Goal: Task Accomplishment & Management: Manage account settings

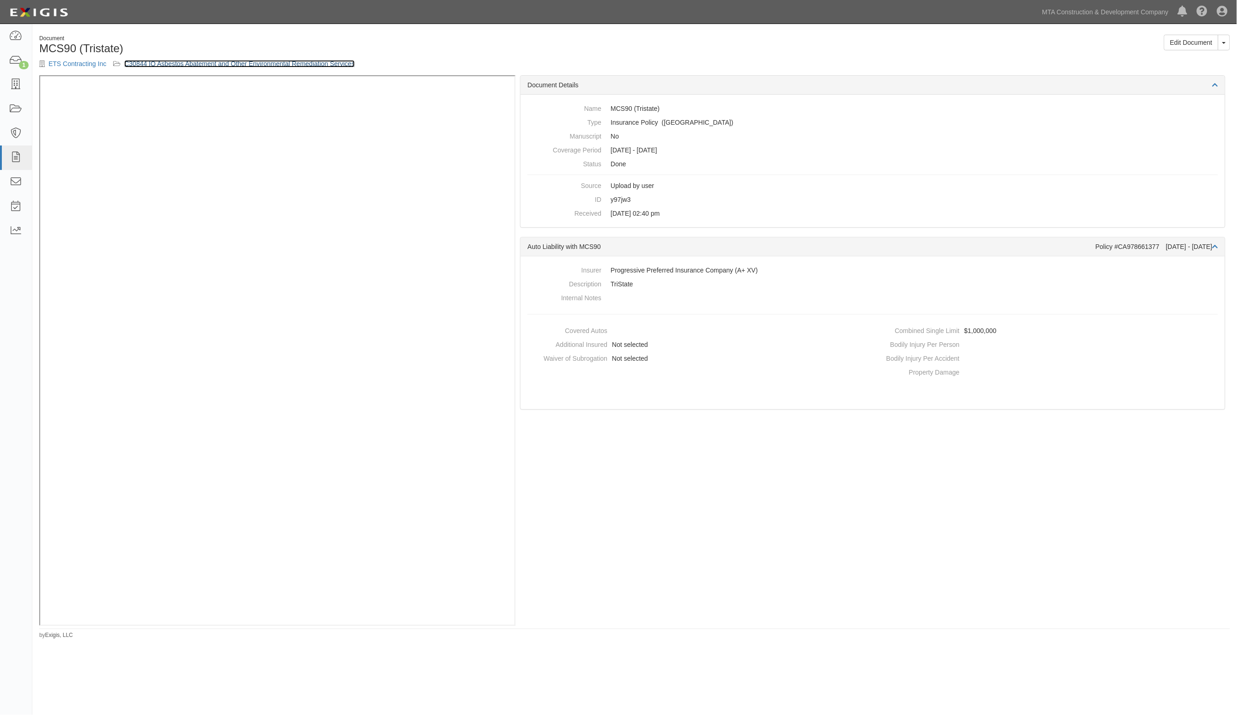
click at [188, 65] on link "C30844 IQ Asbestos Abatement and Other Environmental Remediation Services" at bounding box center [239, 63] width 230 height 7
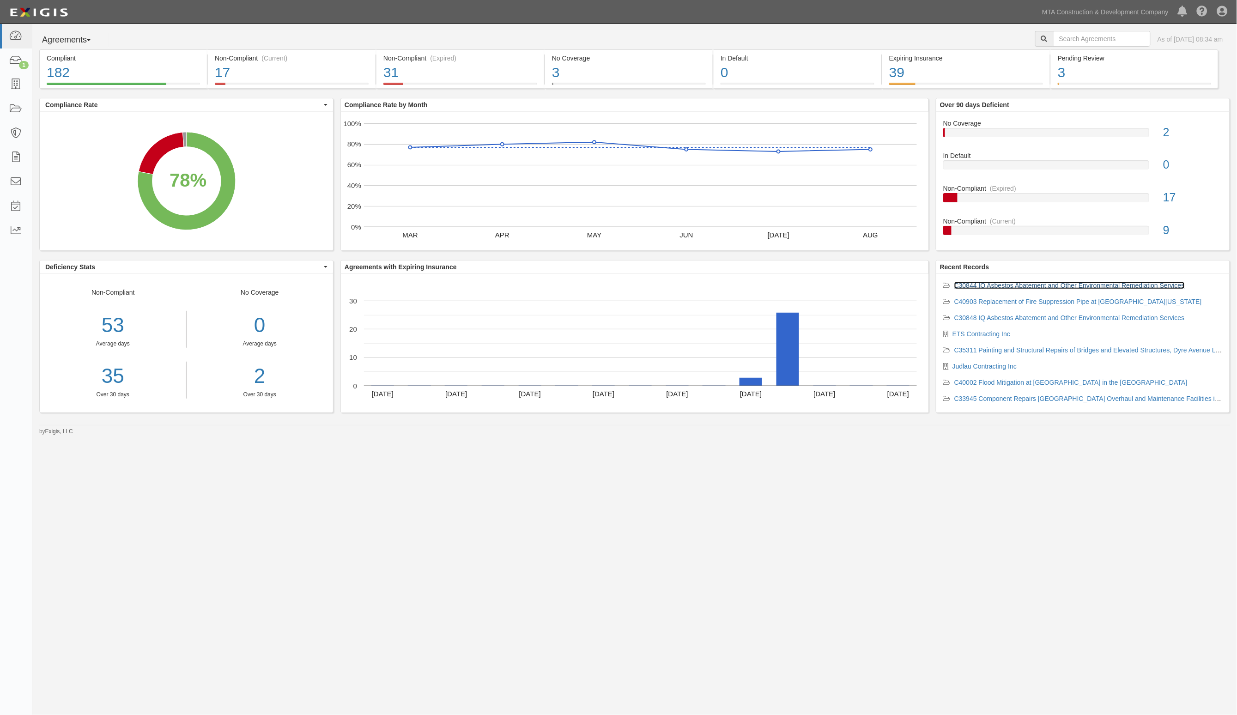
click at [1044, 284] on link "C30844 IQ Asbestos Abatement and Other Environmental Remediation Services" at bounding box center [1069, 285] width 230 height 7
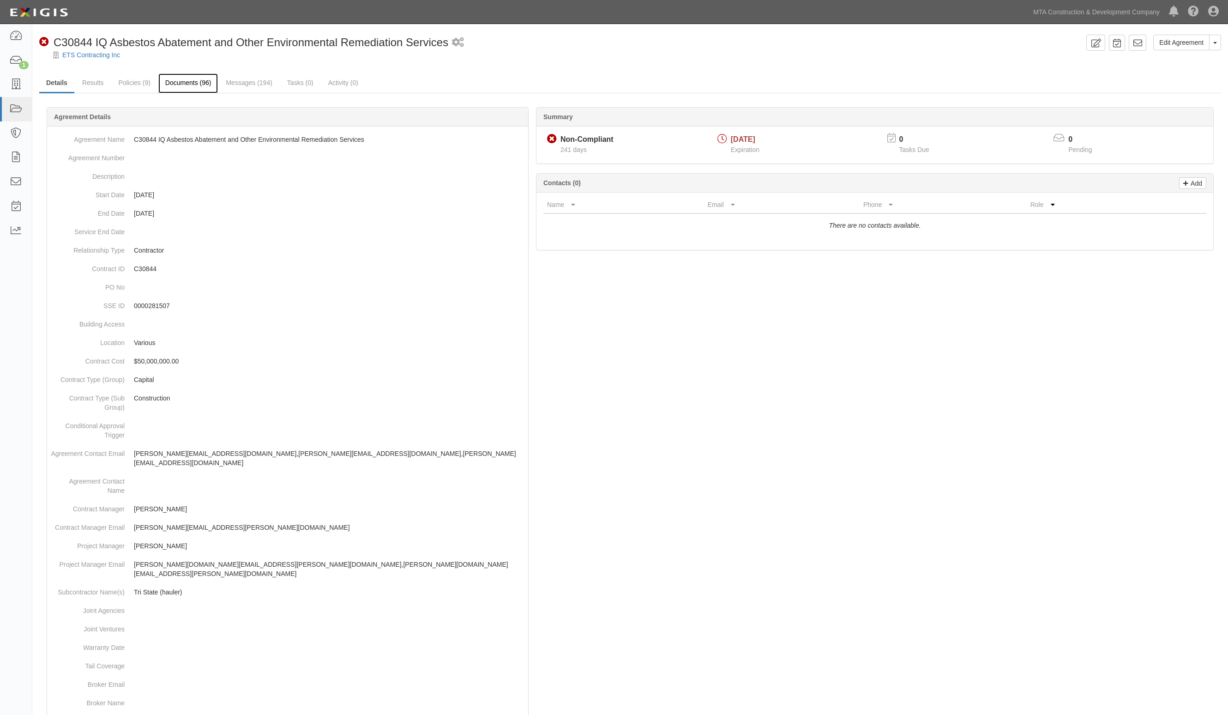
click at [188, 79] on link "Documents (96)" at bounding box center [188, 83] width 60 height 20
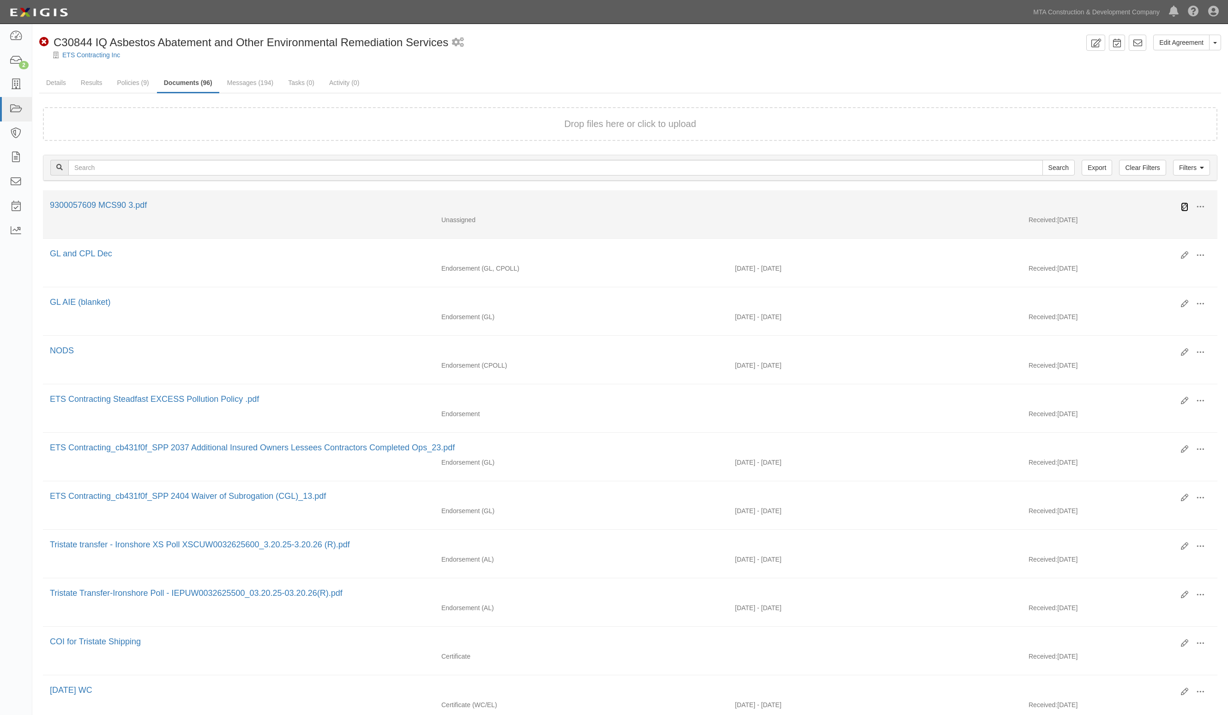
click at [1184, 206] on icon at bounding box center [1184, 206] width 7 height 7
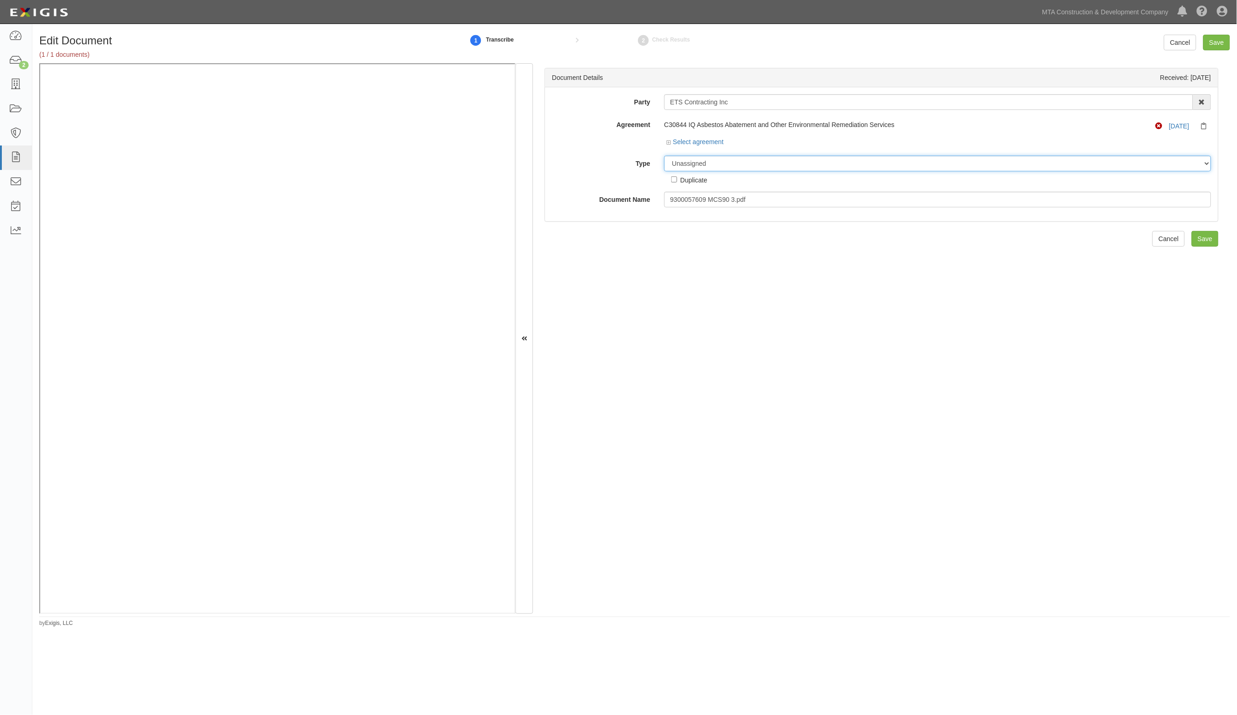
click at [734, 169] on select "Unassigned Binder Cancellation Notice Certificate Contract Endorsement Insuranc…" at bounding box center [937, 164] width 547 height 16
select select "EndorsementDetail"
click at [664, 156] on select "Unassigned Binder Cancellation Notice Certificate Contract Endorsement Insuranc…" at bounding box center [937, 164] width 547 height 16
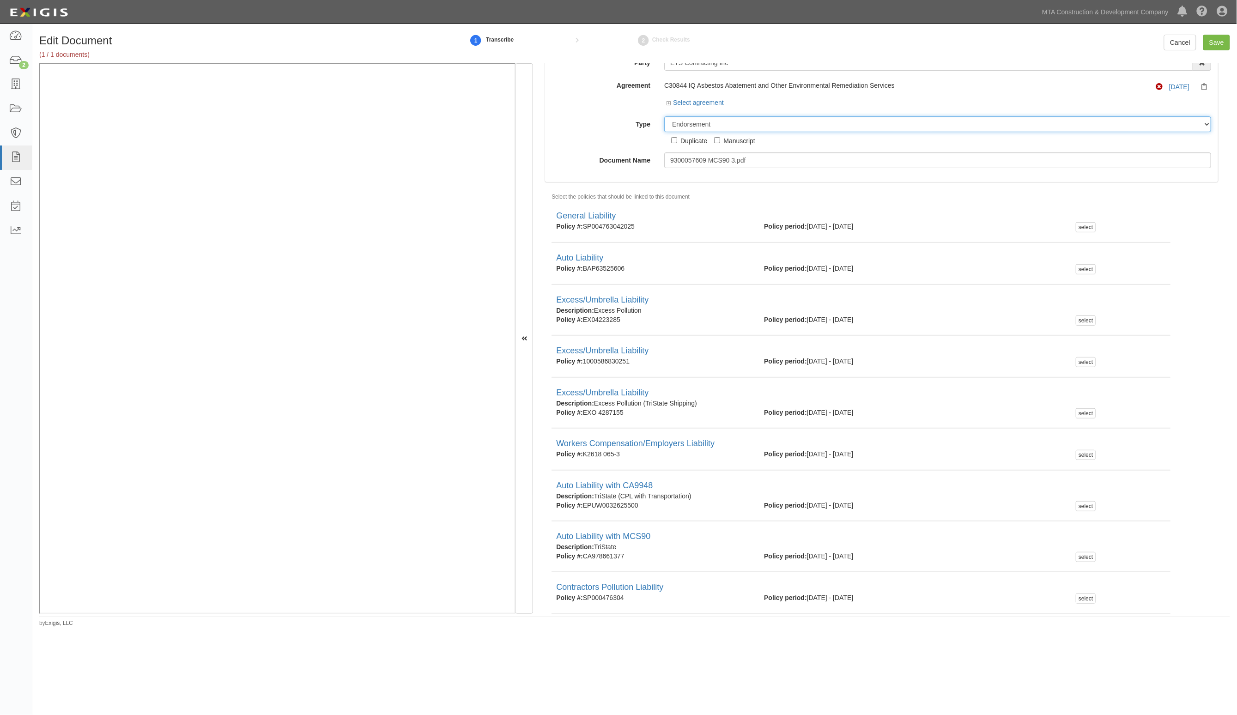
scroll to position [71, 0]
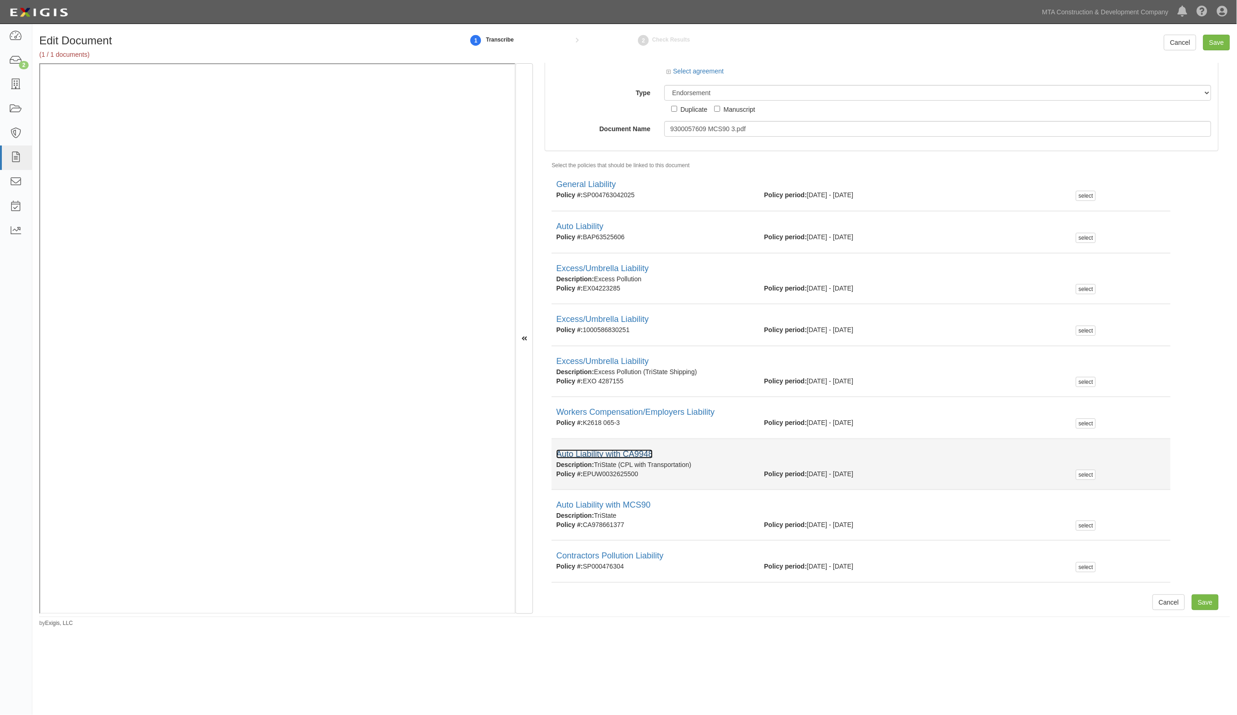
click at [643, 450] on link "Auto Liability with CA9948" at bounding box center [604, 453] width 97 height 9
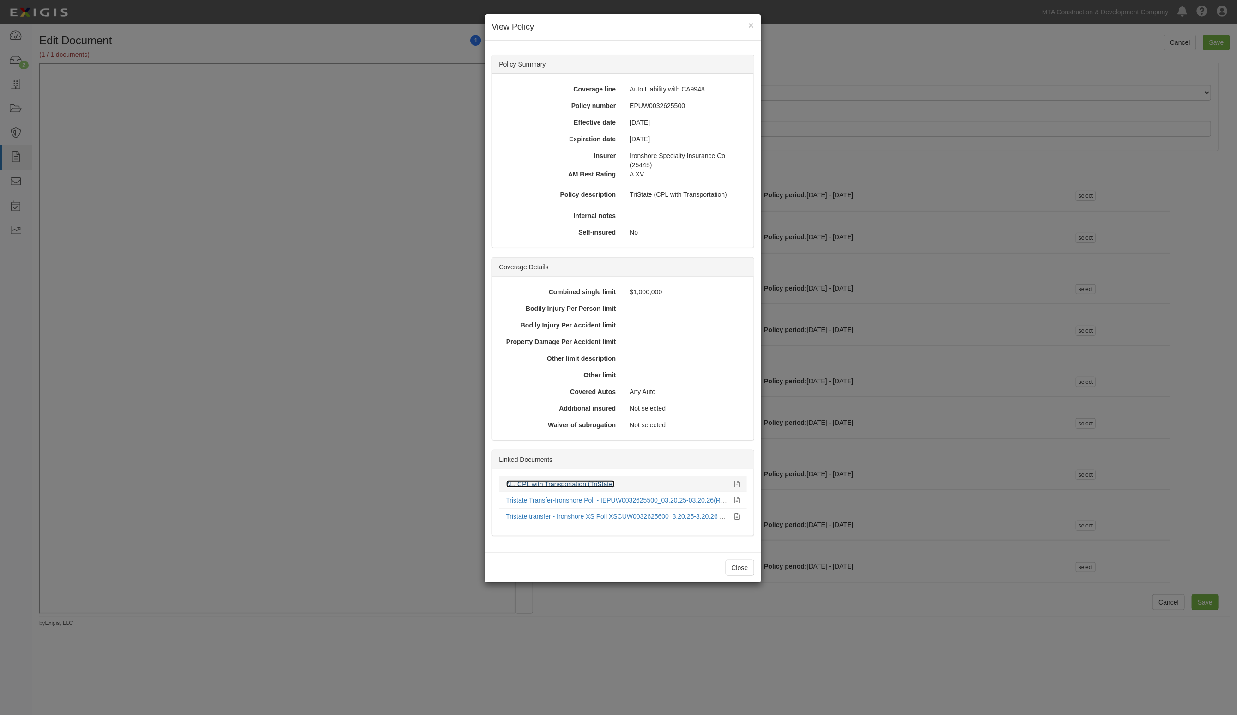
click at [564, 488] on link "AL, CPL with Transportation (TriState)" at bounding box center [560, 483] width 109 height 7
click at [607, 499] on link "Tristate Transfer-Ironshore Poll - IEPUW0032625500_03.20.25-03.20.26(R).pdf" at bounding box center [620, 499] width 228 height 7
drag, startPoint x: 894, startPoint y: 109, endPoint x: 625, endPoint y: 216, distance: 289.5
click at [893, 109] on div "× View Policy Policy Summary Coverage line Auto Liability with CA9948 Policy nu…" at bounding box center [618, 357] width 1237 height 715
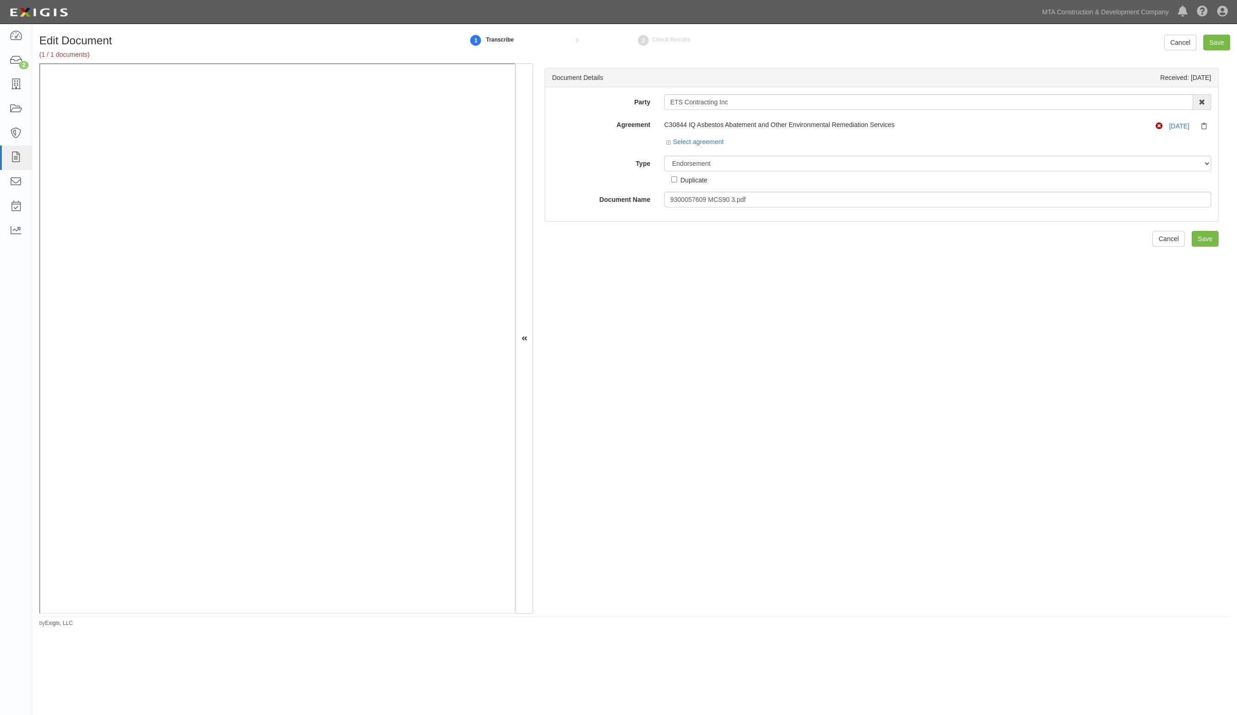
select select "EndorsementDetail"
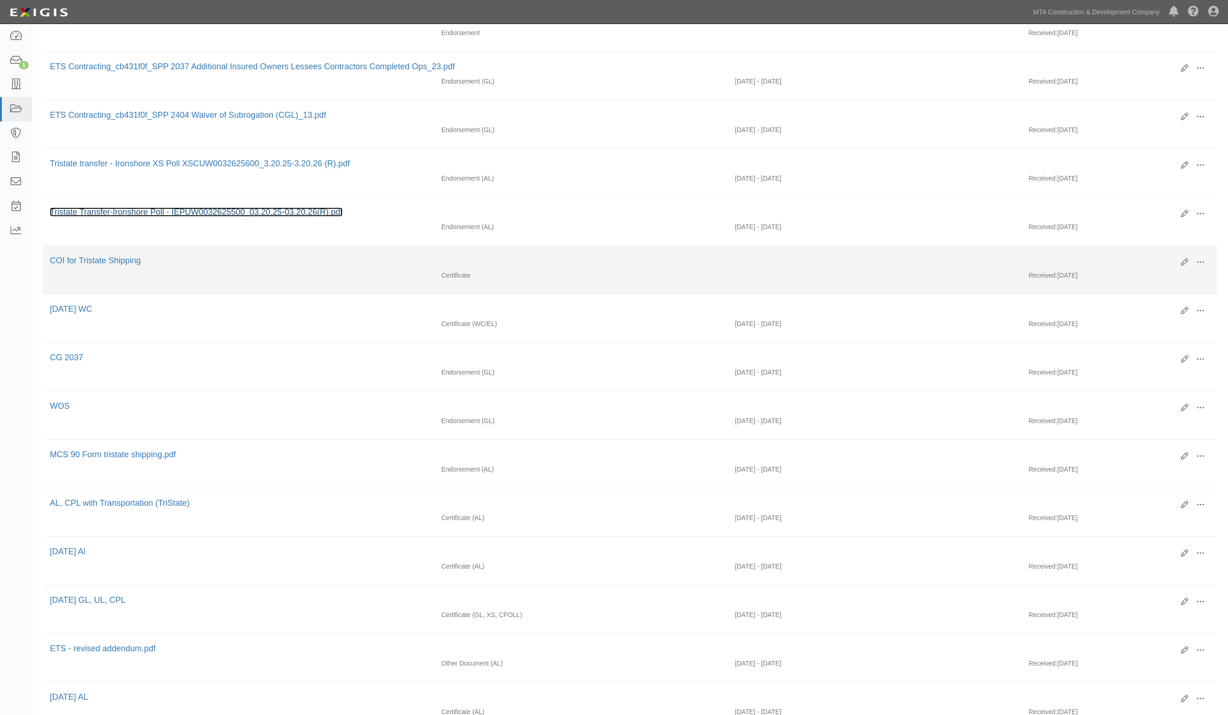
scroll to position [346, 0]
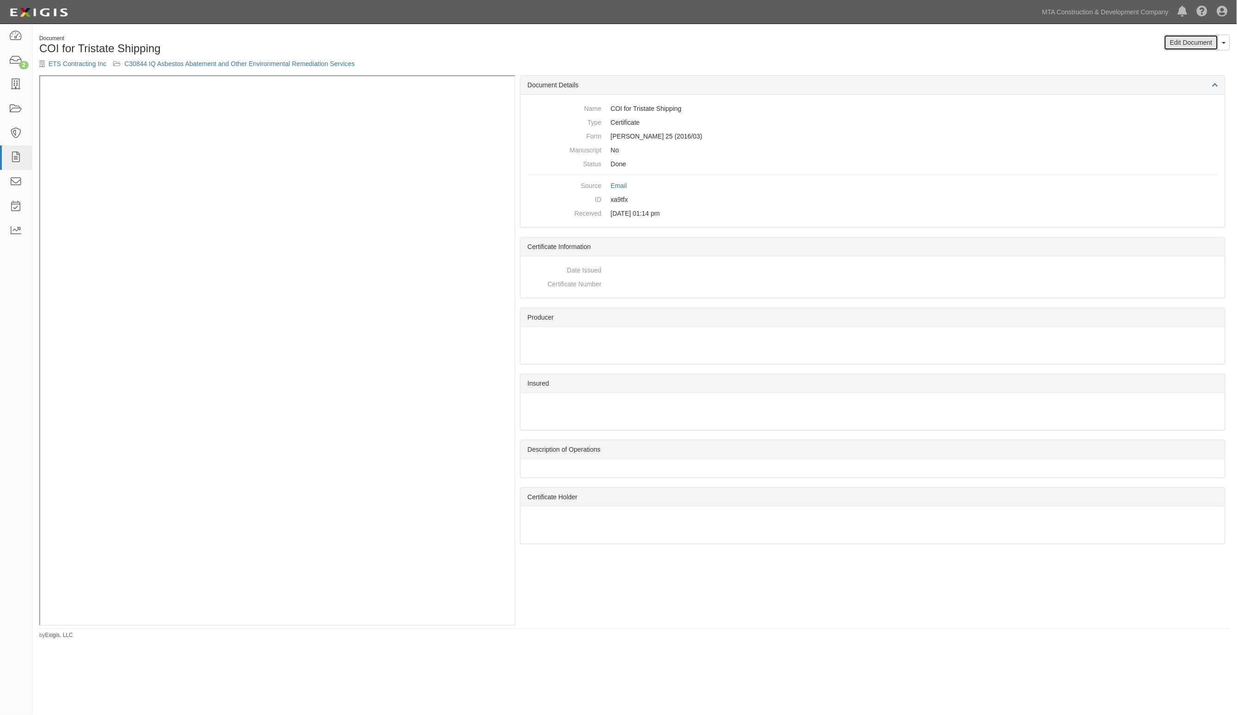
click at [1201, 42] on link "Edit Document" at bounding box center [1191, 43] width 54 height 16
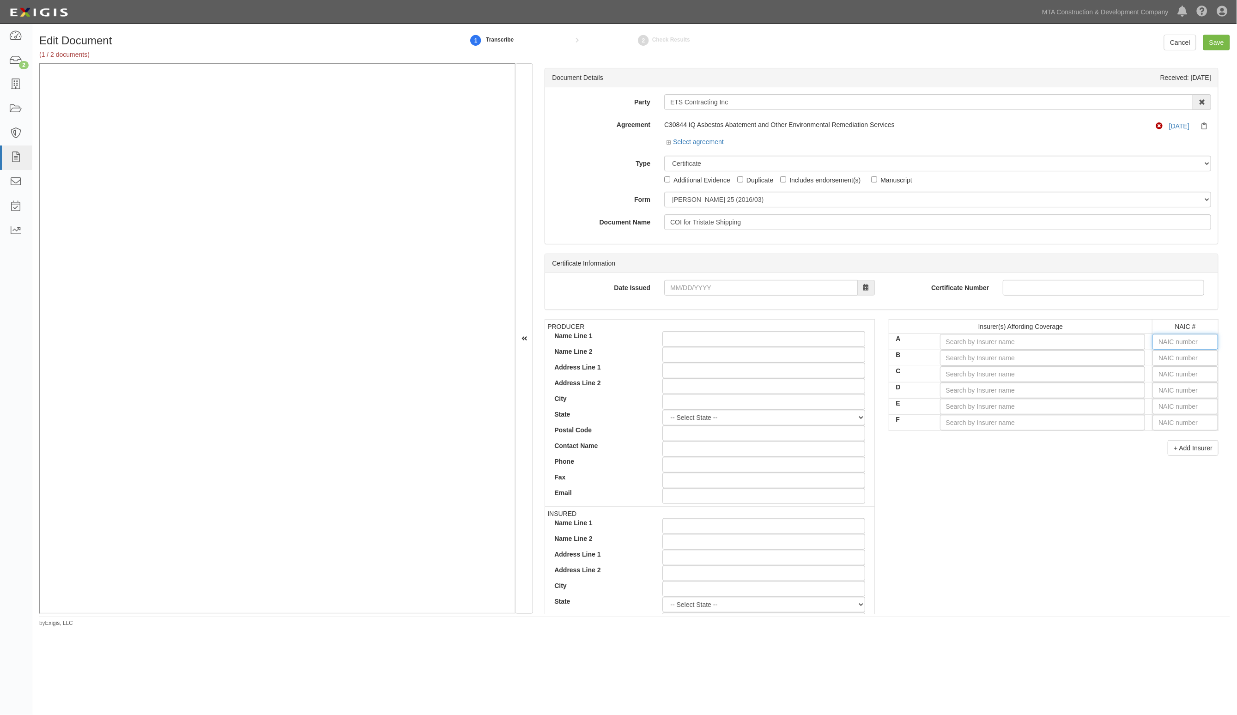
click at [1165, 337] on input "text" at bounding box center [1185, 342] width 66 height 16
type input "36404"
type input "3"
type input "37907"
type input "379"
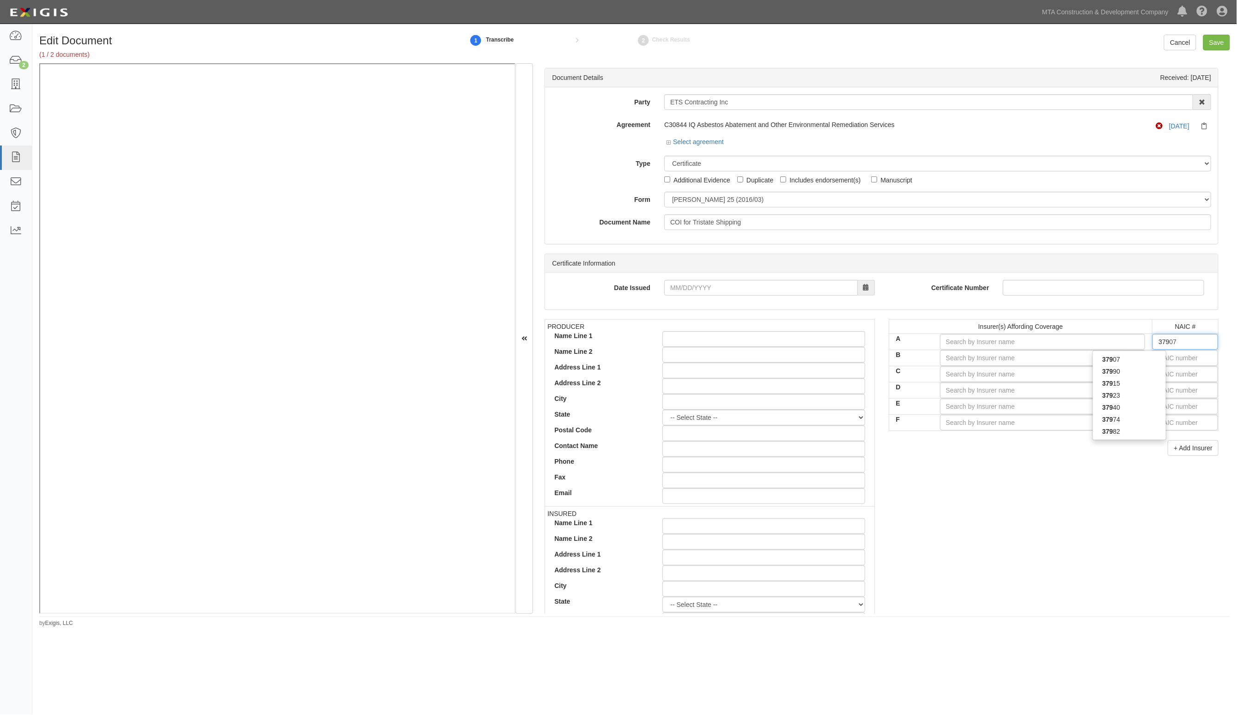
type input "37923"
type input "3792"
type input "37923"
click at [1144, 363] on div "37923" at bounding box center [1129, 359] width 73 height 12
type input "GEICO Marine Insurance Company (A++ XV Rating)"
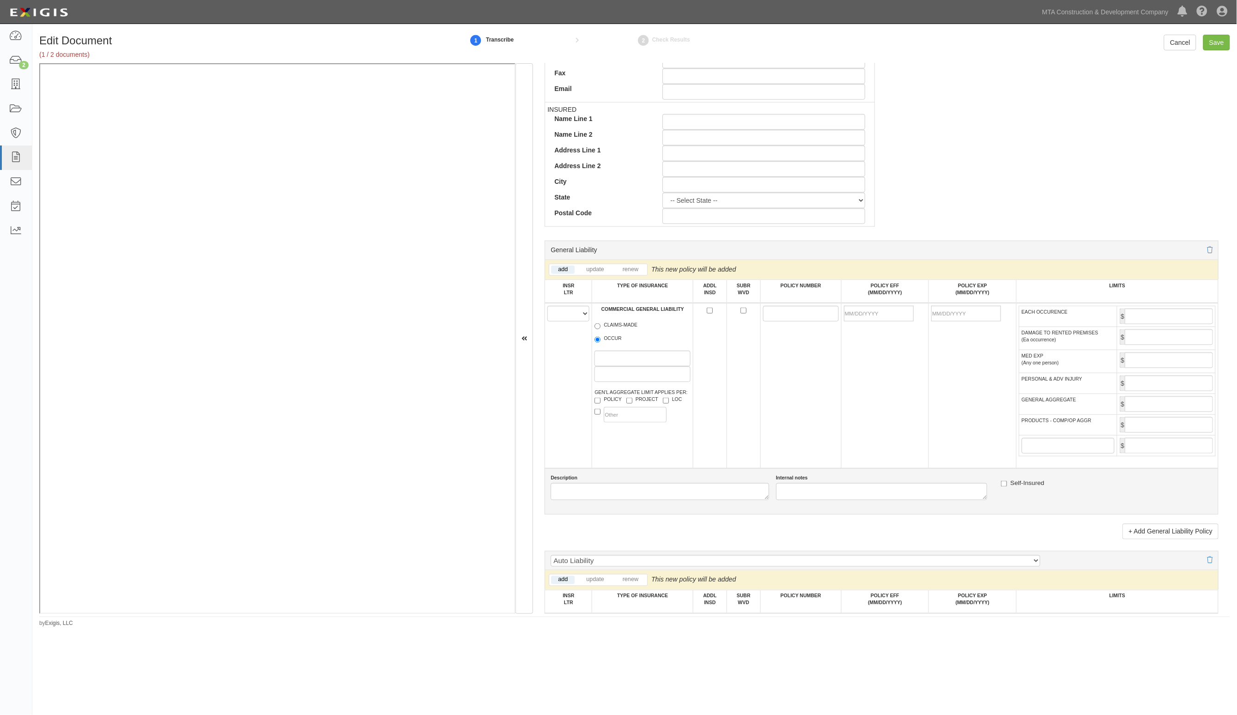
scroll to position [808, 0]
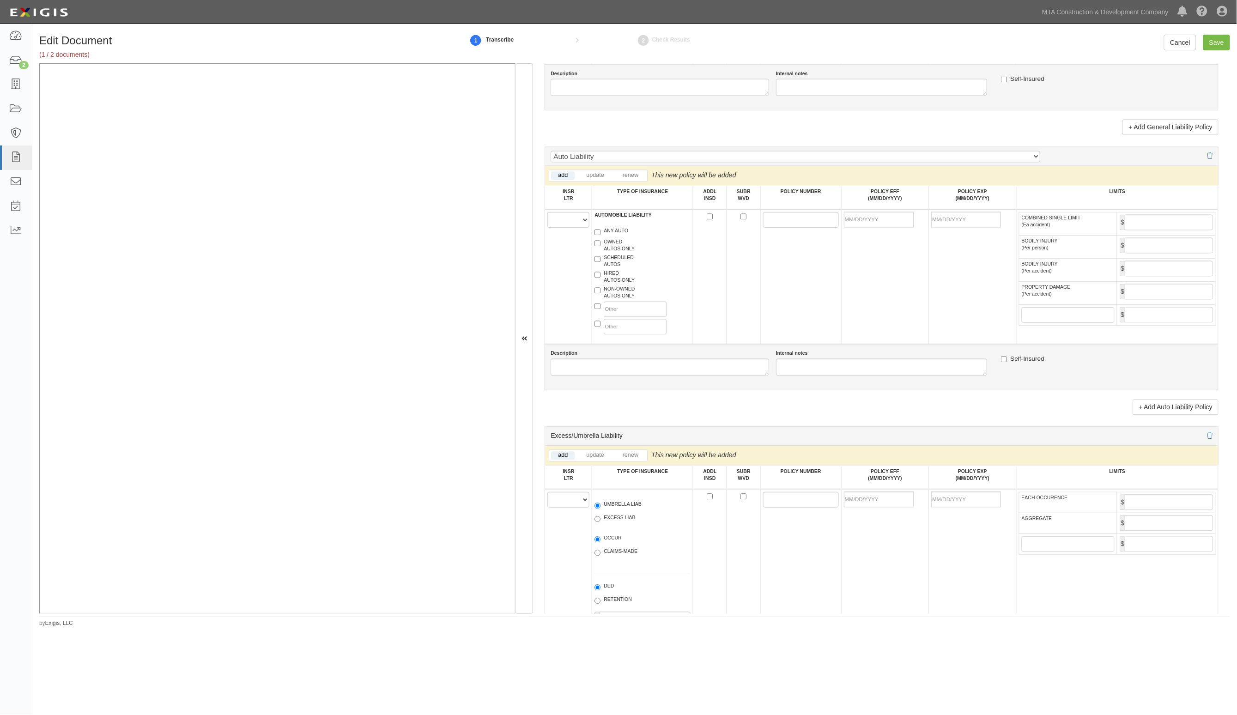
type input "37923"
click at [642, 161] on select "Auto Liability Auto Liability with CA9948 Auto Liability with MCS90 Auto Liabil…" at bounding box center [794, 157] width 489 height 12
select select "99"
click at [551, 152] on select "Auto Liability Auto Liability with CA9948 Auto Liability with MCS90 Auto Liabil…" at bounding box center [794, 157] width 489 height 12
click at [579, 220] on select "A B C D E F" at bounding box center [568, 220] width 42 height 16
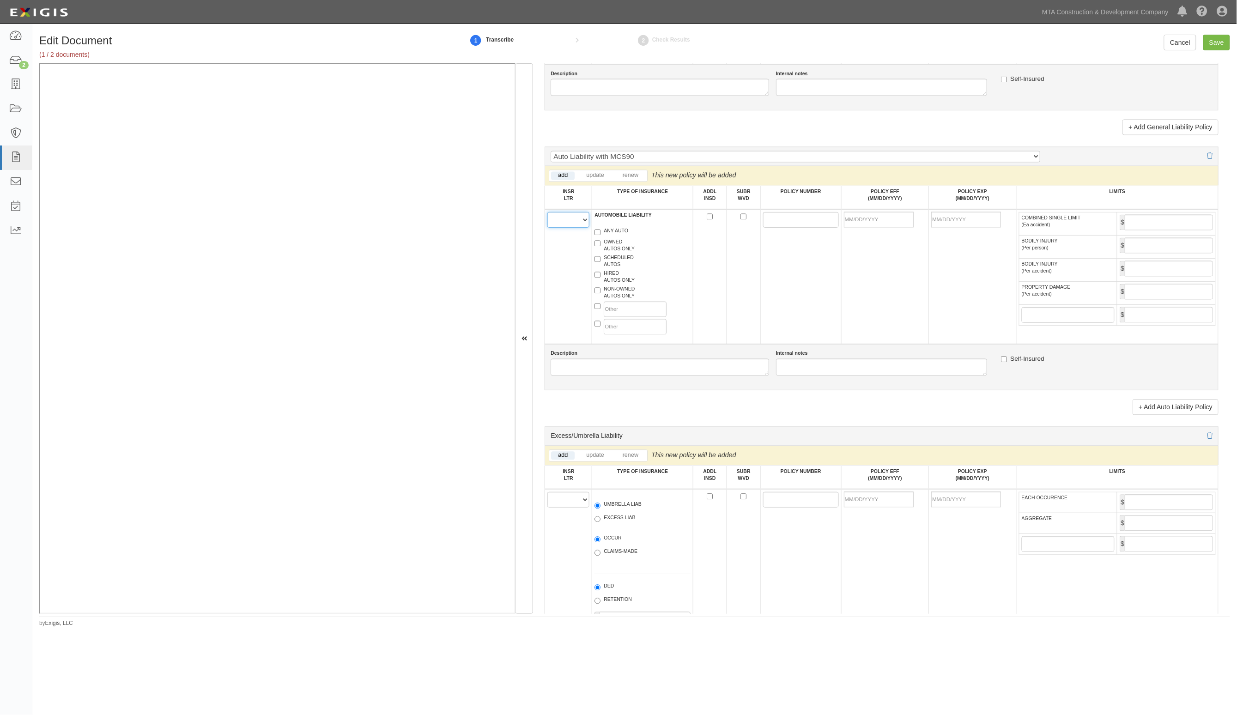
select select "A"
click at [548, 213] on select "A B C D E F" at bounding box center [568, 220] width 42 height 16
click at [616, 232] on label "ANY AUTO" at bounding box center [611, 232] width 34 height 9
click at [600, 232] on input "ANY AUTO" at bounding box center [597, 233] width 6 height 6
checkbox input "true"
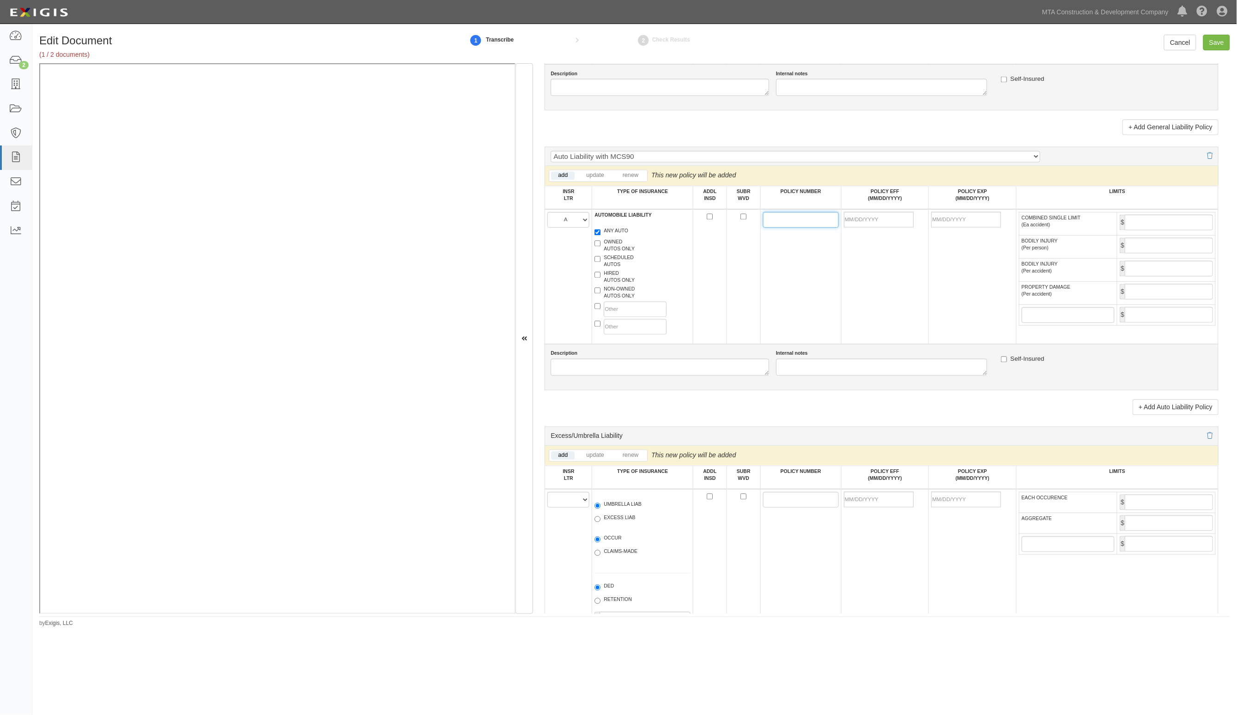
click at [770, 223] on input "POLICY NUMBER" at bounding box center [801, 220] width 76 height 16
paste input "9300057609"
type input "9300057609"
drag, startPoint x: 876, startPoint y: 231, endPoint x: 875, endPoint y: 227, distance: 4.6
click at [875, 231] on td at bounding box center [885, 276] width 88 height 135
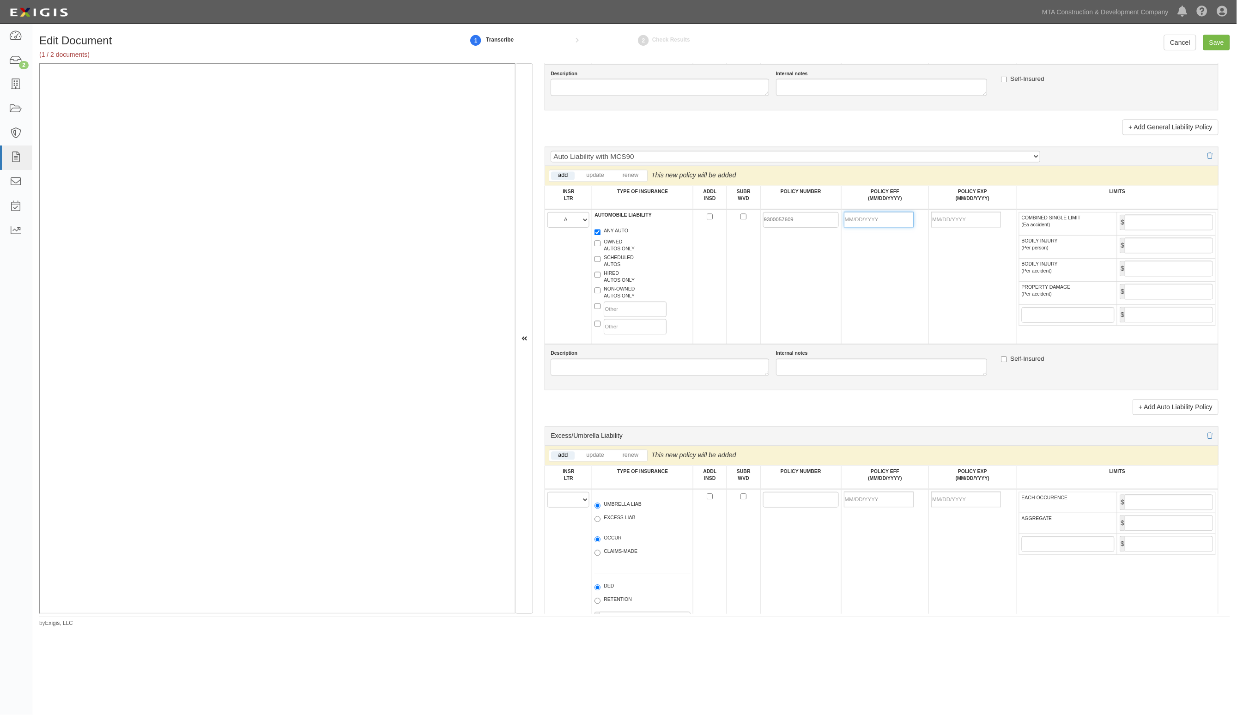
click at [875, 225] on input "POLICY EFF (MM/DD/YYYY)" at bounding box center [879, 220] width 70 height 16
type input "06/28/2025"
type input "06/28/2026"
click at [1155, 220] on input "COMBINED SINGLE LIMIT (Ea accident)" at bounding box center [1168, 223] width 88 height 16
type input "1,000,000"
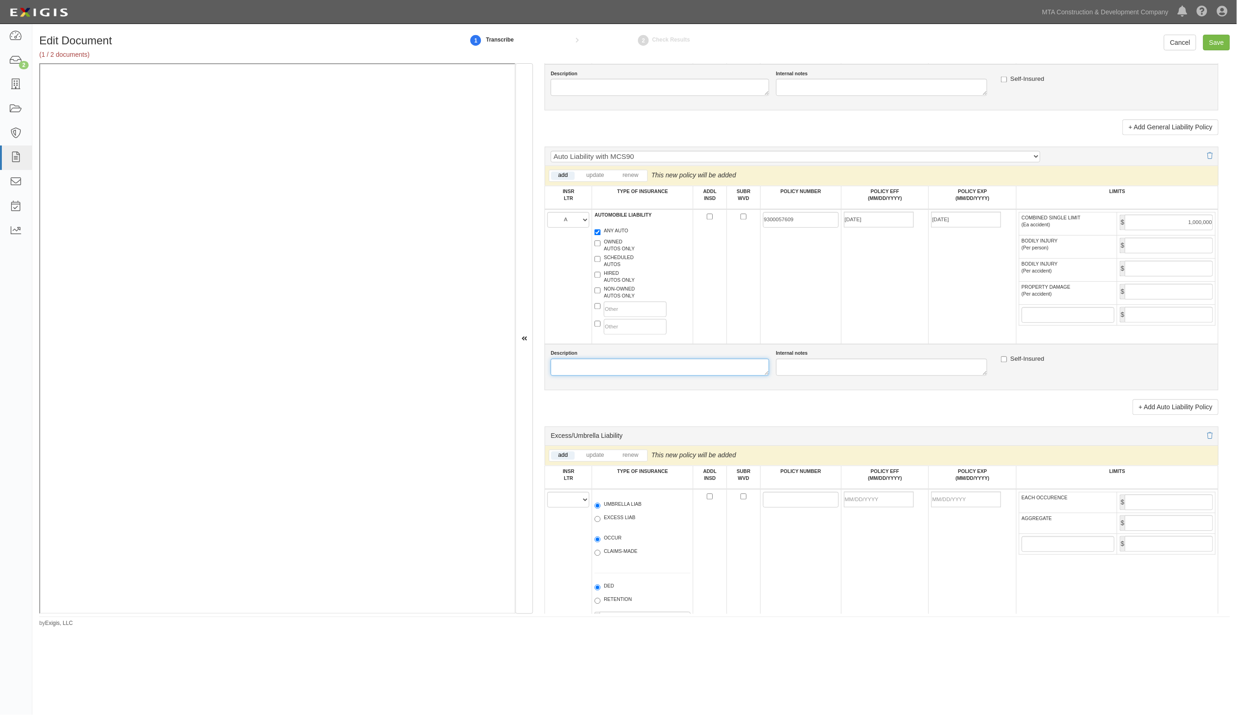
click at [741, 374] on textarea "Description" at bounding box center [659, 367] width 218 height 17
type textarea "TriState Shipping Corp."
click at [1208, 44] on input "Save" at bounding box center [1216, 43] width 27 height 16
type input "1000000"
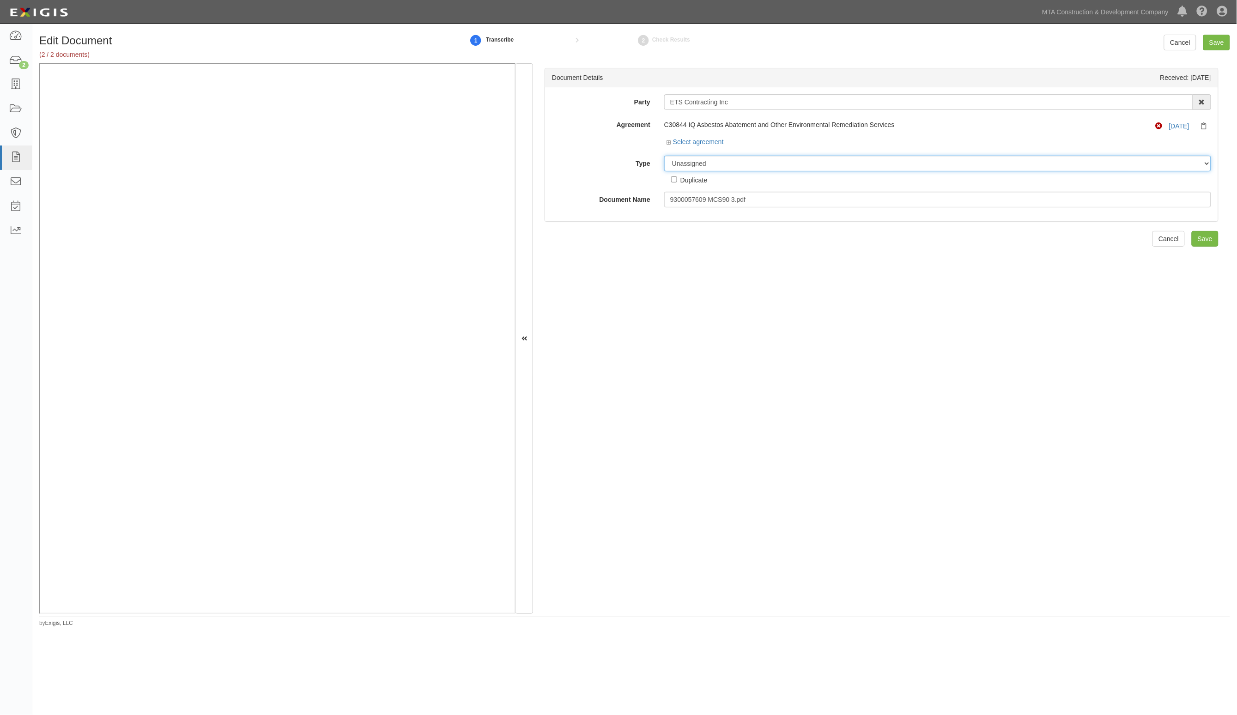
click at [750, 165] on select "Unassigned Binder Cancellation Notice Certificate Contract Endorsement Insuranc…" at bounding box center [937, 164] width 547 height 16
select select "EndorsementDetail"
click at [664, 156] on select "Unassigned Binder Cancellation Notice Certificate Contract Endorsement Insuranc…" at bounding box center [937, 164] width 547 height 16
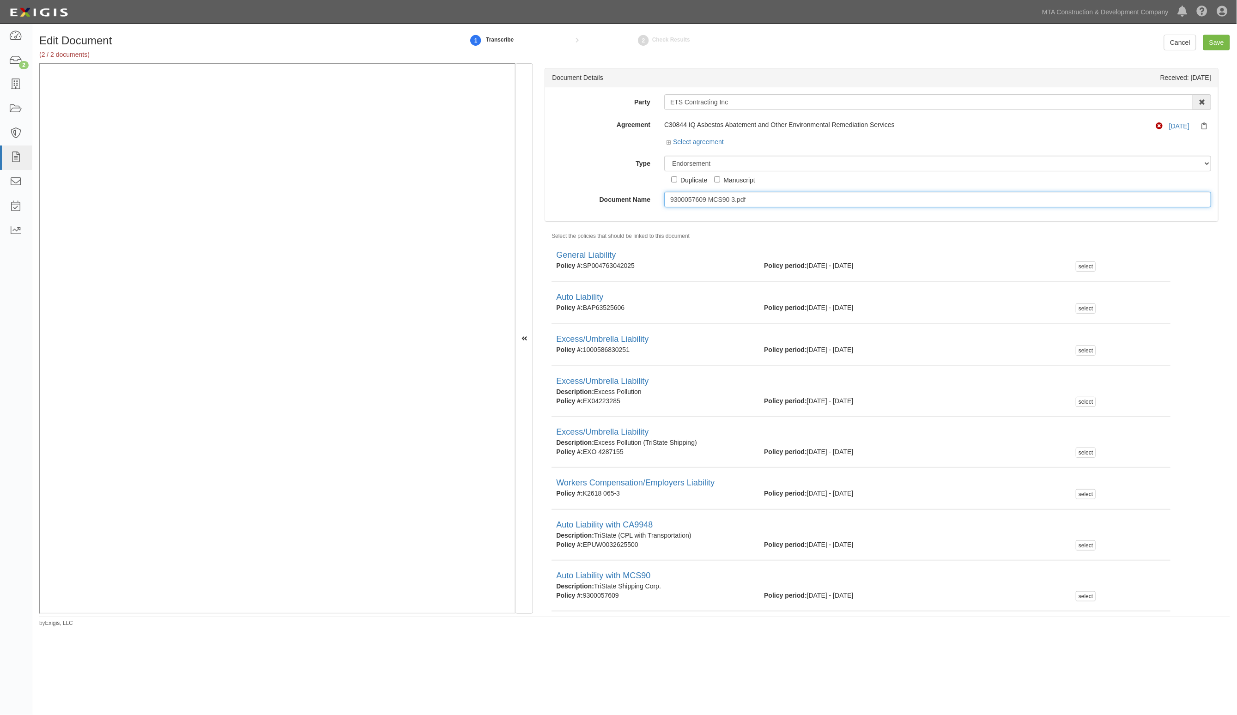
drag, startPoint x: 792, startPoint y: 194, endPoint x: 512, endPoint y: 197, distance: 280.3
click at [470, 101] on div "Document Details Received: 09/19/2025 Party ETS Contracting Inc AARCO Environme…" at bounding box center [634, 338] width 1191 height 550
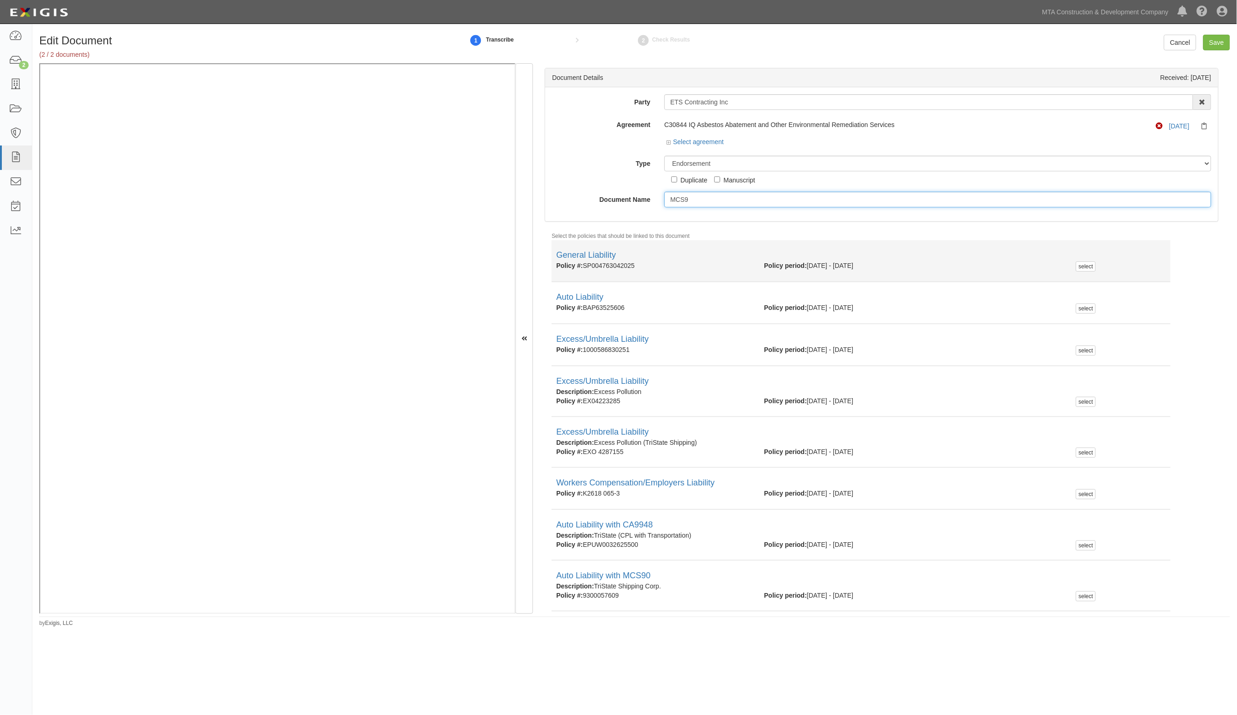
type input "MCS90 endorsement"
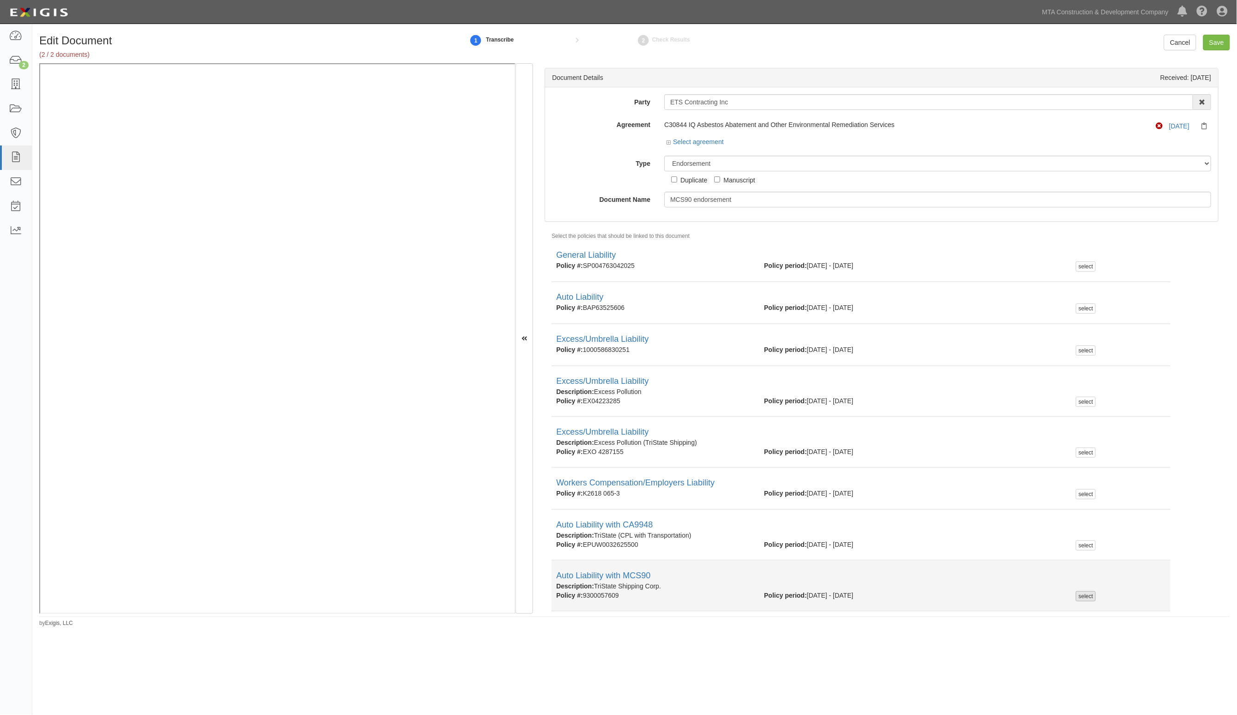
click at [1084, 597] on div "select" at bounding box center [1086, 596] width 20 height 10
checkbox input "true"
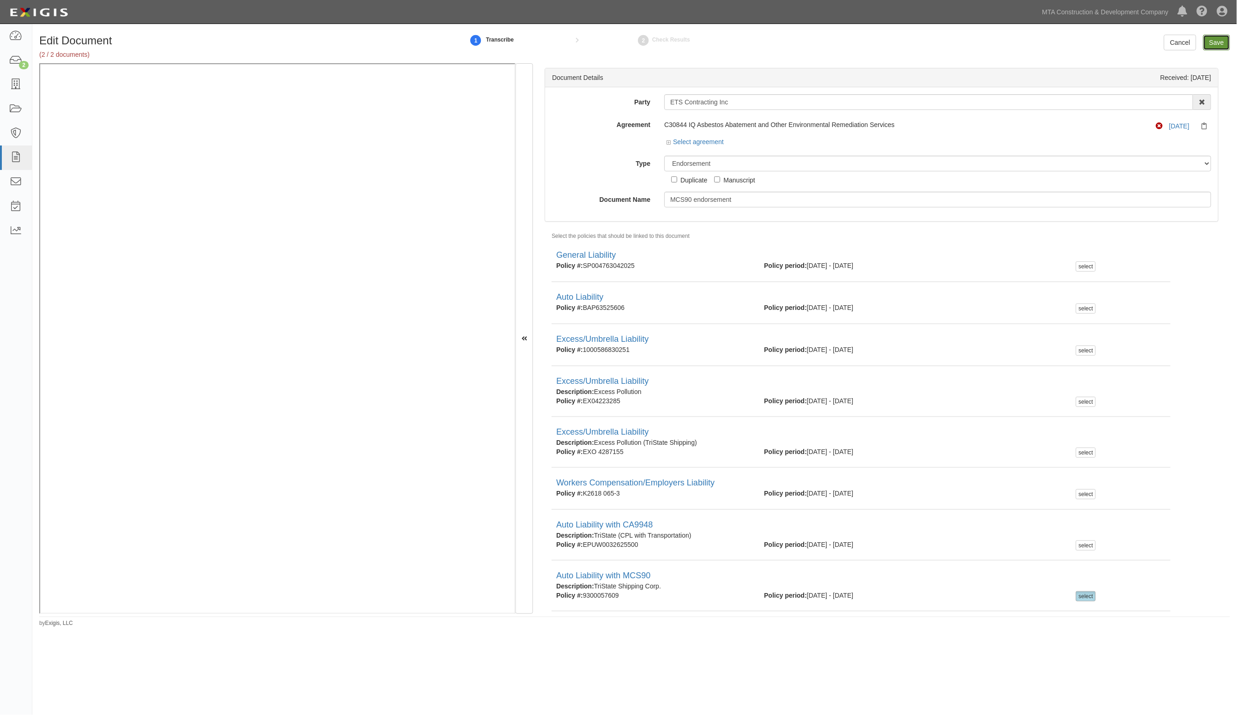
click at [1213, 45] on input "Save" at bounding box center [1216, 43] width 27 height 16
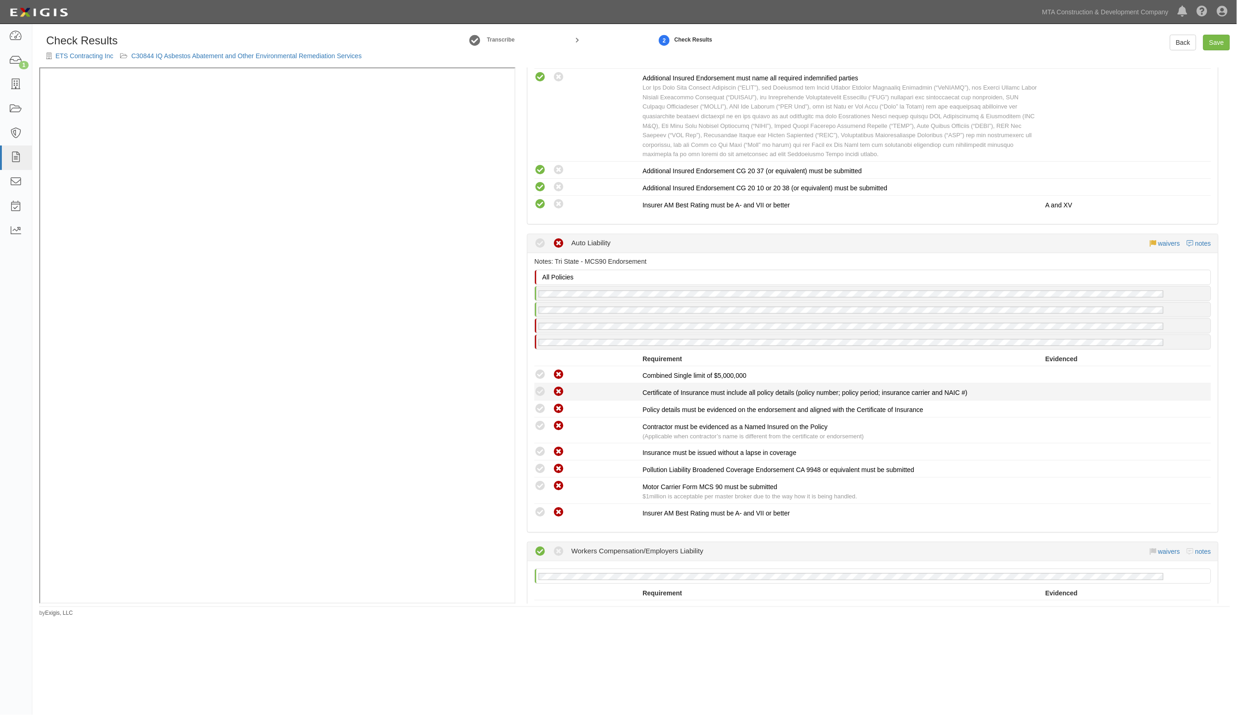
scroll to position [520, 0]
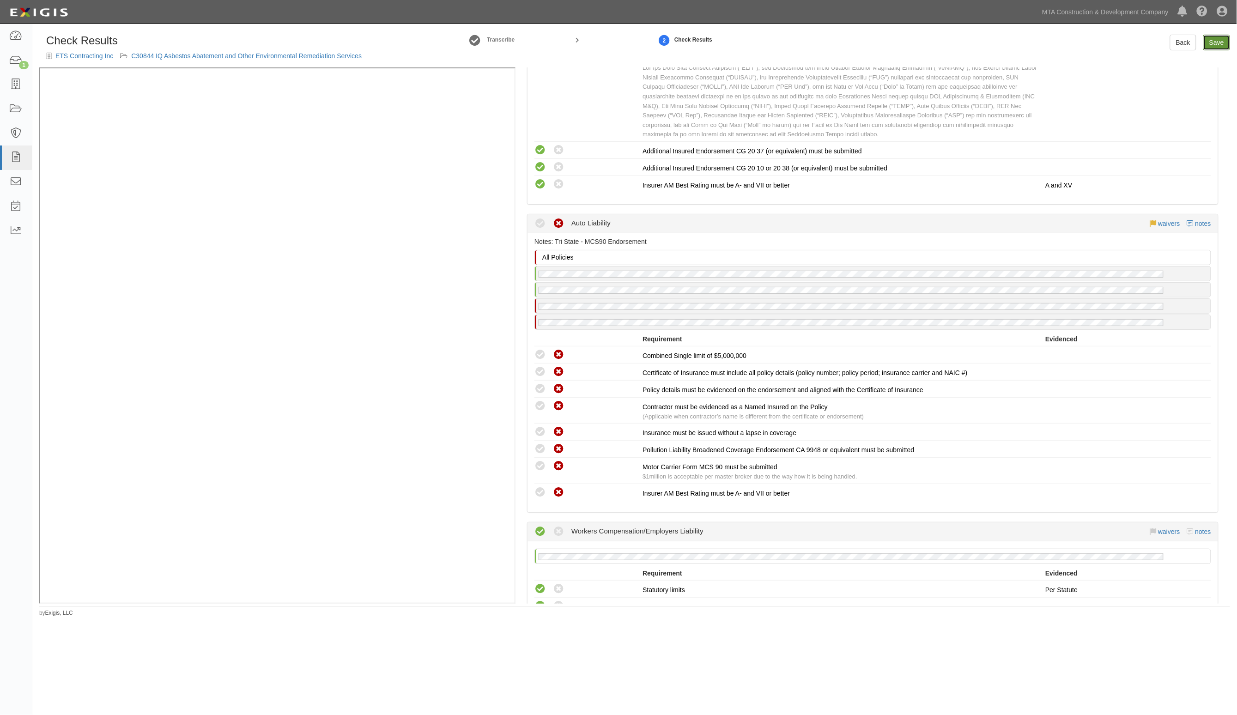
click at [1218, 42] on link "Save" at bounding box center [1216, 43] width 27 height 16
radio input "true"
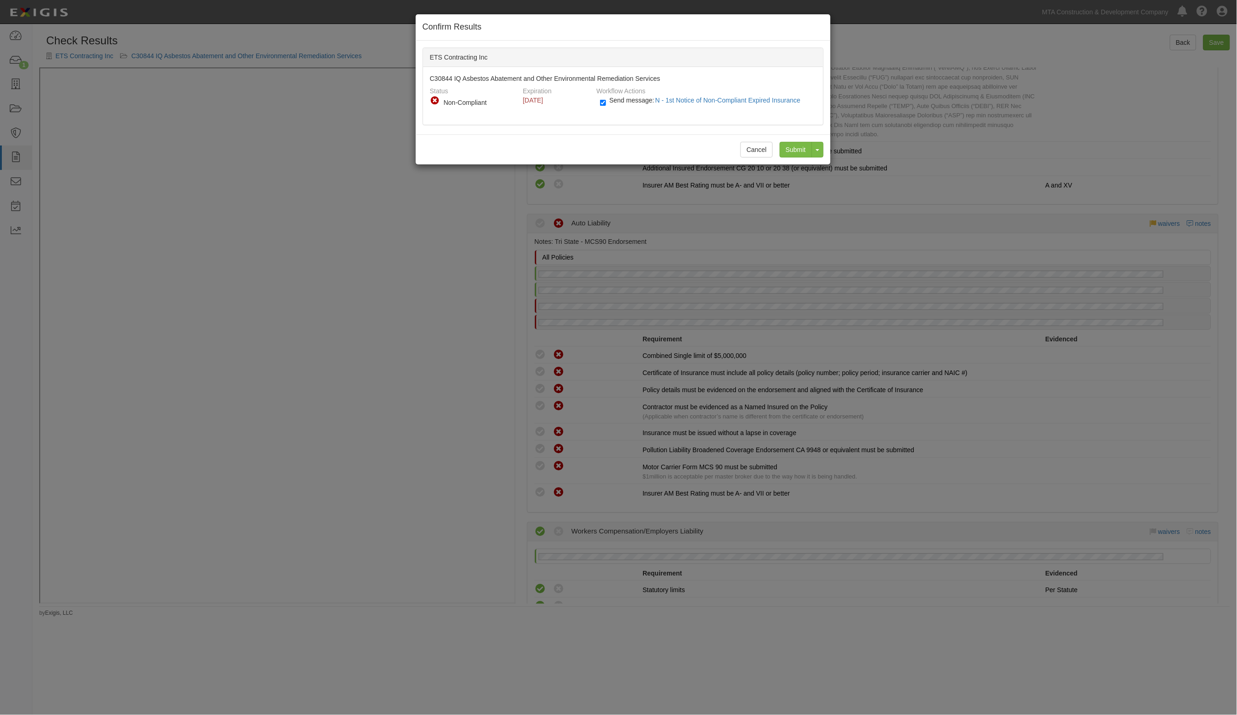
click at [467, 105] on div "Non-Compliant" at bounding box center [478, 102] width 69 height 9
click at [647, 100] on span "Send message: N - 1st Notice of Non-Compliant Expired Insurance" at bounding box center [706, 100] width 195 height 7
click at [606, 100] on input "Send message: N - 1st Notice of Non-Compliant Expired Insurance" at bounding box center [603, 102] width 6 height 11
checkbox input "false"
click at [808, 149] on input "Submit" at bounding box center [796, 150] width 32 height 16
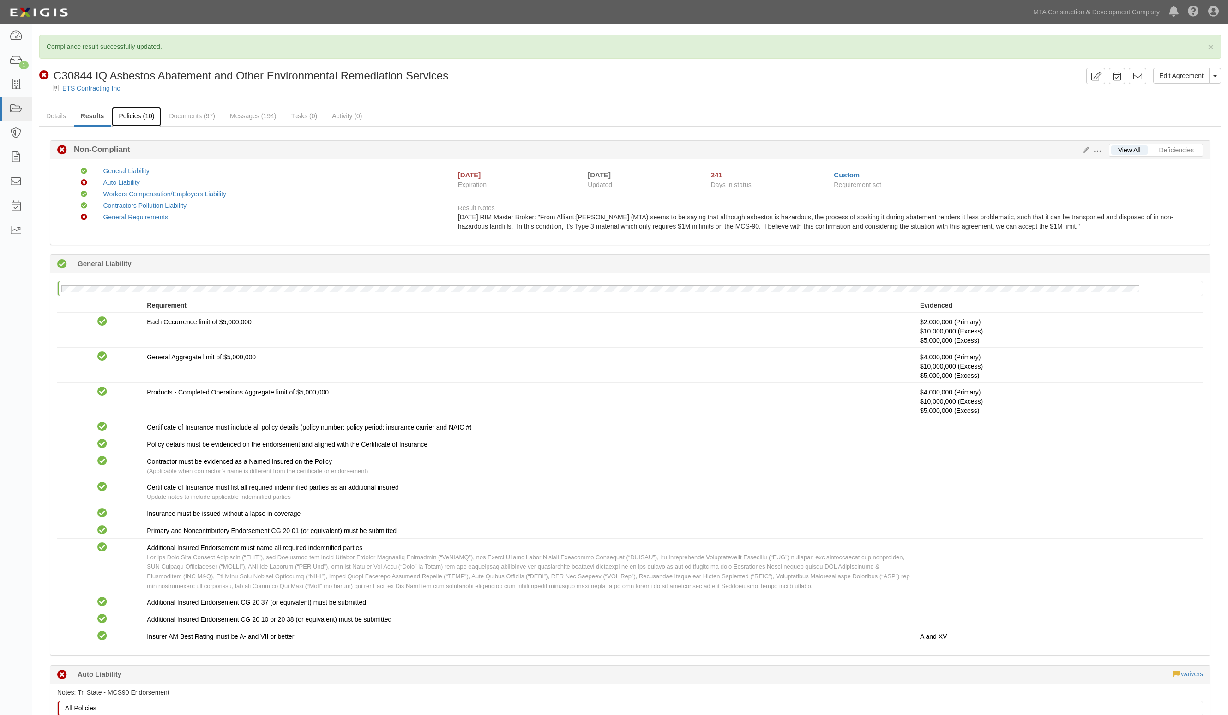
click at [143, 119] on link "Policies (10)" at bounding box center [136, 117] width 49 height 20
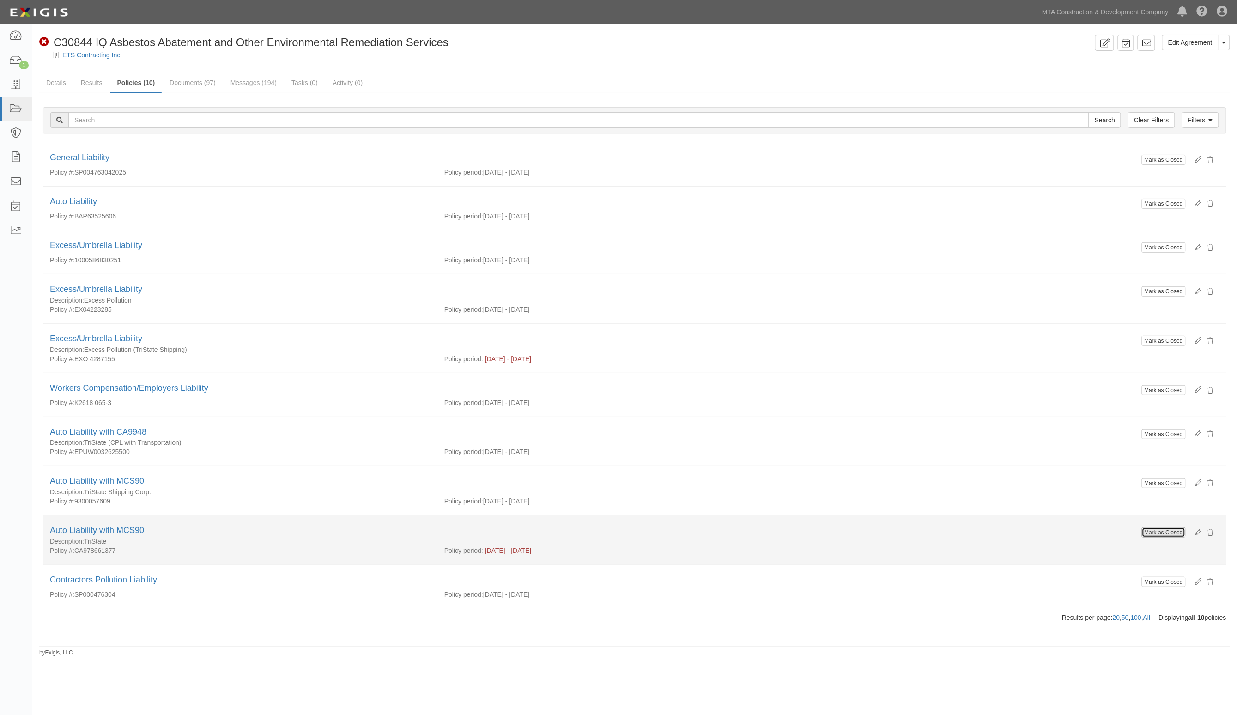
click at [1173, 536] on button "Mark as Closed" at bounding box center [1164, 532] width 44 height 10
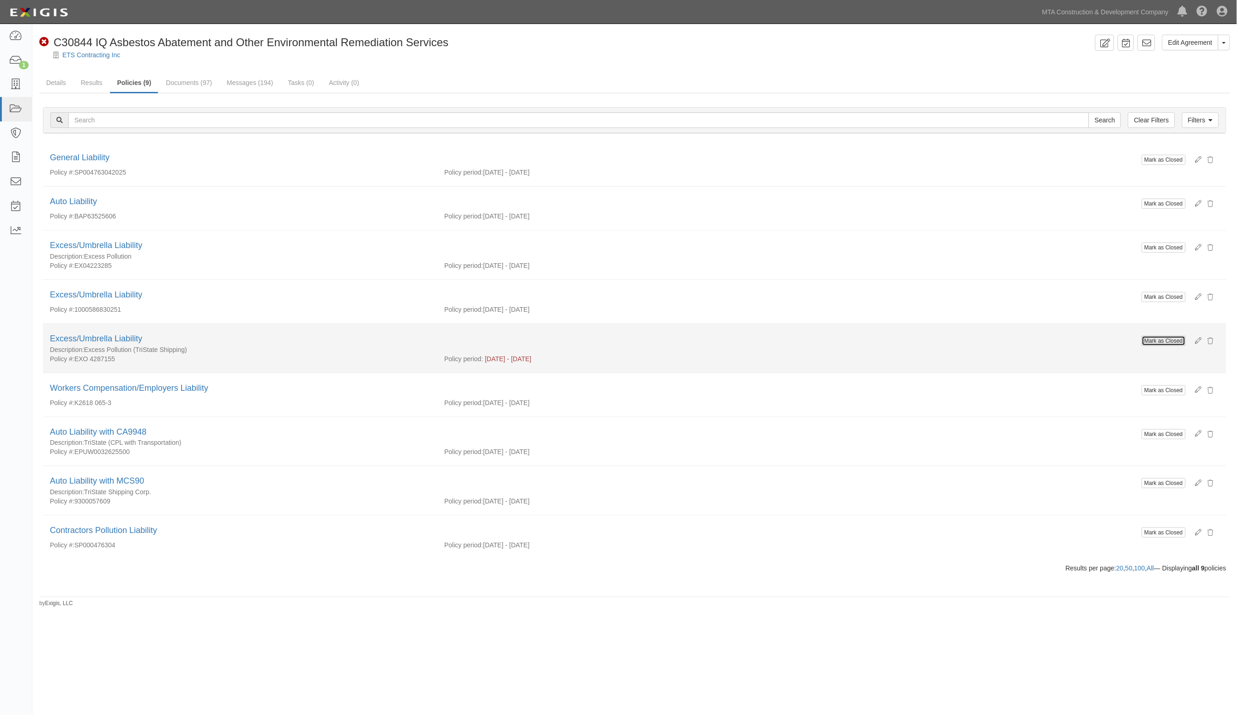
click at [1159, 340] on button "Mark as Closed" at bounding box center [1164, 341] width 44 height 10
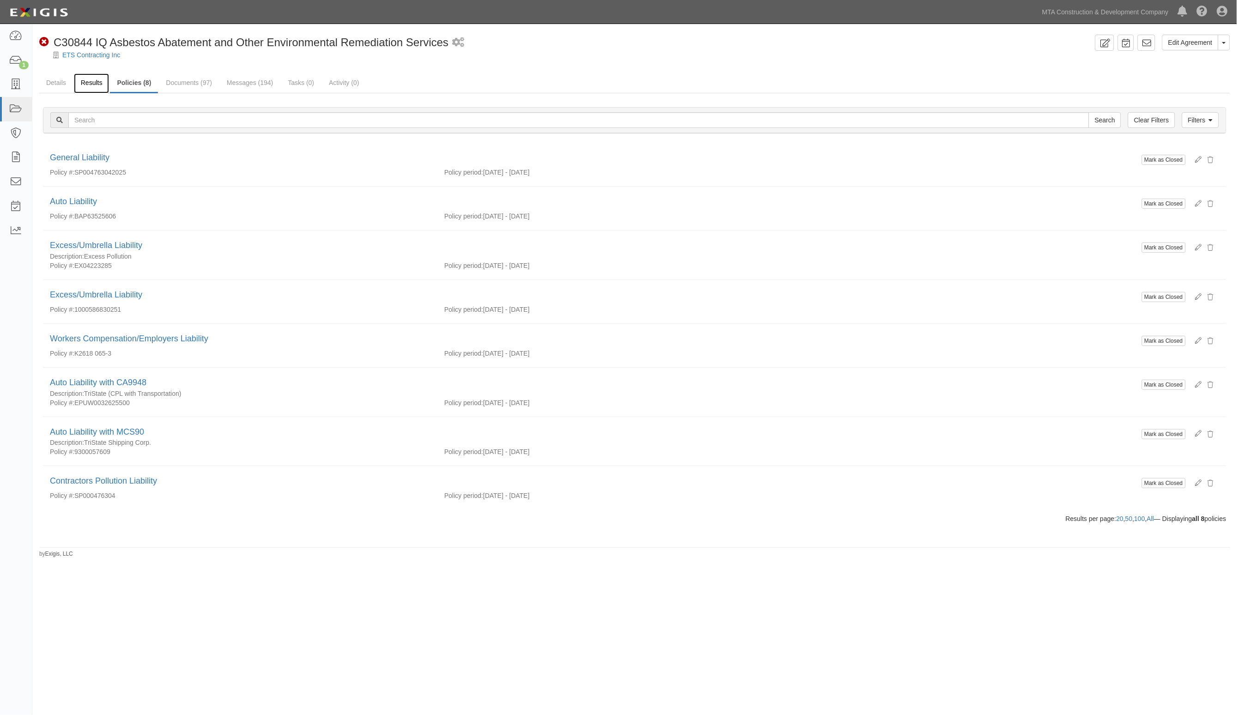
click at [97, 86] on link "Results" at bounding box center [92, 83] width 36 height 20
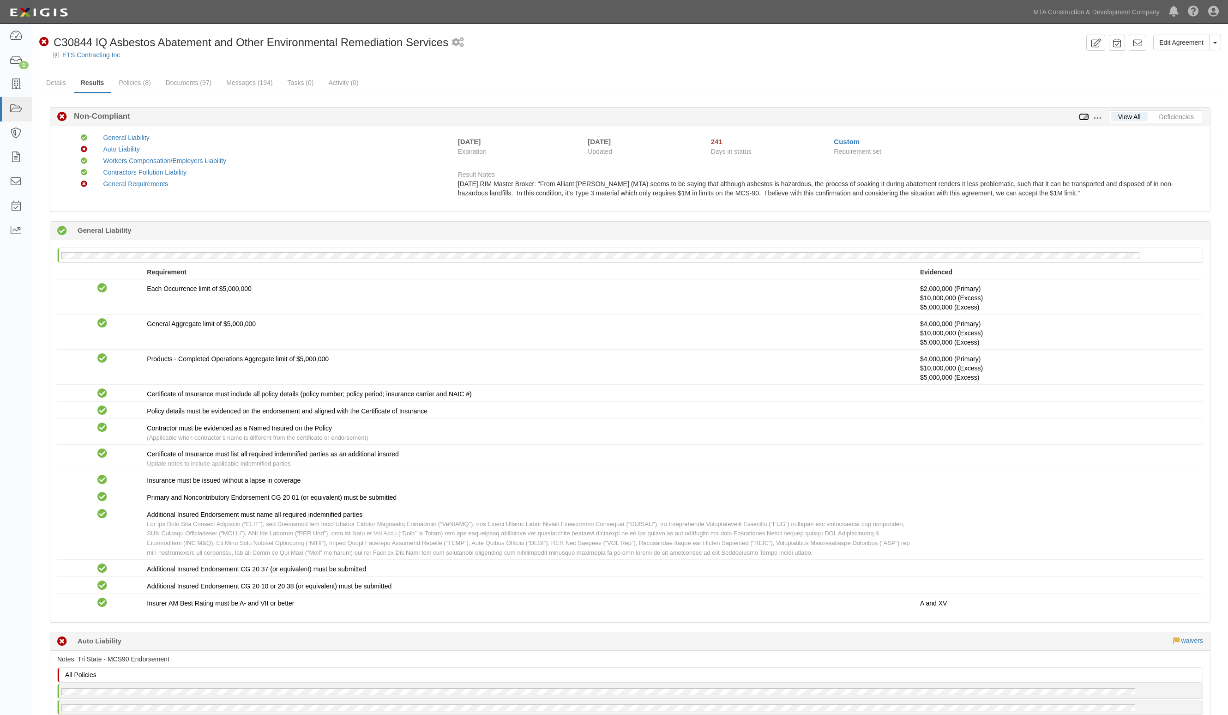
click at [1086, 116] on icon at bounding box center [1084, 117] width 10 height 6
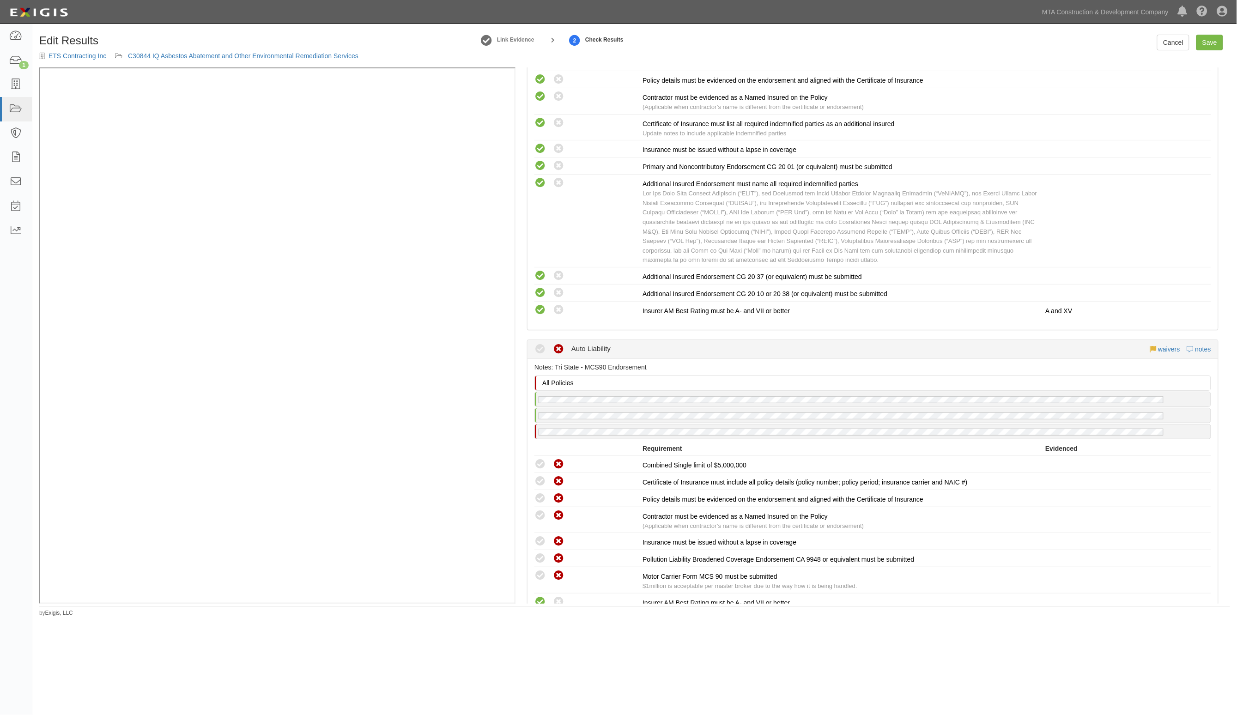
scroll to position [404, 0]
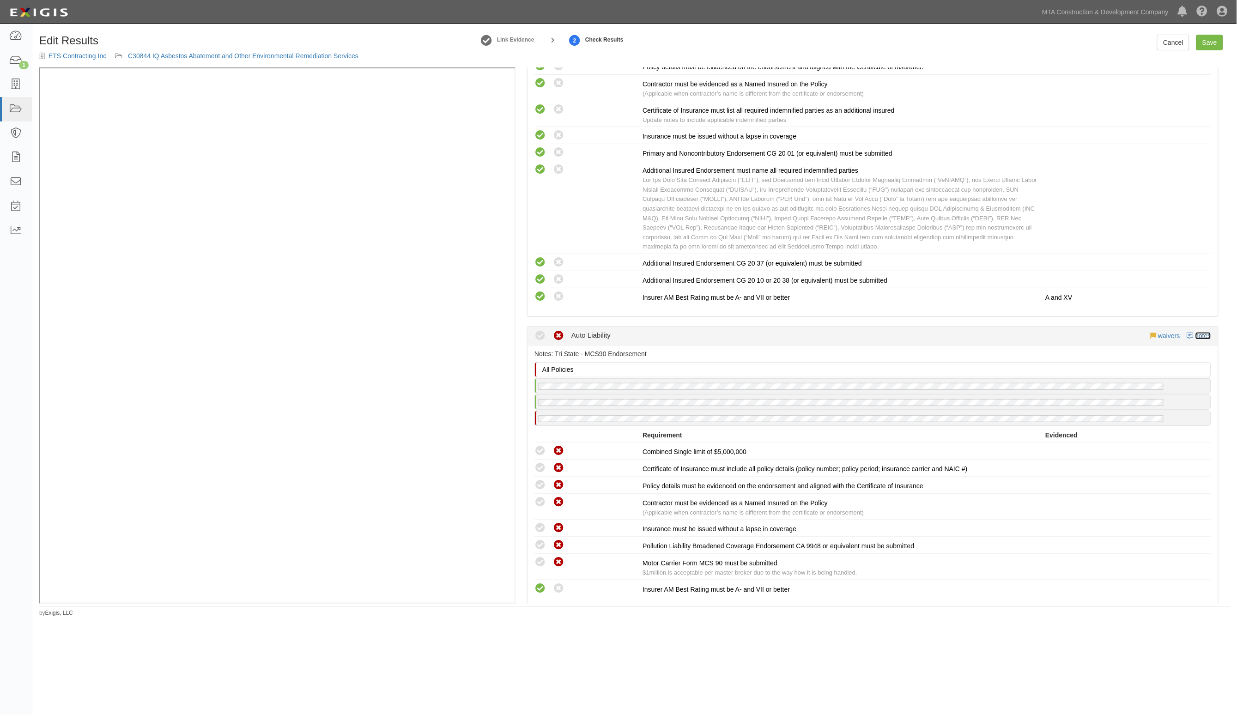
click at [1201, 332] on link "notes" at bounding box center [1203, 335] width 16 height 7
radio input "true"
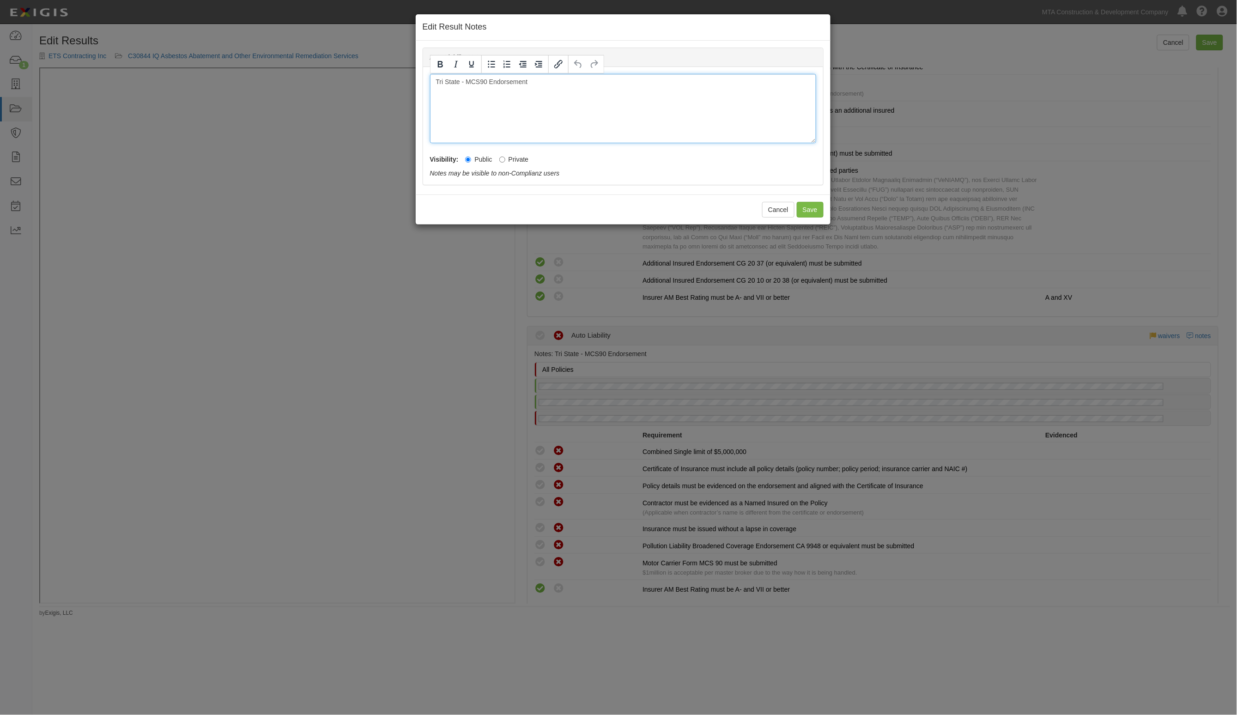
drag, startPoint x: 582, startPoint y: 84, endPoint x: 172, endPoint y: 91, distance: 410.6
click at [173, 91] on div "Edit Result Notes Auto Liability Notes Tri State - MCS90 Endorsement Visibility…" at bounding box center [618, 357] width 1237 height 715
click at [814, 211] on button "Save" at bounding box center [810, 210] width 27 height 16
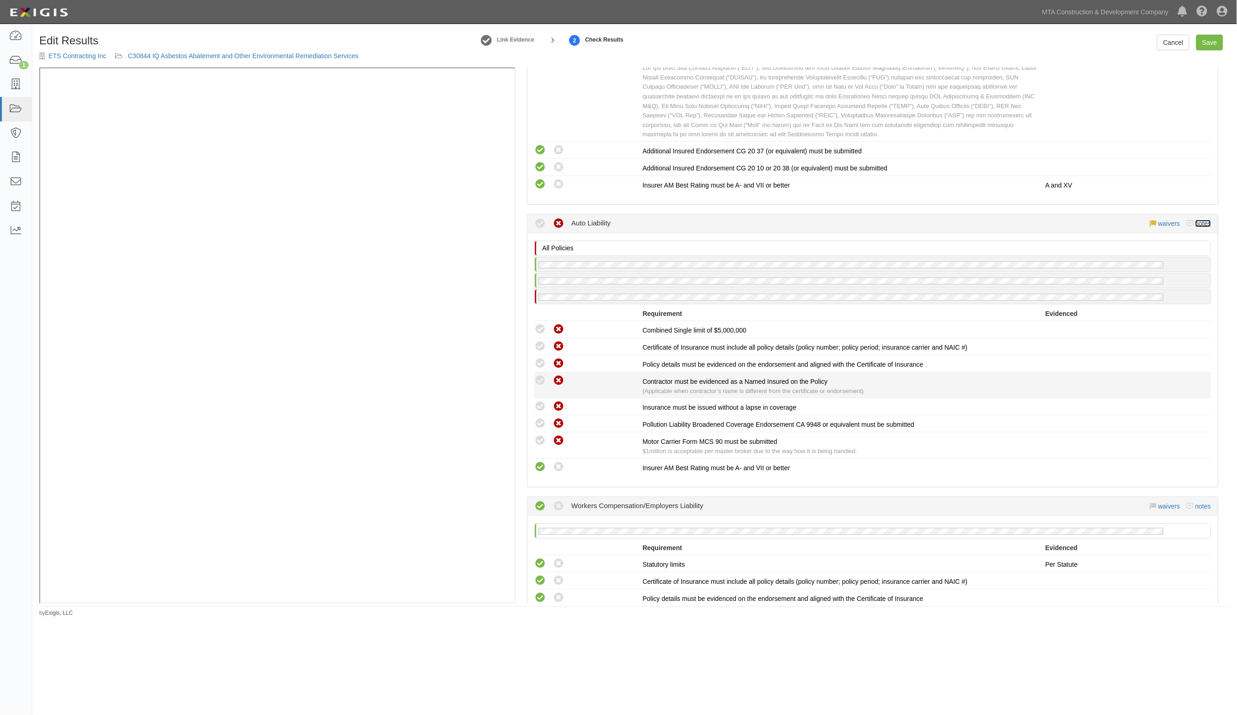
scroll to position [520, 0]
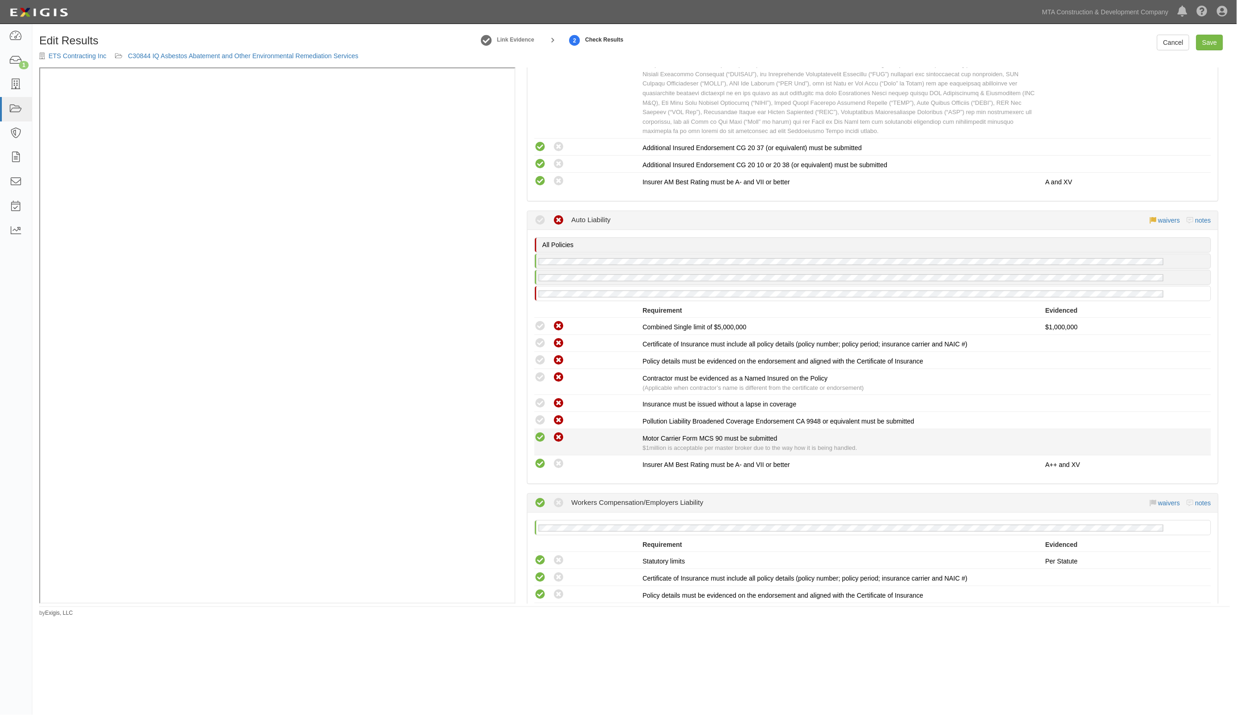
click at [541, 432] on icon at bounding box center [540, 438] width 12 height 12
radio input "true"
click at [544, 415] on icon at bounding box center [540, 421] width 12 height 12
radio input "true"
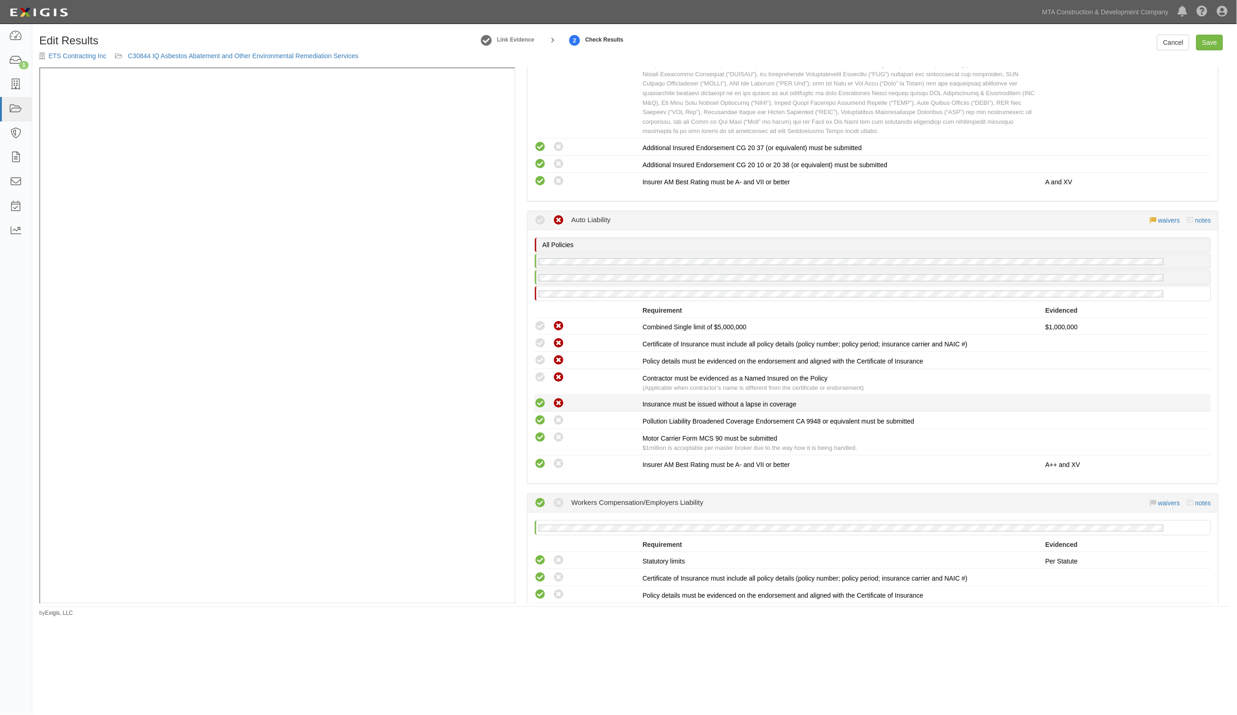
click at [543, 398] on icon at bounding box center [540, 404] width 12 height 12
radio input "true"
click at [539, 372] on icon at bounding box center [540, 378] width 12 height 12
radio input "true"
click at [539, 355] on icon at bounding box center [540, 361] width 12 height 12
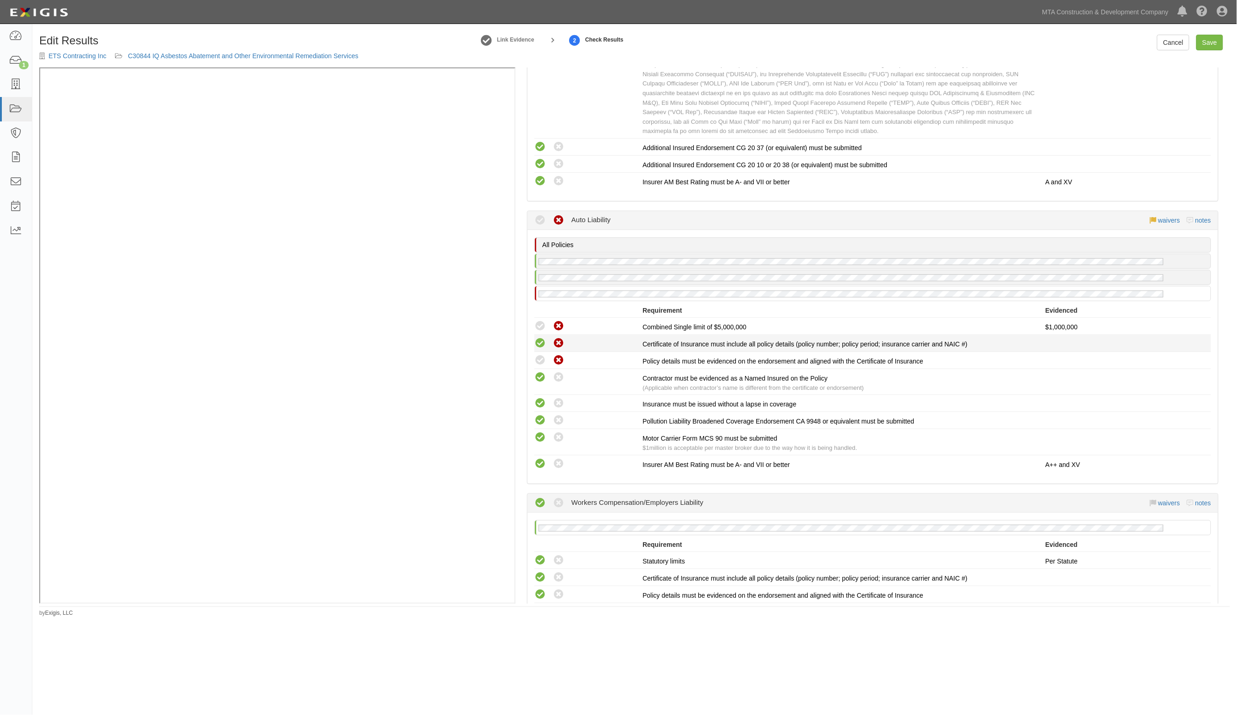
radio input "true"
click at [539, 338] on icon at bounding box center [540, 344] width 12 height 12
radio input "true"
click at [541, 320] on icon at bounding box center [540, 326] width 12 height 12
click at [540, 320] on icon at bounding box center [540, 326] width 12 height 12
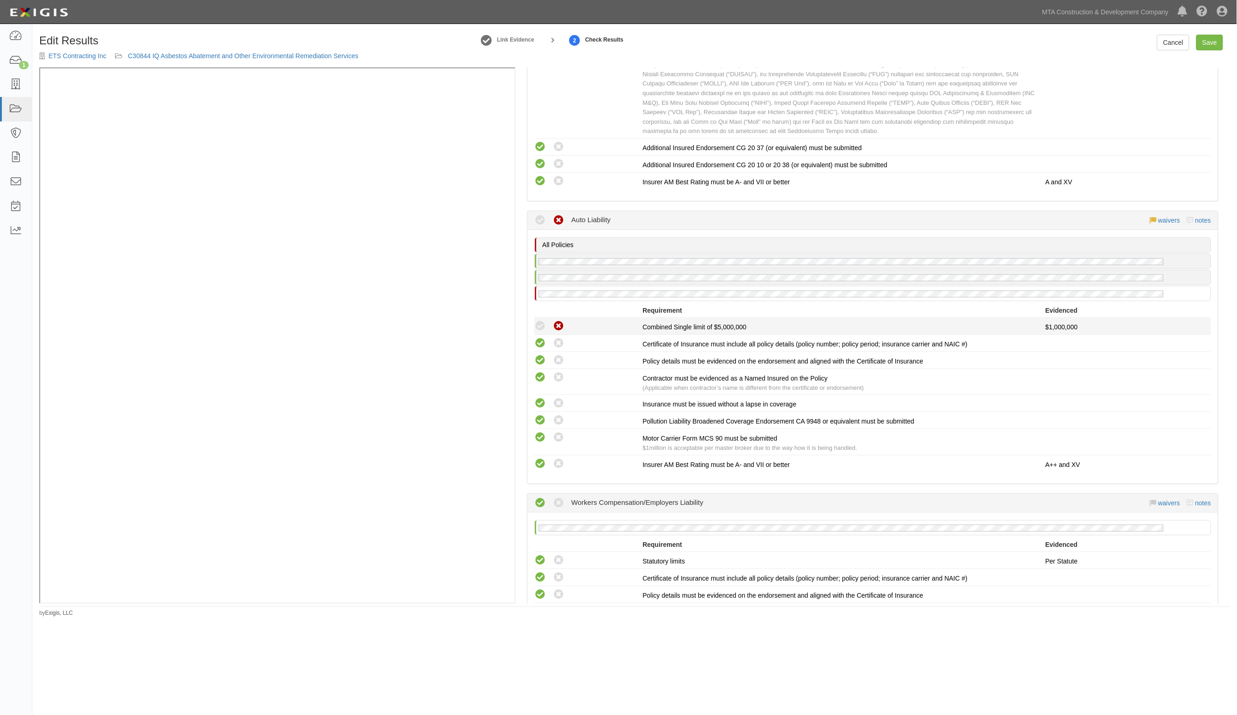
click at [540, 320] on icon at bounding box center [540, 326] width 12 height 12
click at [1158, 217] on link "waivers" at bounding box center [1169, 220] width 22 height 7
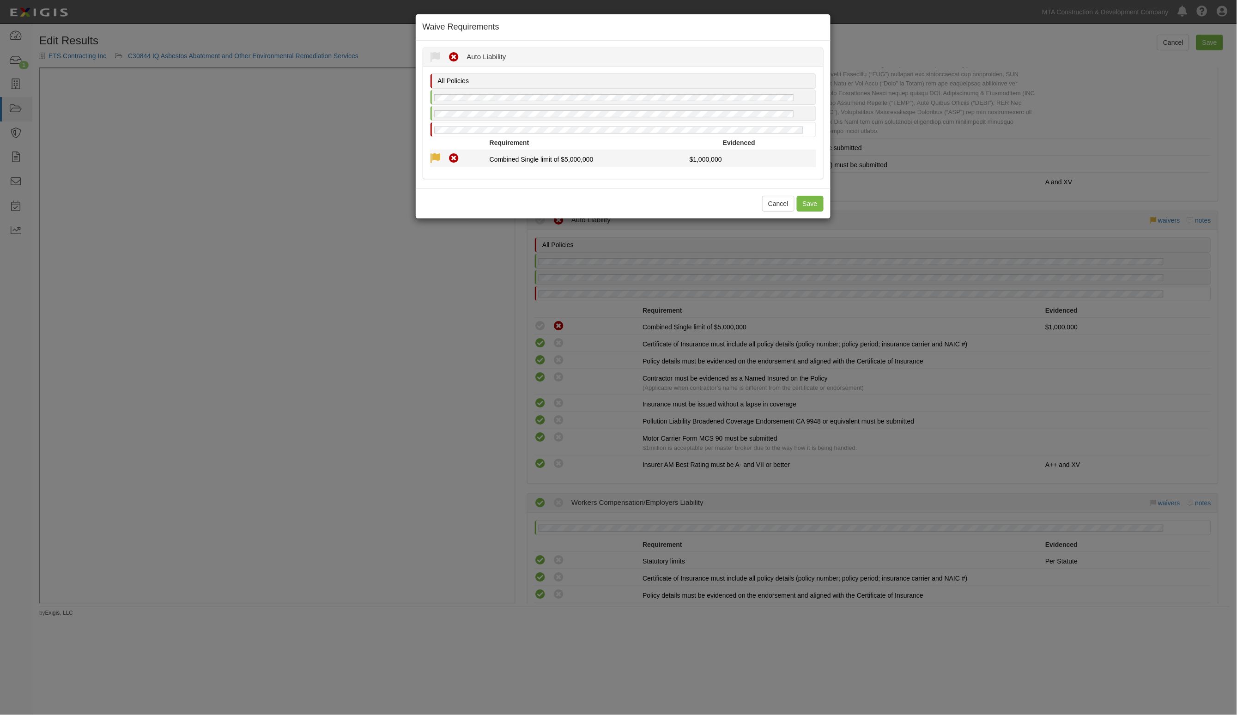
click at [439, 158] on icon at bounding box center [436, 159] width 12 height 12
radio input "true"
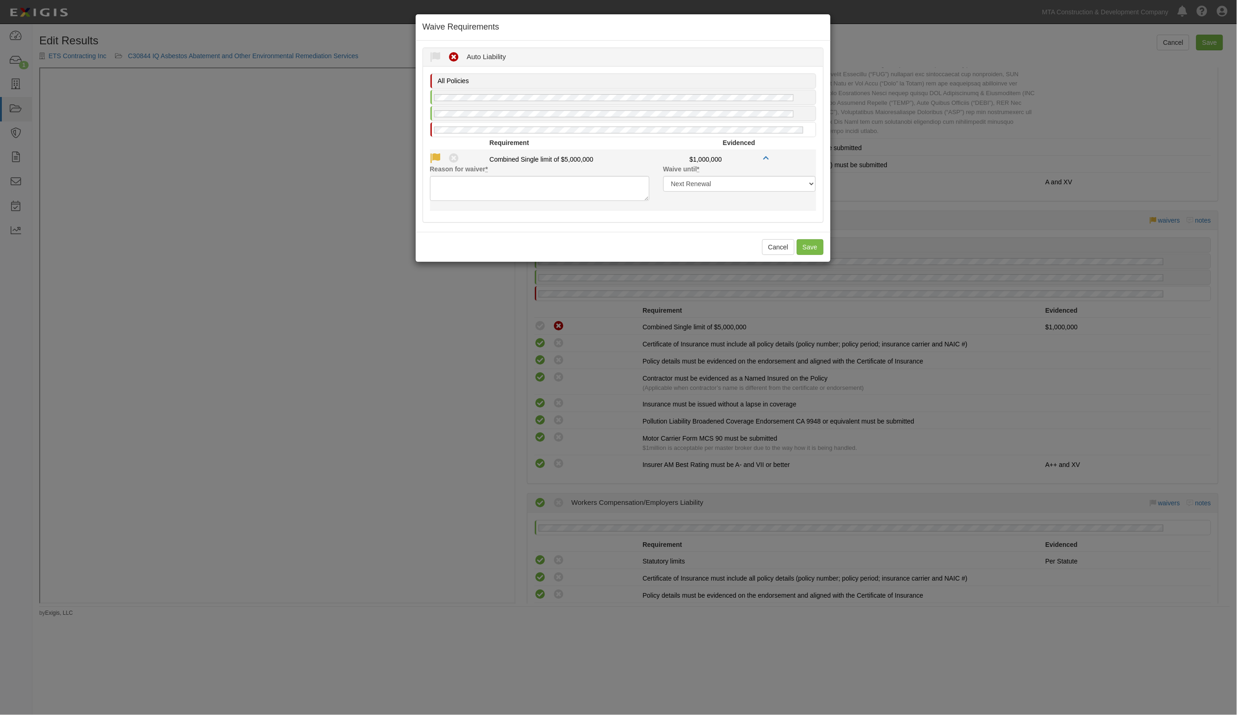
drag, startPoint x: 478, startPoint y: 169, endPoint x: 487, endPoint y: 177, distance: 11.8
click at [479, 169] on label "Reason for waiver *" at bounding box center [459, 168] width 58 height 9
click at [479, 176] on textarea "Reason for waiver *" at bounding box center [539, 188] width 219 height 25
click at [488, 180] on textarea "Reason for waiver *" at bounding box center [539, 188] width 219 height 25
type textarea "see above"
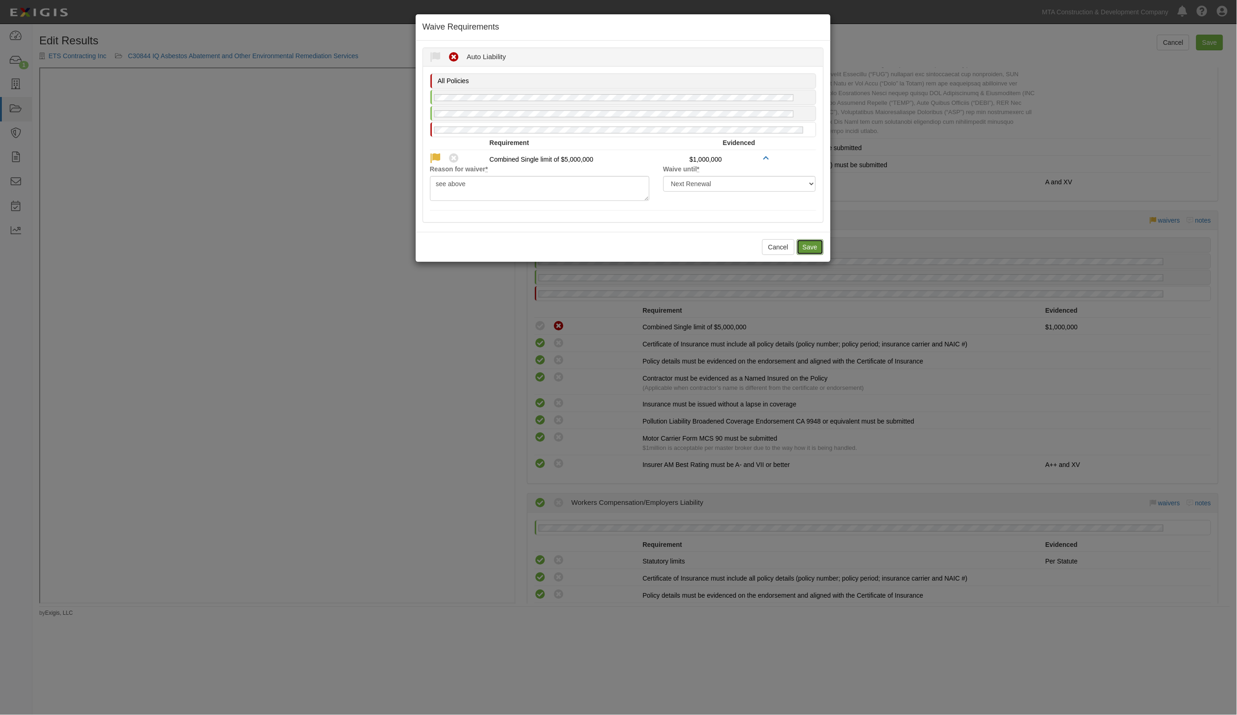
click at [809, 252] on button "Save" at bounding box center [810, 247] width 27 height 16
radio input "true"
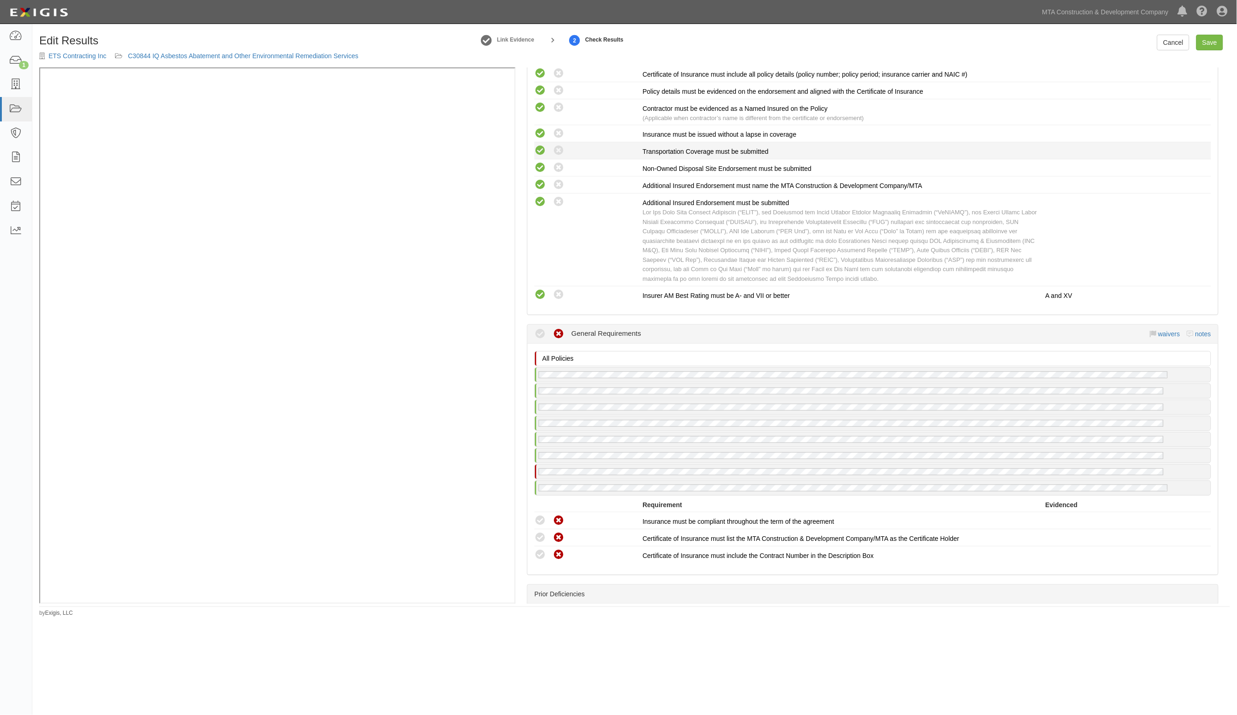
scroll to position [1270, 0]
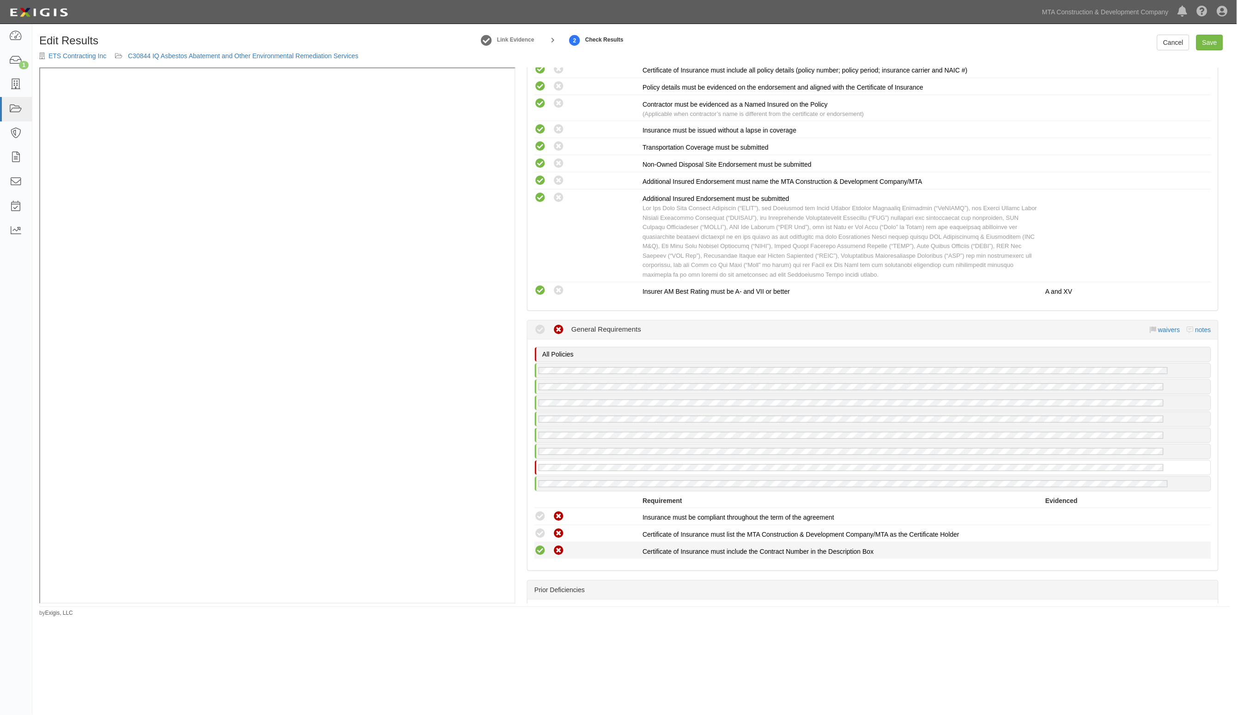
click at [541, 545] on icon at bounding box center [540, 551] width 12 height 12
radio input "true"
click at [540, 529] on li "Compliant Waived: Non-Compliant Certificate of Insurance must list the MTA Cons…" at bounding box center [872, 533] width 677 height 17
click at [540, 528] on icon at bounding box center [540, 534] width 12 height 12
radio input "true"
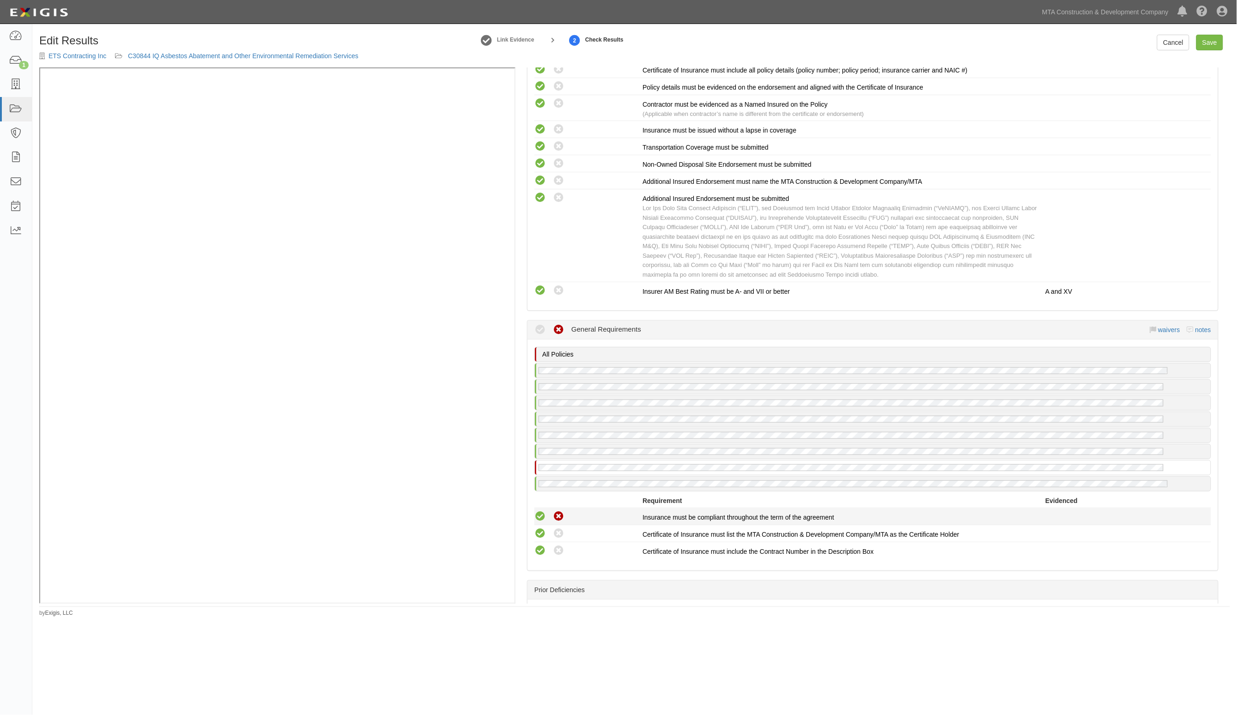
click at [542, 511] on icon at bounding box center [540, 517] width 12 height 12
radio input "true"
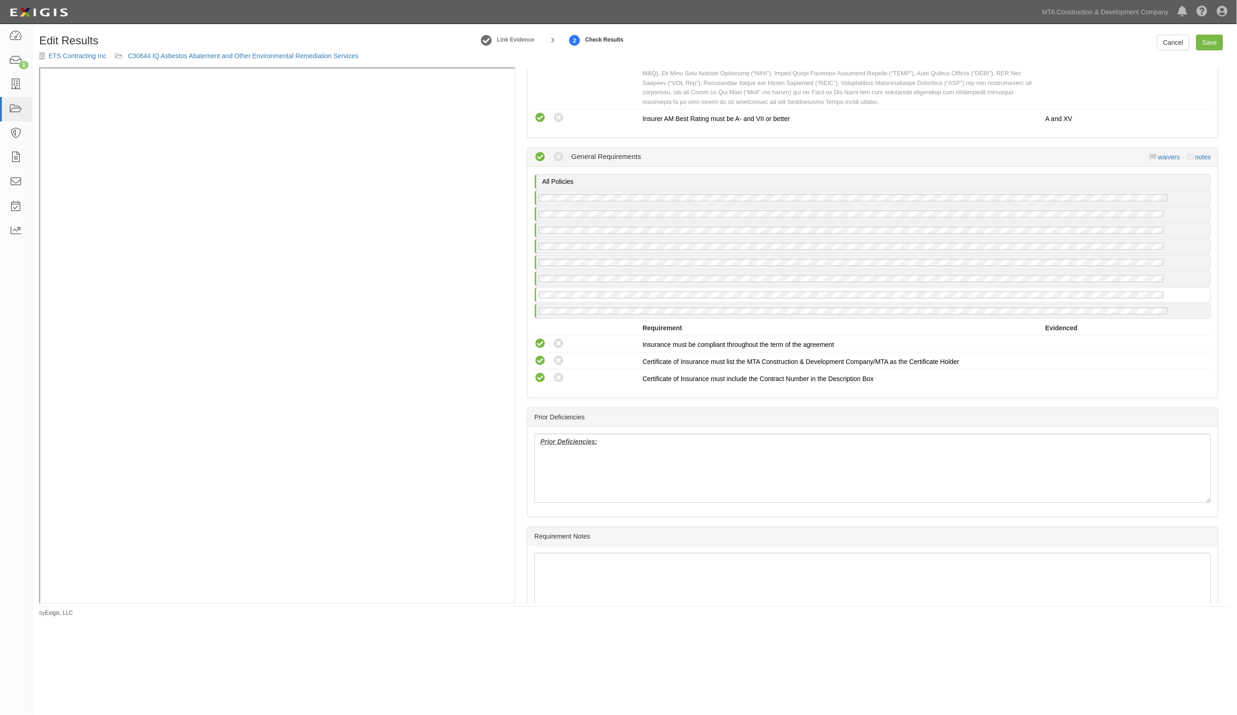
scroll to position [1444, 0]
click at [1206, 38] on link "Save" at bounding box center [1209, 43] width 27 height 16
radio input "true"
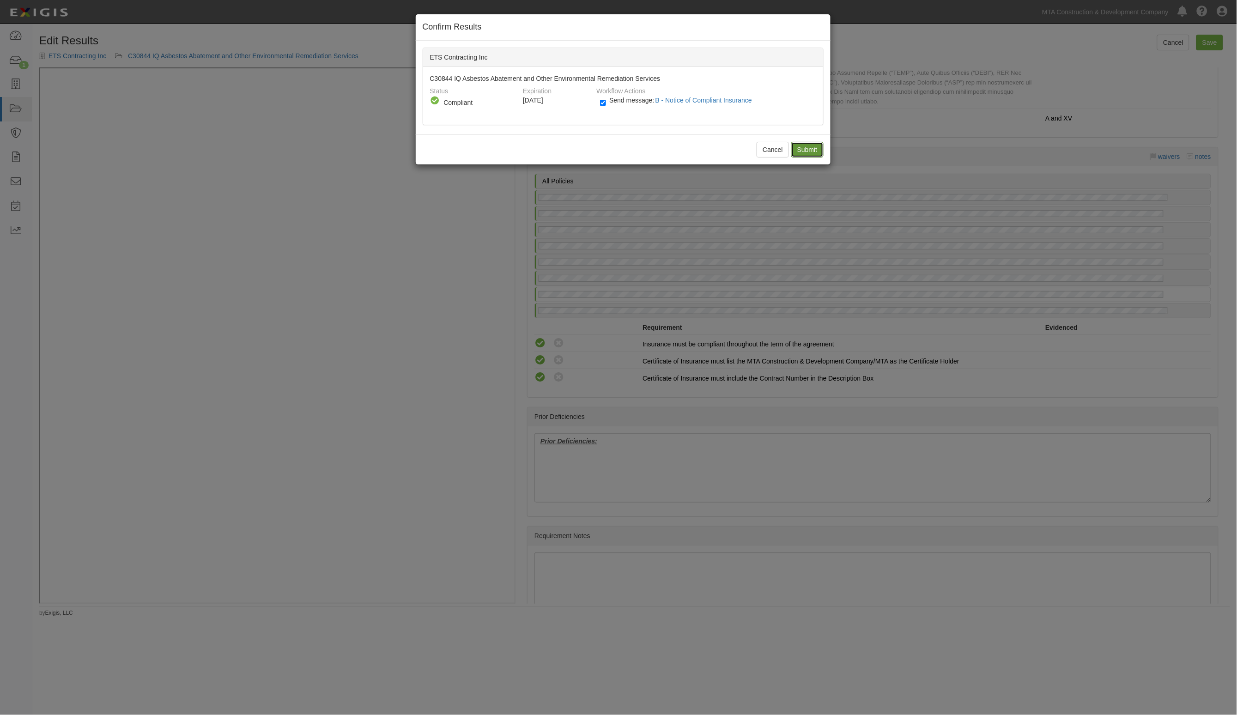
click at [802, 145] on input "Submit" at bounding box center [807, 150] width 32 height 16
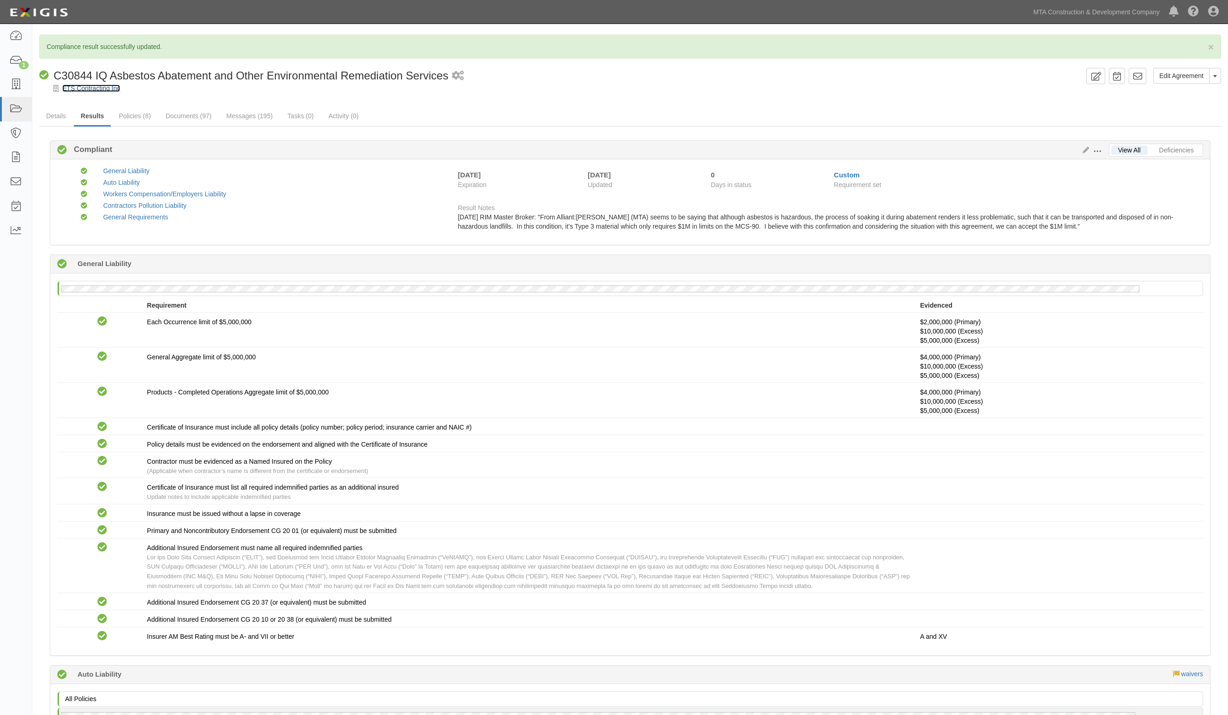
click at [85, 89] on link "ETS Contracting Inc" at bounding box center [91, 88] width 58 height 7
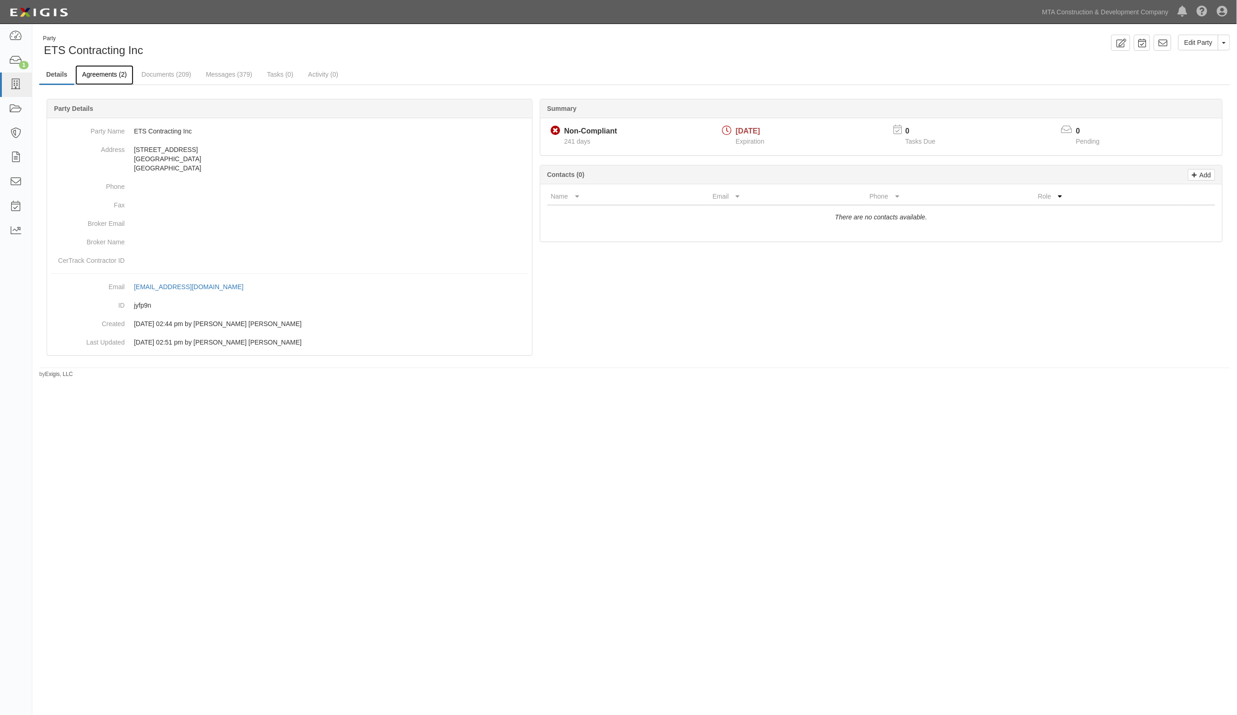
click at [114, 74] on link "Agreements (2)" at bounding box center [104, 75] width 58 height 20
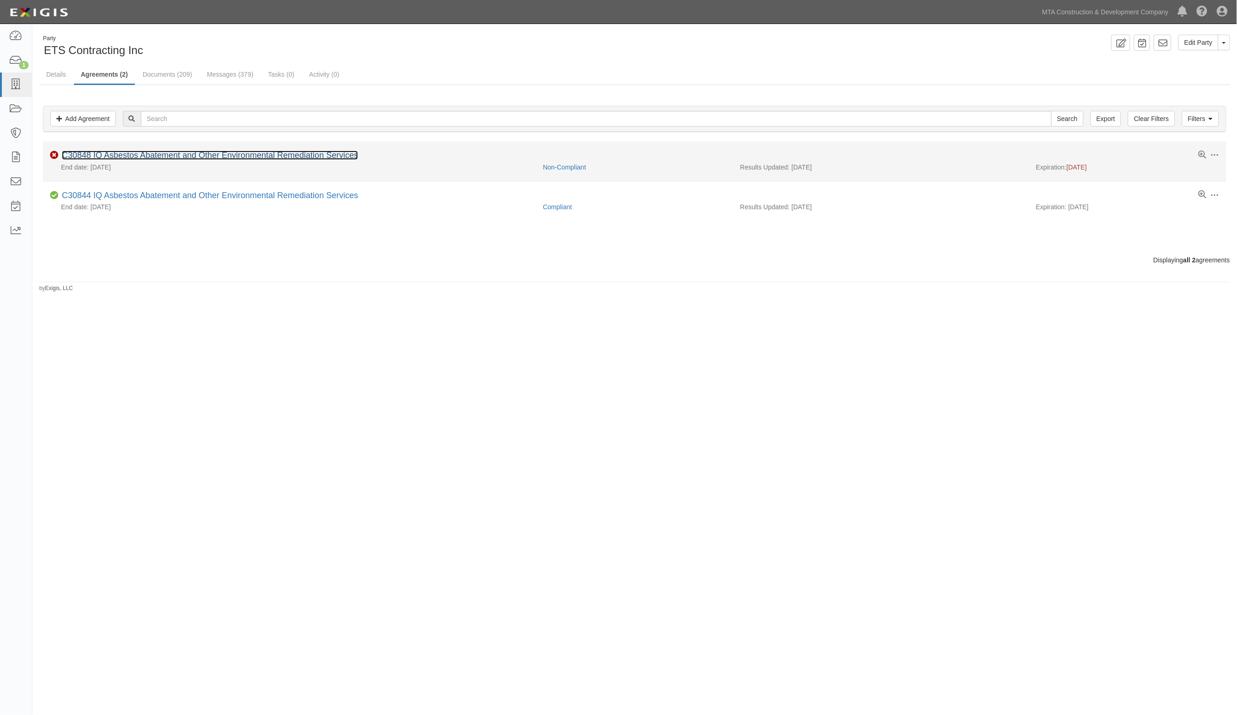
click at [133, 156] on link "C30848 IQ Asbestos Abatement and Other Environmental Remediation Services" at bounding box center [210, 155] width 296 height 9
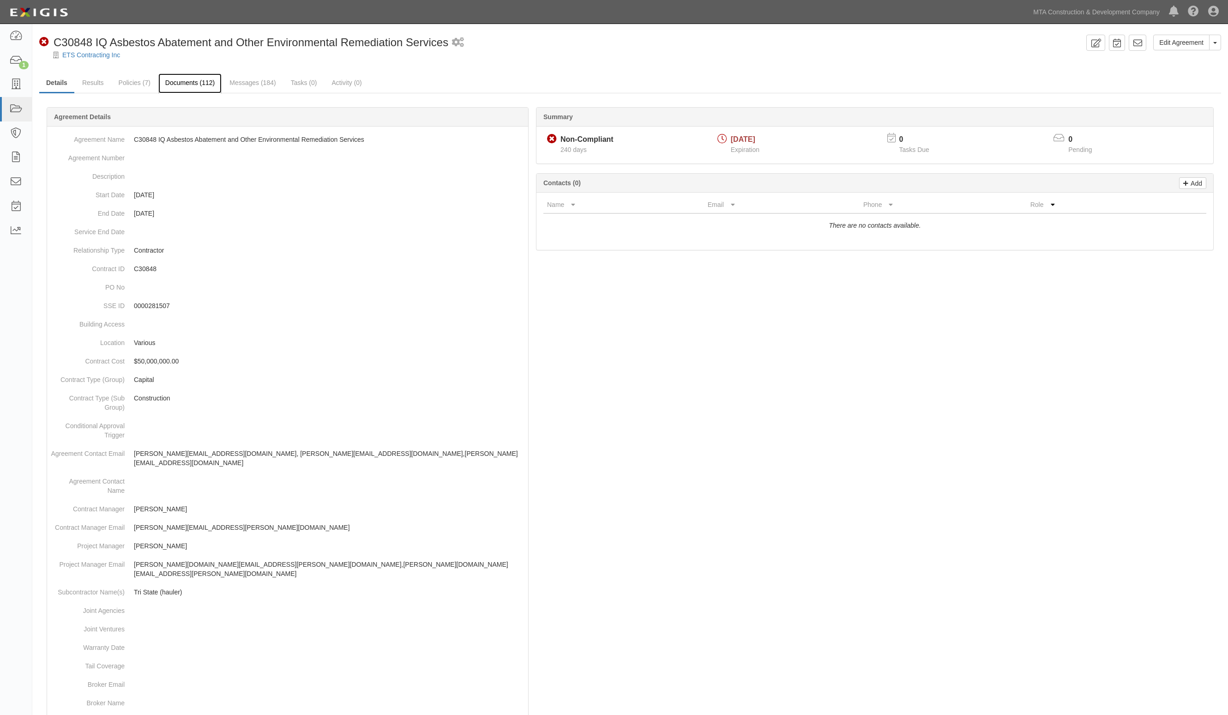
click at [201, 82] on link "Documents (112)" at bounding box center [189, 83] width 63 height 20
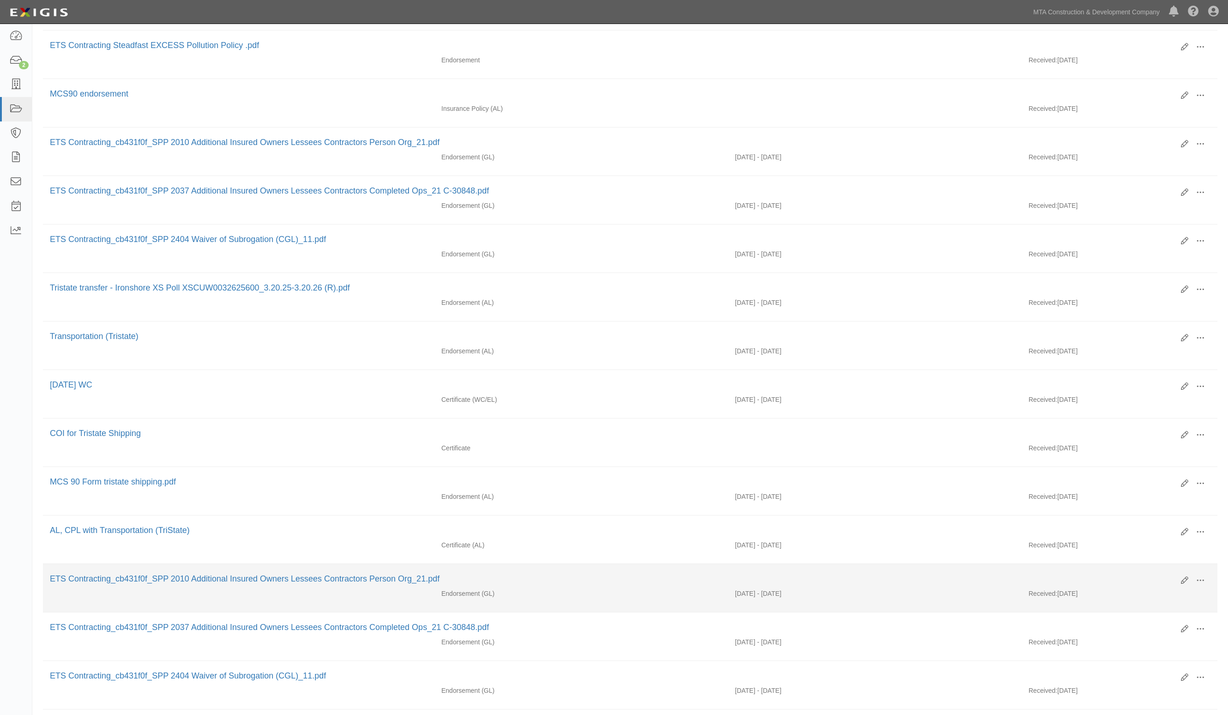
scroll to position [462, 0]
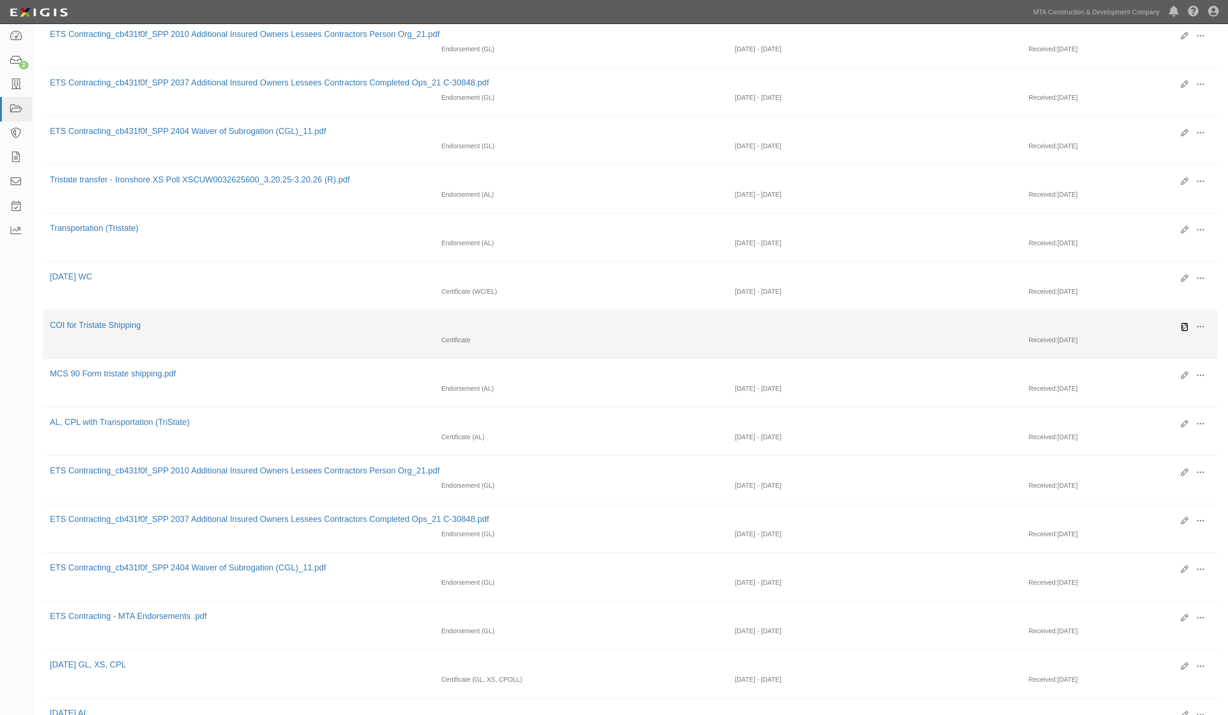
click at [1183, 331] on icon at bounding box center [1184, 326] width 7 height 7
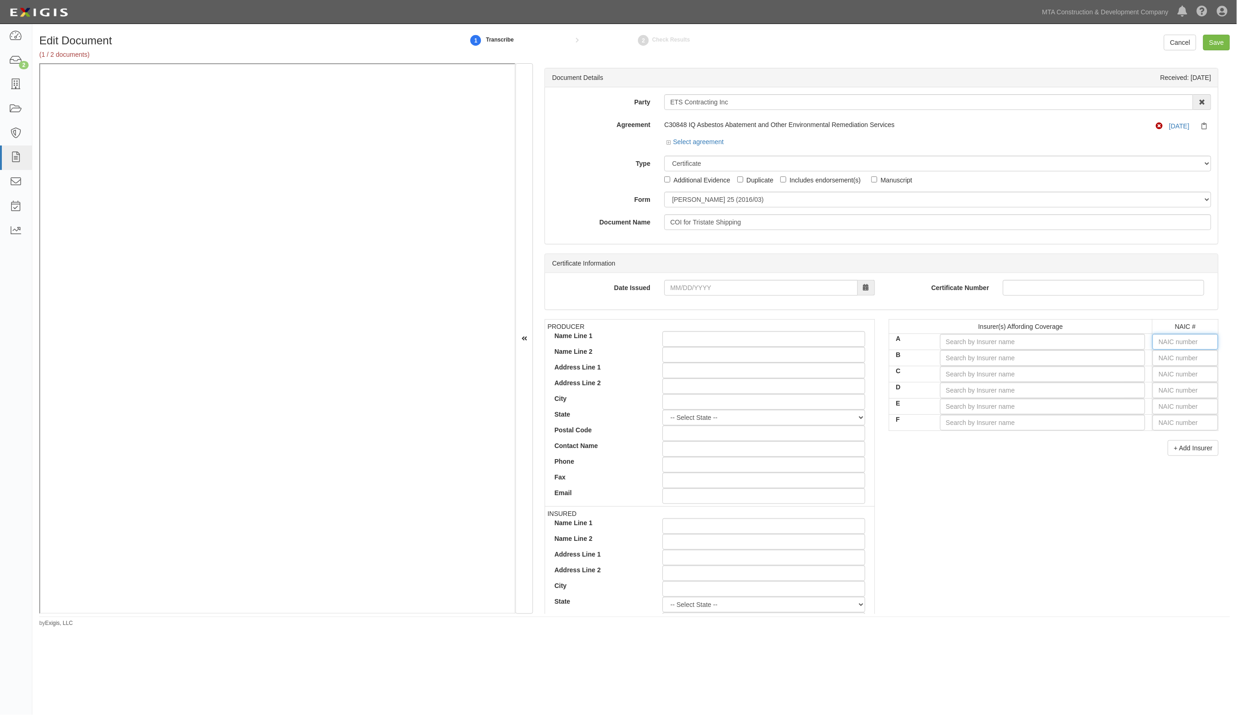
click at [1186, 345] on input "text" at bounding box center [1185, 342] width 66 height 16
type input "36404"
type input "3"
type input "37907"
type input "379"
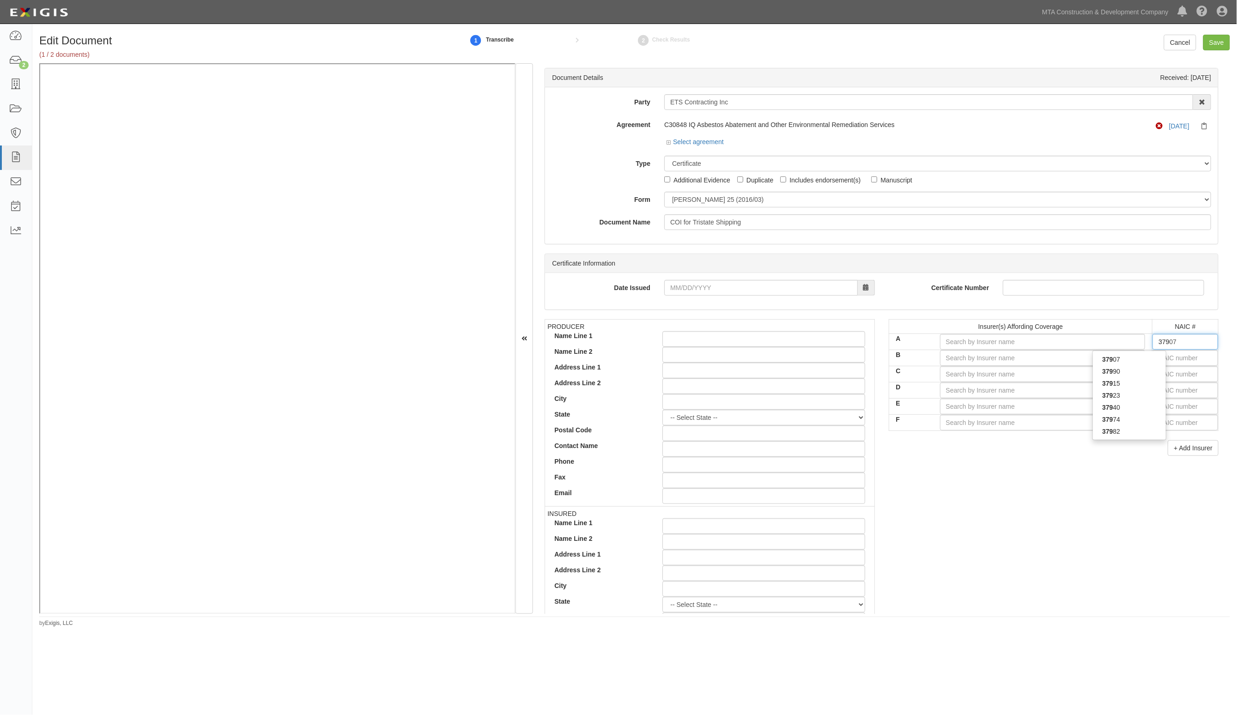
type input "37923"
type input "3792"
type input "37923"
click at [1131, 357] on div "37923" at bounding box center [1129, 359] width 73 height 12
type input "GEICO Marine Insurance Company (A++ XV Rating)"
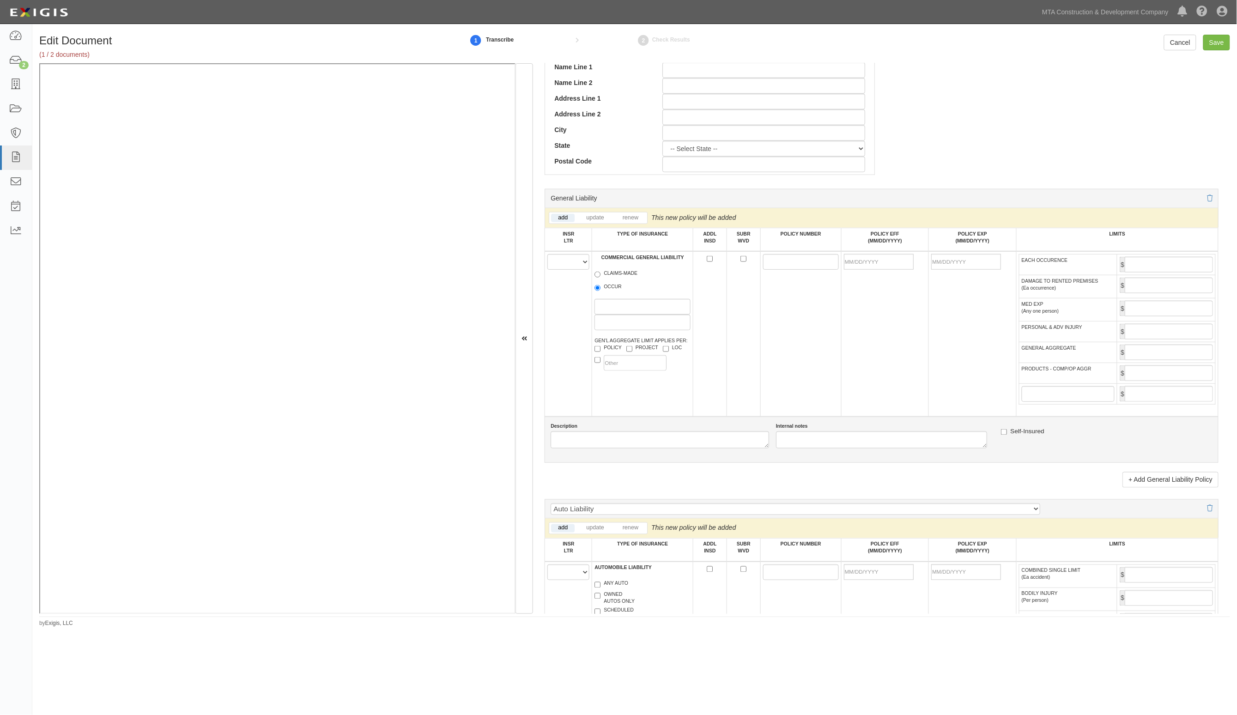
scroll to position [693, 0]
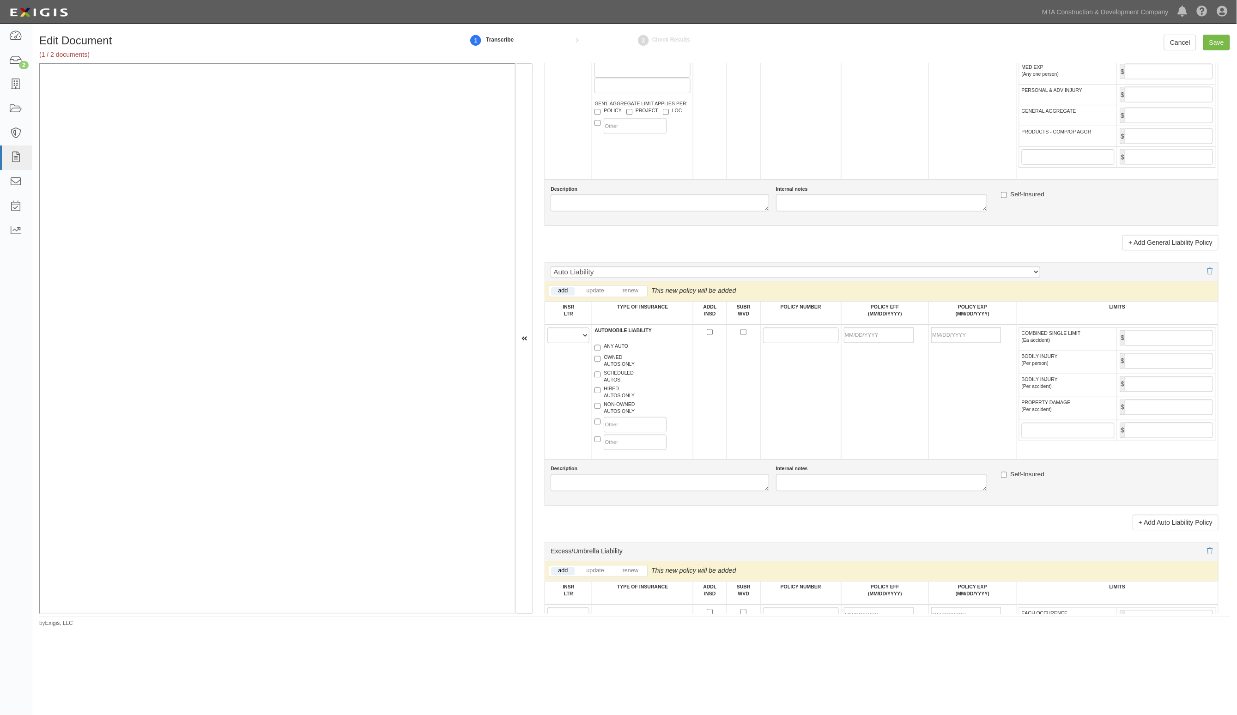
type input "37923"
click at [631, 267] on div "Auto Liability Auto Liability with CA9948 Auto Liability with MCS90 Auto Liabil…" at bounding box center [881, 271] width 674 height 19
click at [631, 273] on select "Auto Liability Auto Liability with CA9948 Auto Liability with MCS90 Auto Liabil…" at bounding box center [794, 272] width 489 height 12
select select "99"
click at [551, 268] on select "Auto Liability Auto Liability with CA9948 Auto Liability with MCS90 Auto Liabil…" at bounding box center [794, 272] width 489 height 12
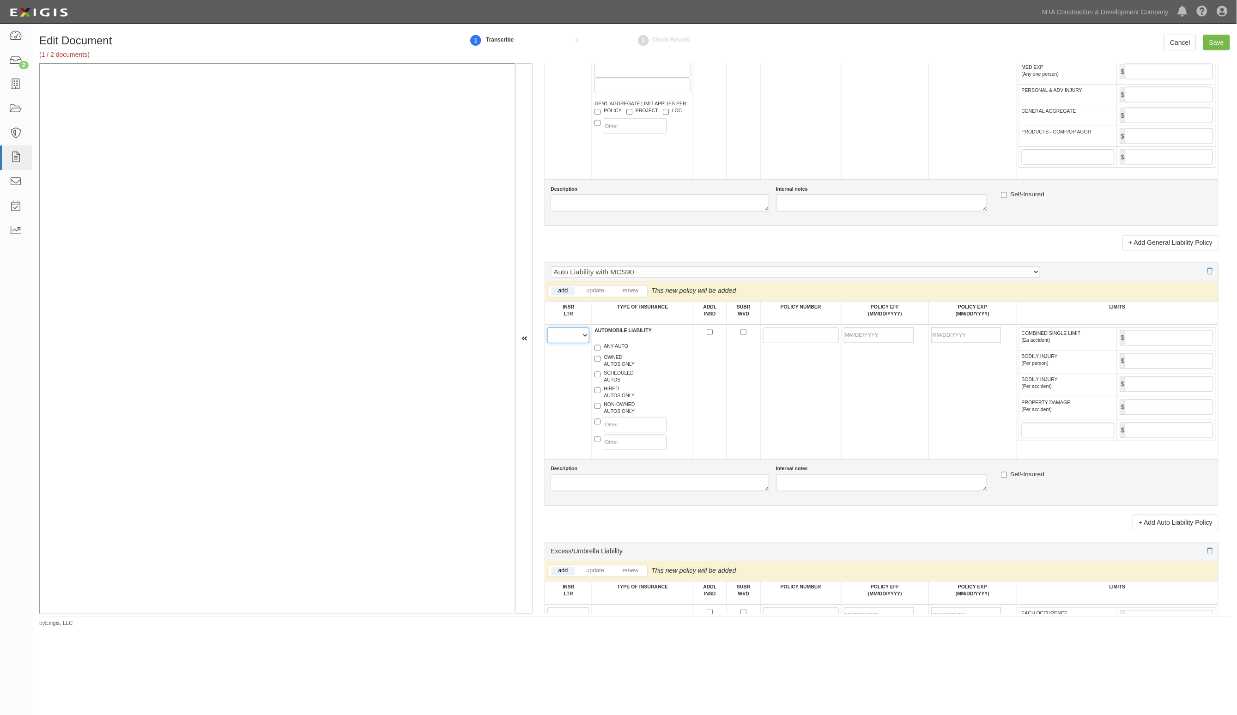
click at [573, 336] on select "A B C D E F" at bounding box center [568, 335] width 42 height 16
select select "A"
click at [548, 328] on select "A B C D E F" at bounding box center [568, 335] width 42 height 16
click at [613, 348] on label "ANY AUTO" at bounding box center [611, 347] width 34 height 9
click at [600, 348] on input "ANY AUTO" at bounding box center [597, 348] width 6 height 6
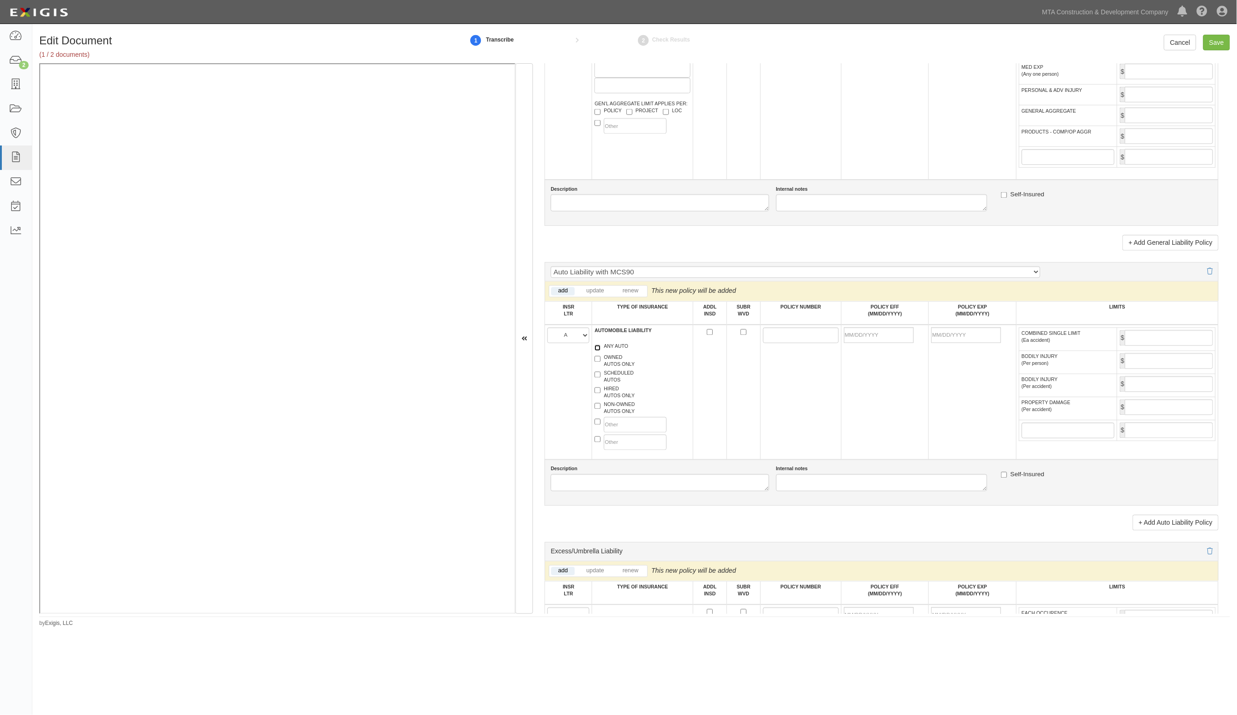
checkbox input "true"
click at [610, 377] on label "SCHEDULED AUTOS" at bounding box center [613, 377] width 39 height 14
click at [600, 377] on input "SCHEDULED AUTOS" at bounding box center [597, 375] width 6 height 6
checkbox input "true"
click at [613, 349] on label "ANY AUTO" at bounding box center [611, 347] width 34 height 9
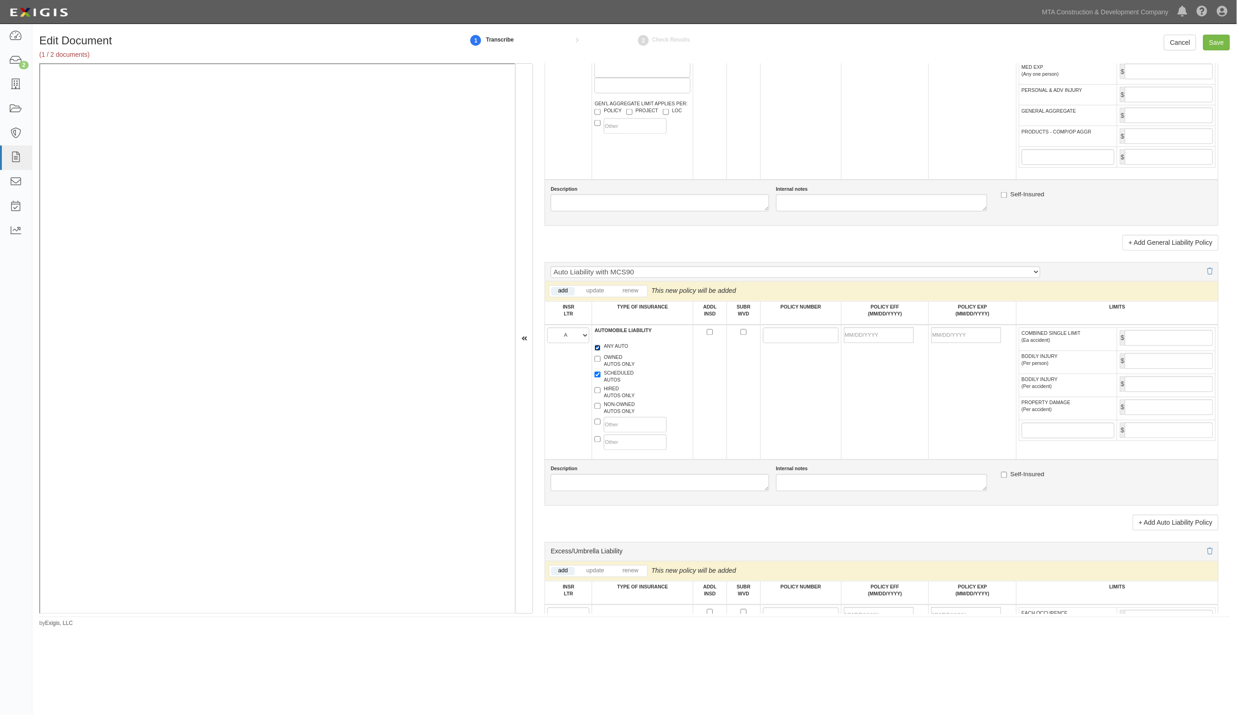
click at [600, 349] on input "ANY AUTO" at bounding box center [597, 348] width 6 height 6
checkbox input "false"
click at [763, 340] on input "POLICY NUMBER" at bounding box center [801, 335] width 76 height 16
paste input "9300057609"
type input "9300057609"
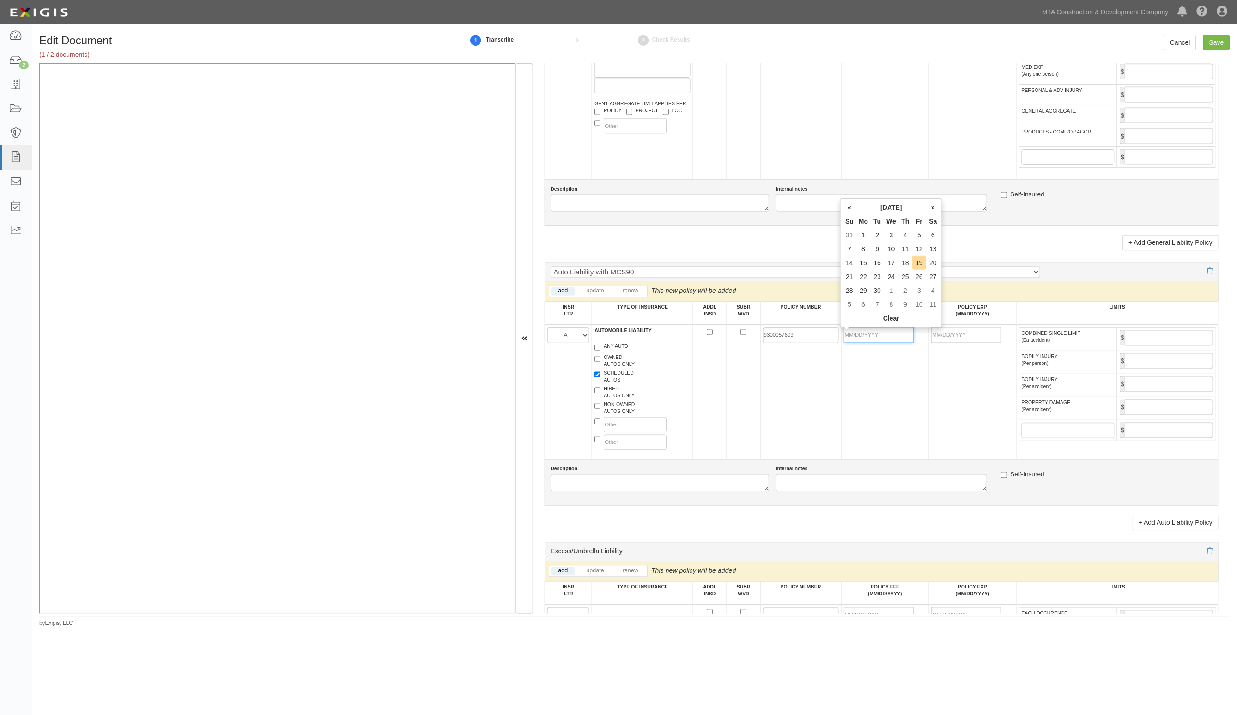
click at [888, 334] on input "POLICY EFF (MM/DD/YYYY)" at bounding box center [879, 335] width 70 height 16
type input "06/28/2025"
type input "06/28/2026"
click at [1159, 328] on td "COMBINED SINGLE LIMIT (Ea accident) $ BODILY INJURY (Per person) $ BODILY INJUR…" at bounding box center [1117, 392] width 202 height 135
click at [1158, 338] on input "COMBINED SINGLE LIMIT (Ea accident)" at bounding box center [1168, 338] width 88 height 16
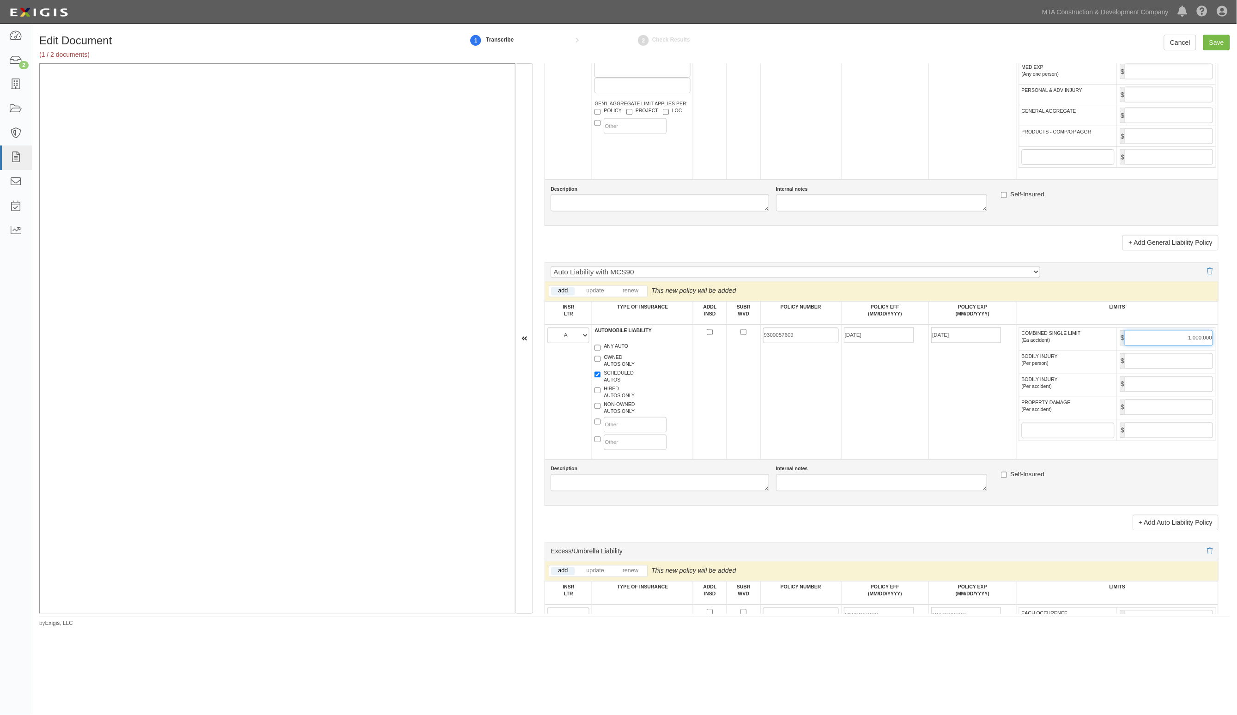
type input "1,000,000"
drag, startPoint x: 650, startPoint y: 493, endPoint x: 657, endPoint y: 487, distance: 9.2
click at [653, 491] on div "Description Internal notes Self-Insured" at bounding box center [881, 482] width 674 height 46
click at [657, 487] on textarea "Description" at bounding box center [659, 482] width 218 height 17
type textarea "Tri State Shipping"
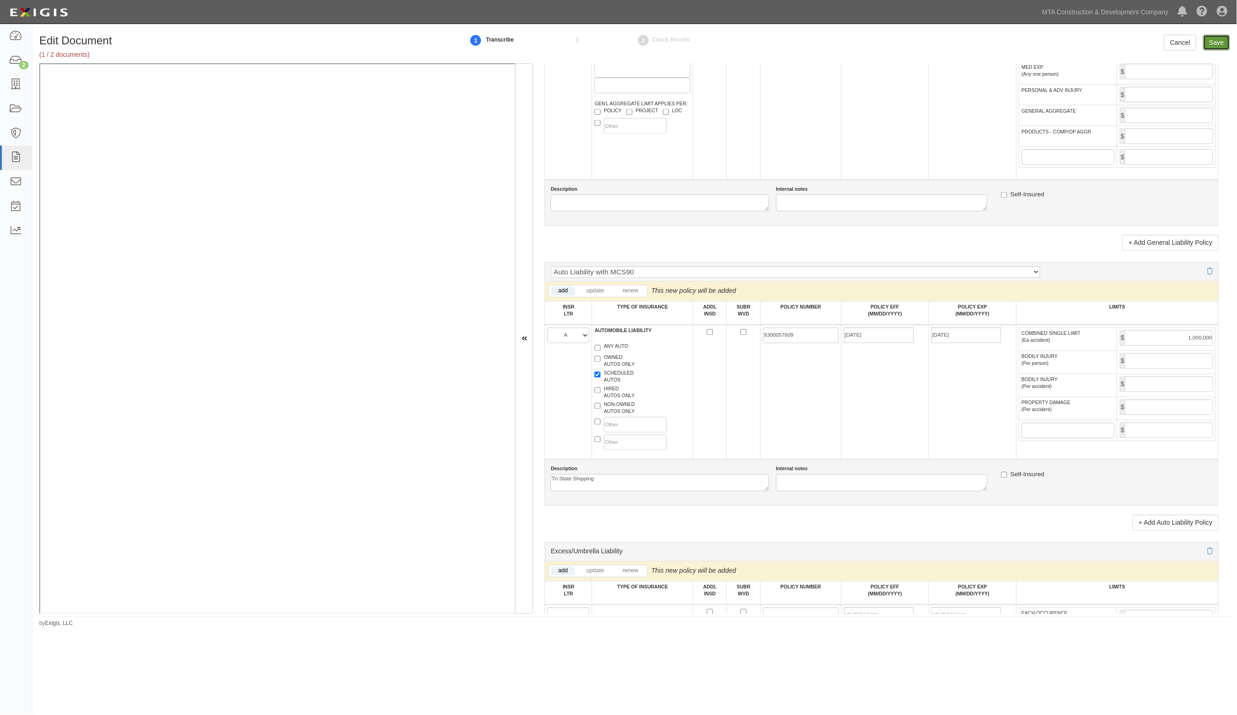
click at [1224, 44] on input "Save" at bounding box center [1216, 43] width 27 height 16
type input "1000000"
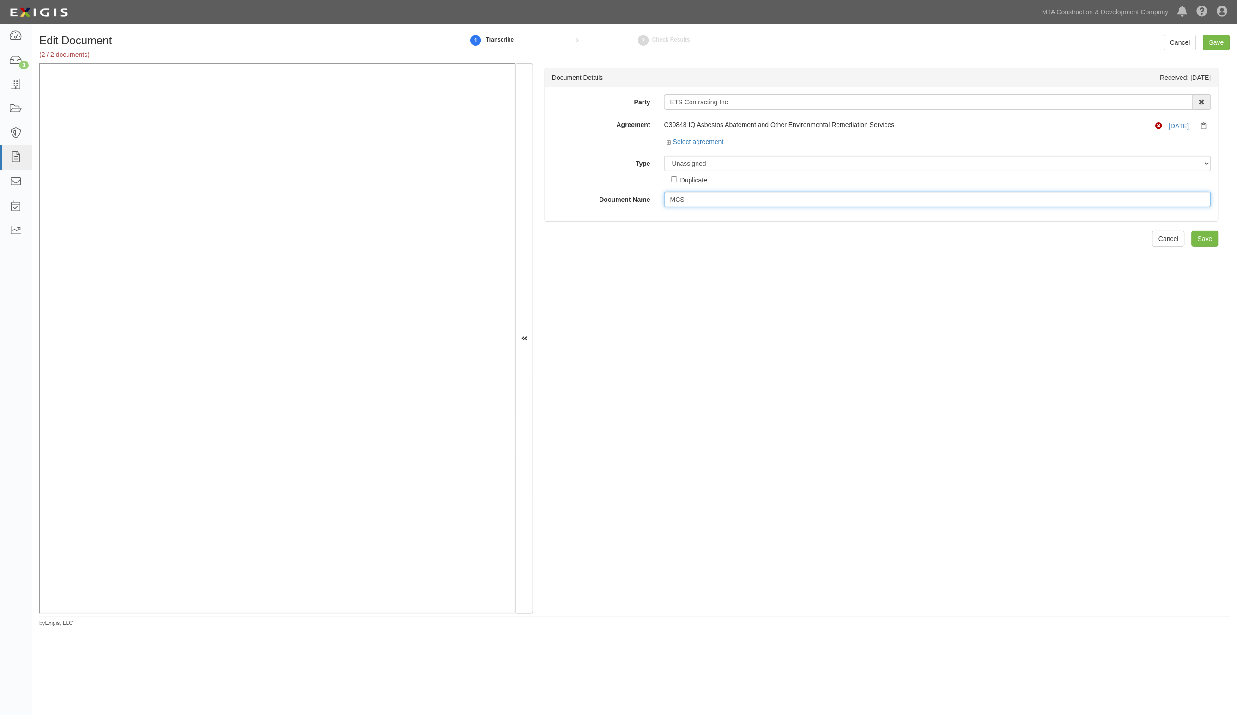
type input "MCS90 endorsement"
click at [713, 167] on select "Unassigned Binder Cancellation Notice Certificate Contract Endorsement Insuranc…" at bounding box center [937, 164] width 547 height 16
select select "EndorsementDetail"
click at [664, 156] on select "Unassigned Binder Cancellation Notice Certificate Contract Endorsement Insuranc…" at bounding box center [937, 164] width 547 height 16
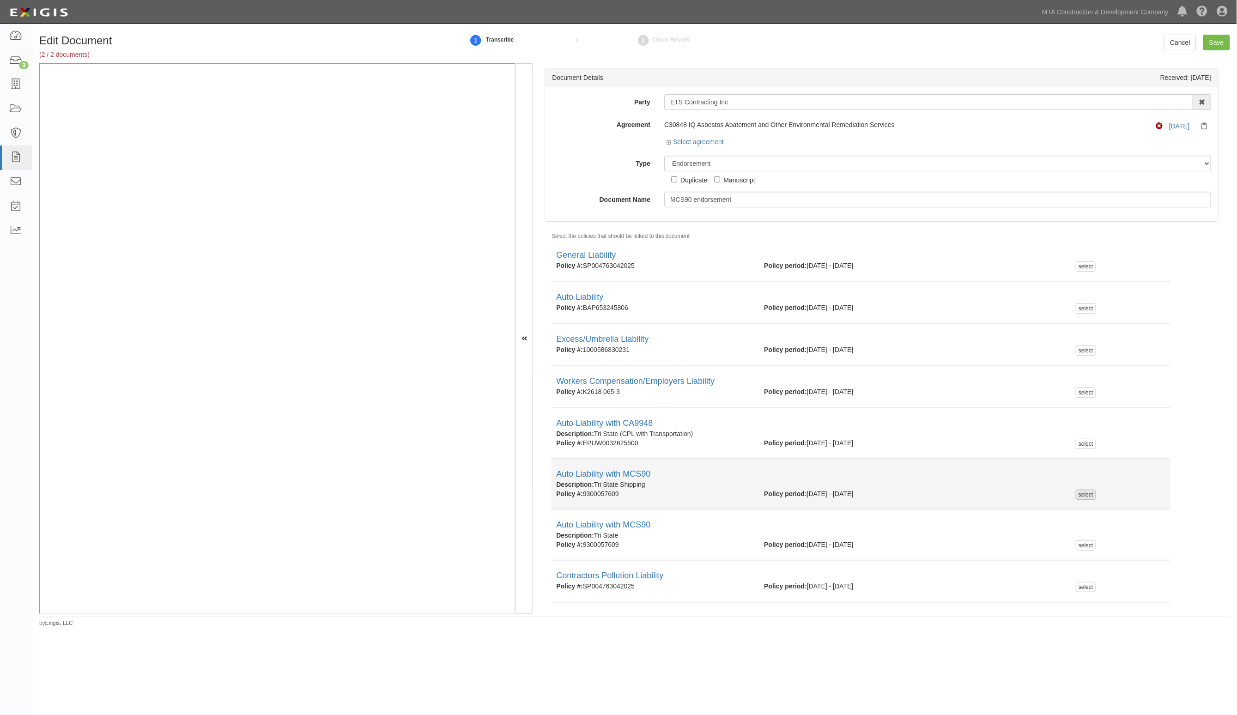
click at [1076, 493] on div "select" at bounding box center [1086, 494] width 20 height 10
checkbox input "true"
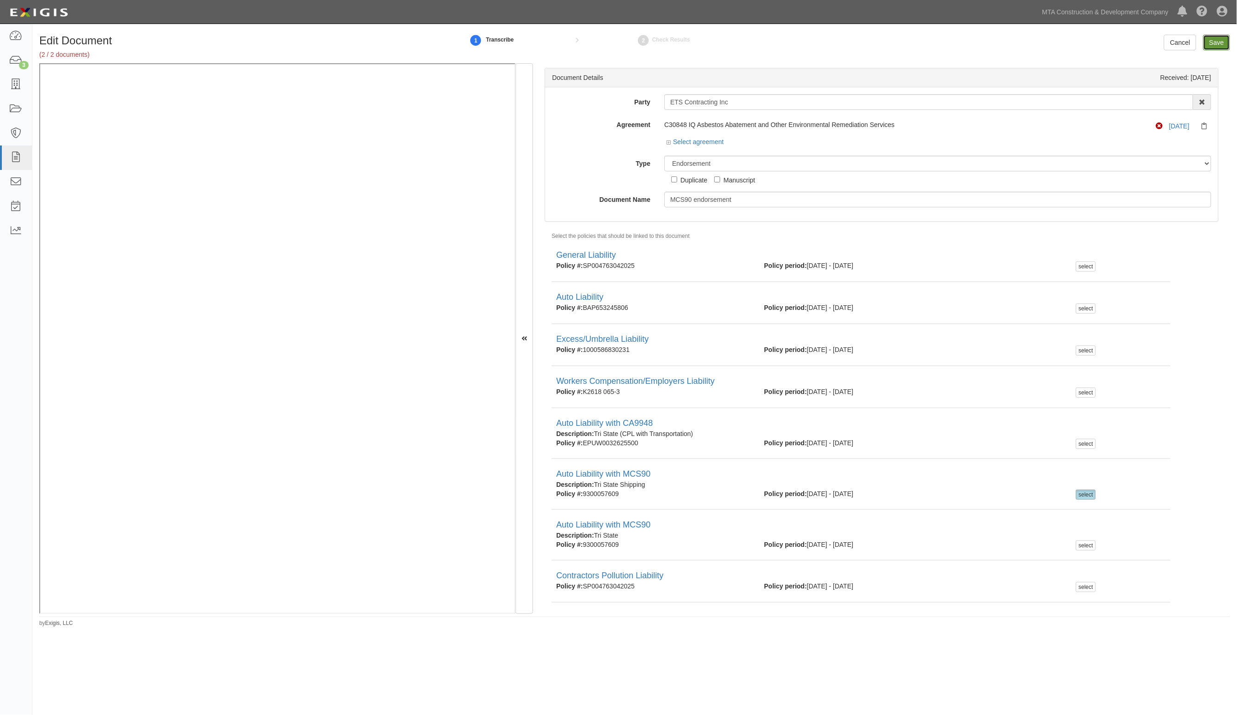
click at [1217, 38] on input "Save" at bounding box center [1216, 43] width 27 height 16
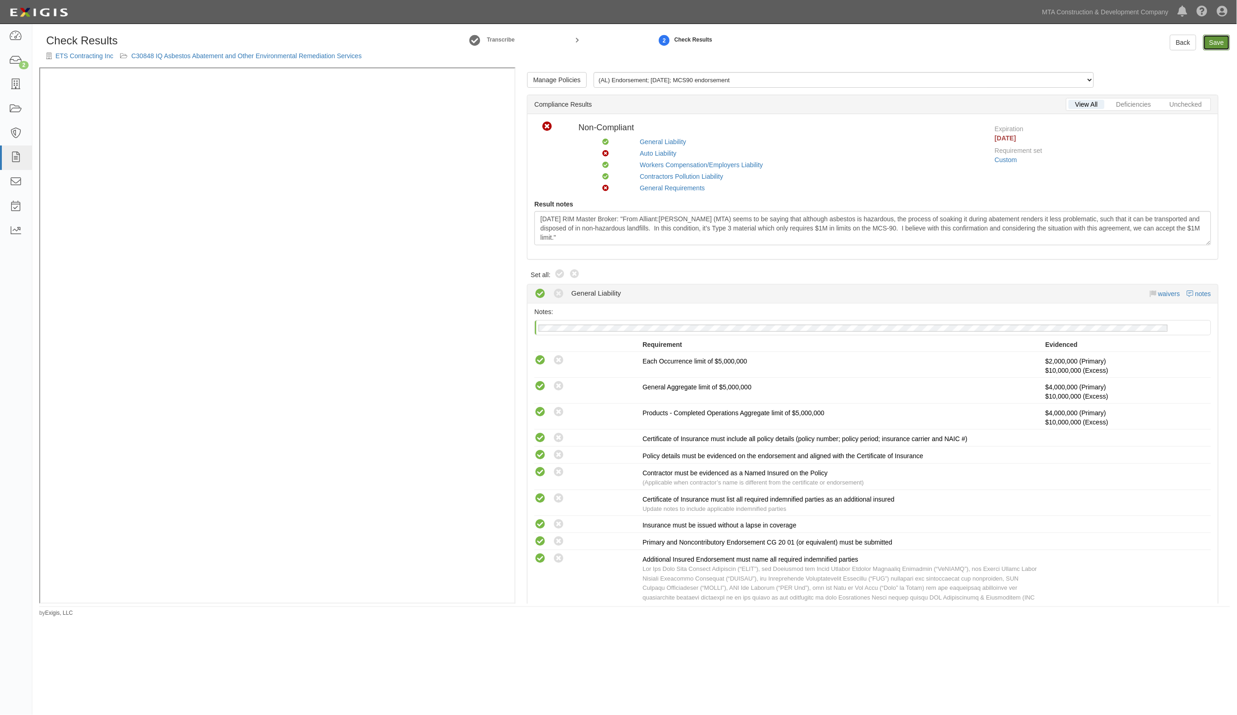
click at [1217, 42] on link "Save" at bounding box center [1216, 43] width 27 height 16
radio input "true"
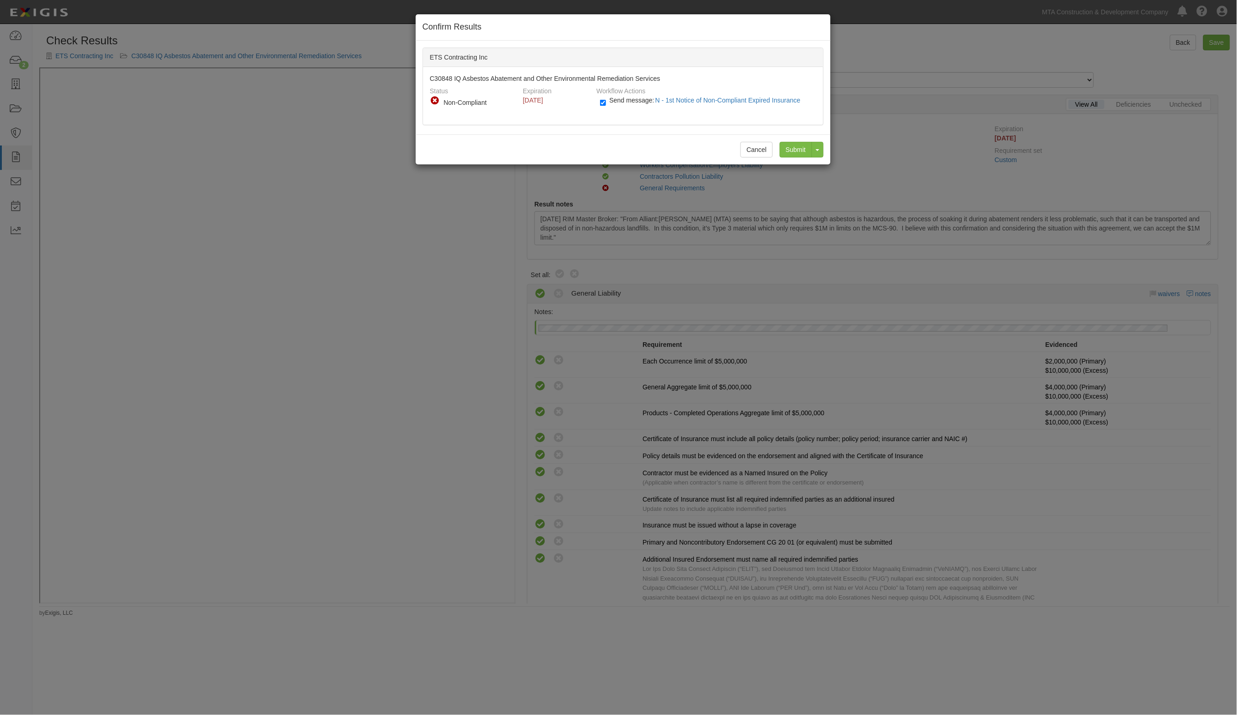
click at [609, 100] on label "Send message: N - 1st Notice of Non-Compliant Expired Insurance" at bounding box center [702, 105] width 204 height 12
click at [606, 100] on input "Send message: N - 1st Notice of Non-Compliant Expired Insurance" at bounding box center [603, 102] width 6 height 11
checkbox input "false"
click at [797, 151] on input "Submit" at bounding box center [796, 150] width 32 height 16
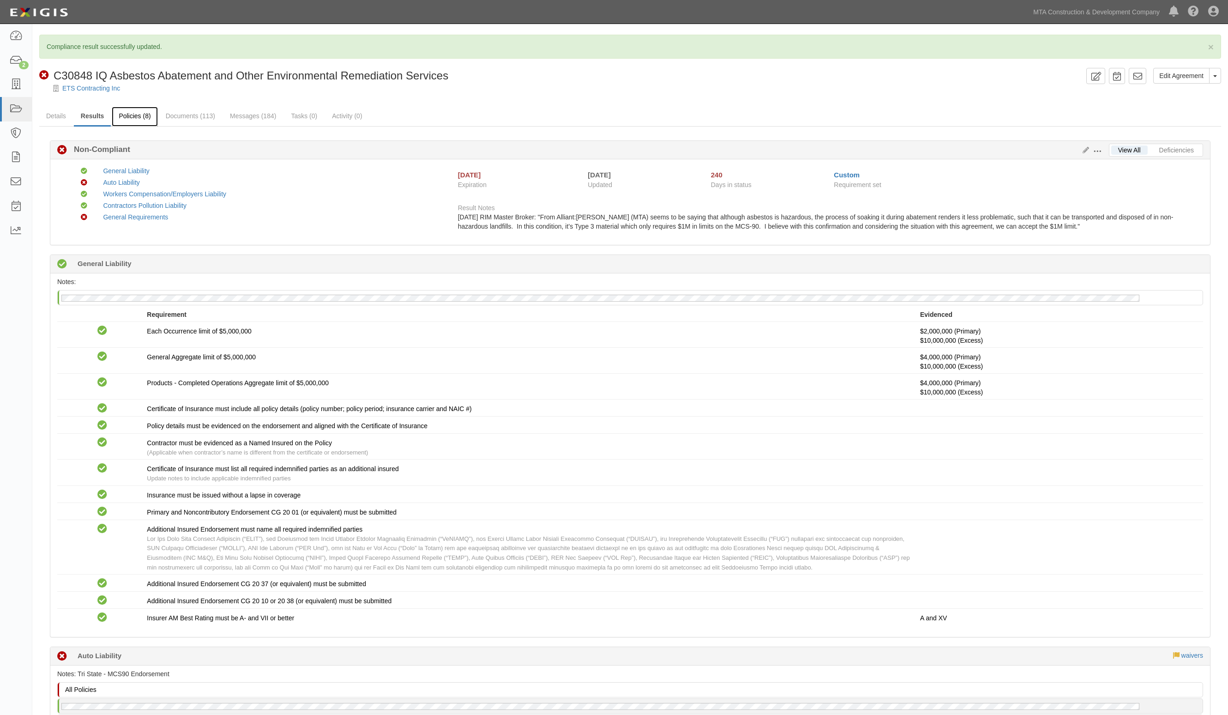
click at [139, 119] on link "Policies (8)" at bounding box center [135, 117] width 46 height 20
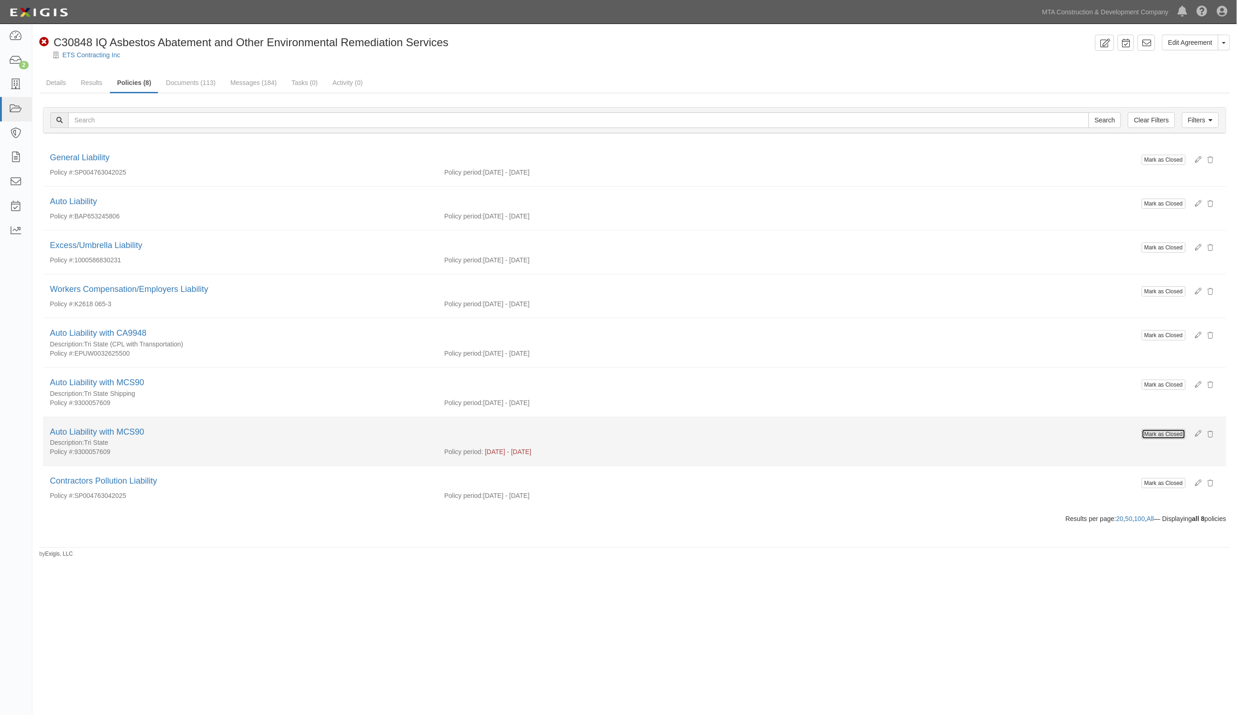
click at [1176, 435] on button "Mark as Closed" at bounding box center [1164, 434] width 44 height 10
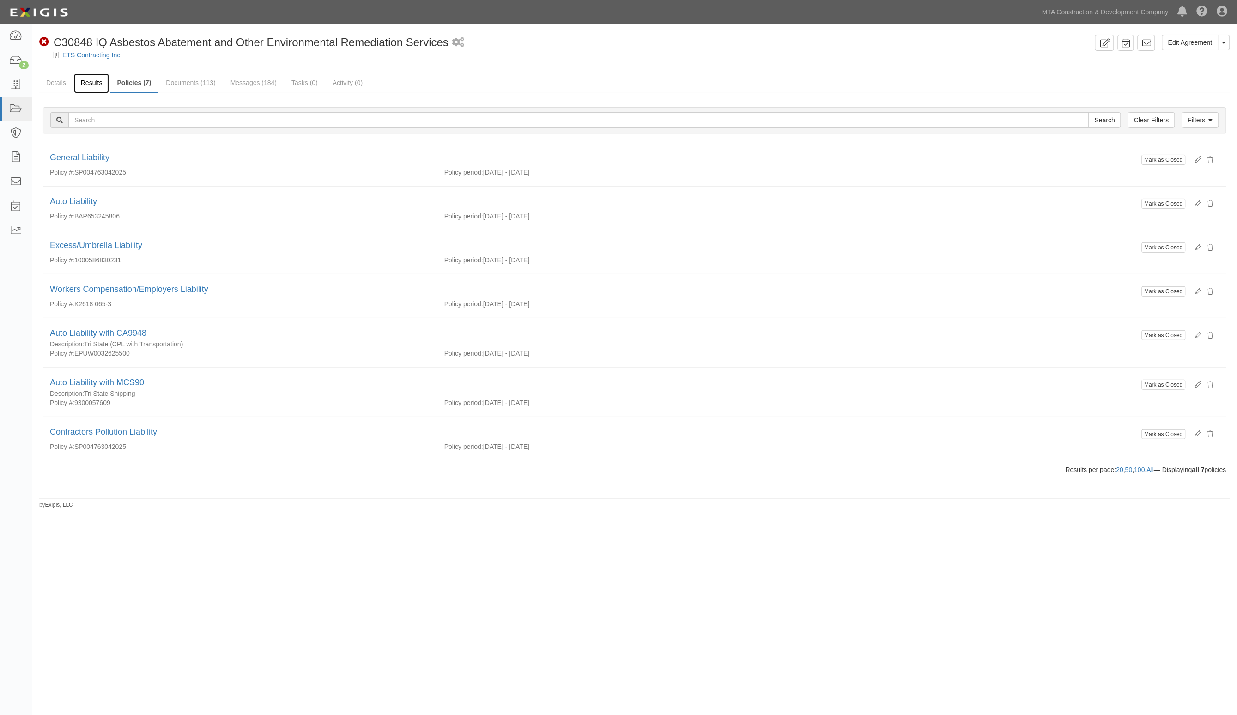
click at [88, 82] on link "Results" at bounding box center [92, 83] width 36 height 20
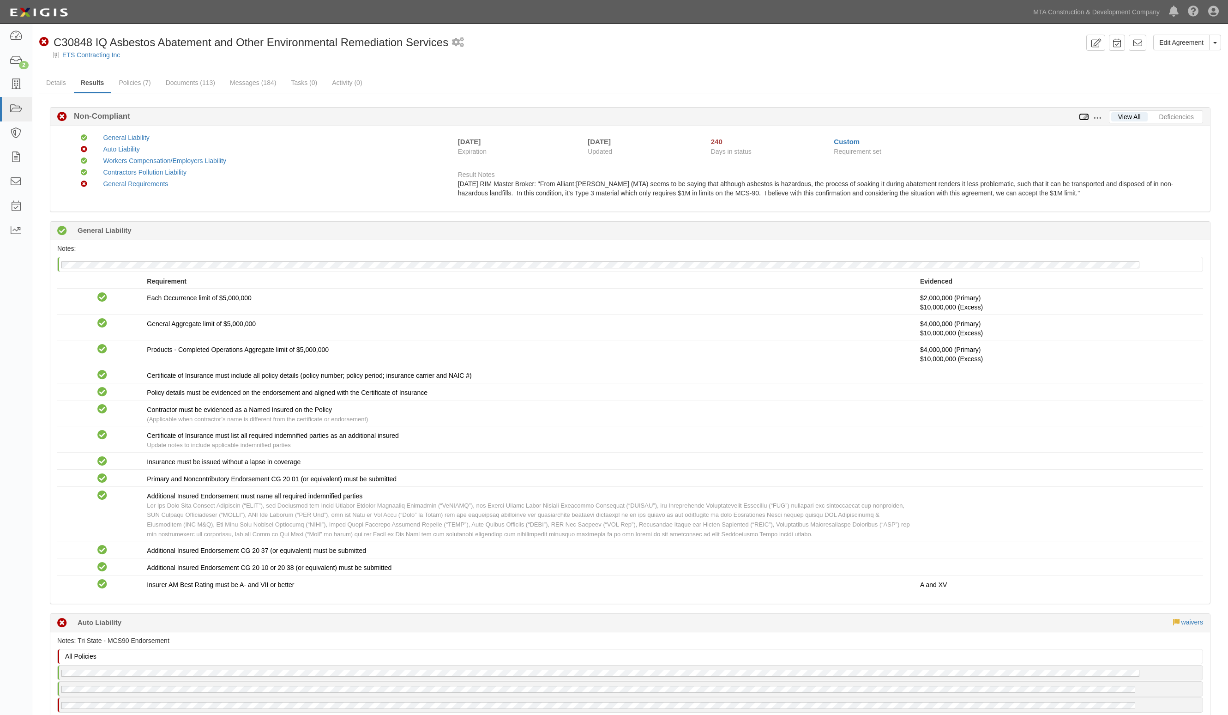
click at [1083, 118] on icon at bounding box center [1084, 117] width 10 height 6
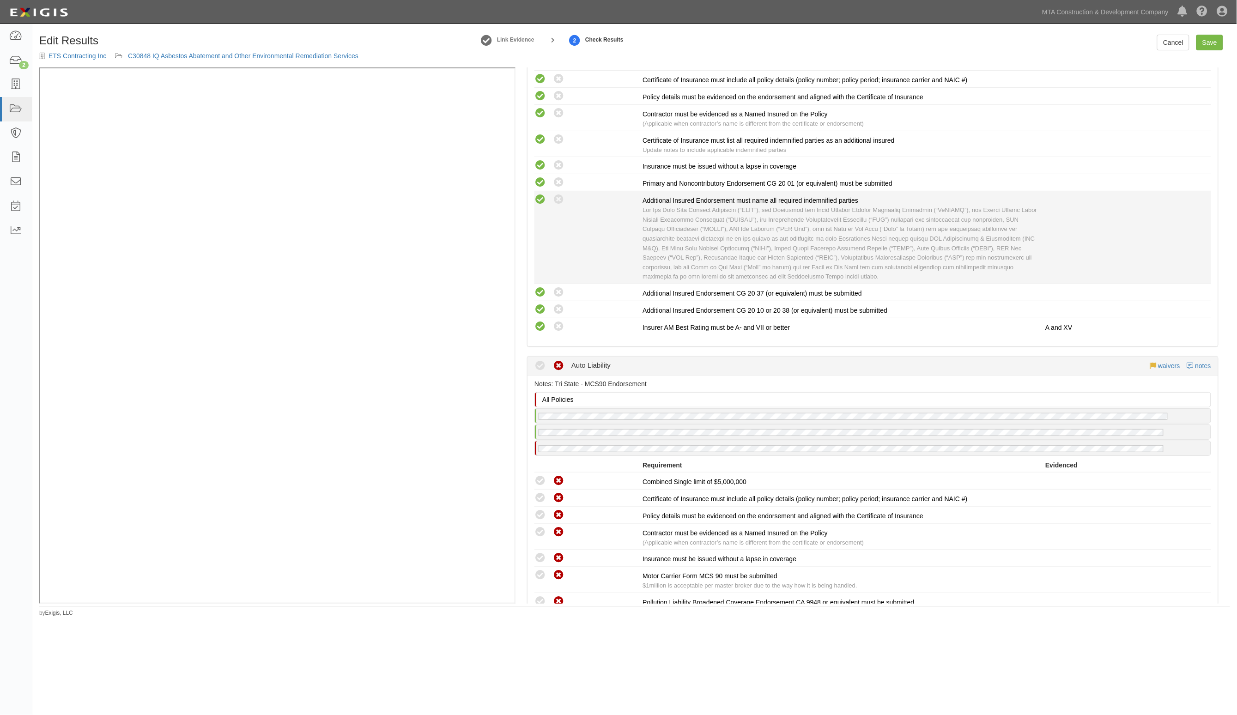
scroll to position [462, 0]
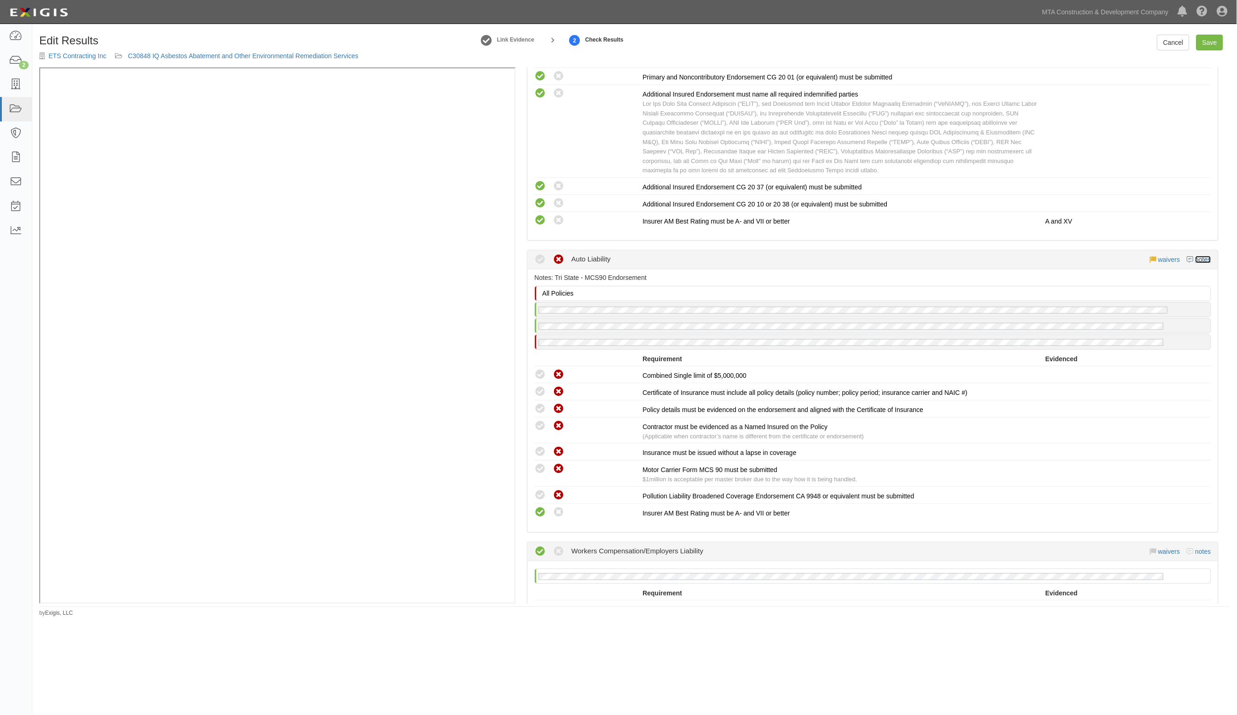
click at [1195, 256] on link "notes" at bounding box center [1203, 259] width 16 height 7
radio input "true"
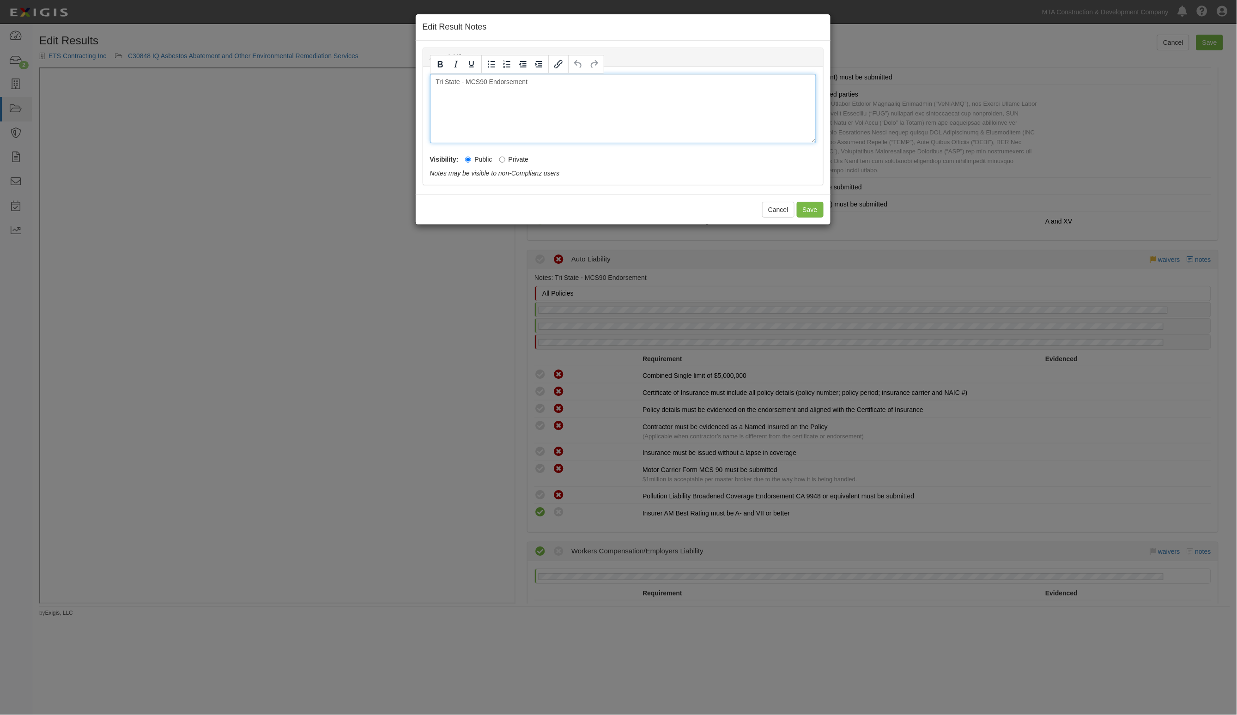
drag, startPoint x: 603, startPoint y: 93, endPoint x: 317, endPoint y: 81, distance: 286.1
click at [326, 82] on div "Edit Result Notes Auto Liability Notes Tri State - MCS90 Endorsement Visibility…" at bounding box center [618, 357] width 1237 height 715
click at [802, 207] on button "Save" at bounding box center [810, 210] width 27 height 16
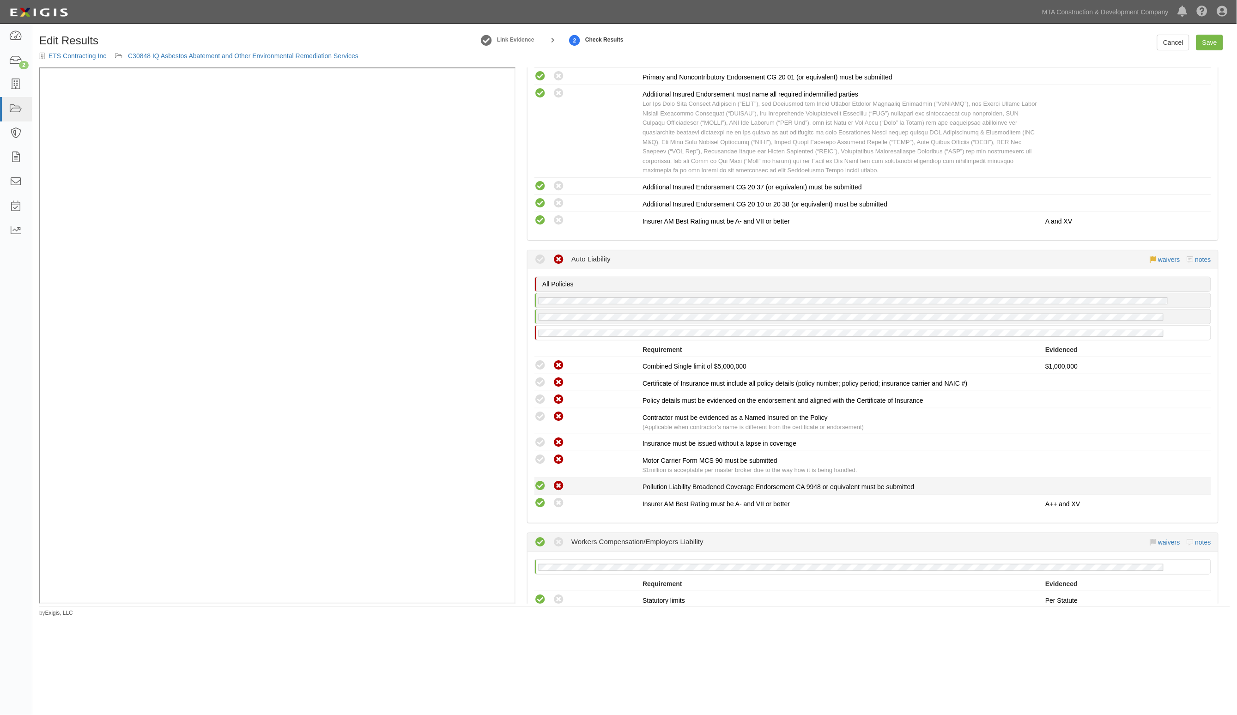
click at [538, 480] on icon at bounding box center [540, 486] width 12 height 12
radio input "true"
click at [538, 454] on icon at bounding box center [540, 460] width 12 height 12
radio input "true"
click at [537, 437] on icon at bounding box center [540, 443] width 12 height 12
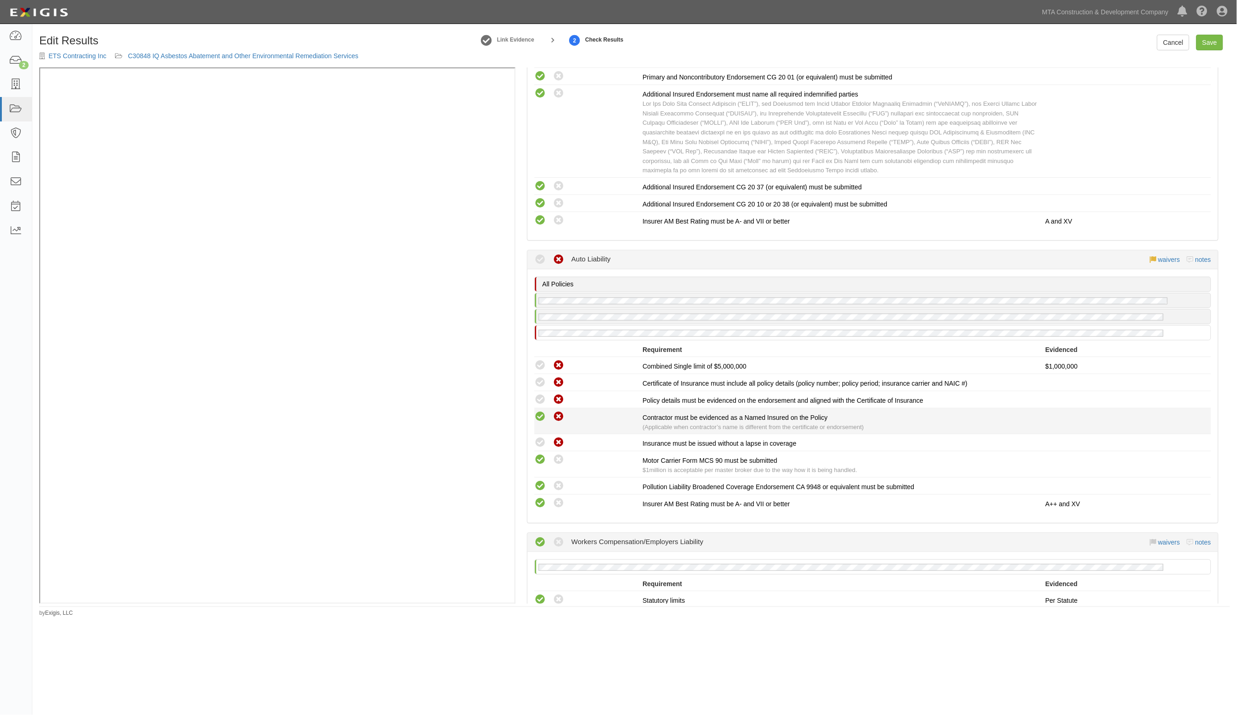
radio input "true"
click at [537, 411] on icon at bounding box center [540, 417] width 12 height 12
radio input "true"
drag, startPoint x: 538, startPoint y: 388, endPoint x: 539, endPoint y: 373, distance: 15.7
click at [538, 394] on icon at bounding box center [540, 400] width 12 height 12
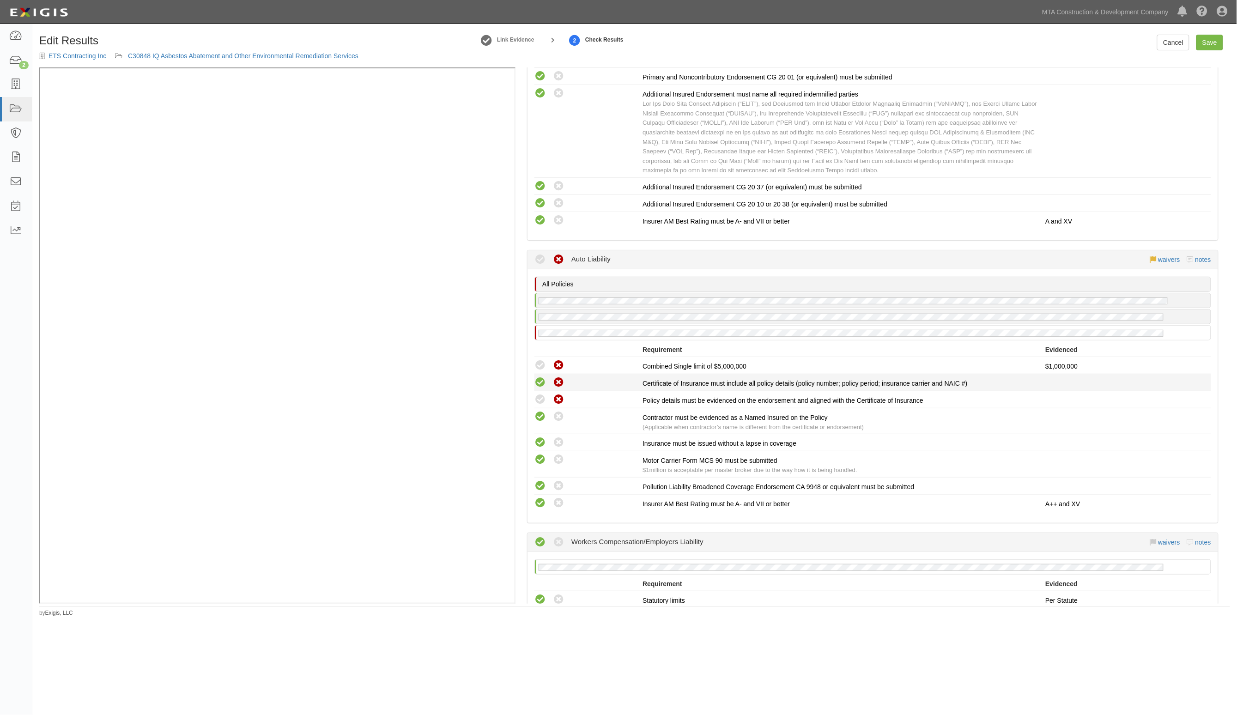
radio input "true"
click at [539, 377] on icon at bounding box center [540, 383] width 12 height 12
radio input "true"
click at [541, 360] on icon at bounding box center [540, 366] width 12 height 12
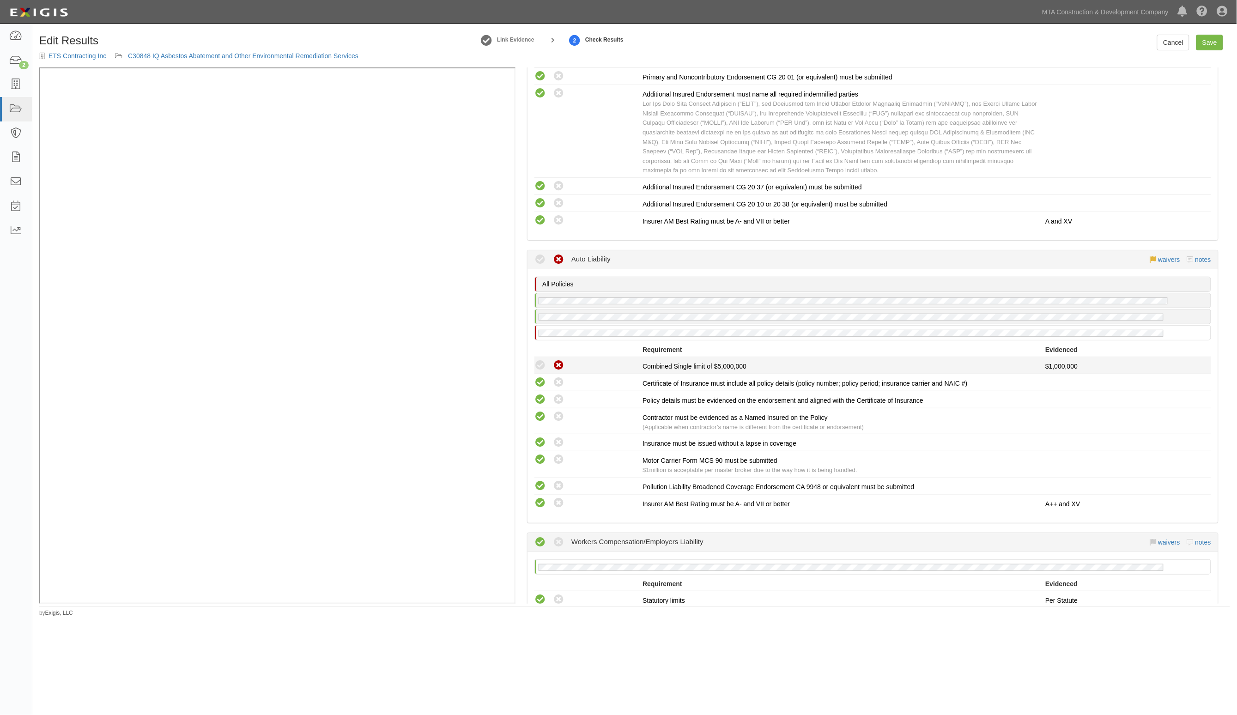
click at [541, 360] on icon at bounding box center [540, 366] width 12 height 12
click at [1158, 256] on link "waivers" at bounding box center [1169, 259] width 22 height 7
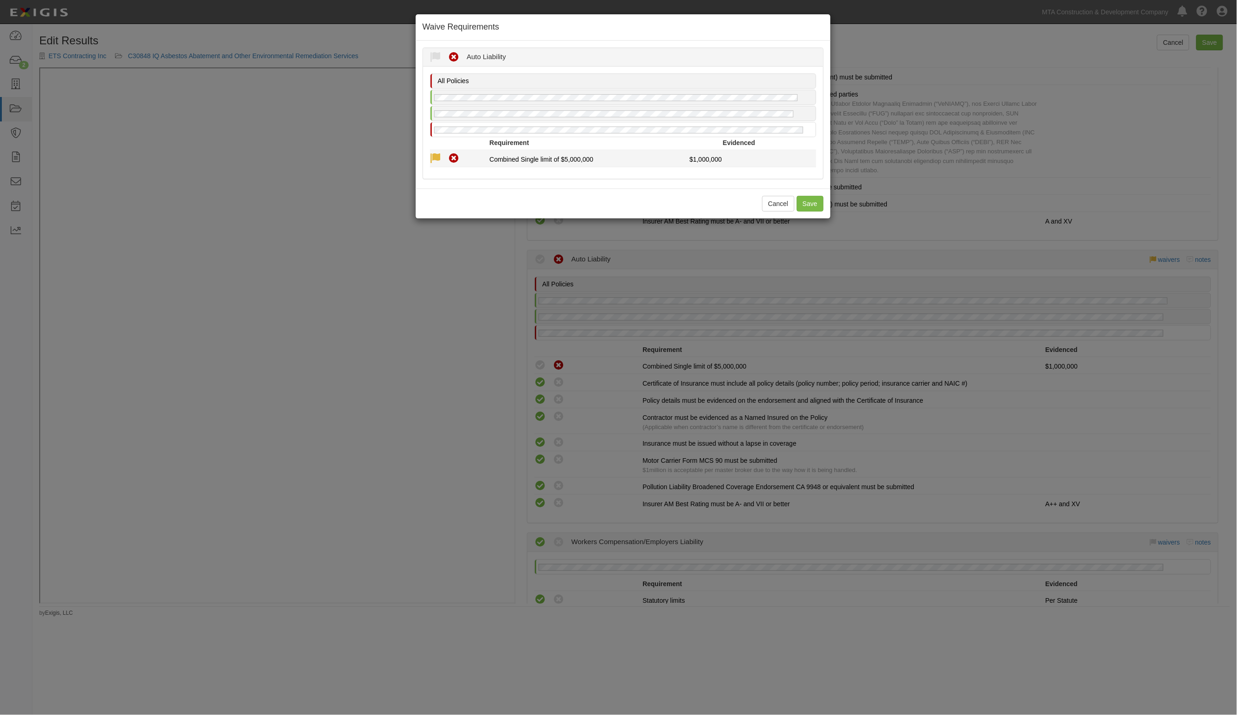
click at [435, 156] on icon at bounding box center [436, 159] width 12 height 12
radio input "true"
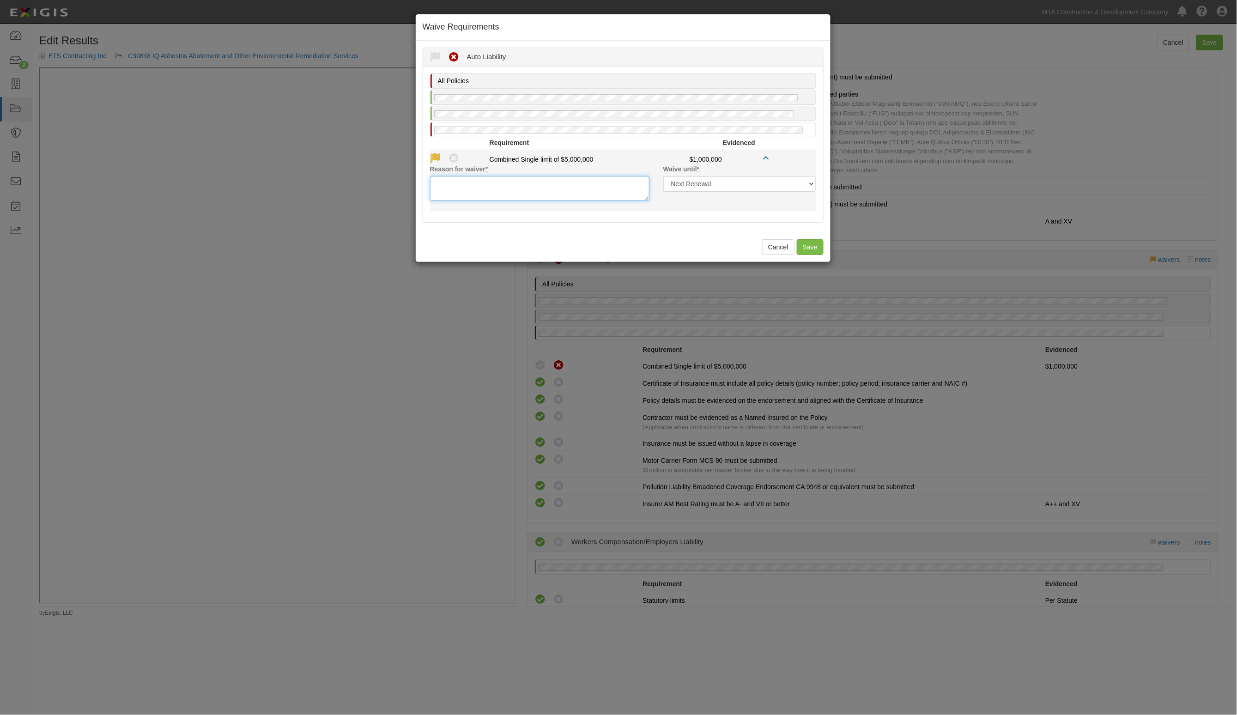
click at [457, 187] on textarea "Reason for waiver *" at bounding box center [539, 188] width 219 height 25
type textarea "see above"
click at [807, 241] on button "Save" at bounding box center [810, 247] width 27 height 16
radio input "true"
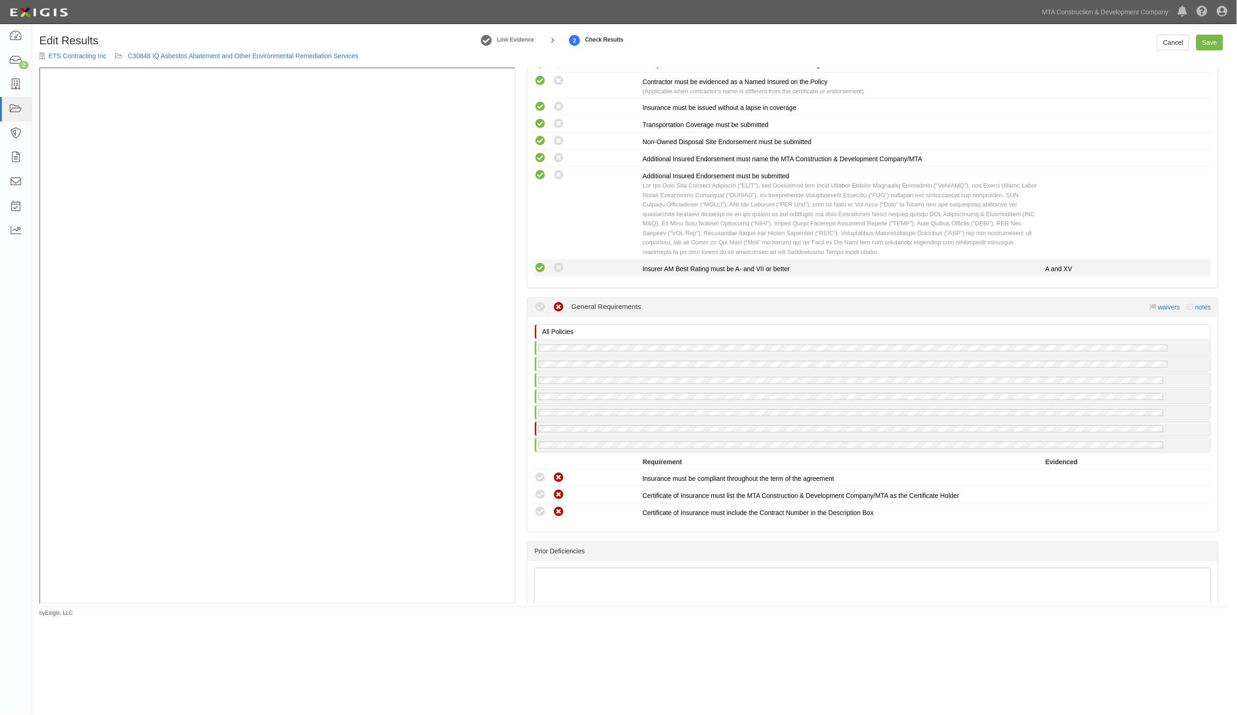
scroll to position [1270, 0]
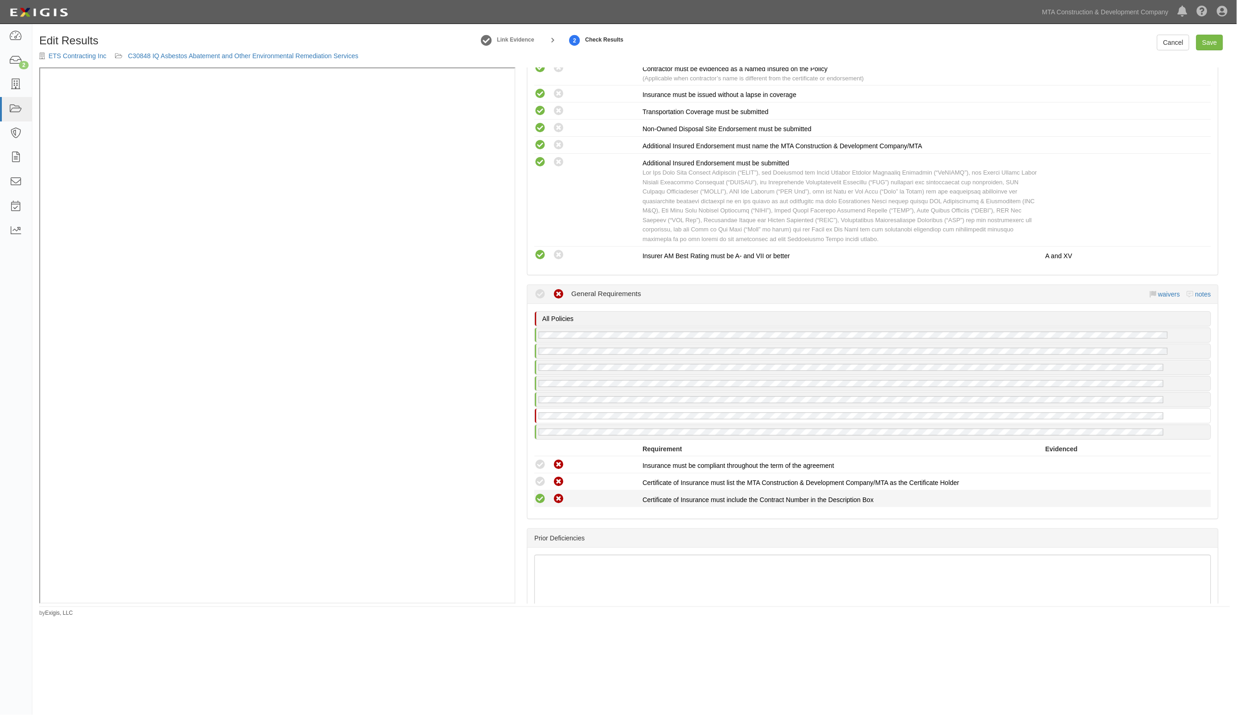
click at [542, 493] on icon at bounding box center [540, 499] width 12 height 12
radio input "true"
click at [543, 476] on icon at bounding box center [540, 482] width 12 height 12
radio input "true"
click at [541, 459] on icon at bounding box center [540, 465] width 12 height 12
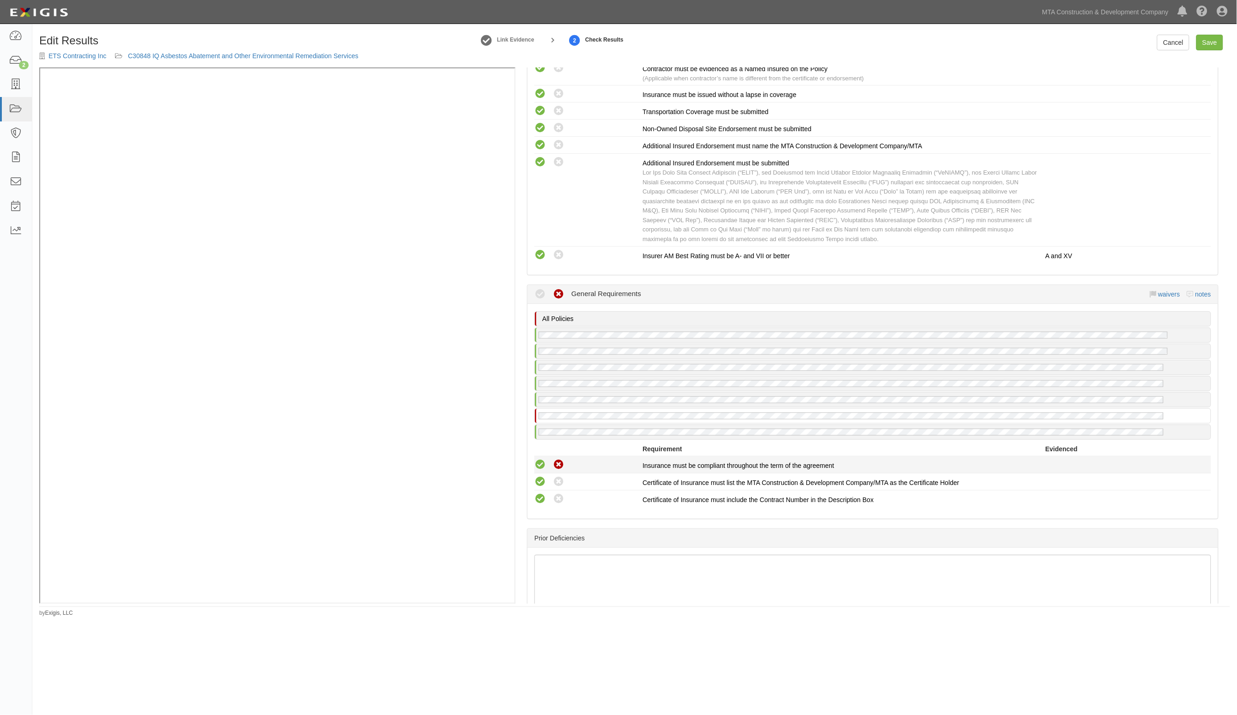
radio input "true"
click at [1210, 40] on link "Save" at bounding box center [1209, 43] width 27 height 16
radio input "true"
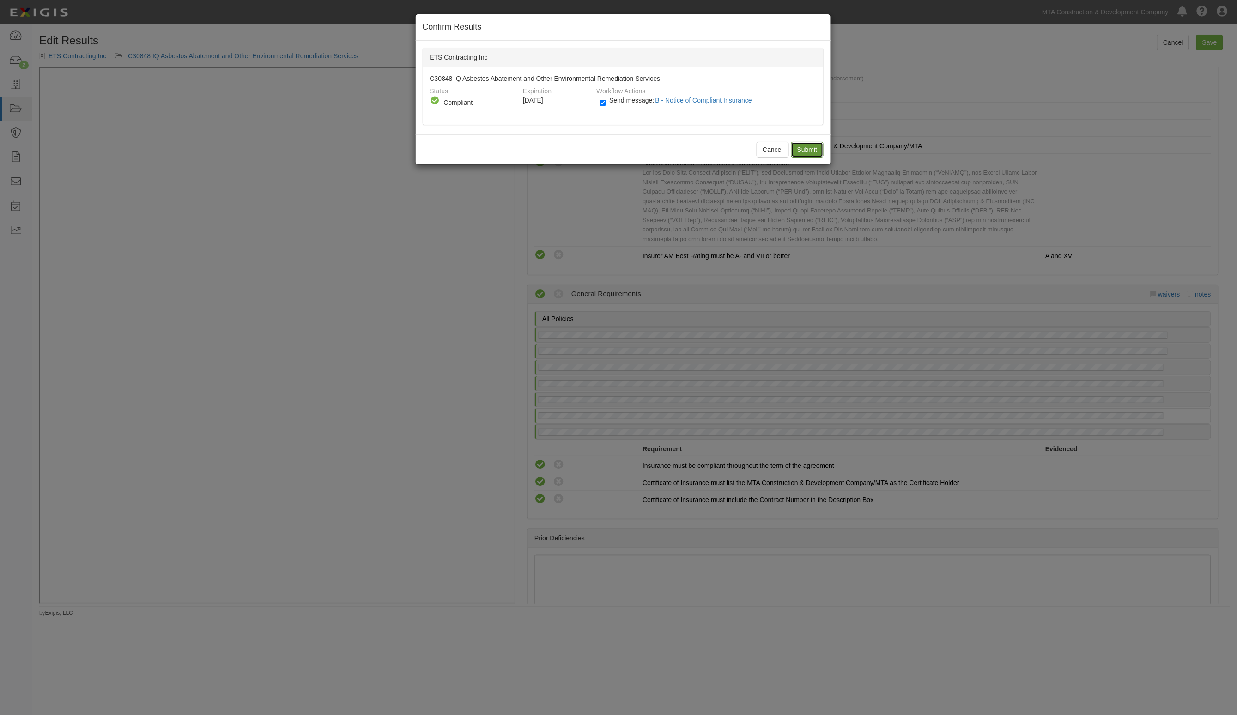
click at [800, 149] on input "Submit" at bounding box center [807, 150] width 32 height 16
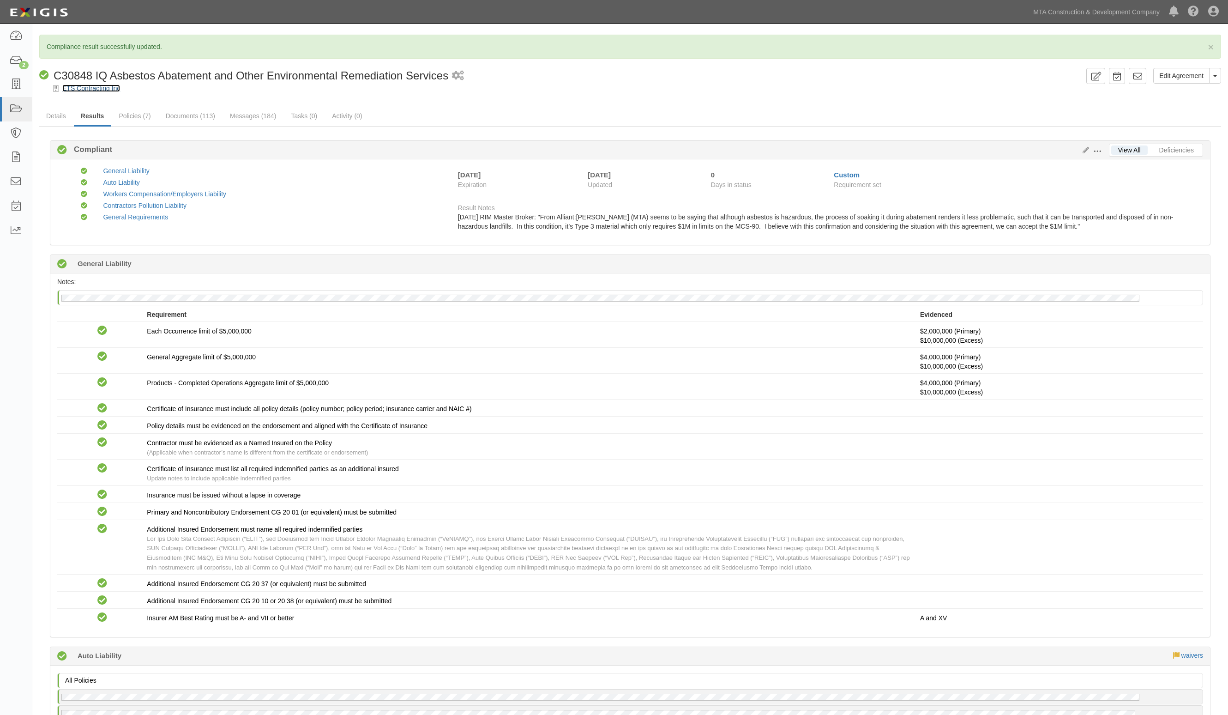
click at [109, 90] on link "ETS Contracting Inc" at bounding box center [91, 88] width 58 height 7
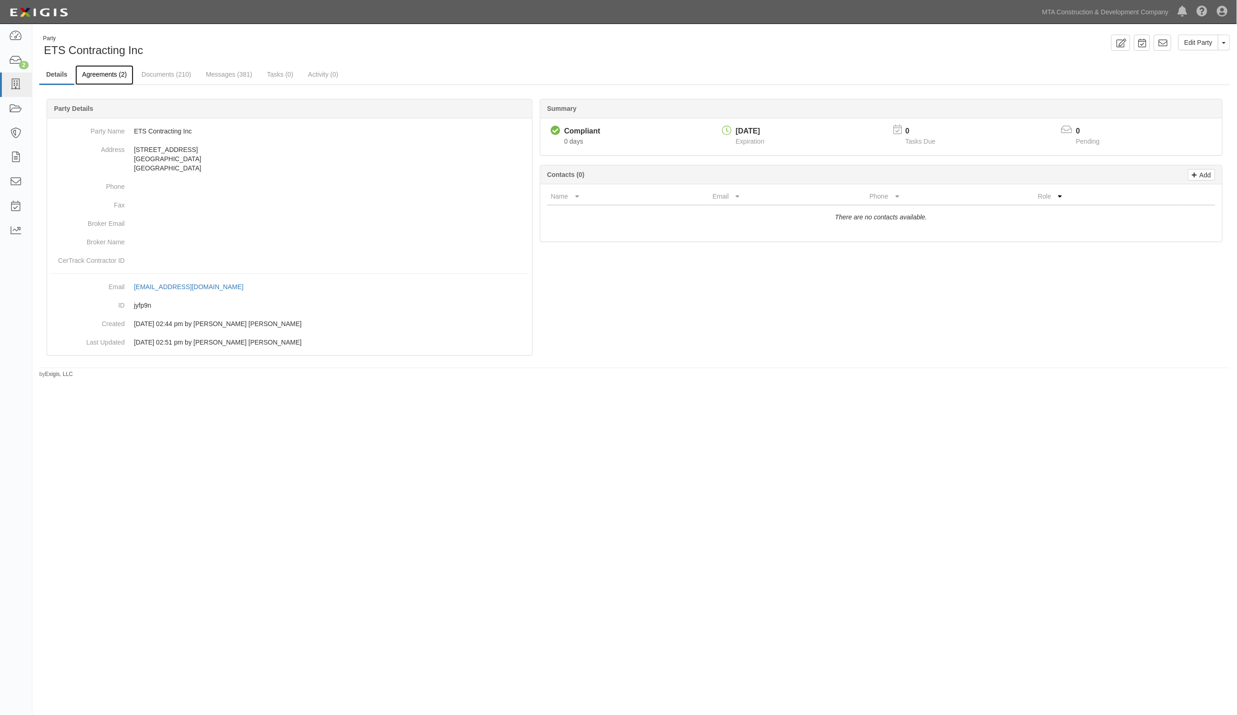
click at [98, 78] on link "Agreements (2)" at bounding box center [104, 75] width 58 height 20
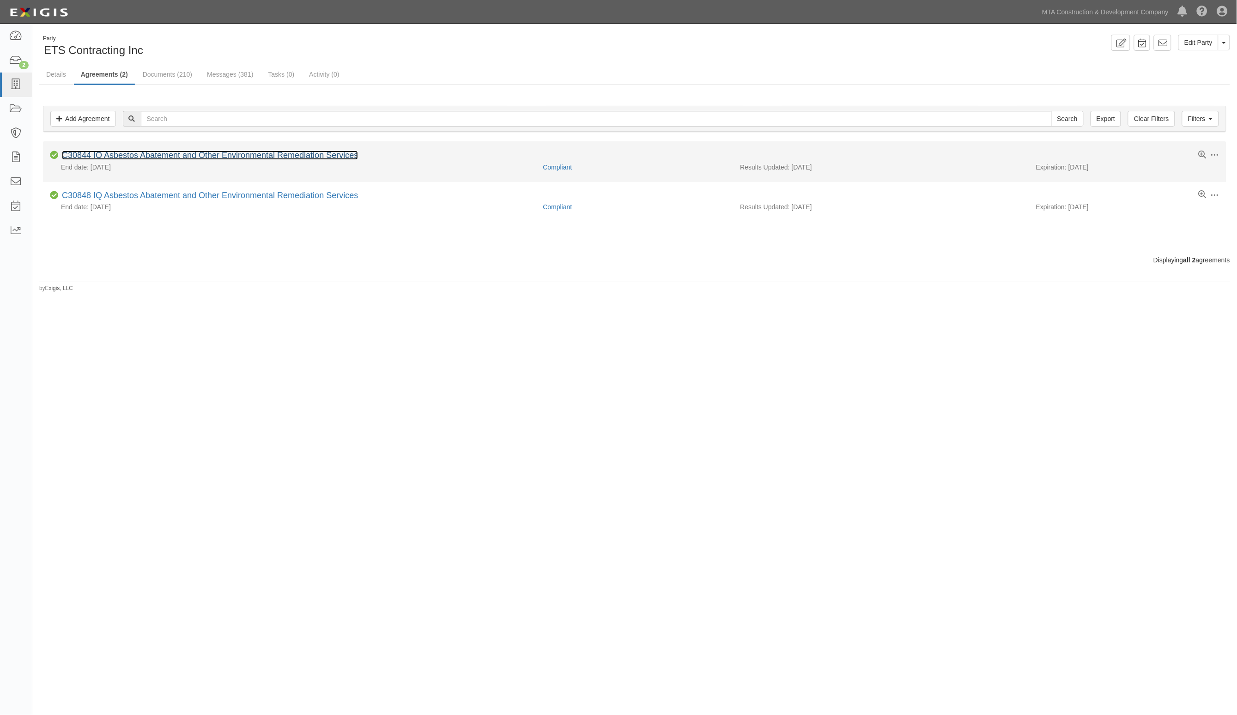
click at [211, 155] on link "C30844 IQ Asbestos Abatement and Other Environmental Remediation Services" at bounding box center [210, 155] width 296 height 9
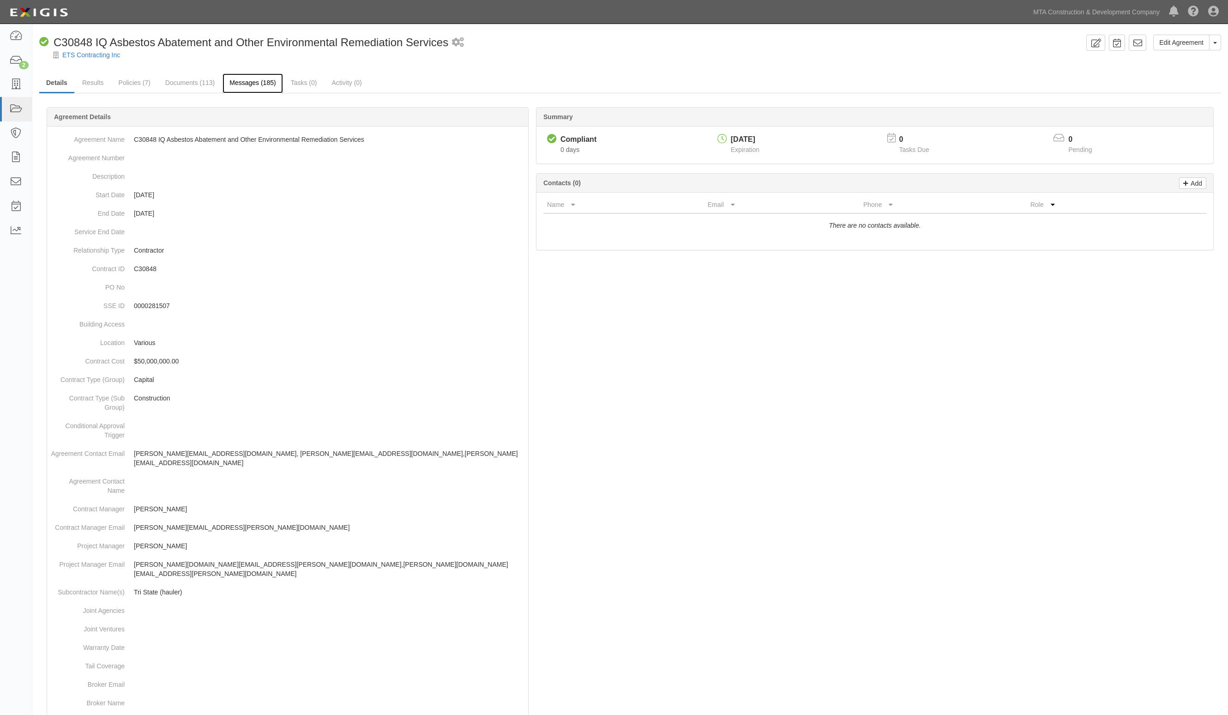
click at [268, 79] on link "Messages (185)" at bounding box center [253, 83] width 60 height 20
click at [239, 86] on link "Messages (196)" at bounding box center [249, 83] width 60 height 20
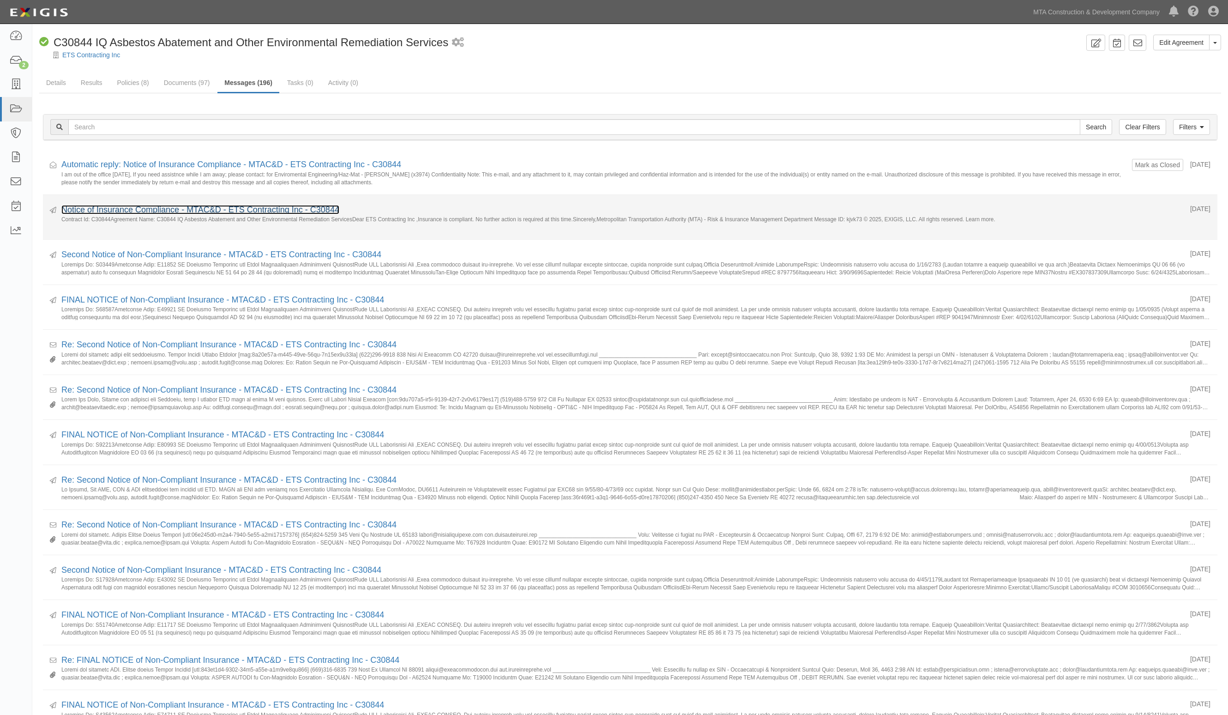
click at [131, 208] on link "Notice of Insurance Compliance - MTAC&D - ETS Contracting Inc - C30844" at bounding box center [200, 209] width 278 height 9
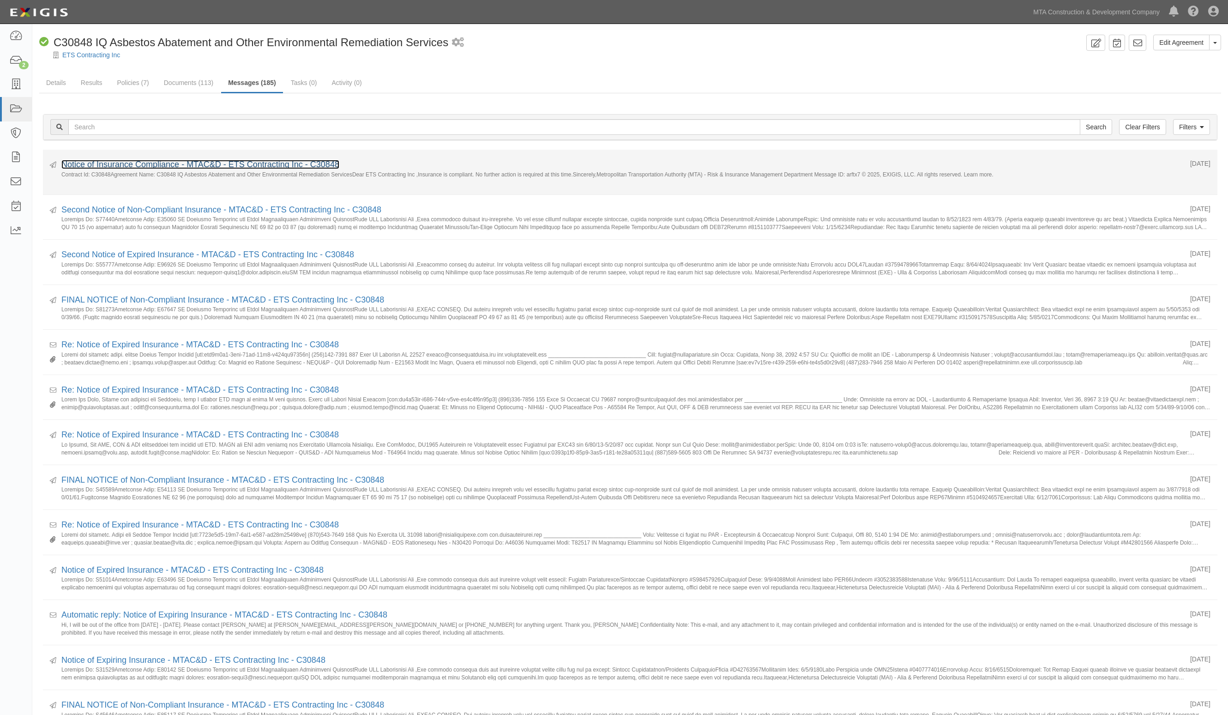
click at [140, 169] on link "Notice of Insurance Compliance - MTAC&D - ETS Contracting Inc - C30848" at bounding box center [200, 164] width 278 height 9
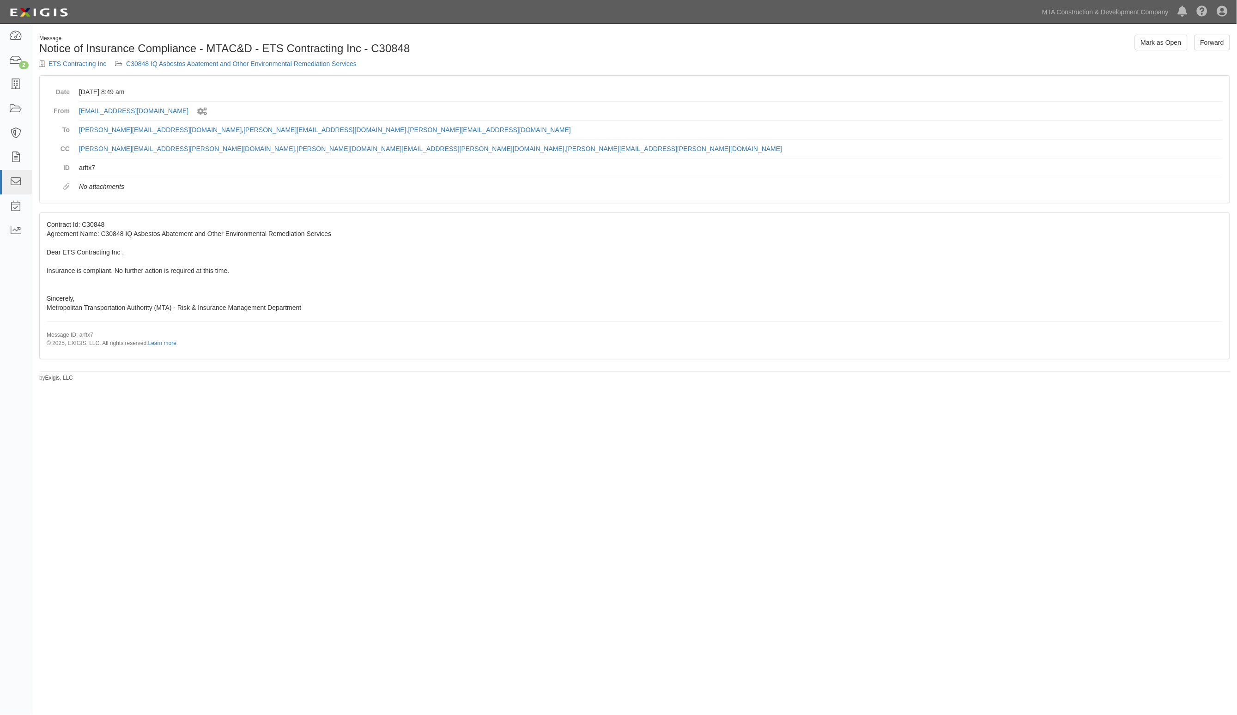
click at [1066, 401] on div "Message Notice of Insurance Compliance - MTAC&D - ETS Contracting Inc - C30848 …" at bounding box center [618, 349] width 1237 height 643
drag, startPoint x: 654, startPoint y: 218, endPoint x: 728, endPoint y: 3, distance: 227.7
click at [656, 209] on div "Message Notice of Insurance Compliance - MTAC&D - ETS Contracting Inc - C30848 …" at bounding box center [634, 208] width 1204 height 347
click at [1234, 329] on div "Message Notice of Insurance Compliance - MTAC&D - ETS Contracting Inc - C30844 …" at bounding box center [634, 208] width 1204 height 347
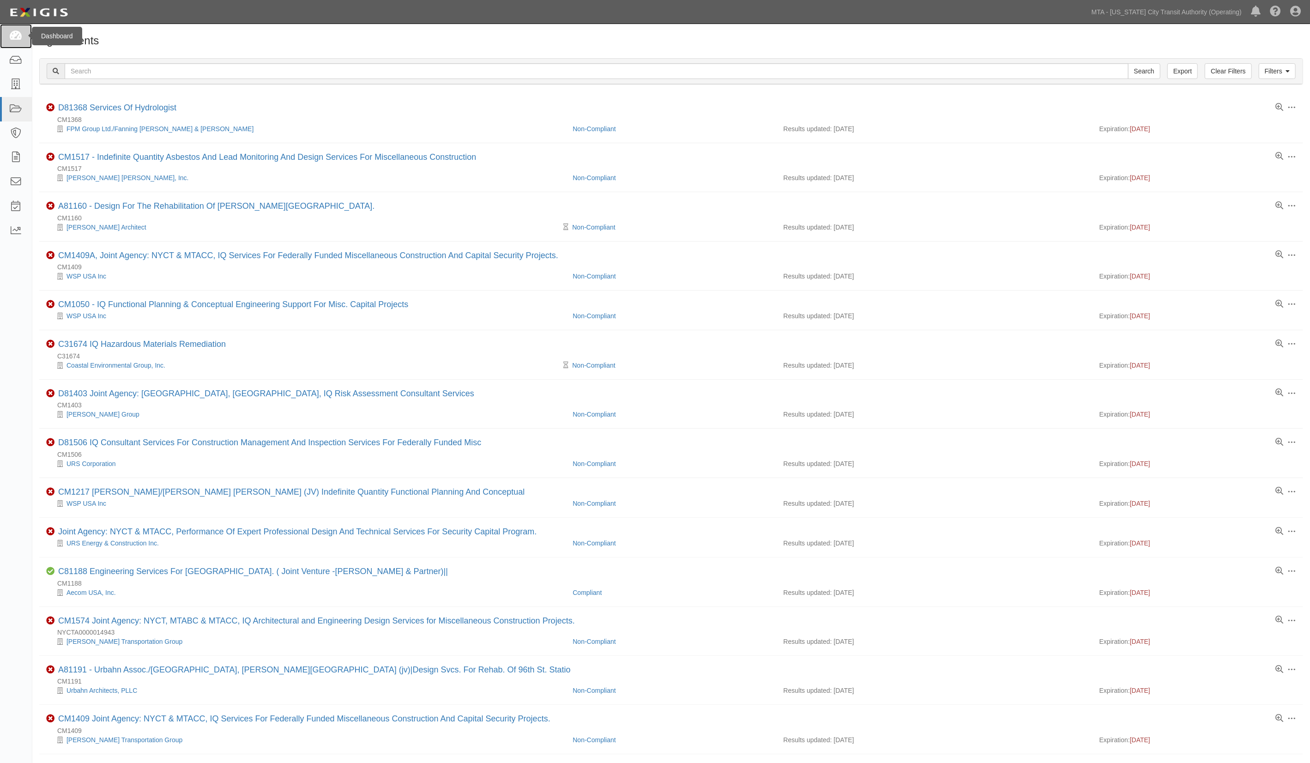
click at [20, 31] on icon at bounding box center [15, 36] width 13 height 11
click at [1215, 10] on link "MTA - [US_STATE] City Transit Authority (Operating)" at bounding box center [1166, 12] width 159 height 18
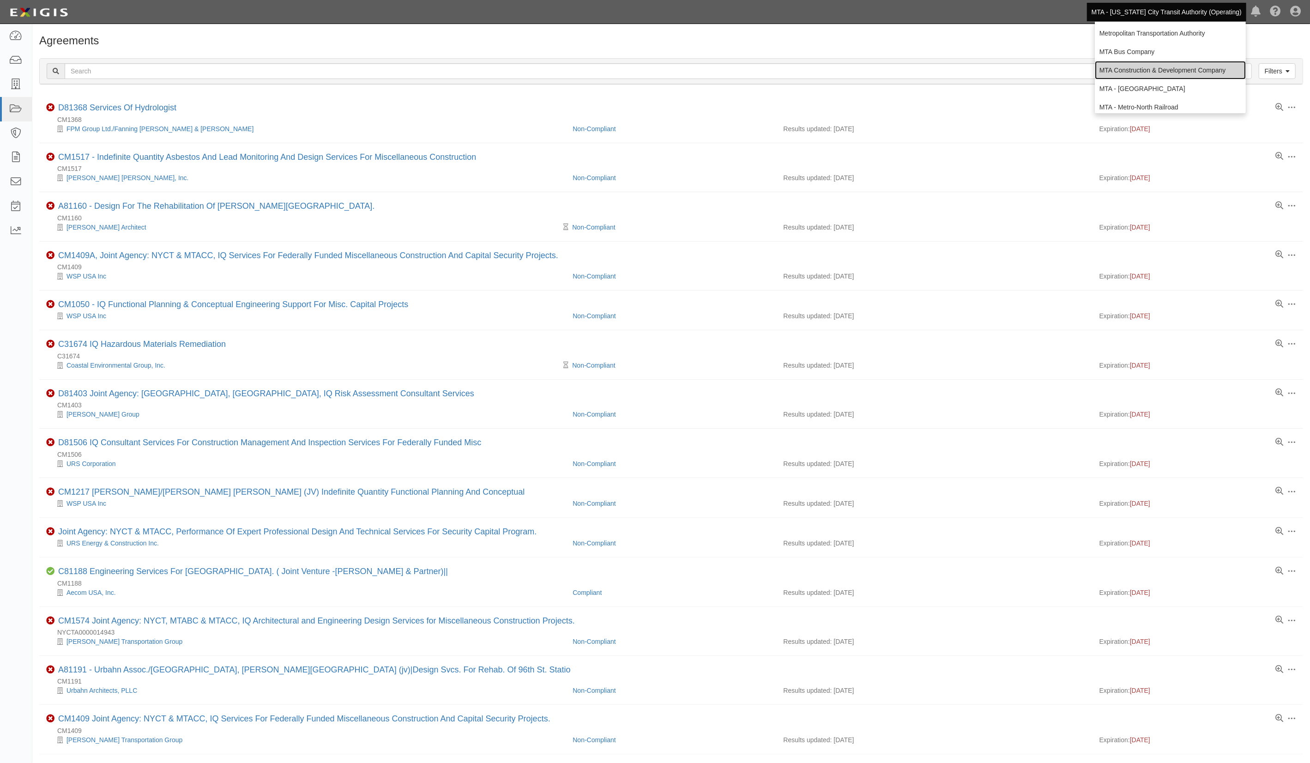
click at [1201, 64] on link "MTA Construction & Development Company" at bounding box center [1170, 70] width 151 height 18
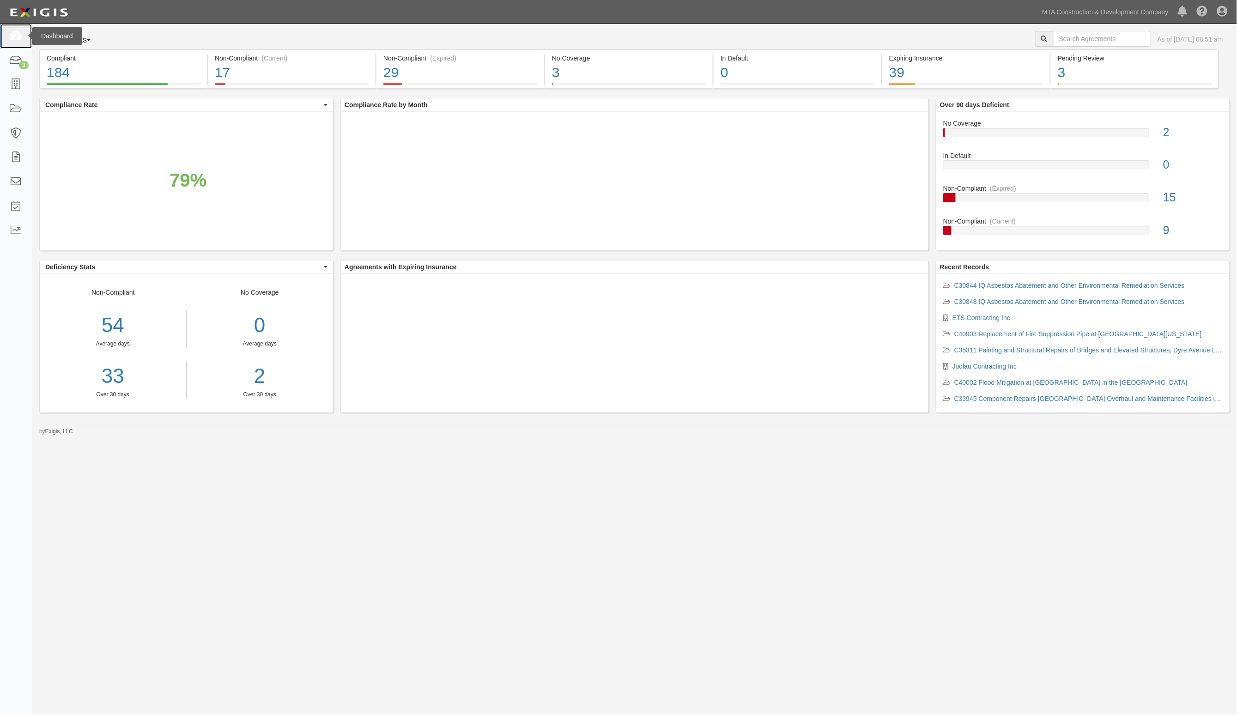
click at [15, 35] on icon at bounding box center [15, 36] width 13 height 11
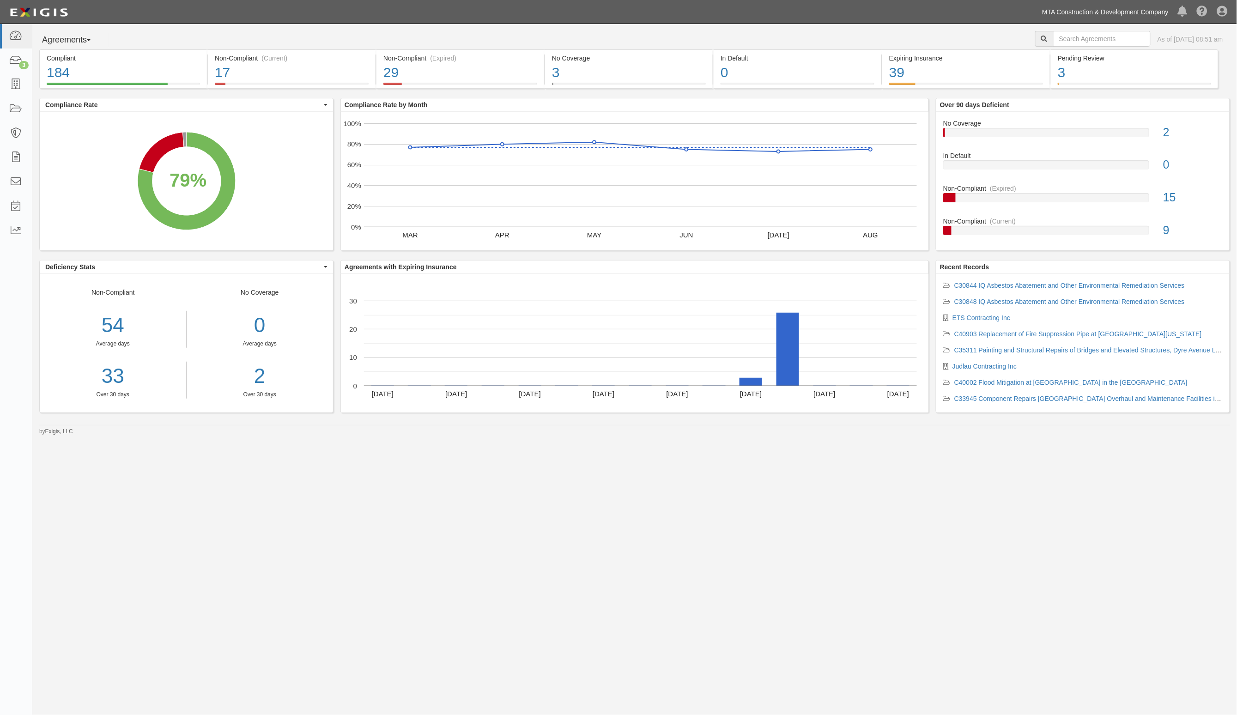
click at [1118, 14] on link "MTA Construction & Development Company" at bounding box center [1105, 12] width 136 height 18
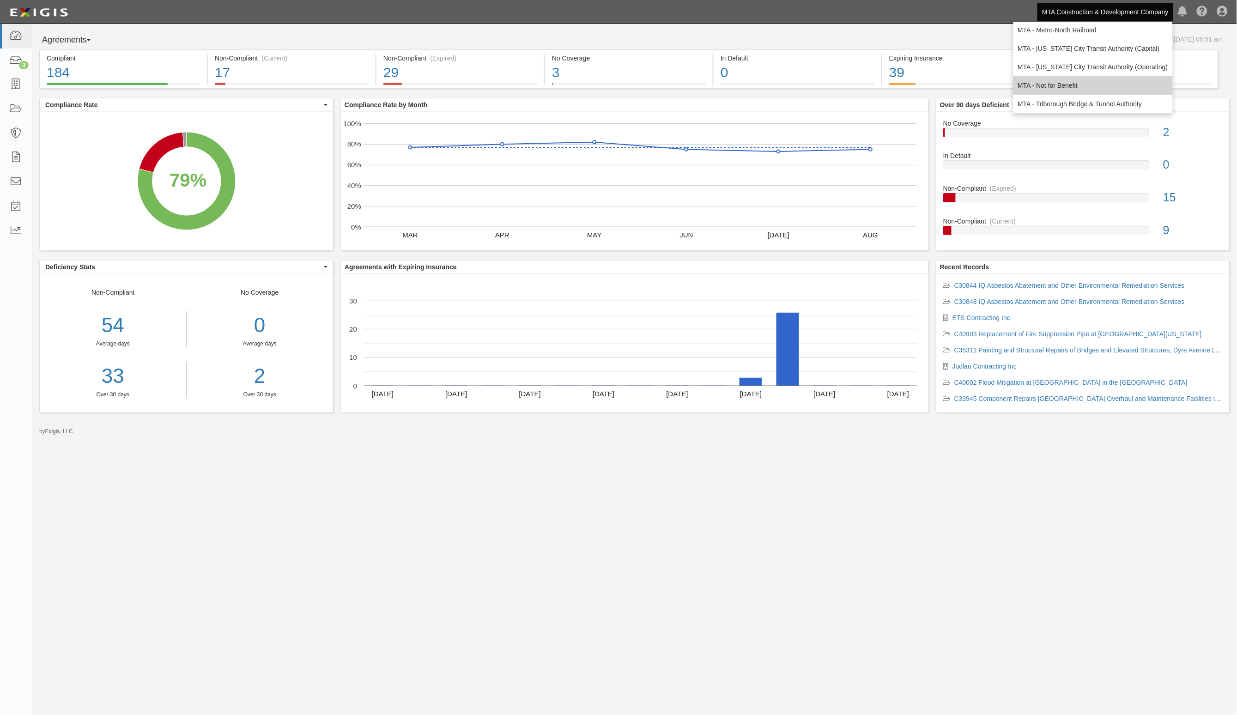
scroll to position [61, 0]
click at [1072, 102] on link "MTA - Triborough Bridge & Tunnel Authority" at bounding box center [1092, 101] width 159 height 18
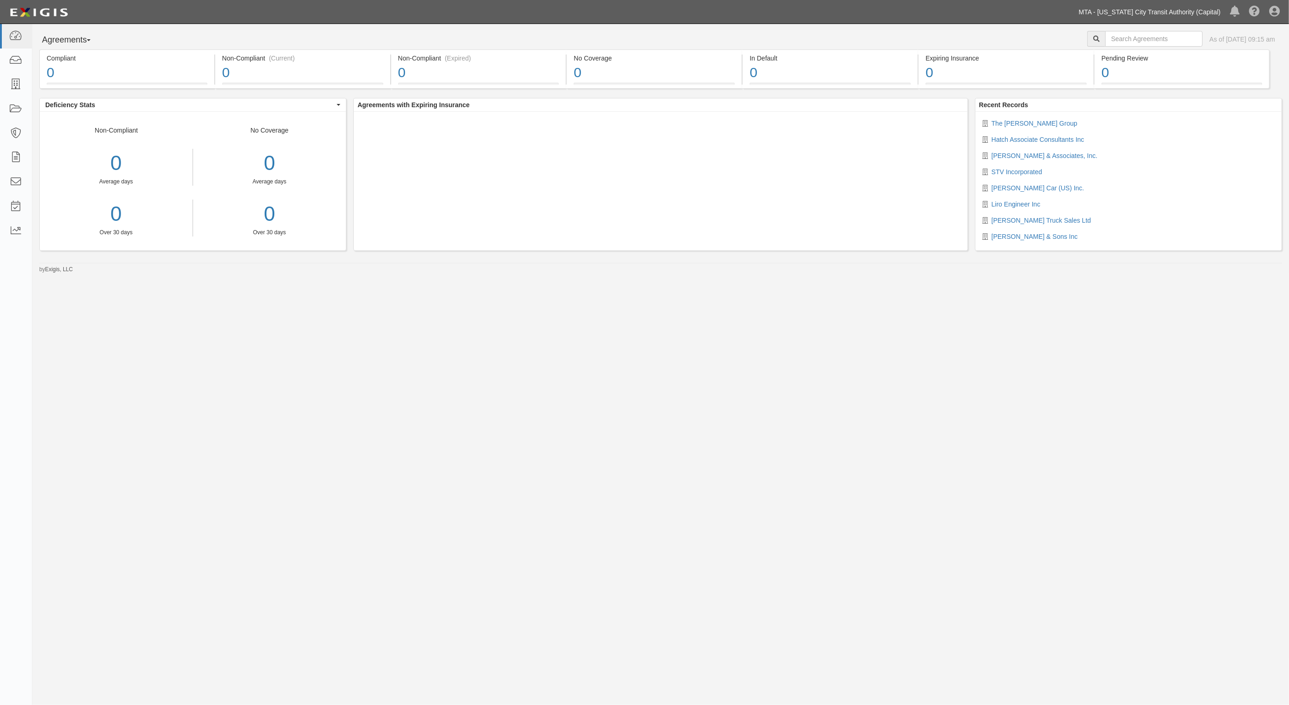
click at [1197, 10] on link "MTA - [US_STATE] City Transit Authority (Capital)" at bounding box center [1149, 12] width 151 height 18
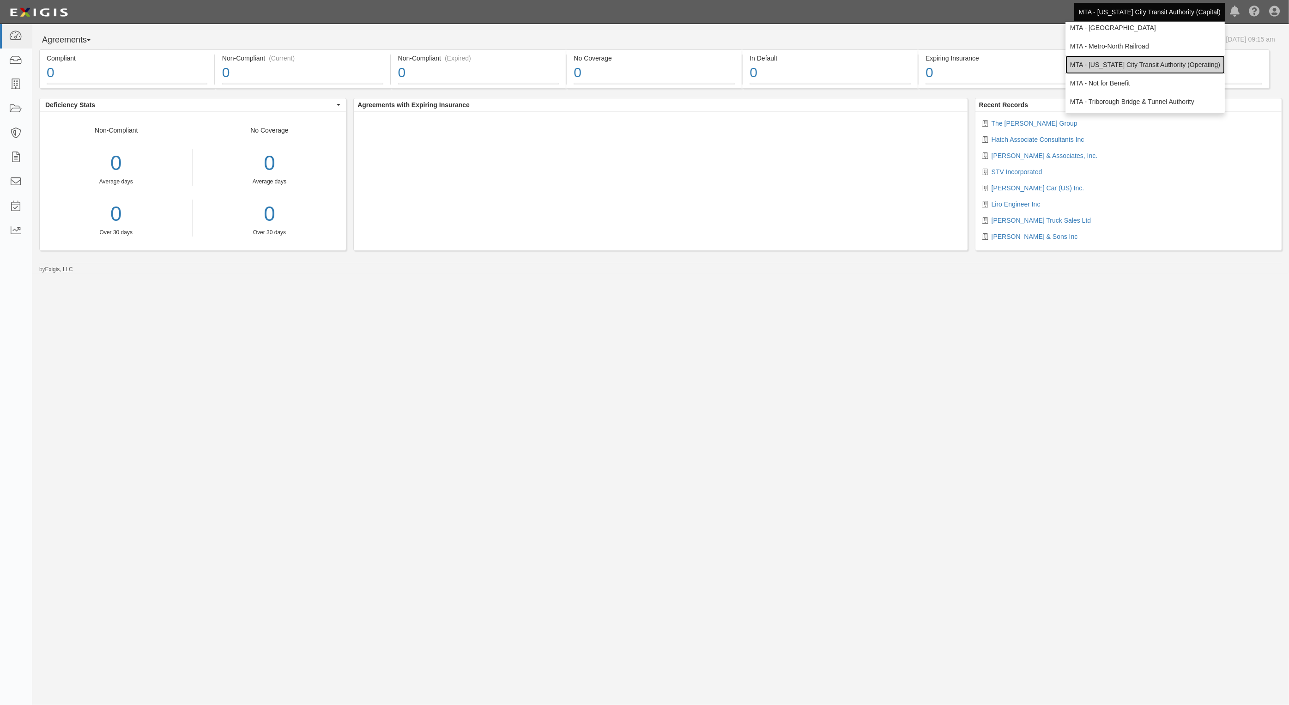
click at [1169, 64] on link "MTA - [US_STATE] City Transit Authority (Operating)" at bounding box center [1144, 64] width 159 height 18
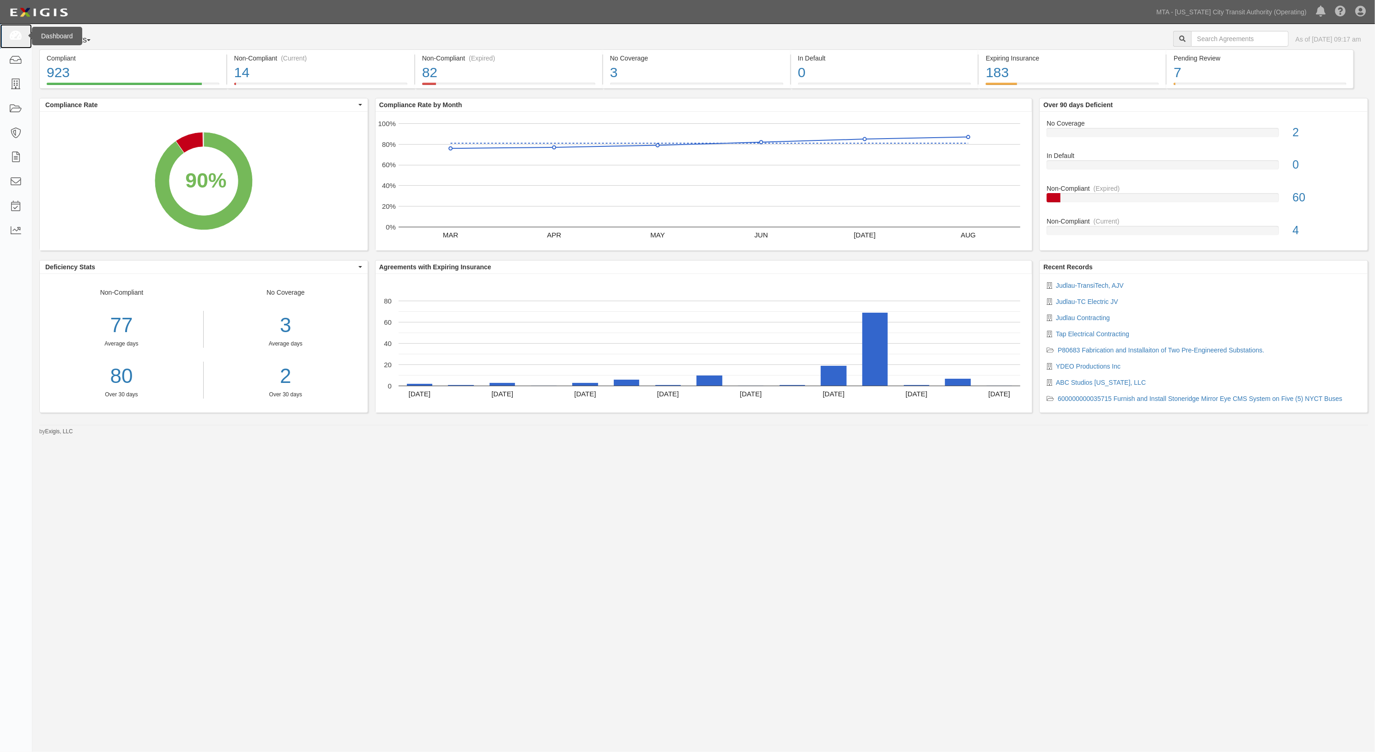
click at [19, 37] on icon at bounding box center [15, 36] width 13 height 11
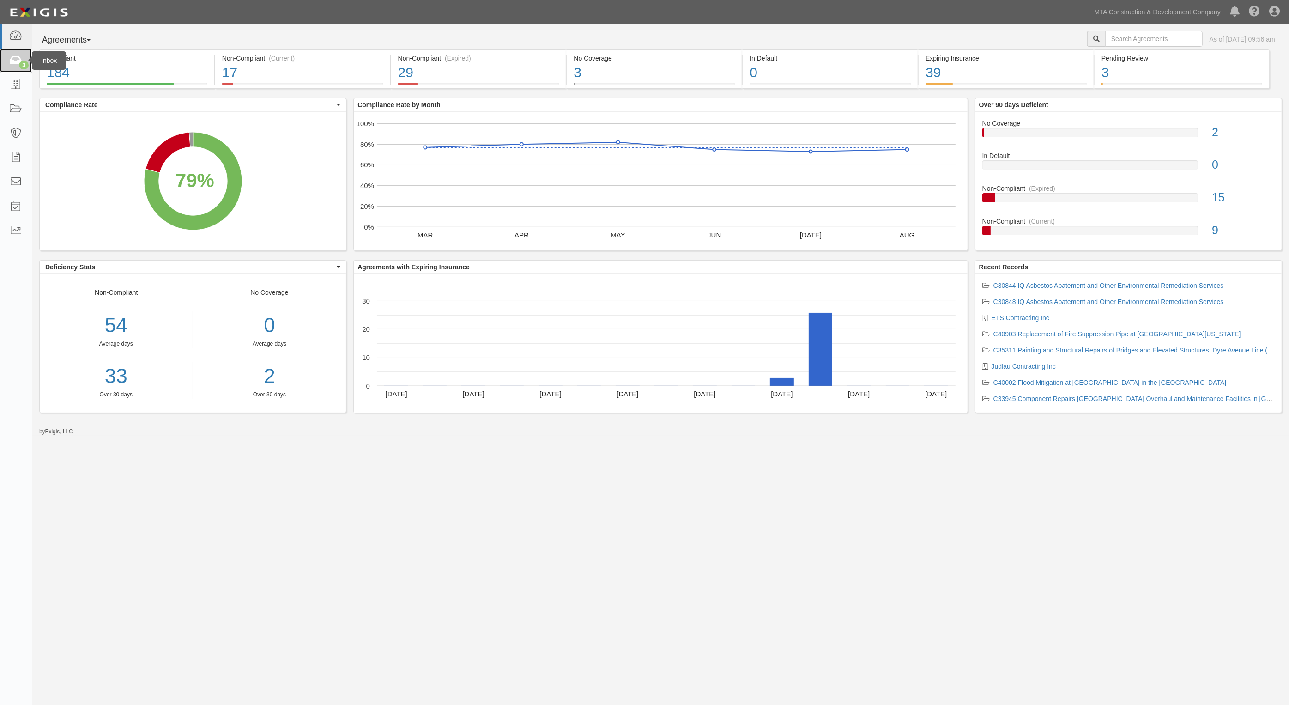
click at [11, 61] on icon at bounding box center [15, 60] width 13 height 11
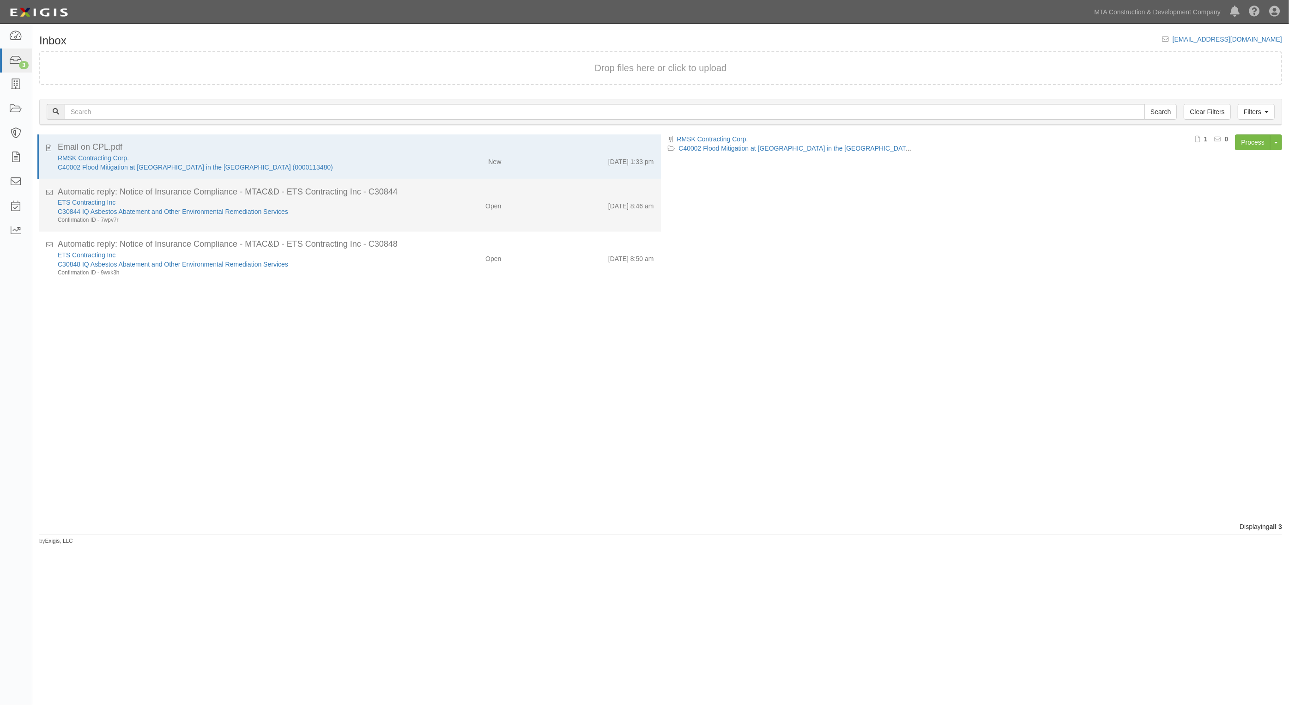
click at [526, 214] on div "ETS Contracting Inc C30844 IQ Asbestos Abatement and Other Environmental Remedi…" at bounding box center [356, 211] width 610 height 26
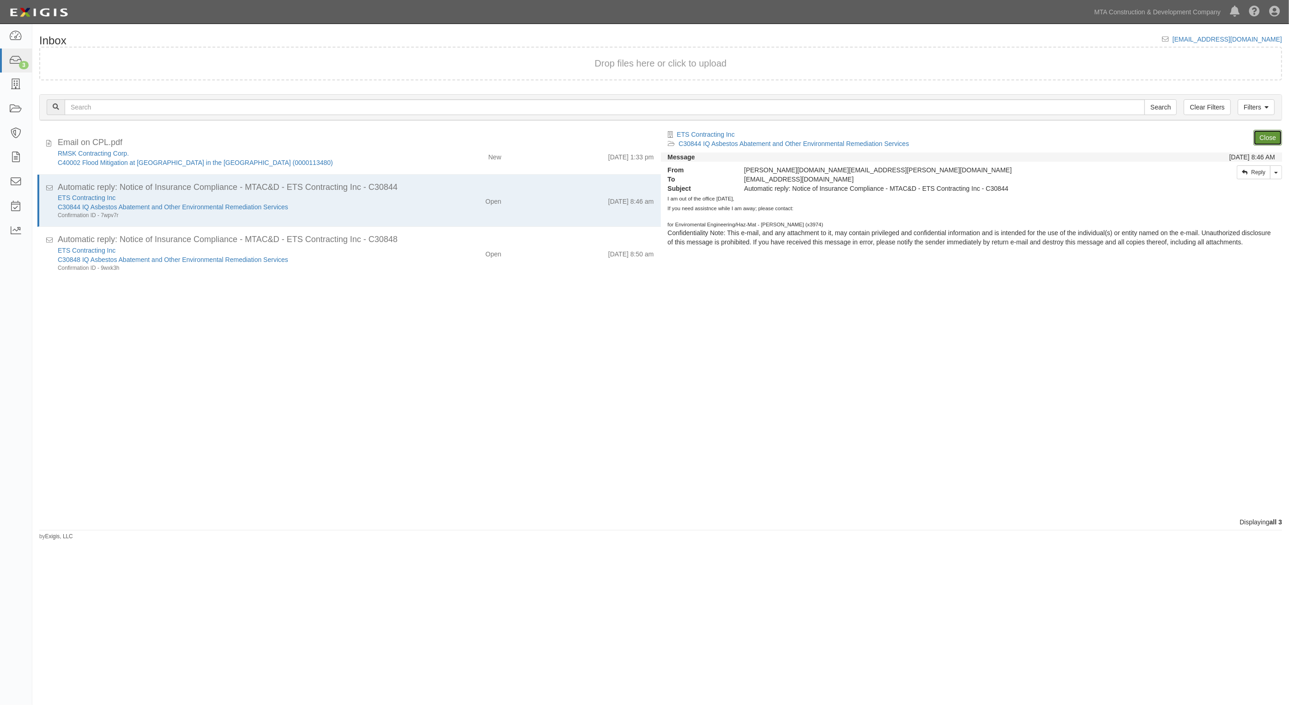
click at [1273, 133] on link "Close" at bounding box center [1267, 138] width 29 height 16
click at [1271, 136] on link "Close" at bounding box center [1267, 138] width 29 height 16
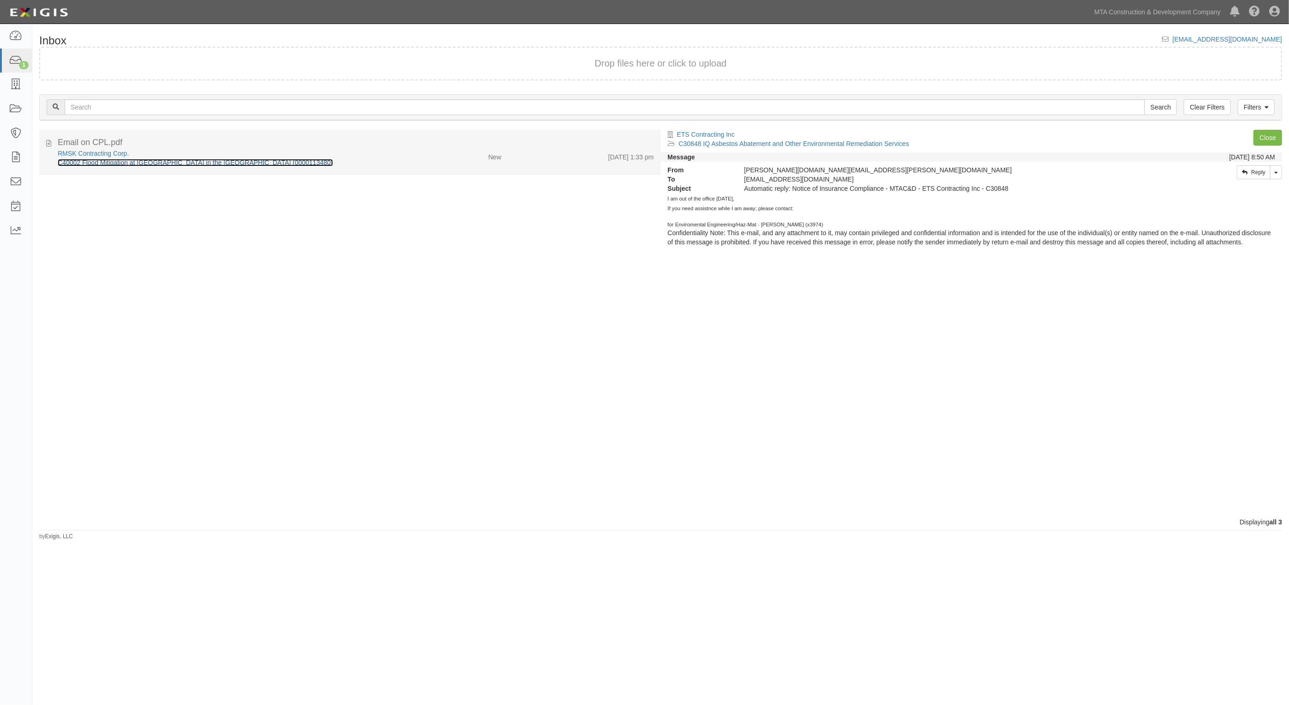
click at [135, 163] on link "C40002 Flood Mitigation at Corona Yard in the Borough of Queens (0000113480)" at bounding box center [195, 162] width 275 height 7
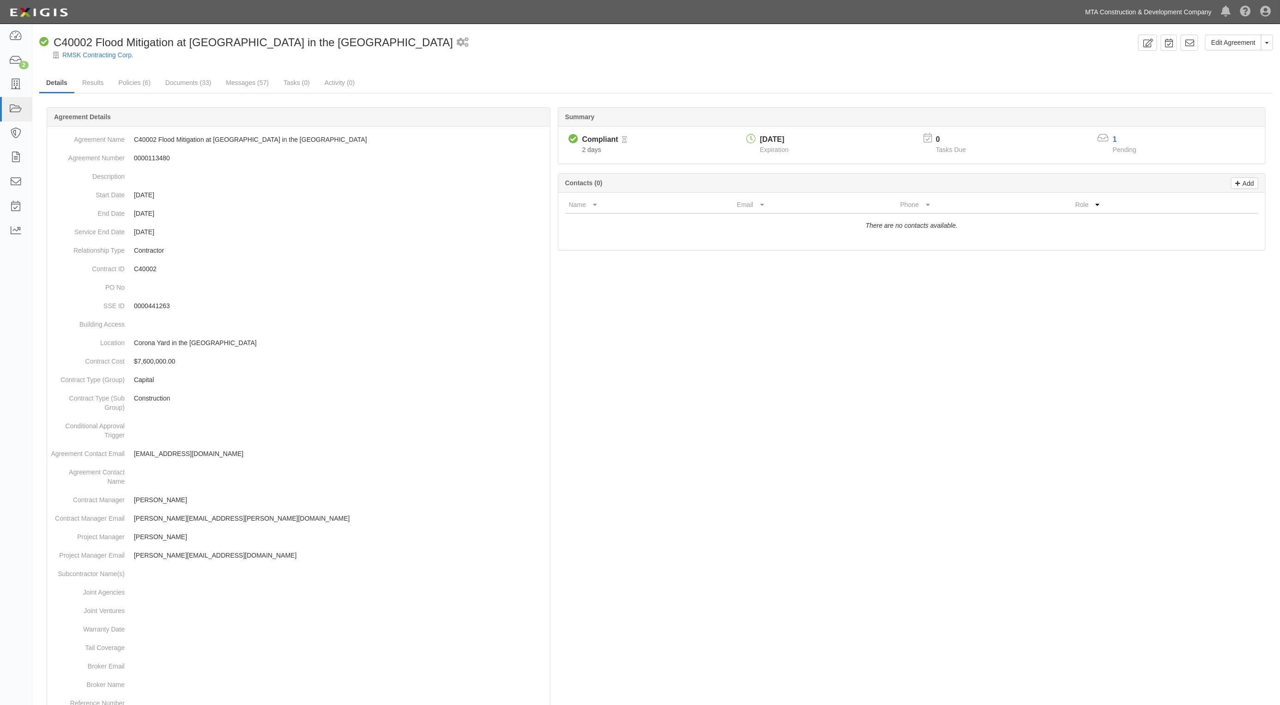
click at [1184, 15] on link "MTA Construction & Development Company" at bounding box center [1149, 12] width 136 height 18
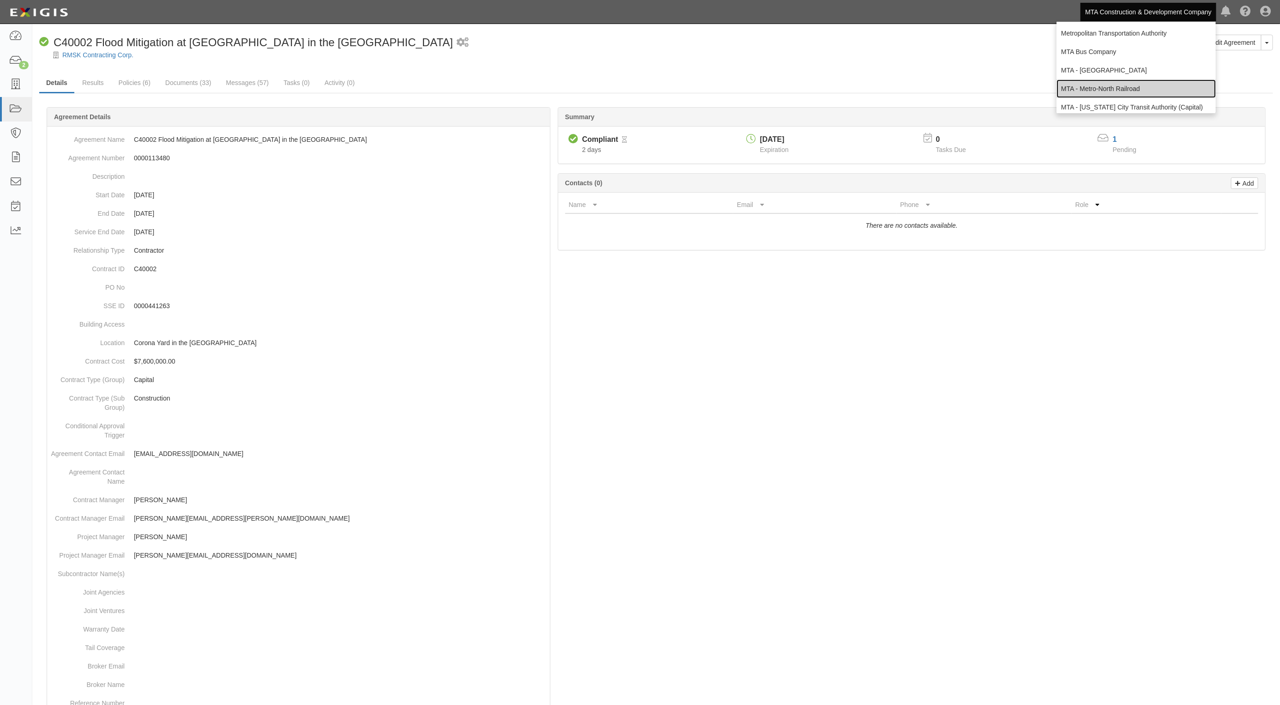
click at [1113, 85] on link "MTA - Metro-North Railroad" at bounding box center [1136, 88] width 159 height 18
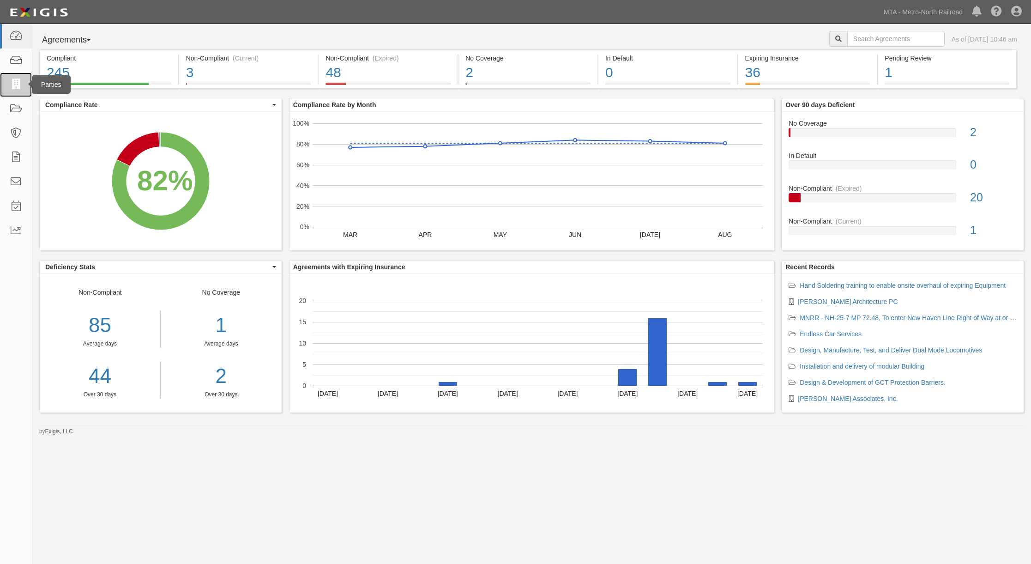
click at [12, 76] on link at bounding box center [16, 85] width 32 height 24
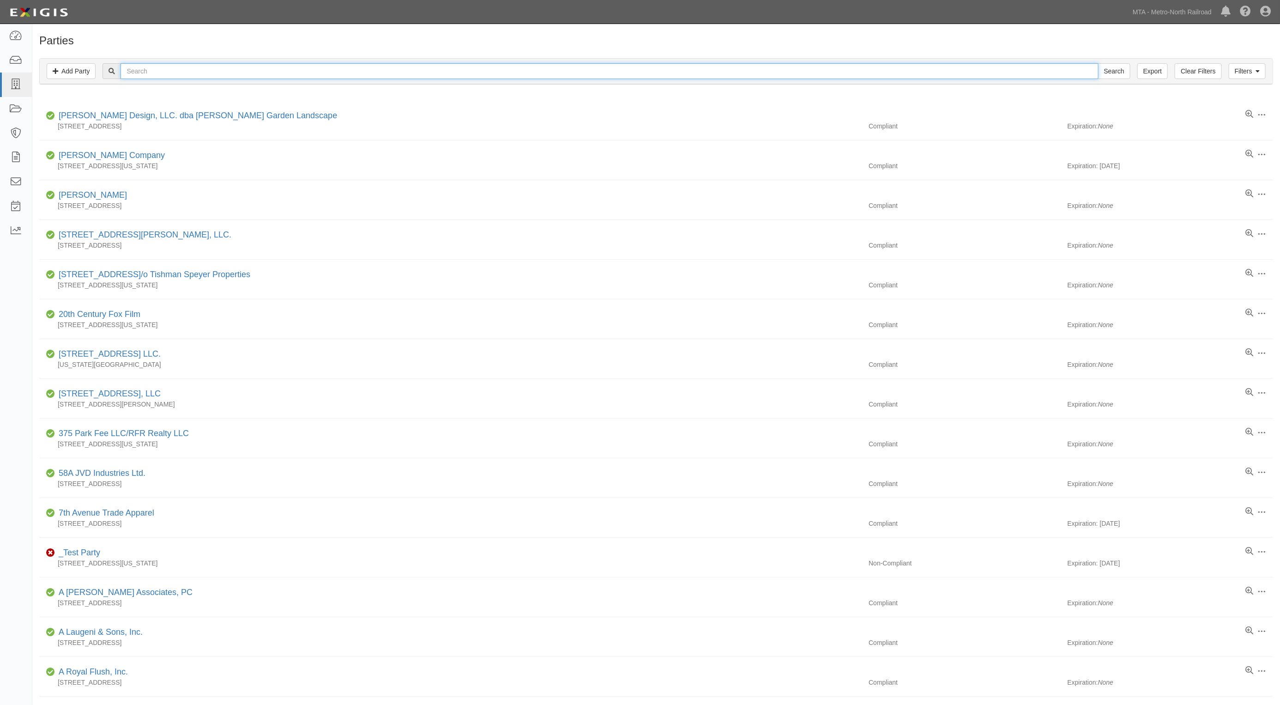
click at [192, 69] on input "text" at bounding box center [610, 71] width 978 height 16
type input "[PERSON_NAME] leasing"
click at [1098, 63] on input "Search" at bounding box center [1114, 71] width 32 height 16
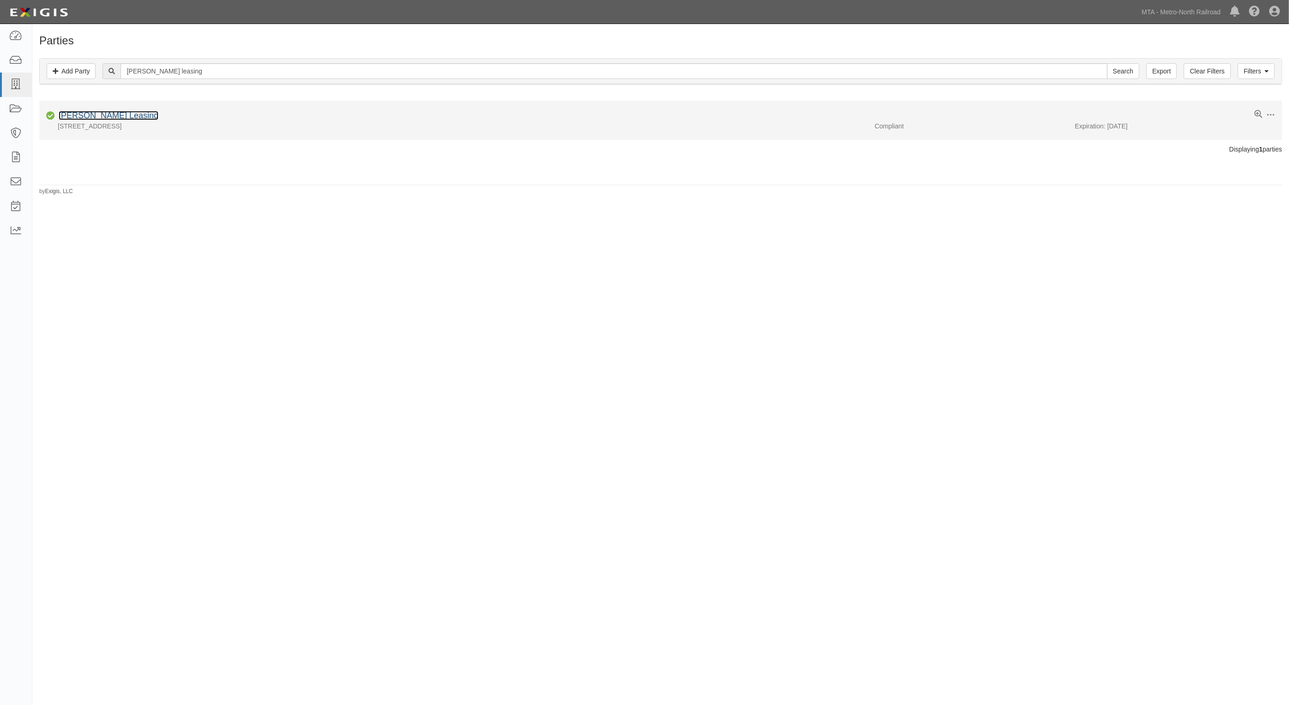
click at [77, 116] on link "[PERSON_NAME] Leasing" at bounding box center [109, 115] width 100 height 9
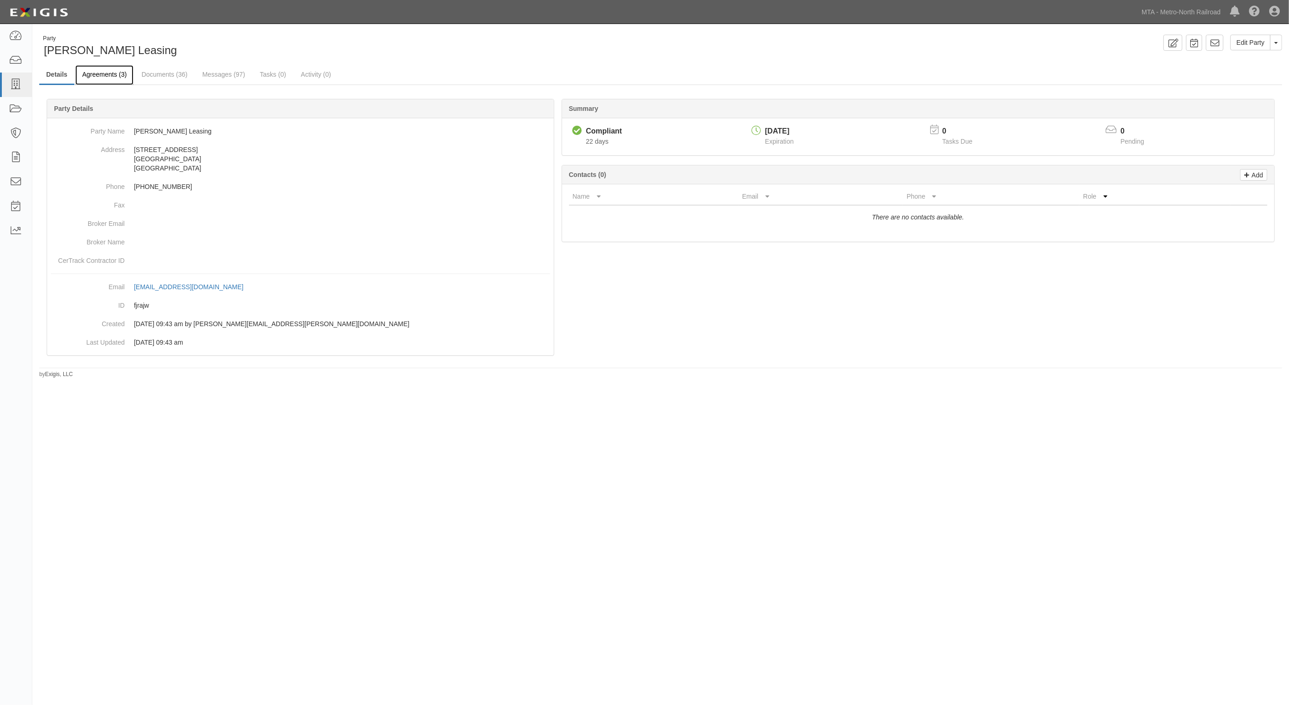
click at [105, 75] on link "Agreements (3)" at bounding box center [104, 75] width 58 height 20
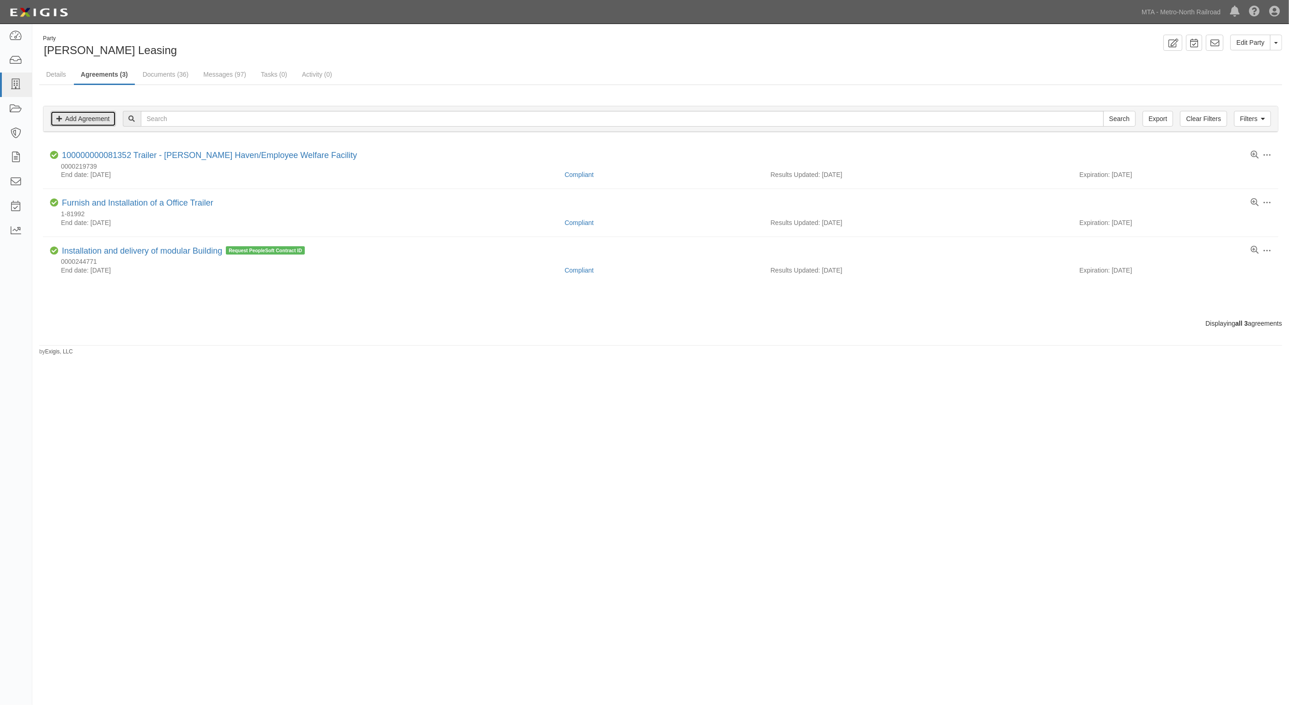
click at [102, 118] on link "Add Agreement" at bounding box center [83, 119] width 66 height 16
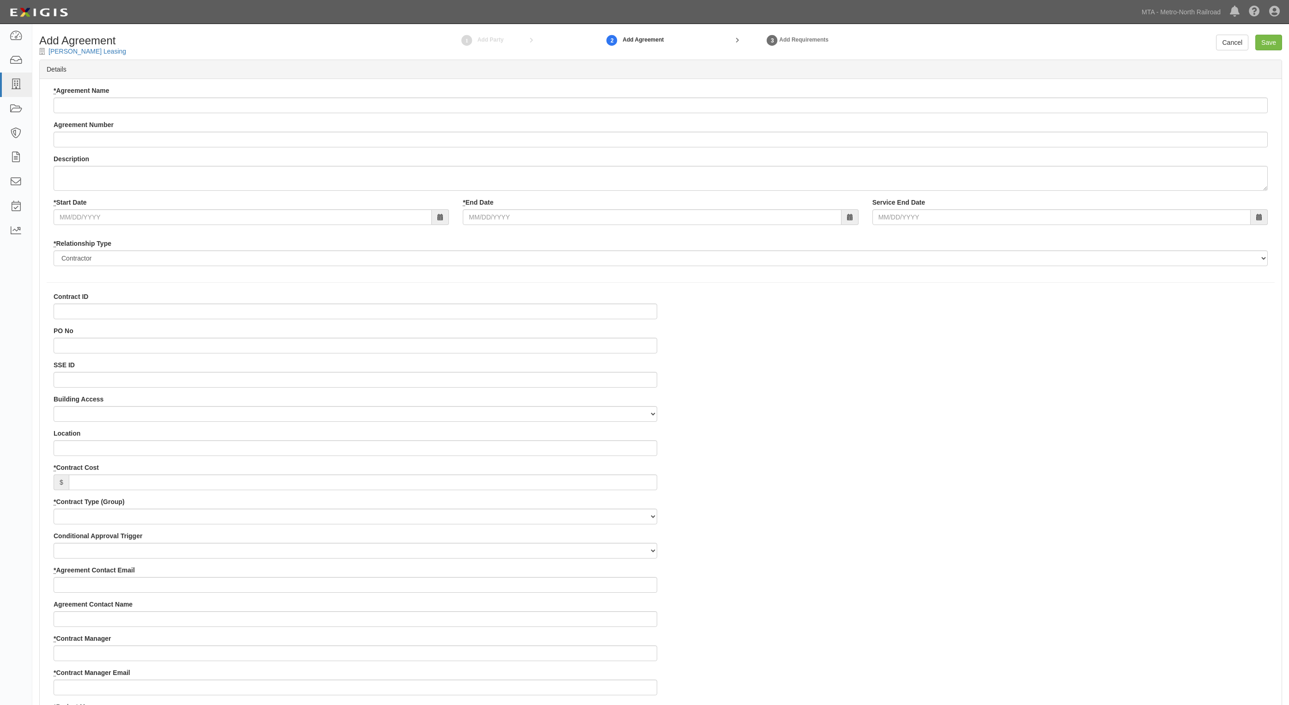
select select
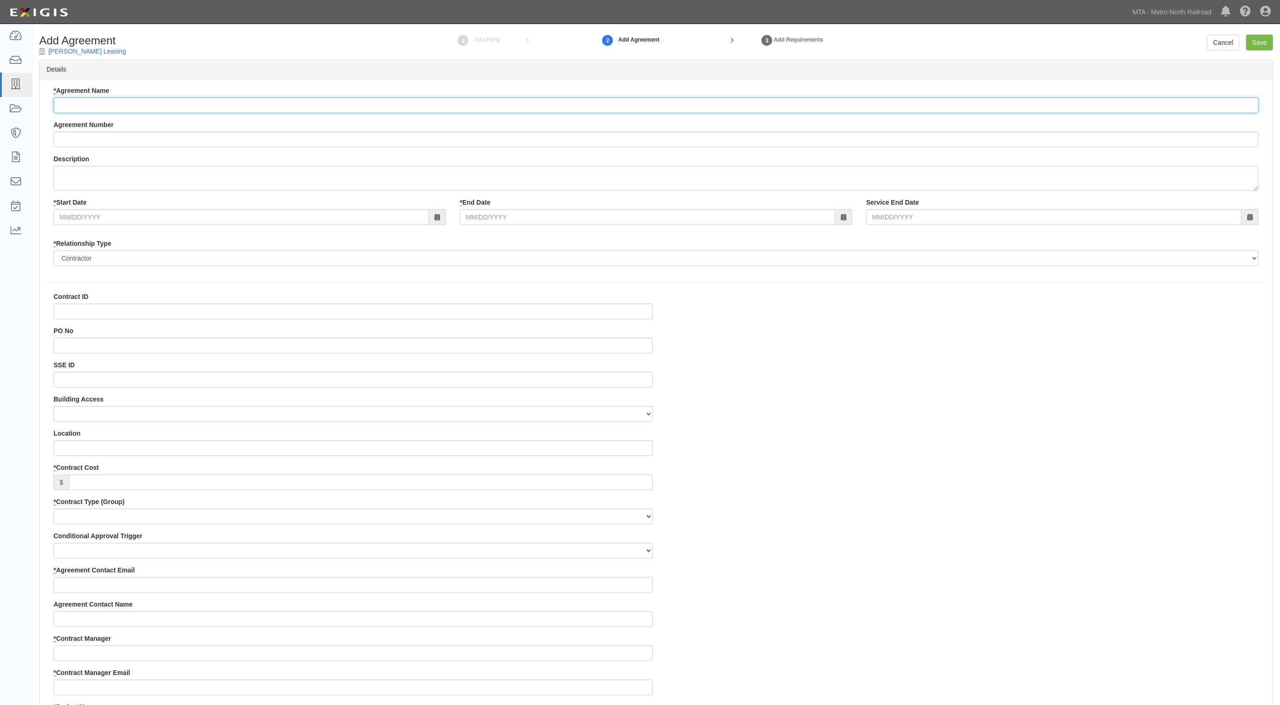
click at [171, 111] on input "* Agreement Name" at bounding box center [656, 105] width 1205 height 16
drag, startPoint x: 174, startPoint y: 110, endPoint x: 169, endPoint y: 109, distance: 5.2
click at [174, 110] on input "* Agreement Name" at bounding box center [656, 105] width 1205 height 16
paste input "Box Office Trailer"
click at [323, 159] on div "Description" at bounding box center [656, 172] width 1205 height 36
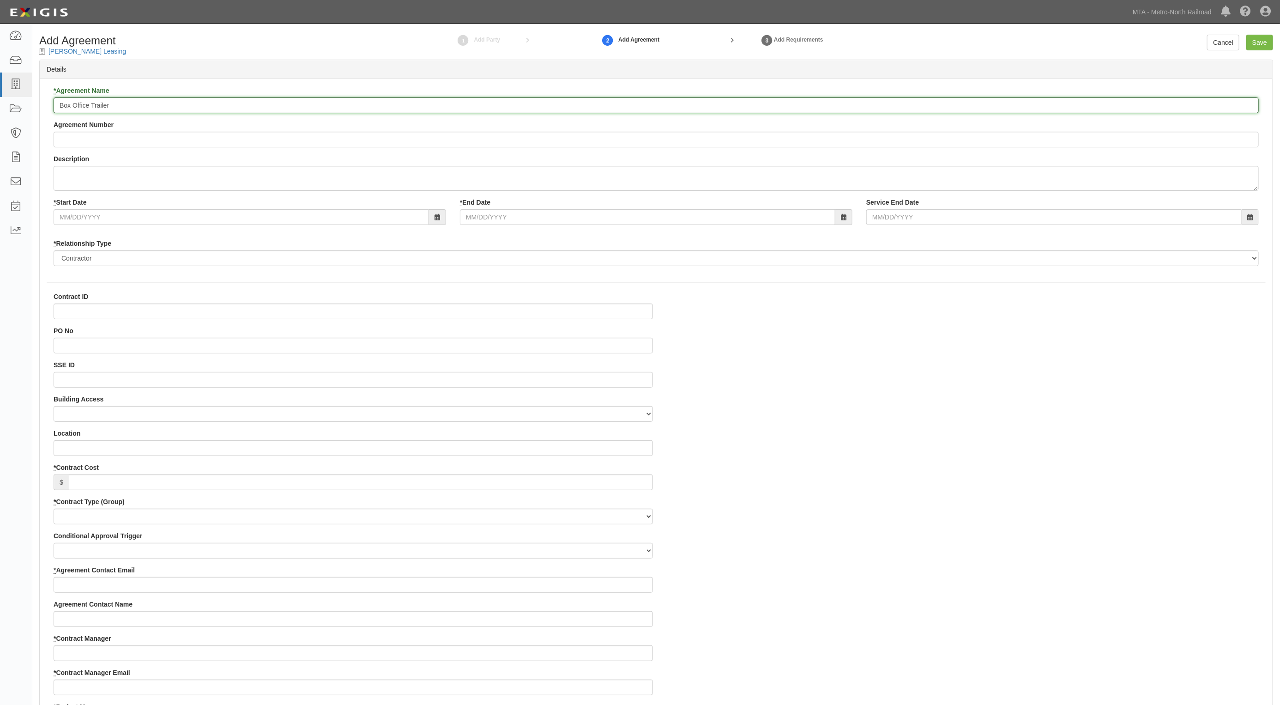
paste input "1-82017"
drag, startPoint x: 313, startPoint y: 157, endPoint x: 289, endPoint y: 142, distance: 28.1
click at [311, 155] on div "Description" at bounding box center [656, 172] width 1205 height 36
drag, startPoint x: 160, startPoint y: 105, endPoint x: 88, endPoint y: 110, distance: 72.6
click at [88, 110] on input "1-82017, Box Office Trailer" at bounding box center [656, 105] width 1205 height 16
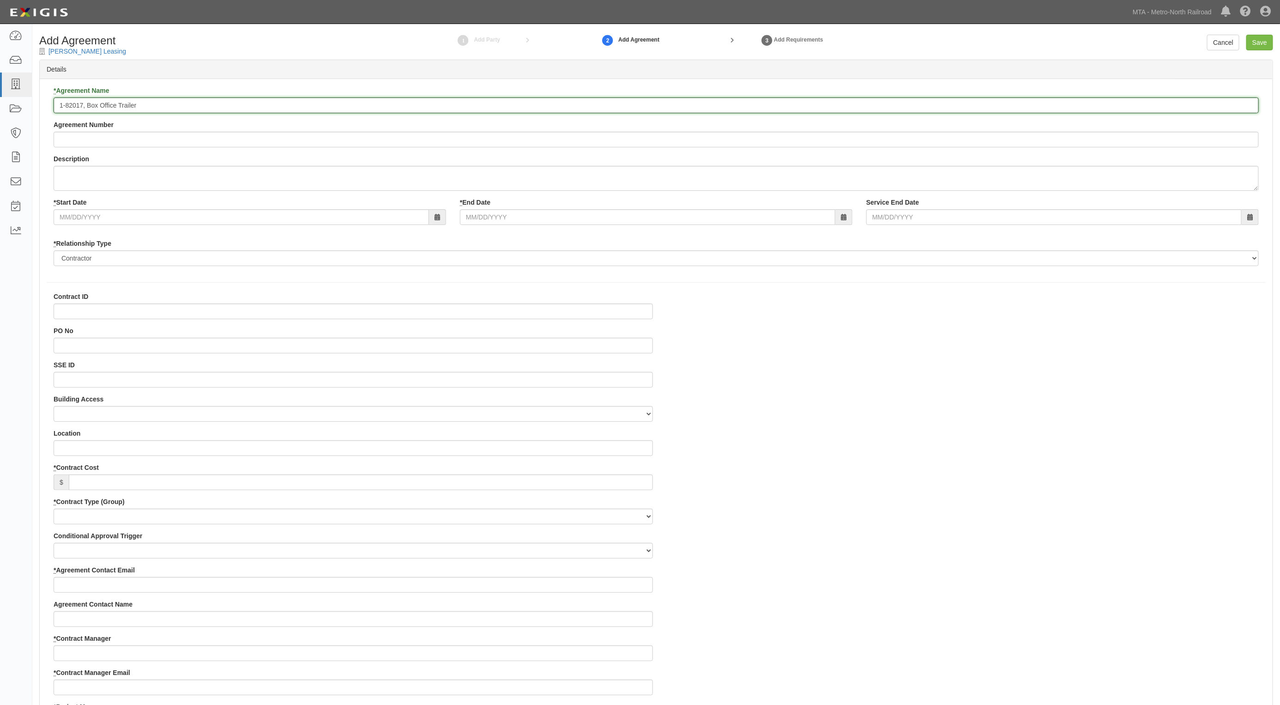
paste input "Purchase and Installation of"
type input "1-82017, Purchase and Installation of Office Trailer"
click at [70, 218] on input "* Start Date" at bounding box center [241, 217] width 375 height 16
type input "[DATE]"
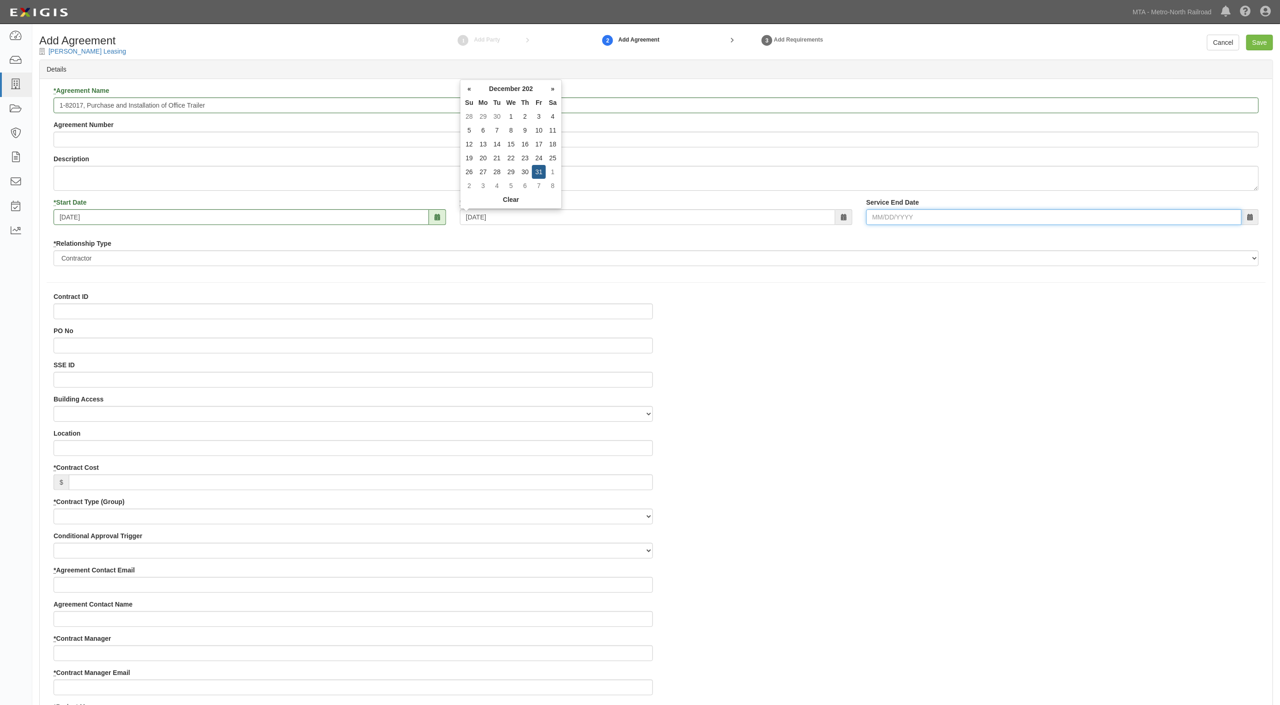
type input "[DATE]"
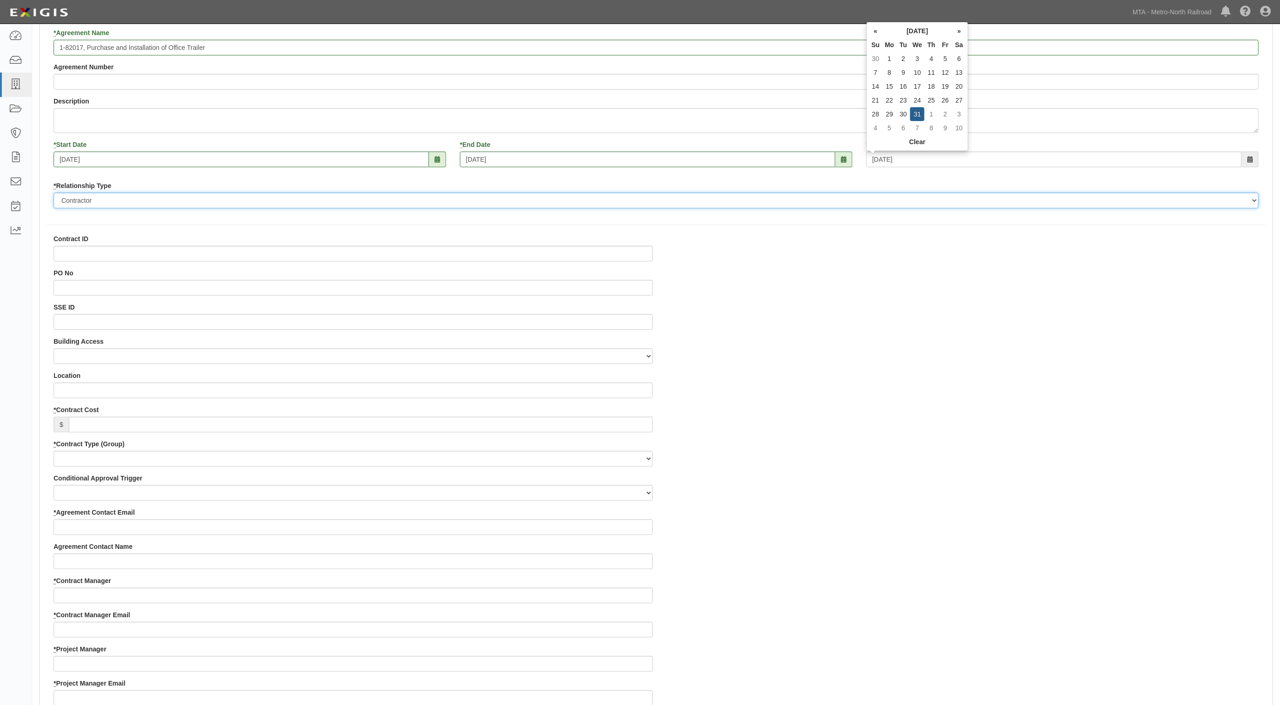
click at [109, 201] on select "Borrower Contractor Franchisee Other Subcontractor Supplier Tenant Vendor" at bounding box center [656, 201] width 1205 height 16
click at [97, 206] on select "Borrower Contractor Franchisee Other Subcontractor Supplier Tenant Vendor" at bounding box center [656, 201] width 1205 height 16
click at [80, 262] on div "Contract ID PO No SSE ID Building Access 2 Broadway 341/345/347 BREP 333 Other …" at bounding box center [353, 661] width 613 height 854
click at [81, 259] on input "Contract ID" at bounding box center [353, 254] width 599 height 16
paste input "1-82017"
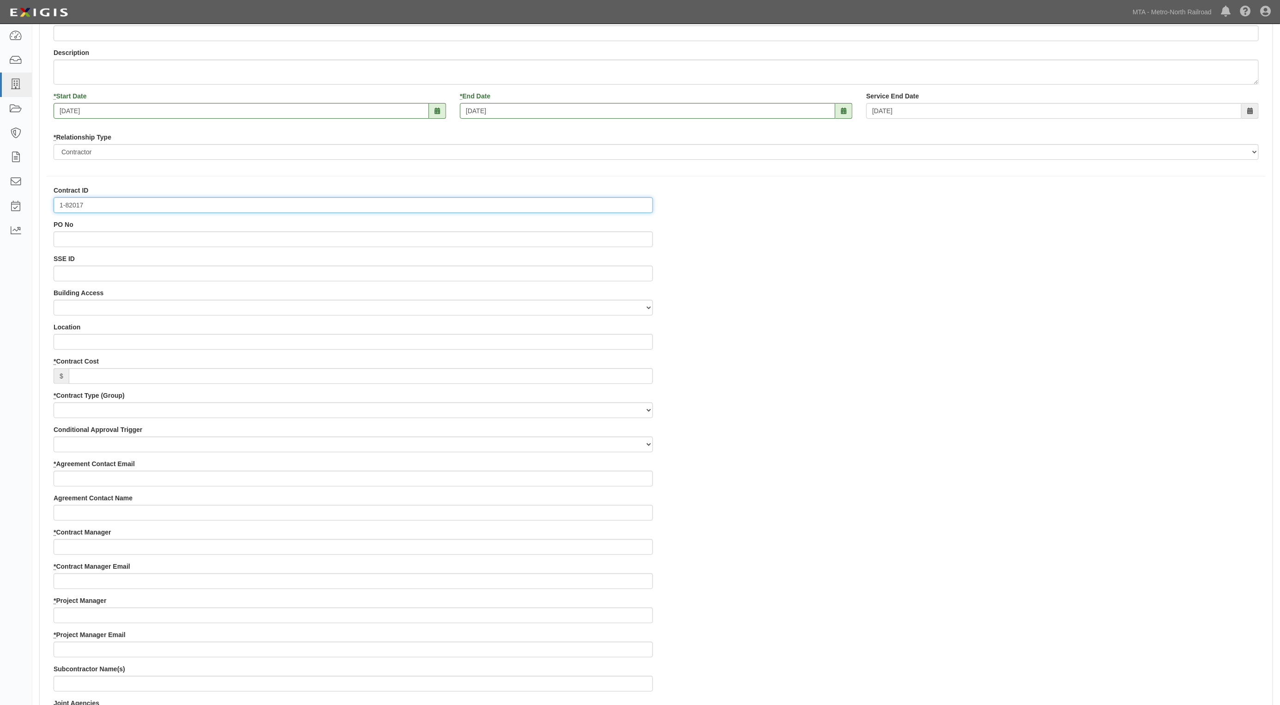
scroll to position [173, 0]
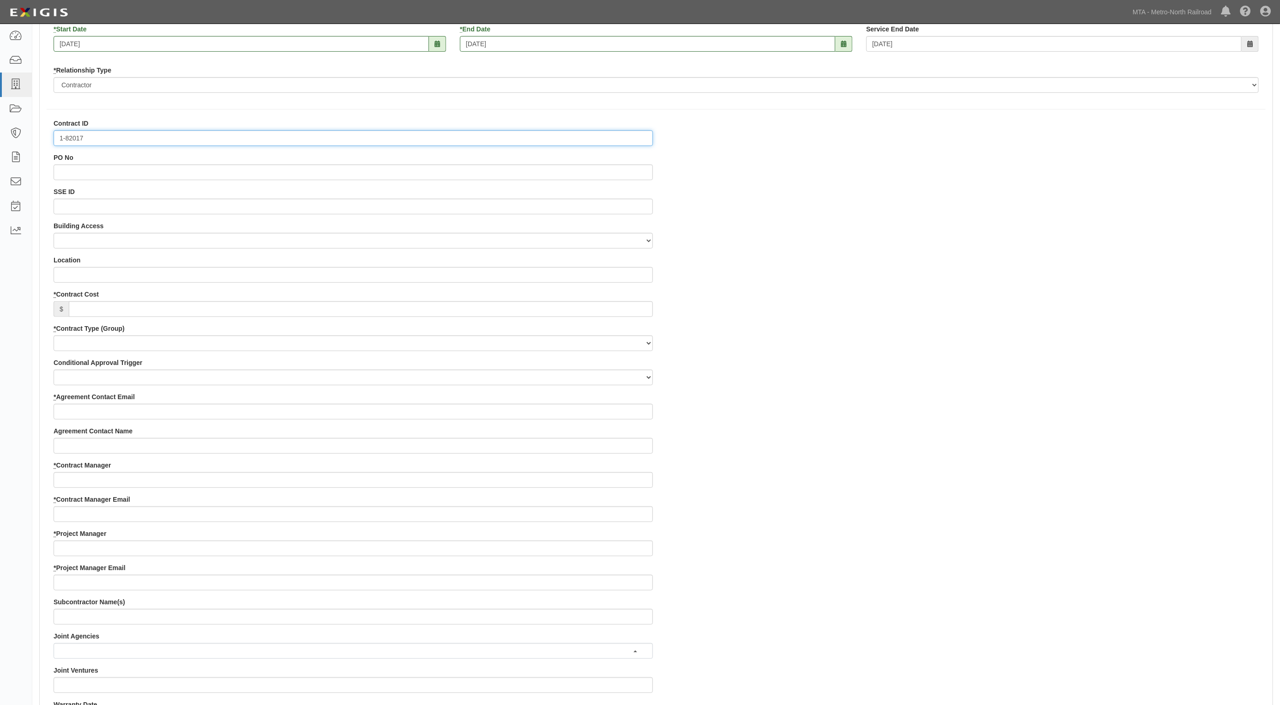
type input "1-82017"
click at [75, 274] on input "Location" at bounding box center [353, 275] width 599 height 16
paste input "1240 WEBSTER AVE BRON"
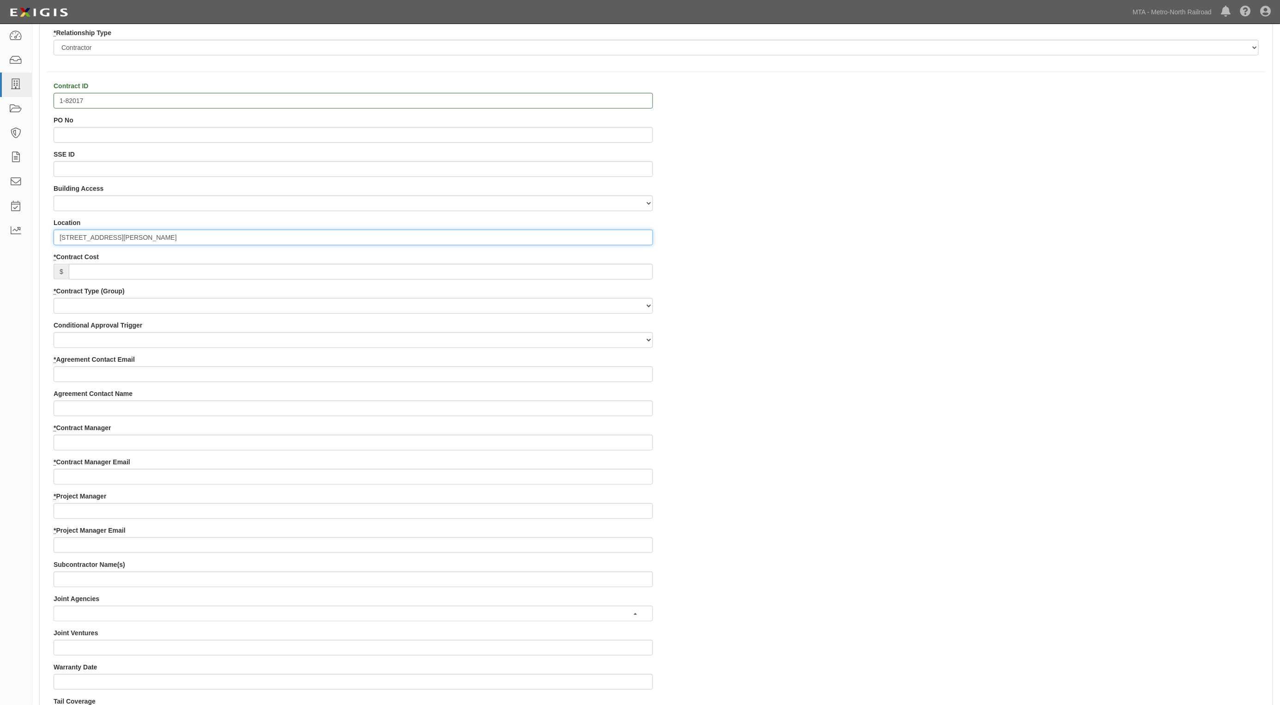
scroll to position [231, 0]
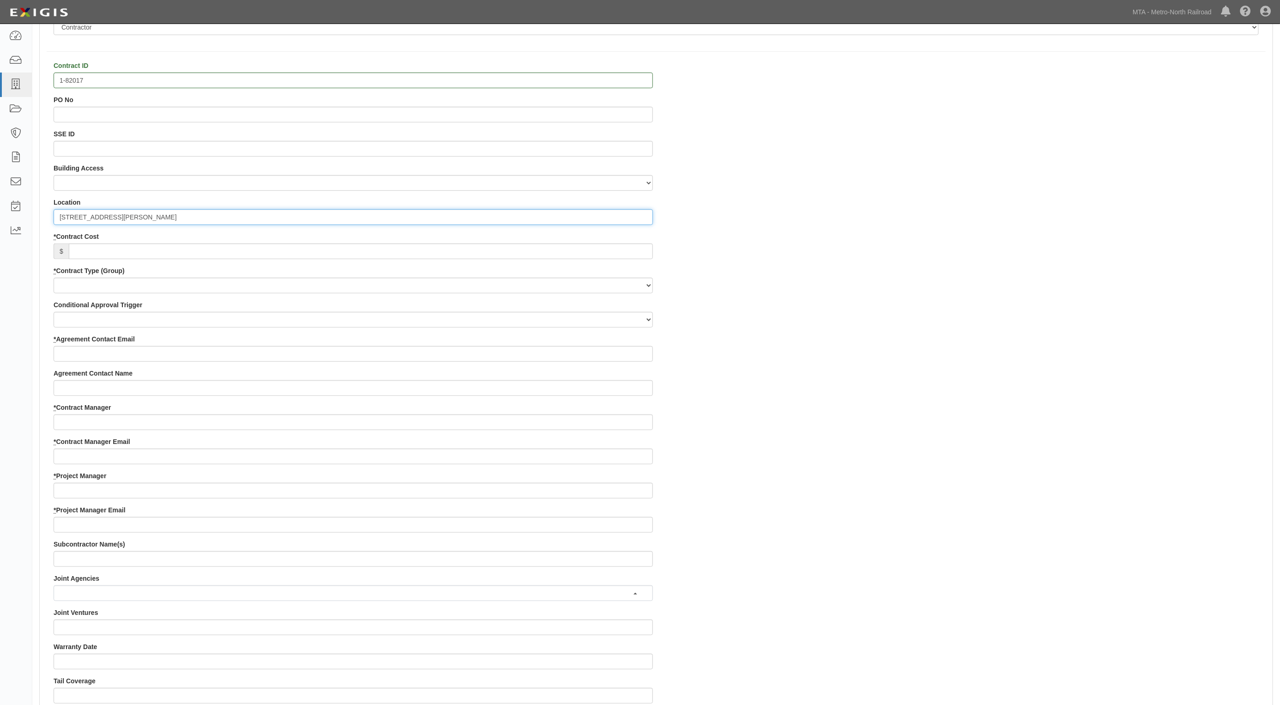
type input "1240 WEBSTER AVE BRONX"
click at [95, 250] on input "* Contract Cost" at bounding box center [361, 251] width 584 height 16
paste input "58,932"
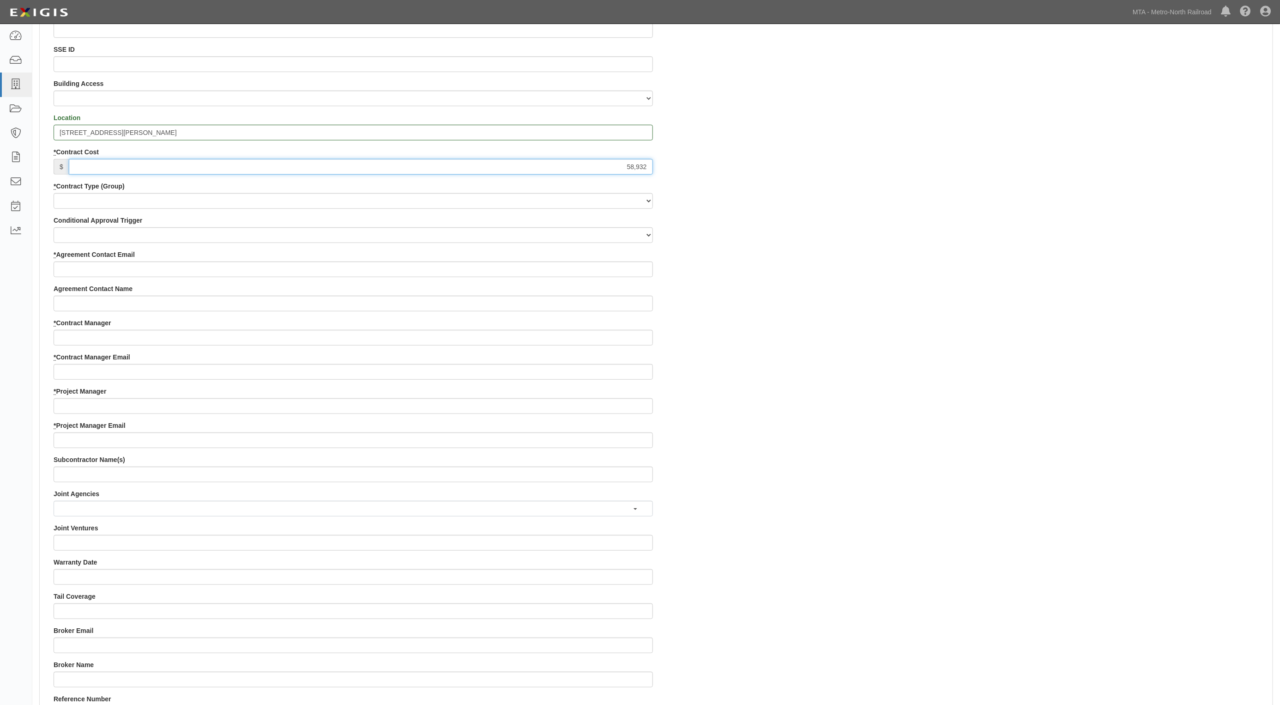
scroll to position [346, 0]
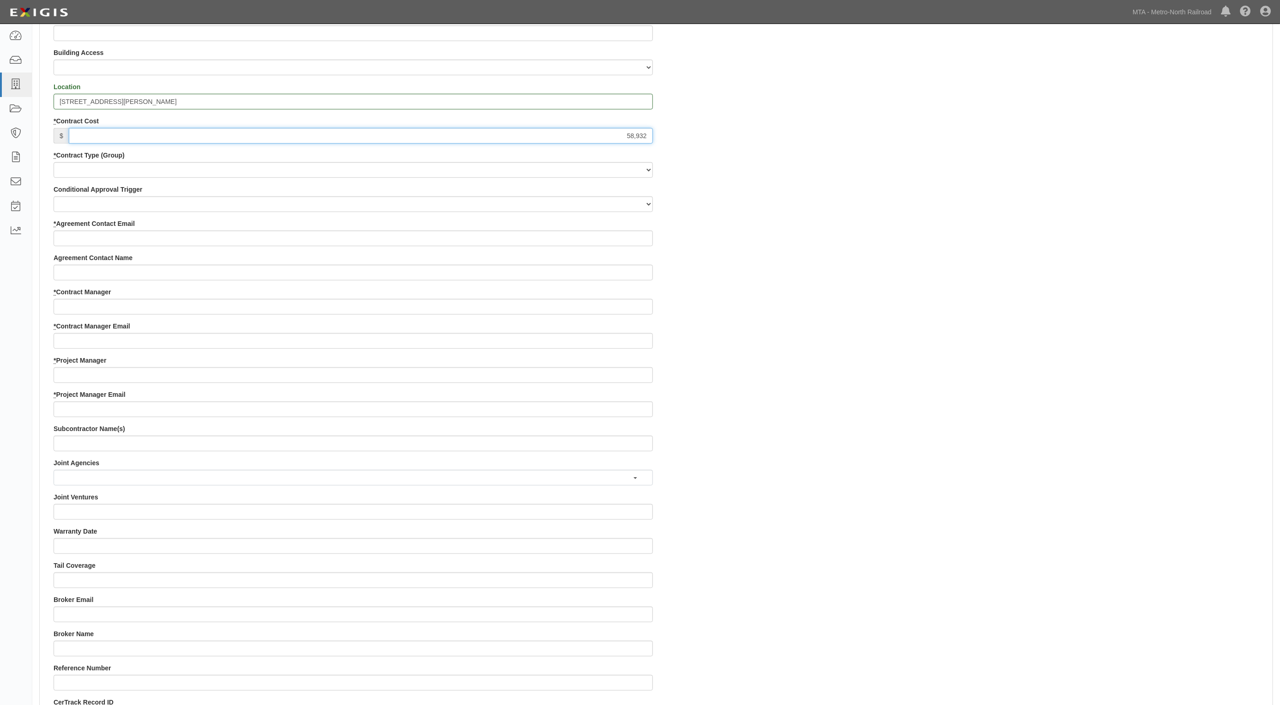
type input "58,932"
click at [85, 170] on select "Capital Operating Not for Benefit (incls. FA, Entry Permits) Real Estate Other" at bounding box center [353, 170] width 599 height 16
click at [54, 163] on select "Capital Operating Not for Benefit (incls. FA, Entry Permits) Real Estate Other" at bounding box center [353, 170] width 599 height 16
click at [71, 202] on select "Construction Construction Management Consulting Design Design/Build Furnish and…" at bounding box center [353, 204] width 599 height 16
click at [82, 171] on select "Capital Operating Not for Benefit (incls. FA, Entry Permits) Real Estate Other" at bounding box center [353, 170] width 599 height 16
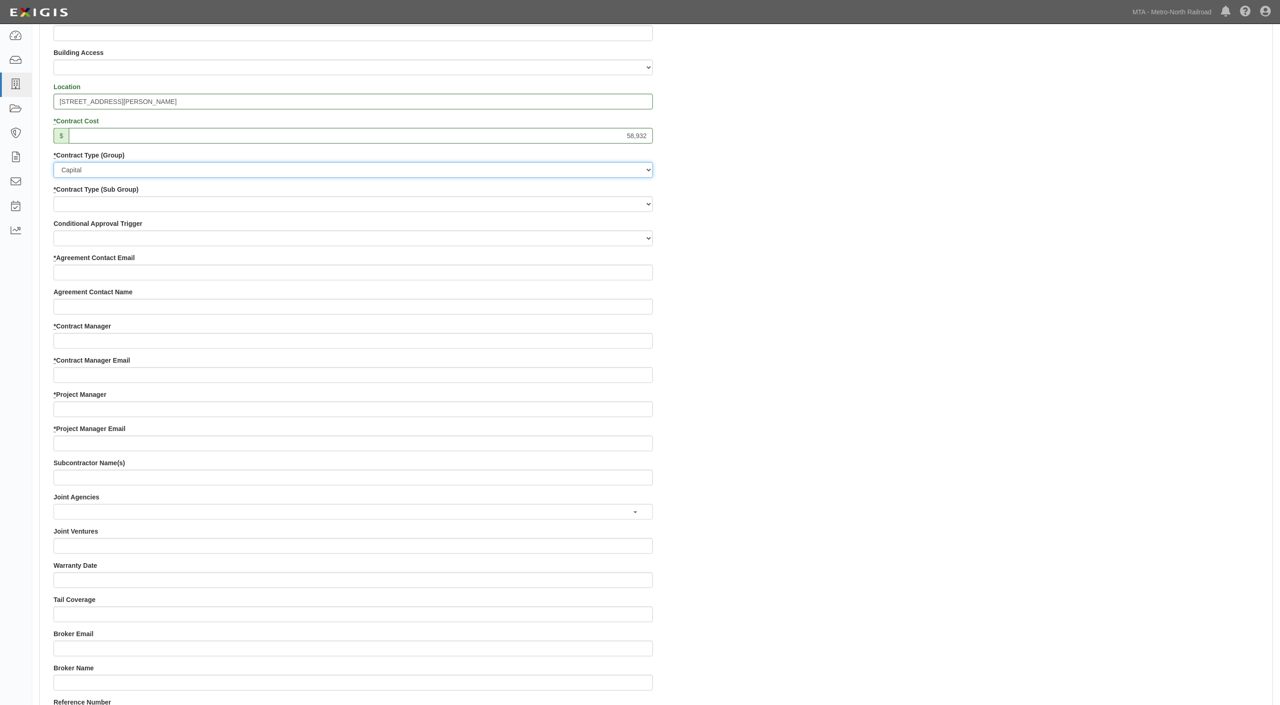
select select "112"
click at [54, 163] on select "Capital Operating Not for Benefit (incls. FA, Entry Permits) Real Estate Other" at bounding box center [353, 170] width 599 height 16
click at [73, 211] on select "Construction Loan / Test and Demo Maintenance Painting Personal Services Contra…" at bounding box center [353, 204] width 599 height 16
select select "205"
click at [54, 197] on select "Construction Loan / Test and Demo Maintenance Painting Personal Services Contra…" at bounding box center [353, 204] width 599 height 16
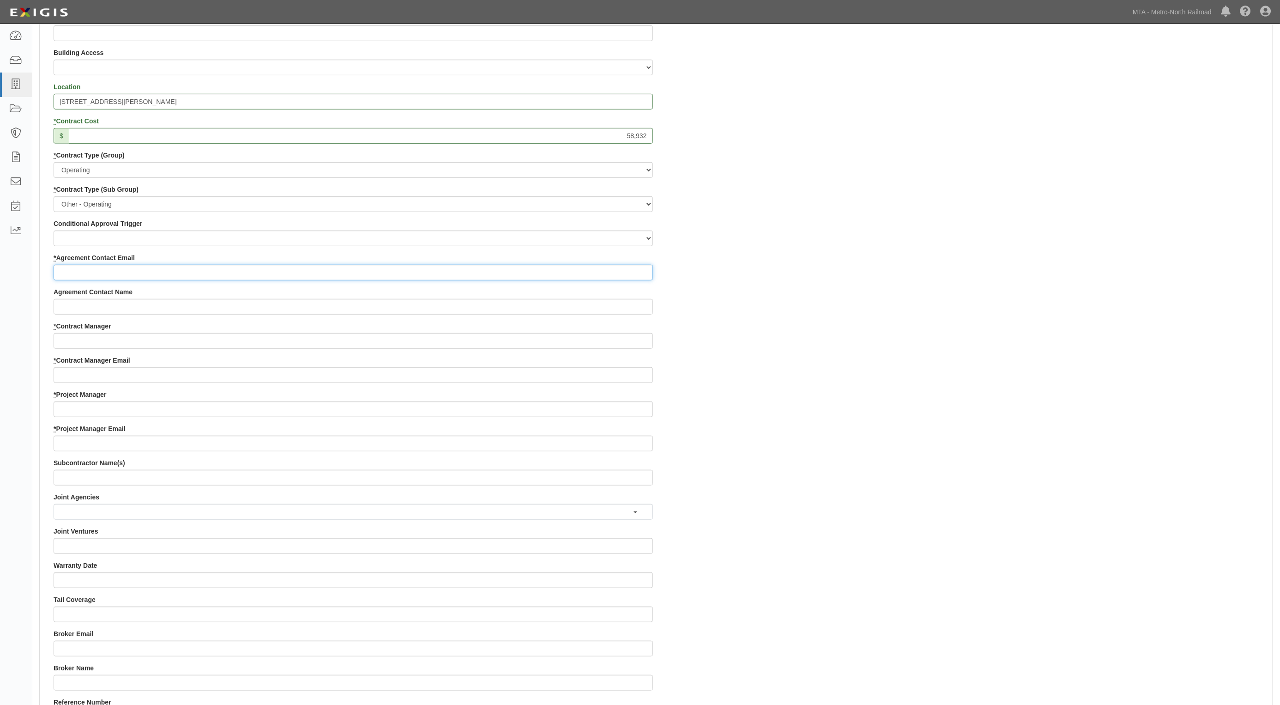
click at [65, 278] on input "* Agreement Contact Email" at bounding box center [353, 273] width 599 height 16
paste input "mary@cassone.com"
type input "mary@cassone.com"
drag, startPoint x: 80, startPoint y: 343, endPoint x: 67, endPoint y: 371, distance: 31.0
paste input "parker.bunton@mnr.org"
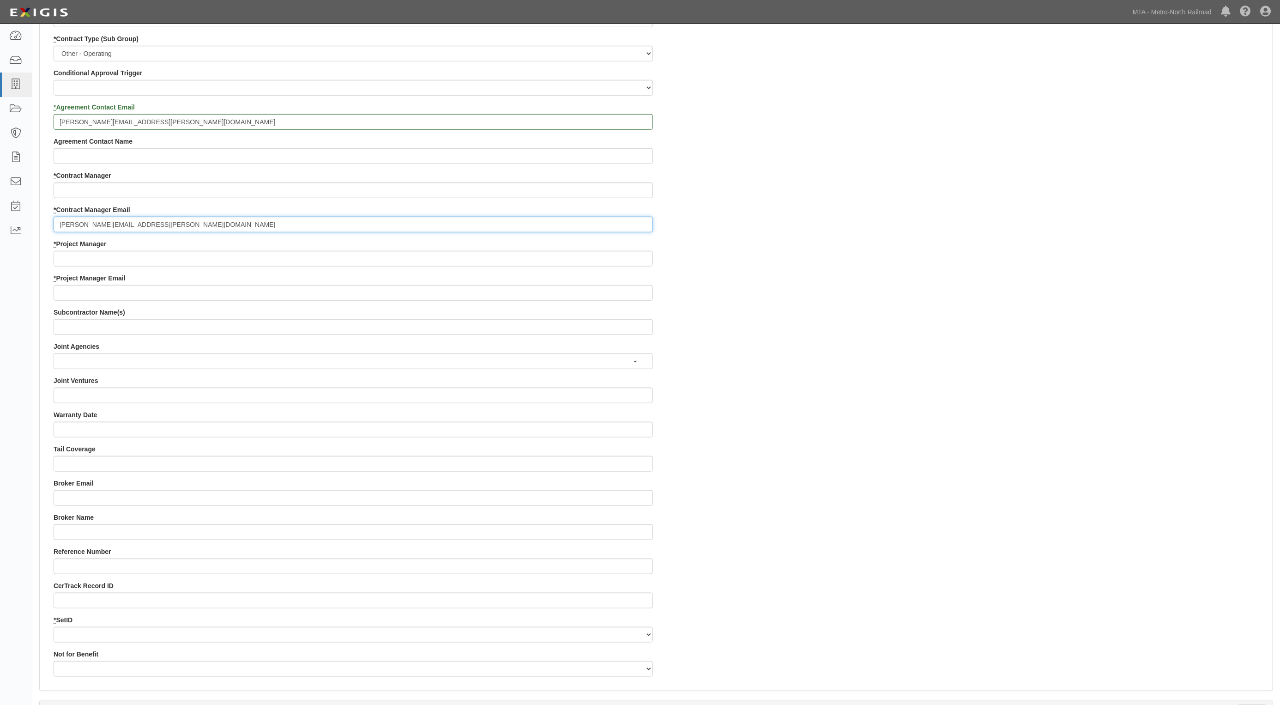
scroll to position [520, 0]
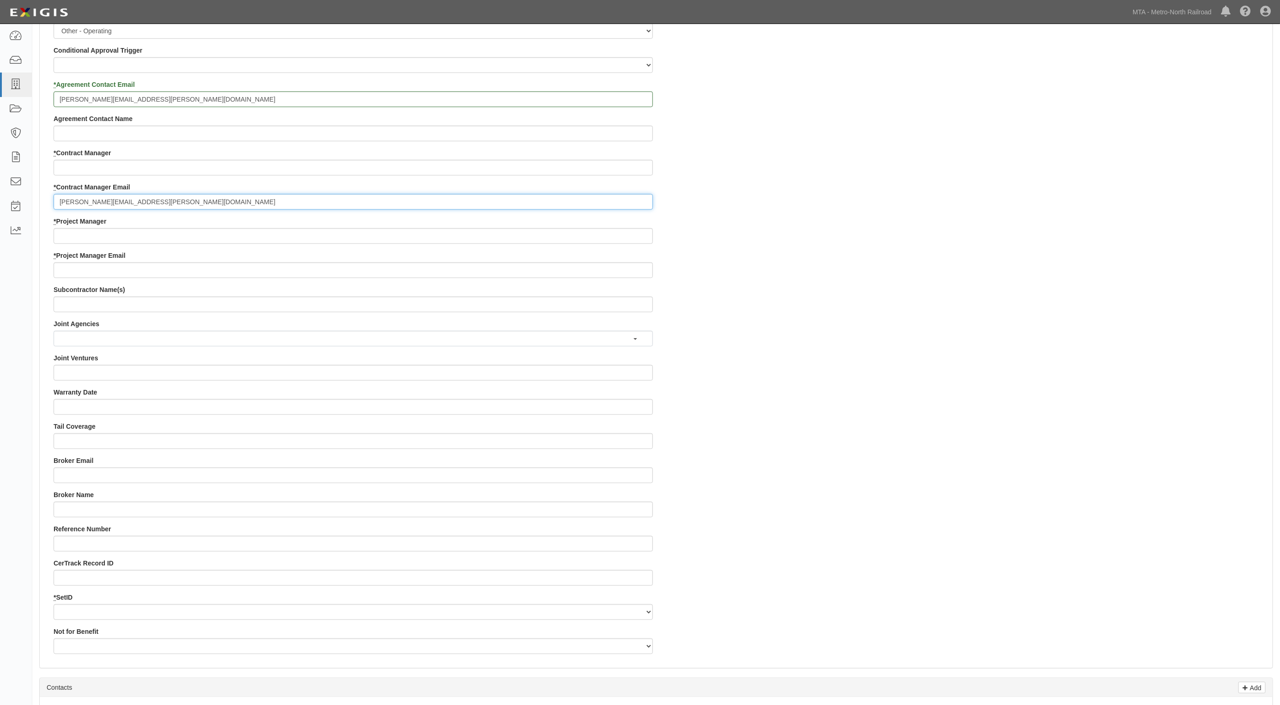
type input "parker.bunton@mnr.org"
paste input "ZGrant@mnr.org"
type input "ZGrant@mnr.org"
paste input "Parker Bunton"
type input "Parker Bunton"
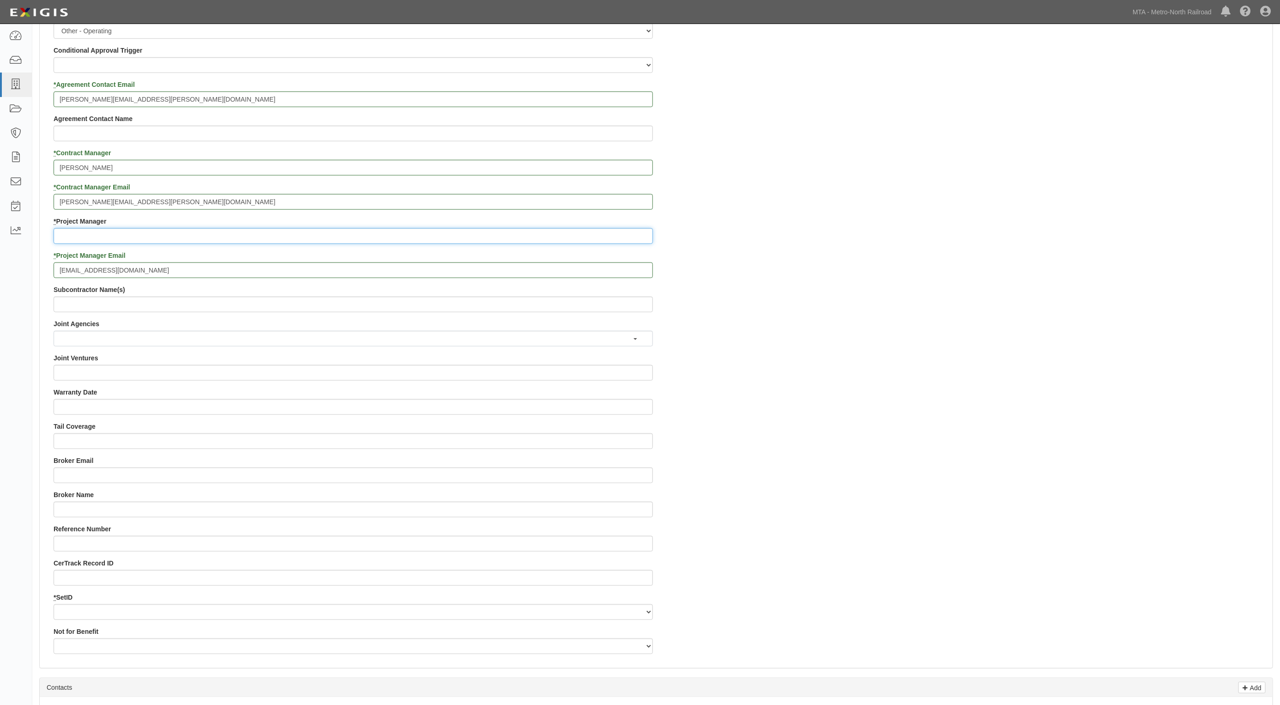
paste input "Zavier Grant"
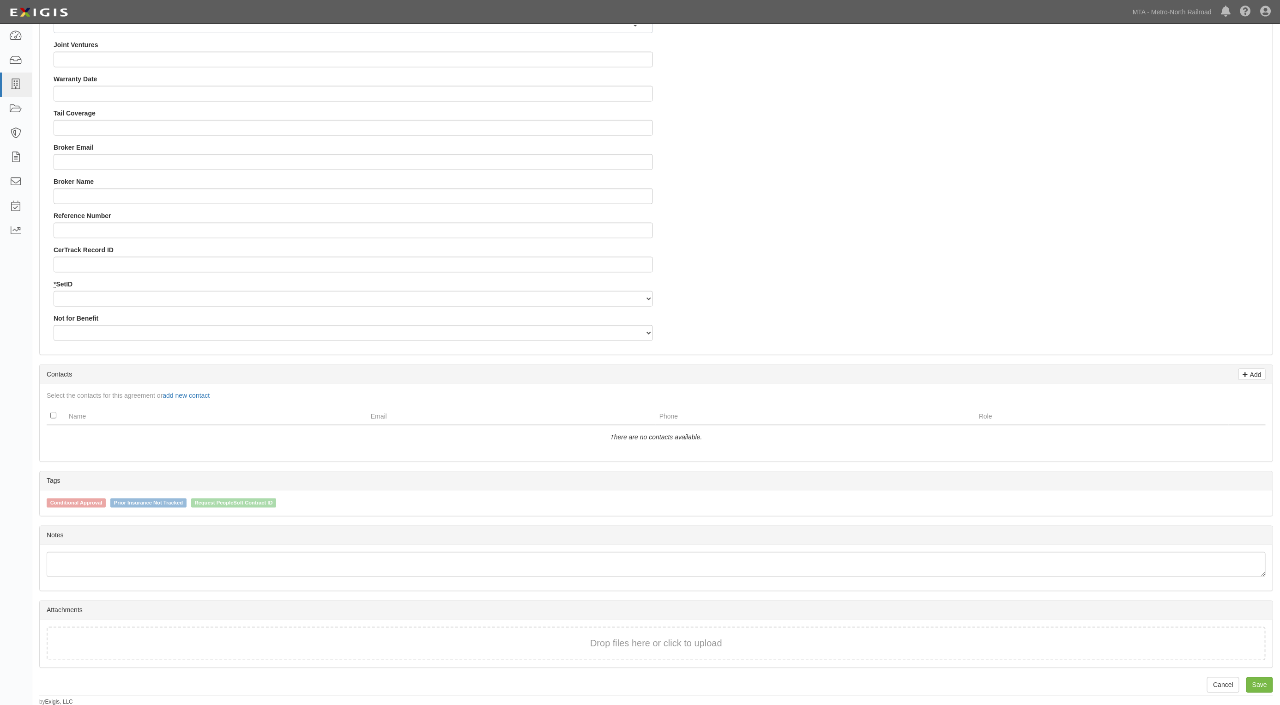
scroll to position [834, 0]
type input "Zavier Grant"
click at [66, 294] on select "MNCRR" at bounding box center [353, 298] width 599 height 16
select select "94"
click at [54, 290] on select "MNCRR" at bounding box center [353, 298] width 599 height 16
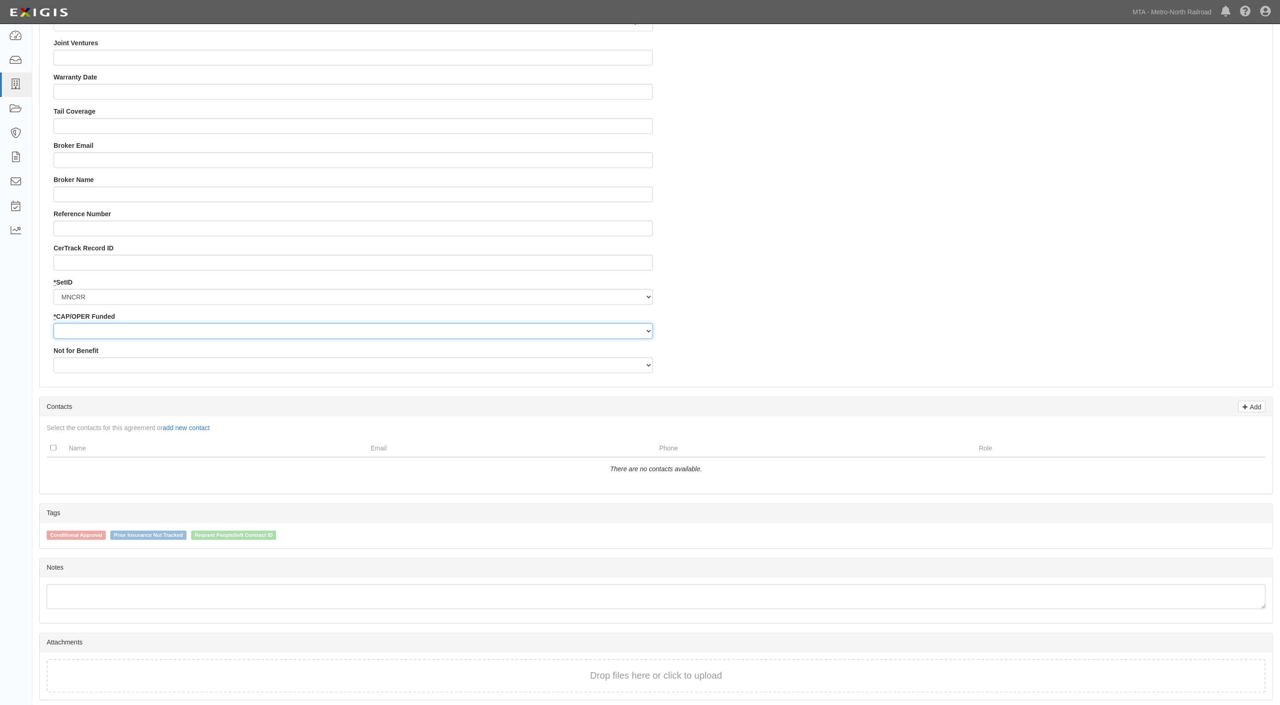
click at [81, 328] on select "Capital Operating" at bounding box center [353, 331] width 599 height 16
select select "355"
click at [54, 323] on select "Capital Operating" at bounding box center [353, 331] width 599 height 16
click at [126, 368] on select "Yes No" at bounding box center [353, 365] width 599 height 16
select select "504"
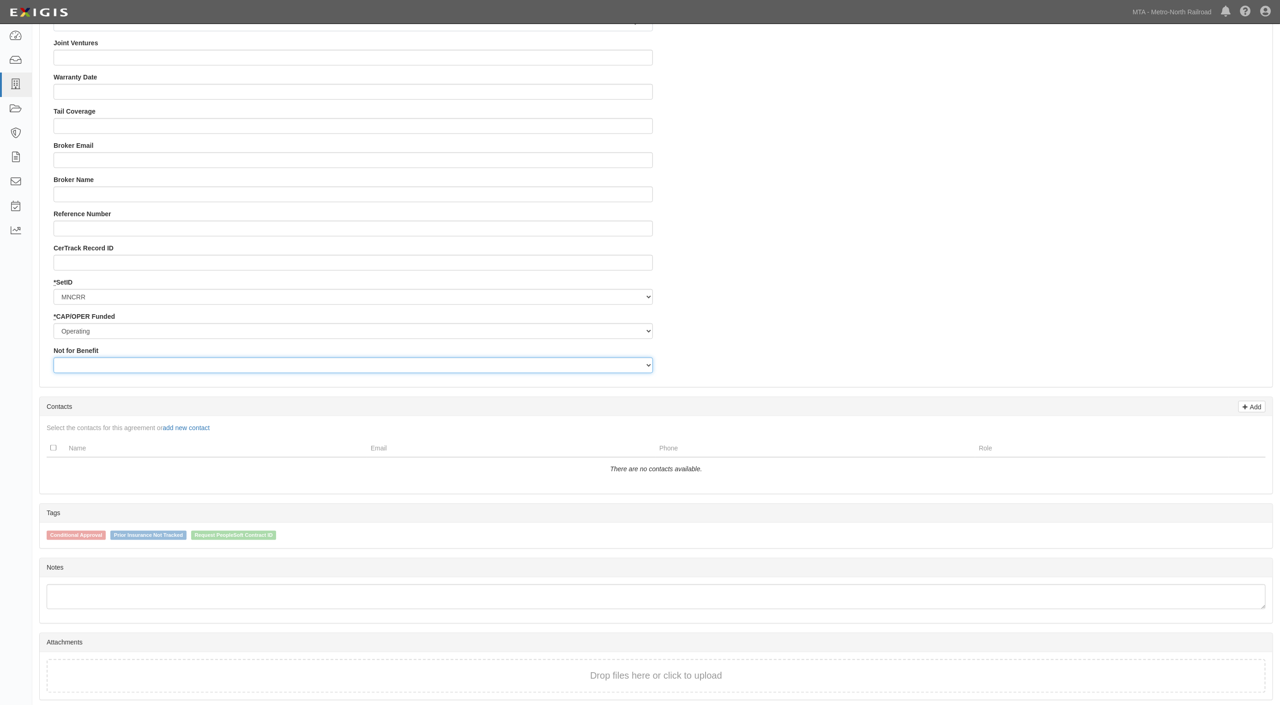
click at [54, 357] on select "Yes No" at bounding box center [353, 365] width 599 height 16
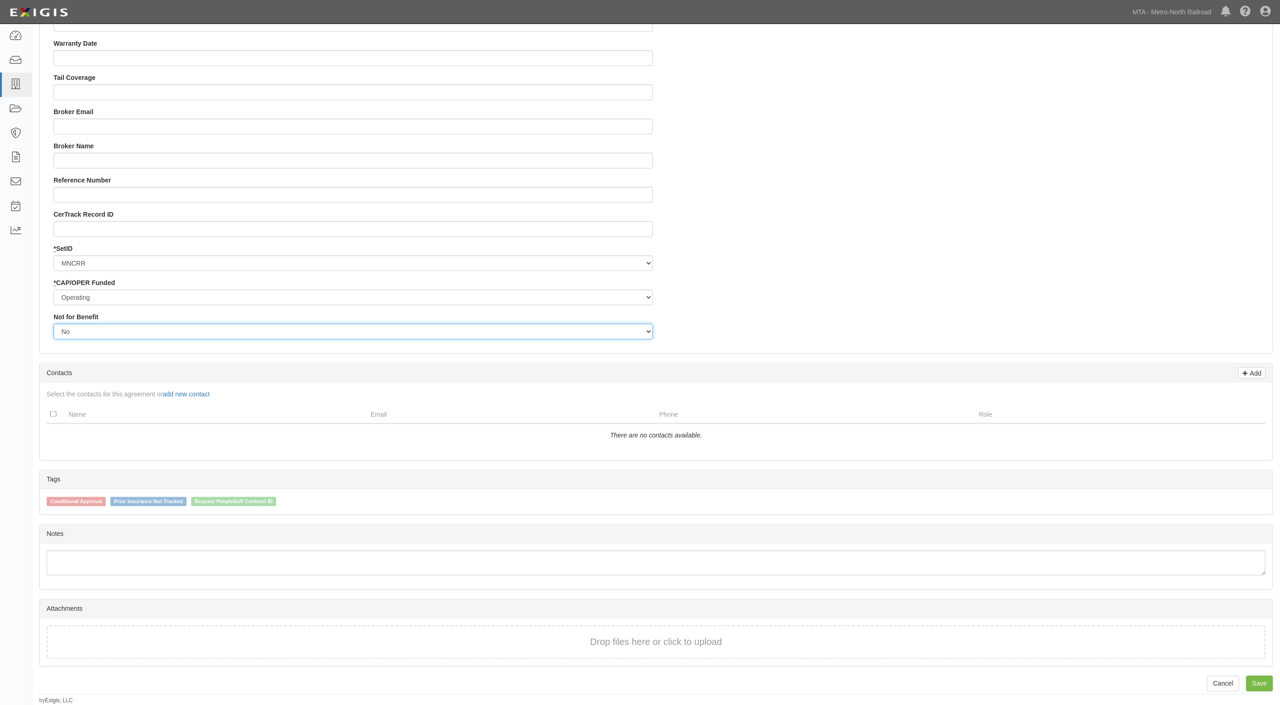
scroll to position [869, 0]
click at [1258, 683] on link "Save" at bounding box center [1259, 684] width 27 height 16
type input "58932"
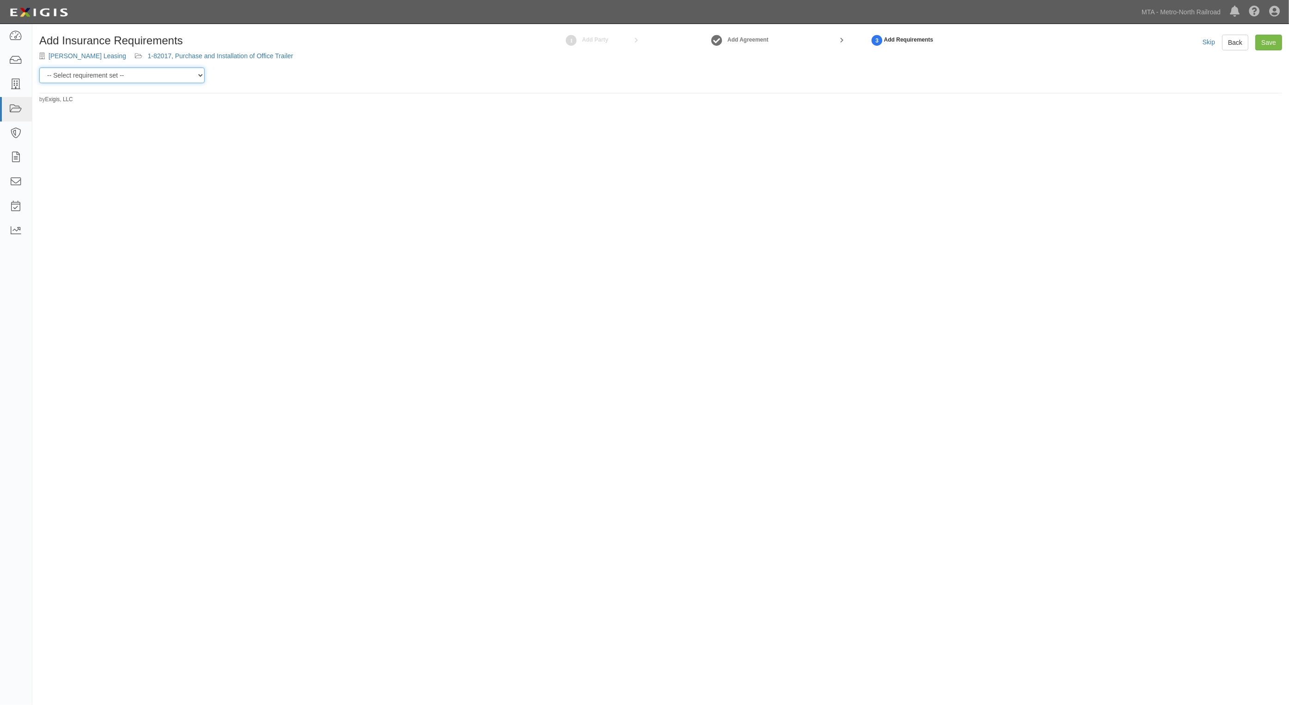
click at [128, 73] on select "-- Select requirement set -- Basic Basic Enhanced Option for Operating Agreemen…" at bounding box center [121, 75] width 165 height 16
click at [446, 126] on div "Add Insurance Requirements Cassone Leasing 1-82017, Purchase and Installation o…" at bounding box center [644, 345] width 1289 height 634
click at [148, 77] on select "-- Select requirement set -- Basic Basic Enhanced Option for Operating Agreemen…" at bounding box center [121, 75] width 165 height 16
select select "7460"
click at [39, 67] on select "-- Select requirement set -- Basic Basic Enhanced Option for Operating Agreemen…" at bounding box center [121, 75] width 165 height 16
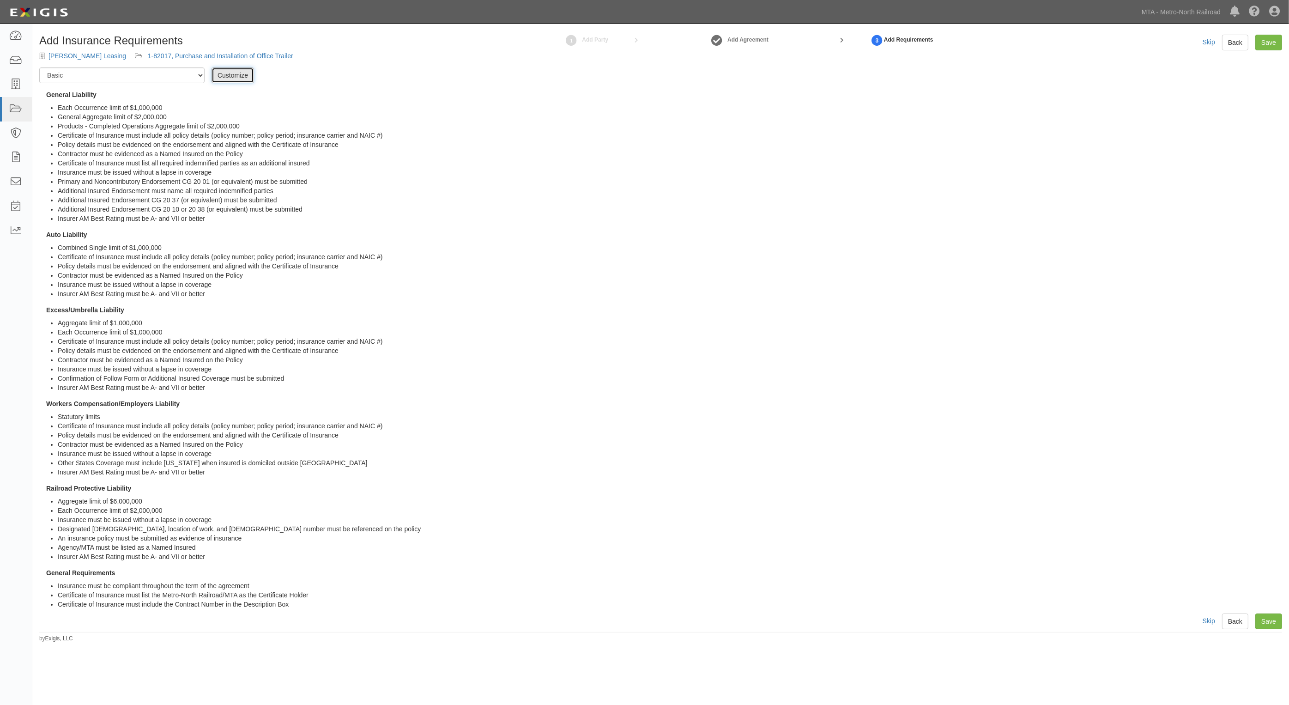
click at [229, 75] on link "Customize" at bounding box center [233, 75] width 42 height 16
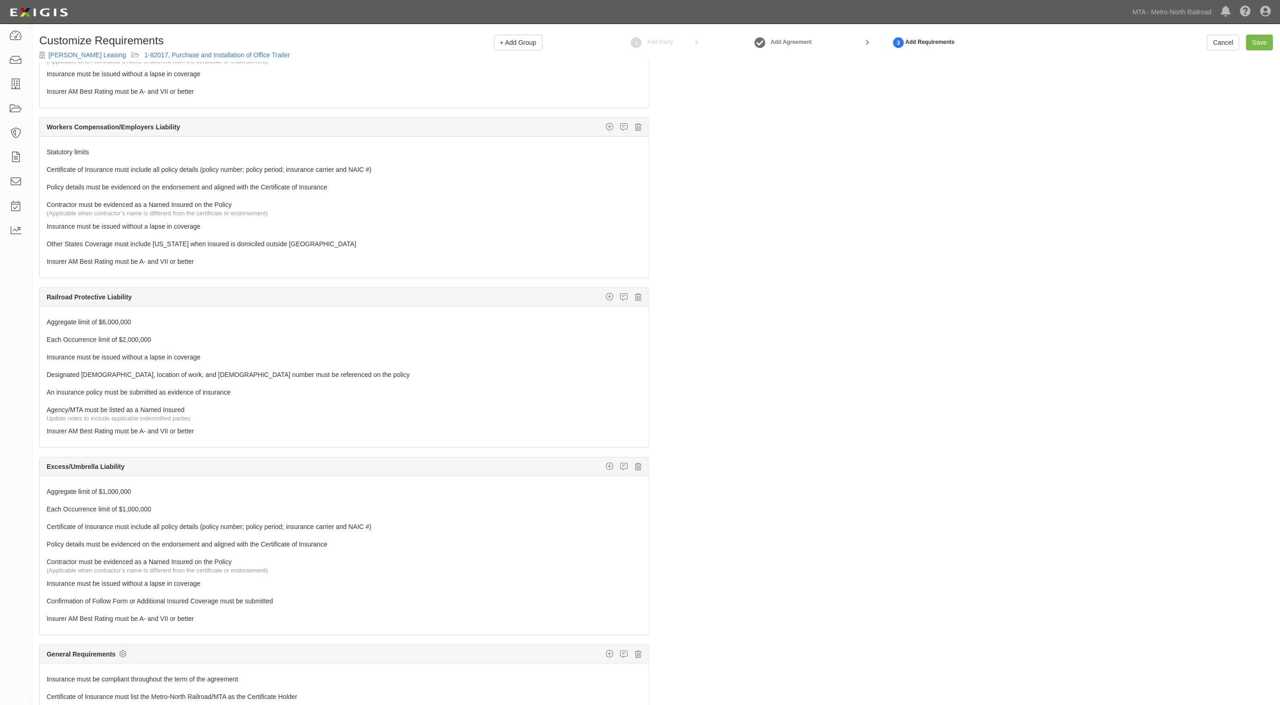
scroll to position [398, 0]
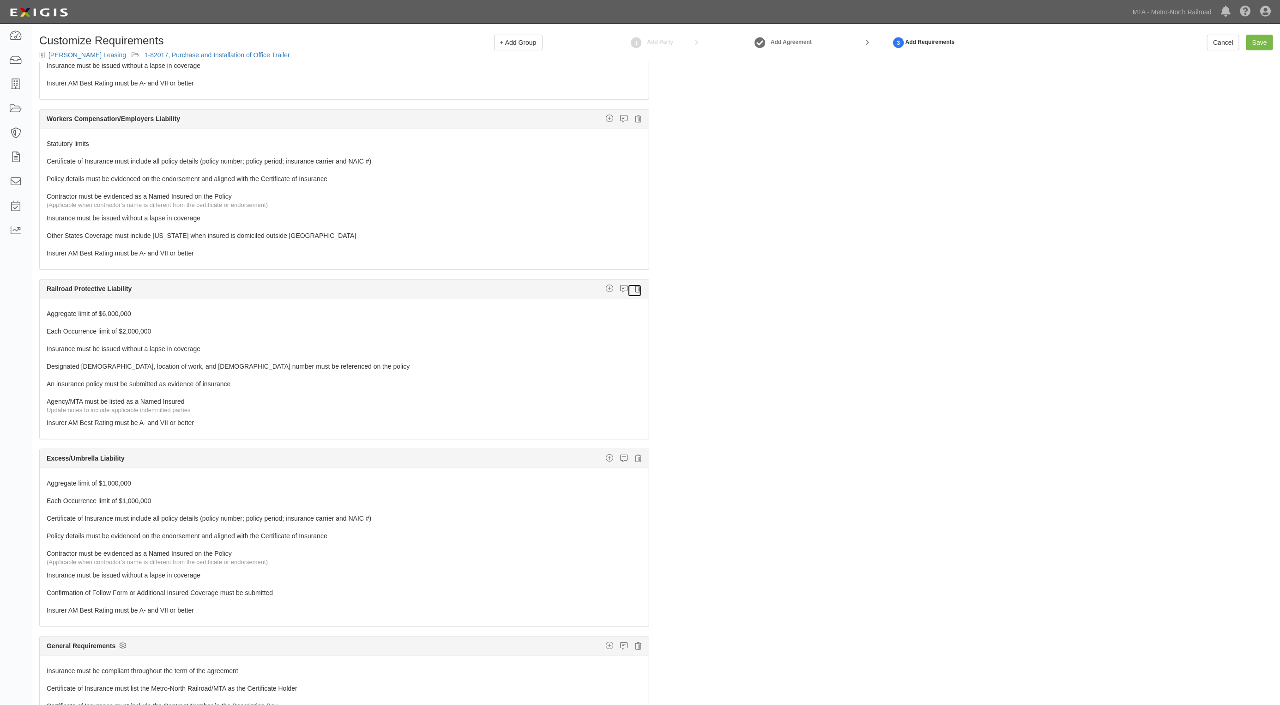
click at [635, 284] on icon at bounding box center [638, 288] width 6 height 8
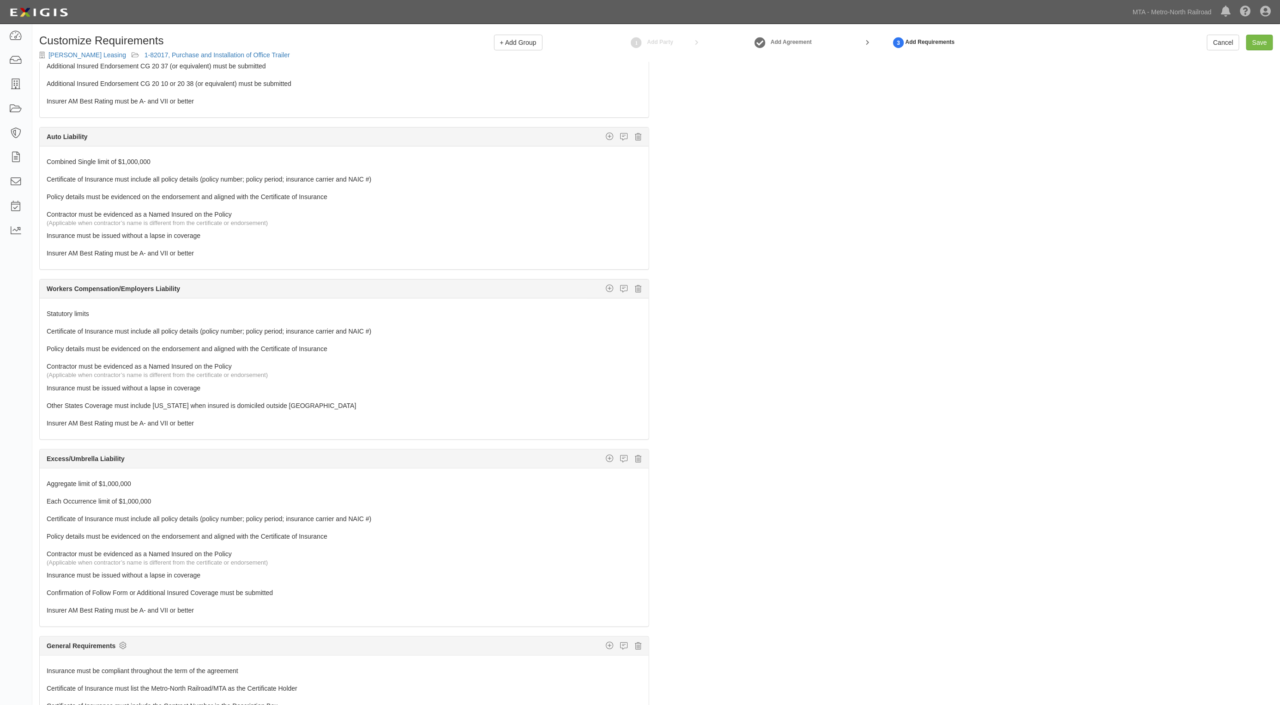
scroll to position [227, 0]
click at [100, 481] on link "Aggregate limit of $1,000,000" at bounding box center [327, 481] width 561 height 13
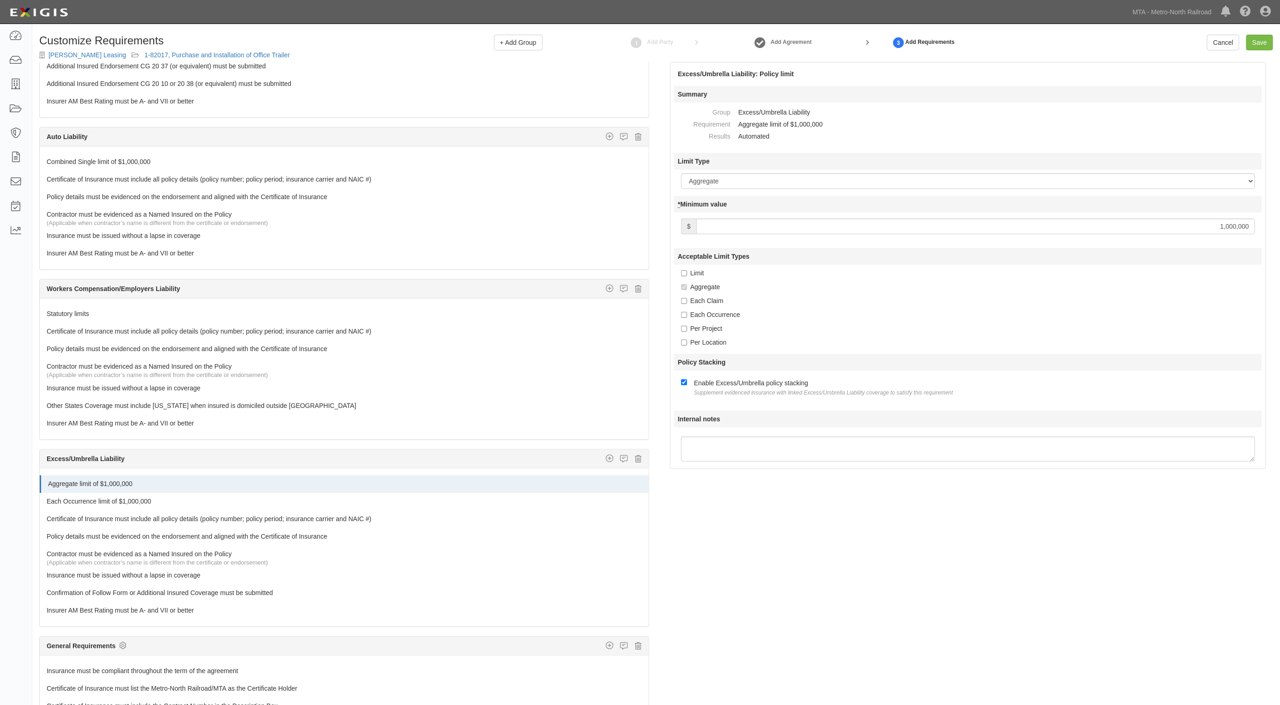
click at [1224, 227] on input "1,000,000" at bounding box center [975, 226] width 559 height 16
type input "2,000,000"
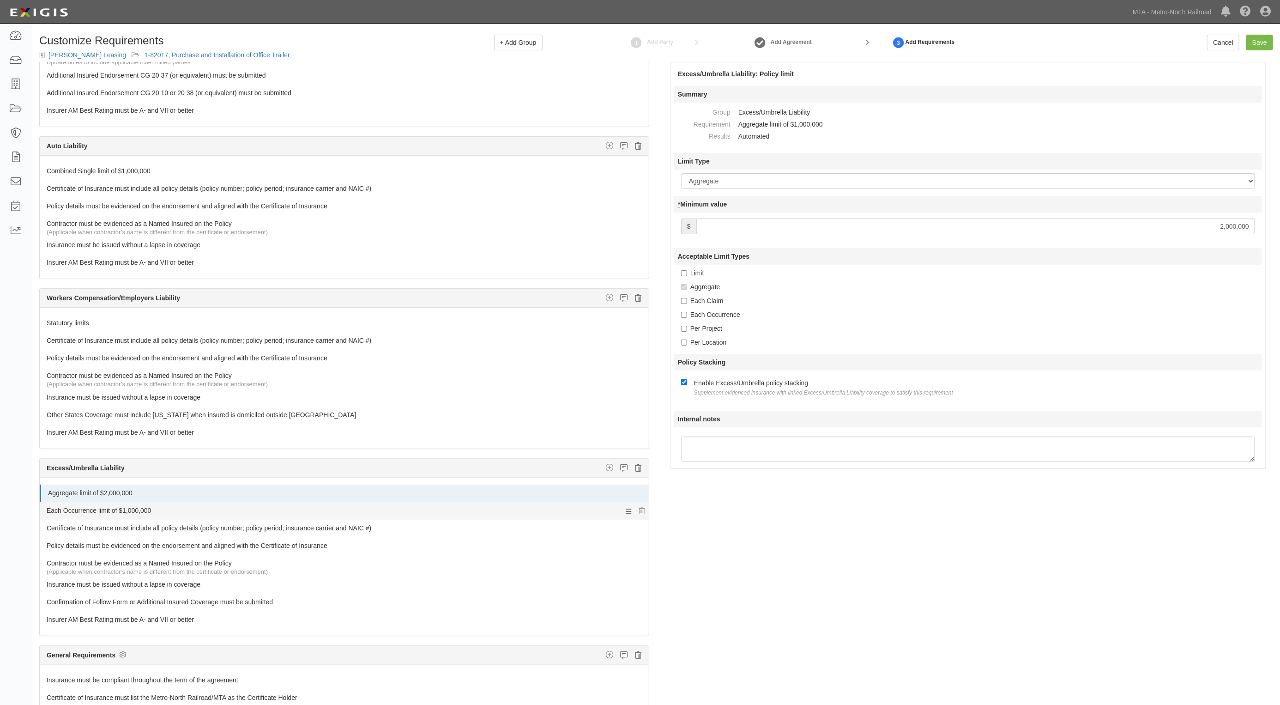
click at [70, 515] on link "Each Occurrence limit of $1,000,000" at bounding box center [327, 508] width 561 height 13
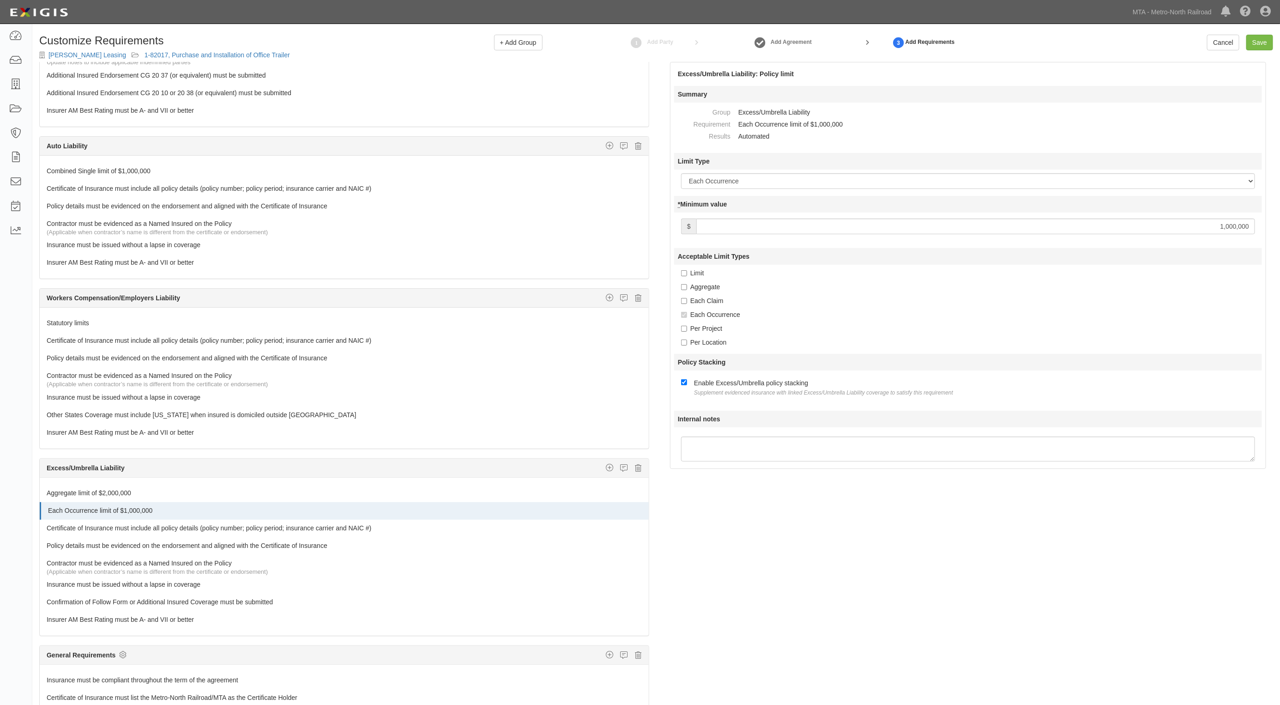
click at [1223, 227] on input "1,000,000" at bounding box center [975, 226] width 559 height 16
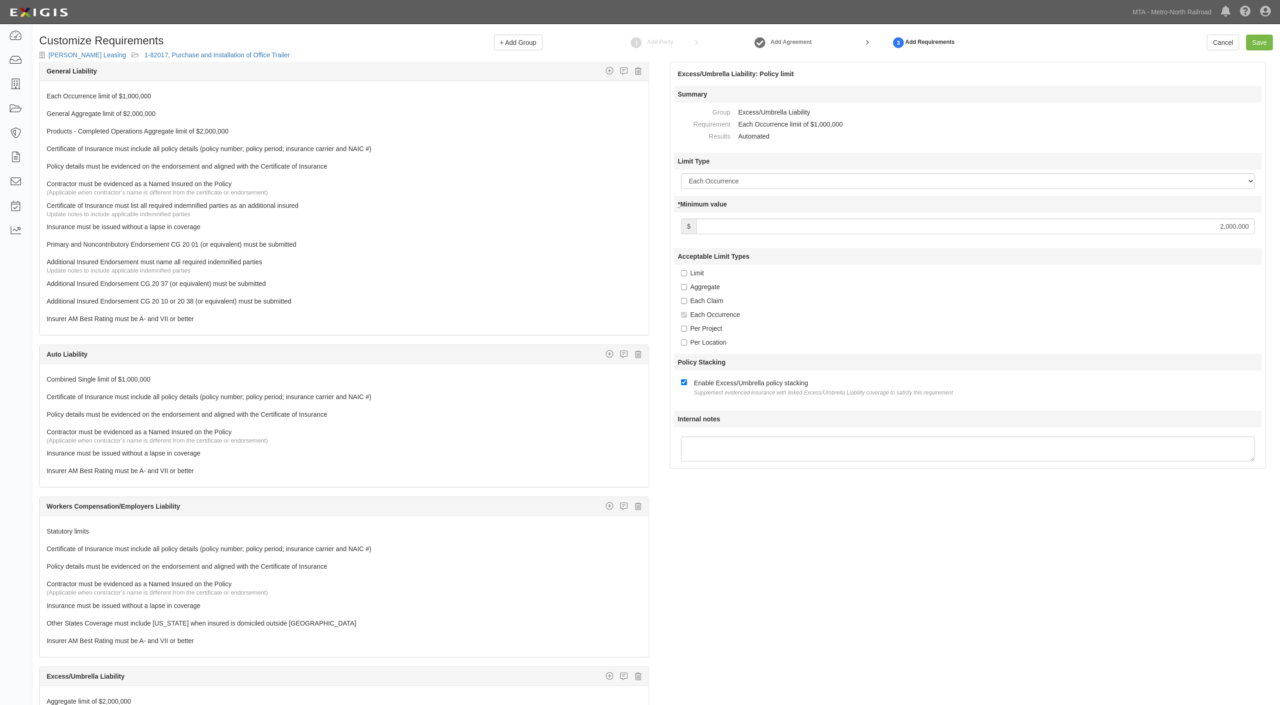
scroll to position [0, 0]
click at [1257, 44] on input "Save" at bounding box center [1259, 43] width 27 height 16
type input "2000000"
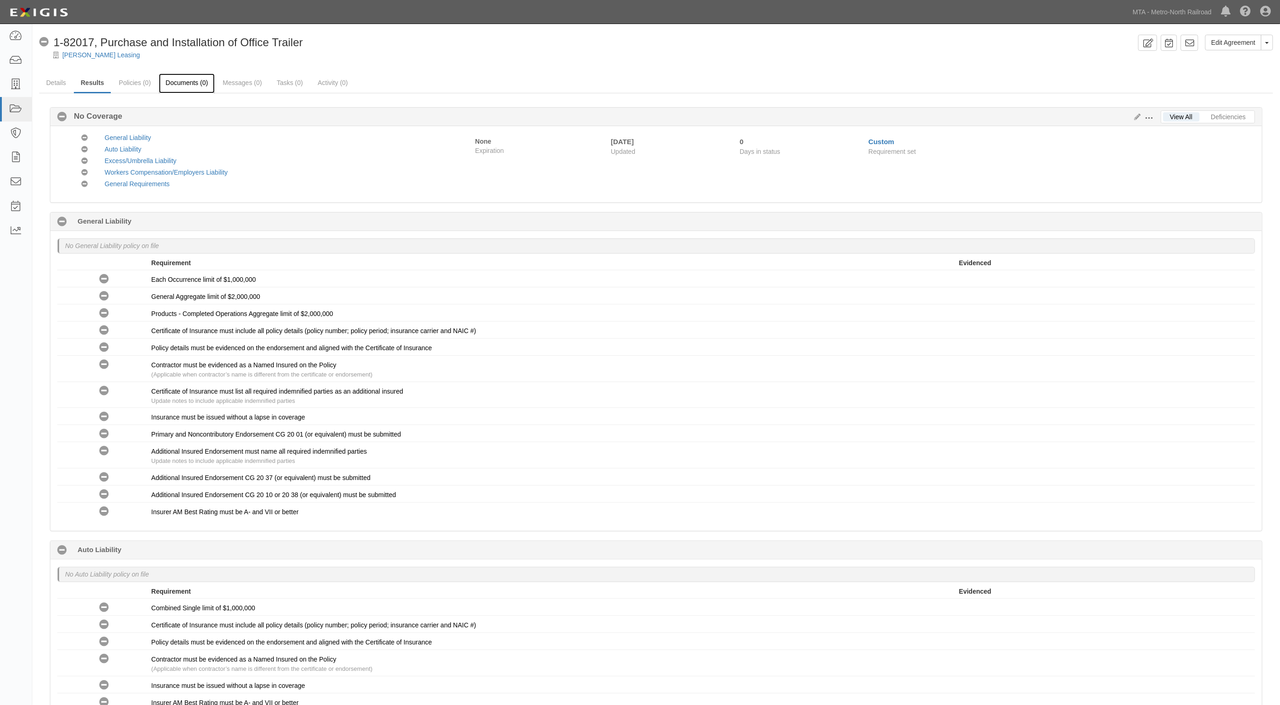
click at [180, 84] on link "Documents (0)" at bounding box center [187, 83] width 56 height 20
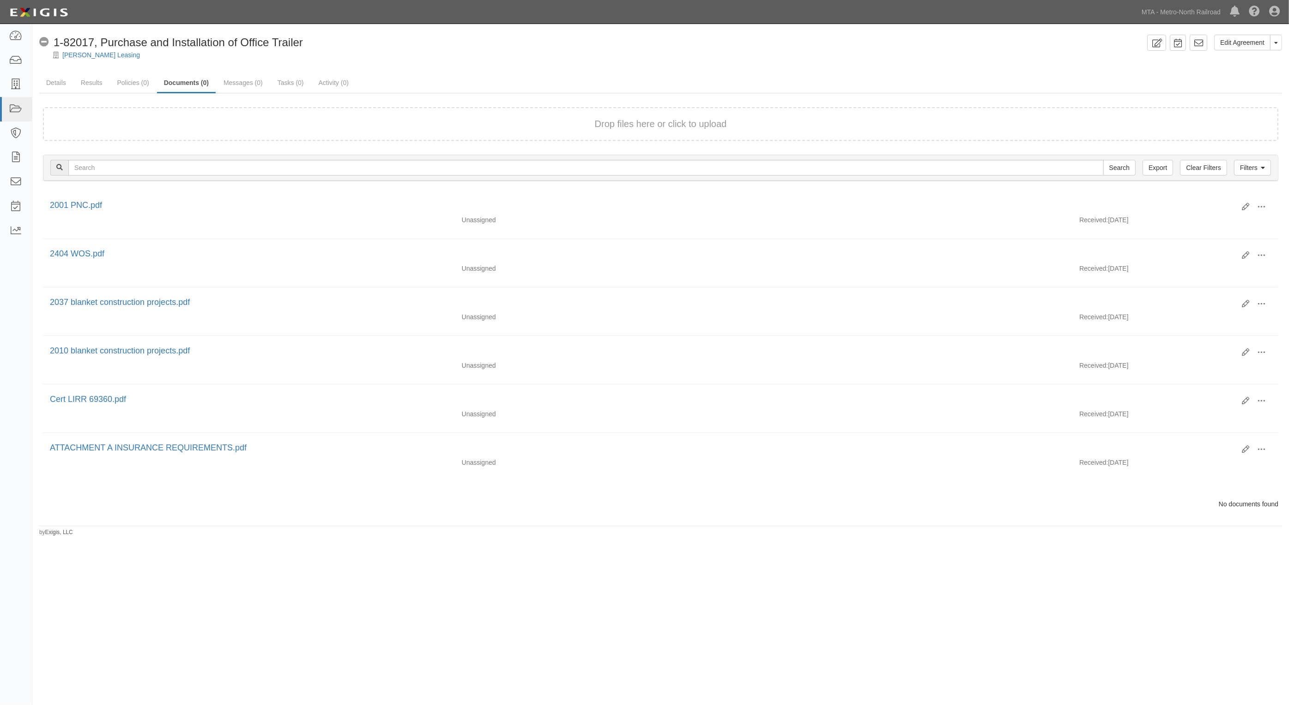
click at [334, 55] on div "[PERSON_NAME] Leasing" at bounding box center [667, 54] width 1243 height 9
click at [64, 77] on link "Details" at bounding box center [56, 83] width 34 height 20
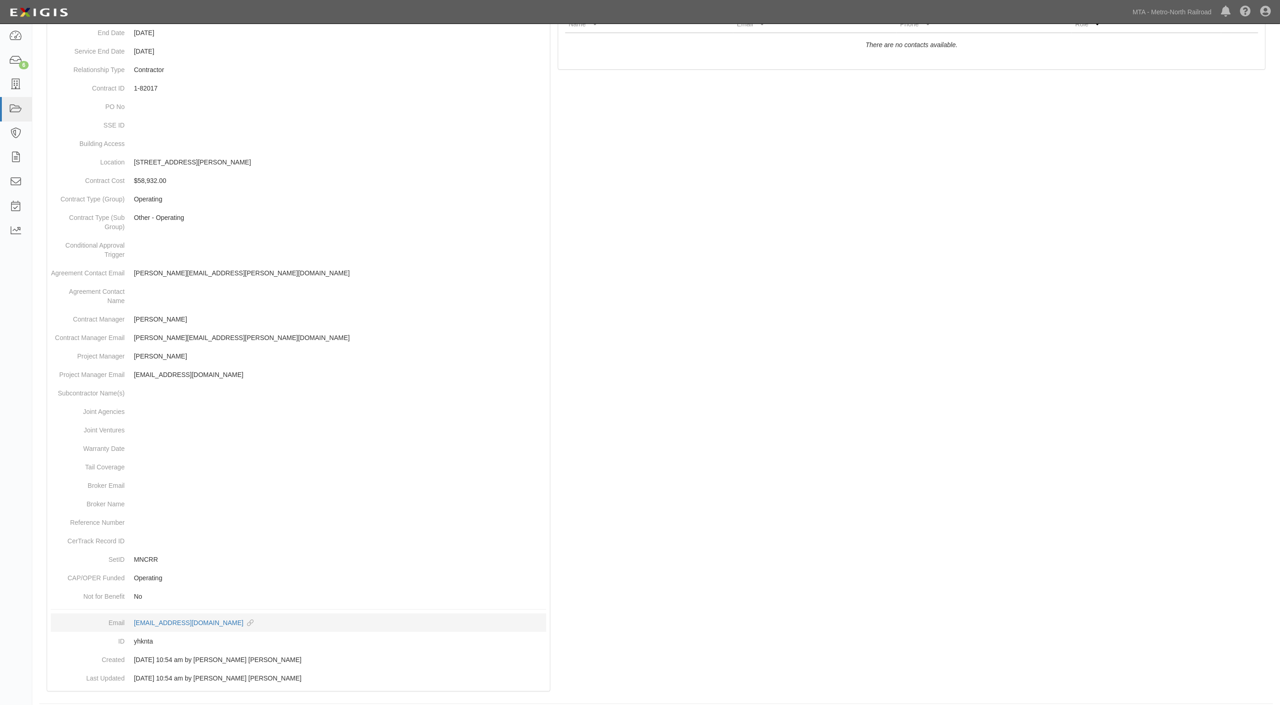
scroll to position [190, 0]
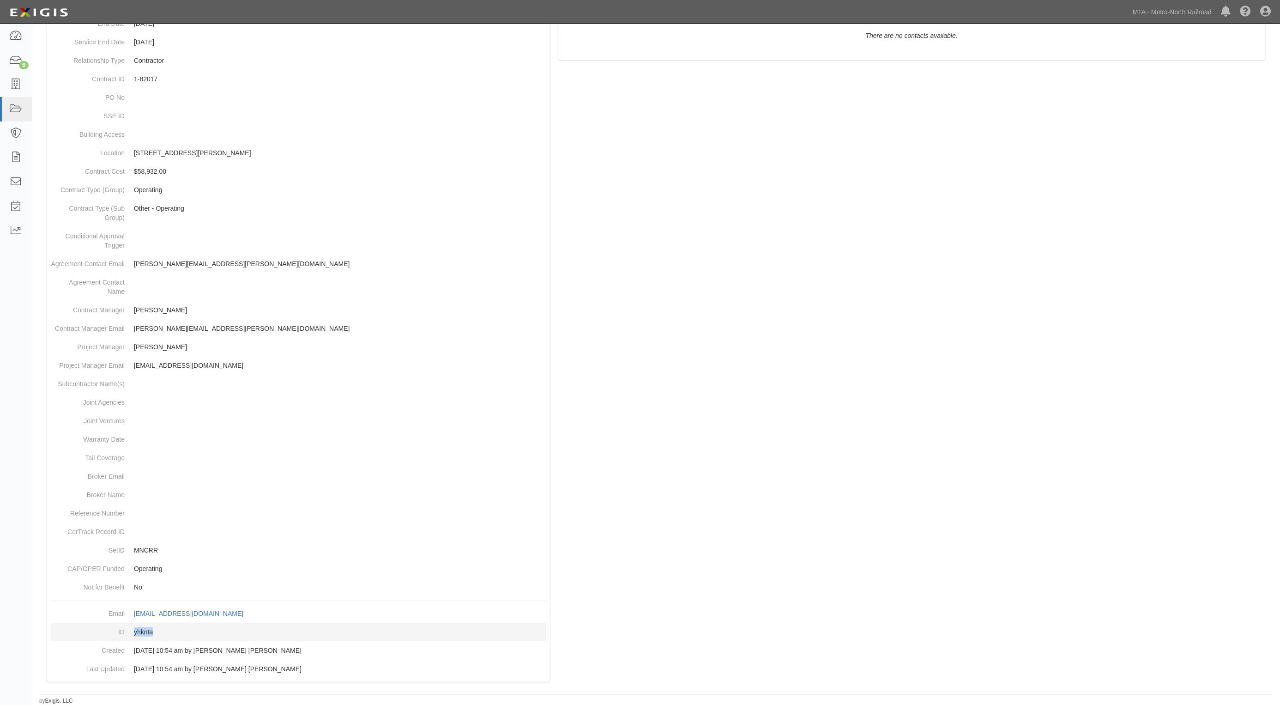
drag, startPoint x: 156, startPoint y: 634, endPoint x: 132, endPoint y: 634, distance: 24.0
click at [132, 634] on dd "yhknta" at bounding box center [299, 631] width 496 height 18
copy dd "yhknta"
click at [647, 449] on div at bounding box center [656, 311] width 1234 height 760
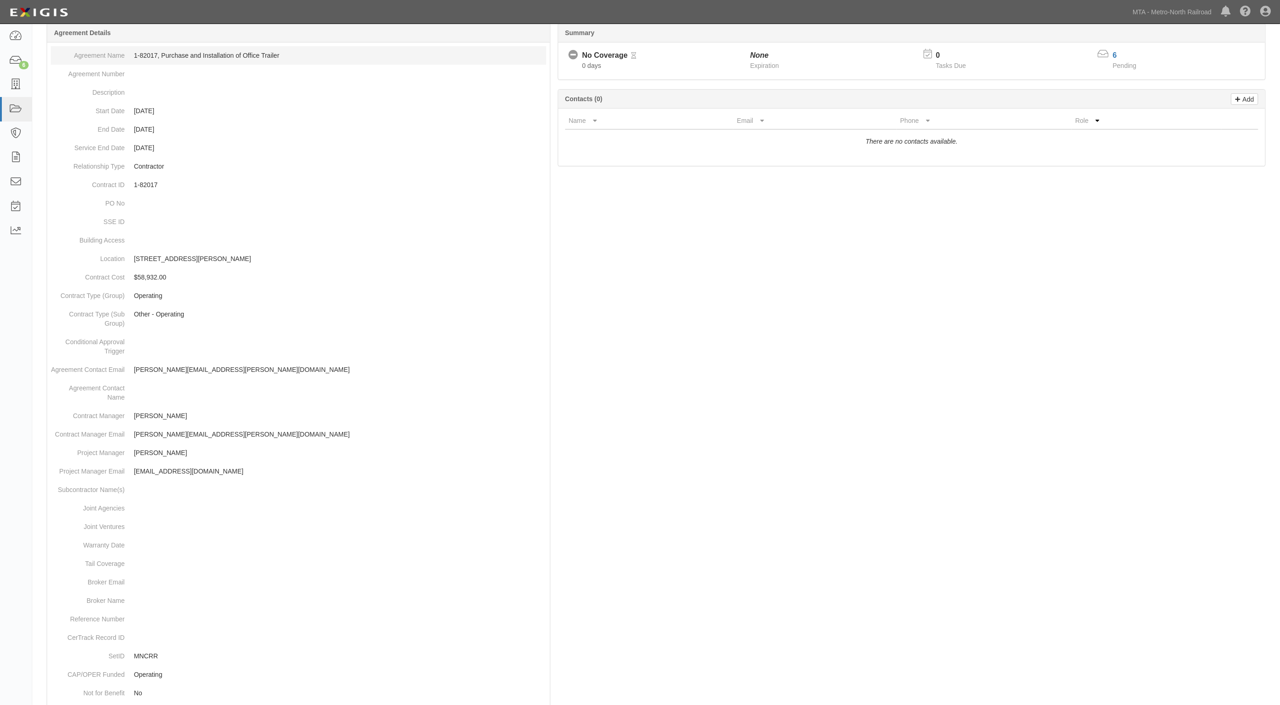
scroll to position [0, 0]
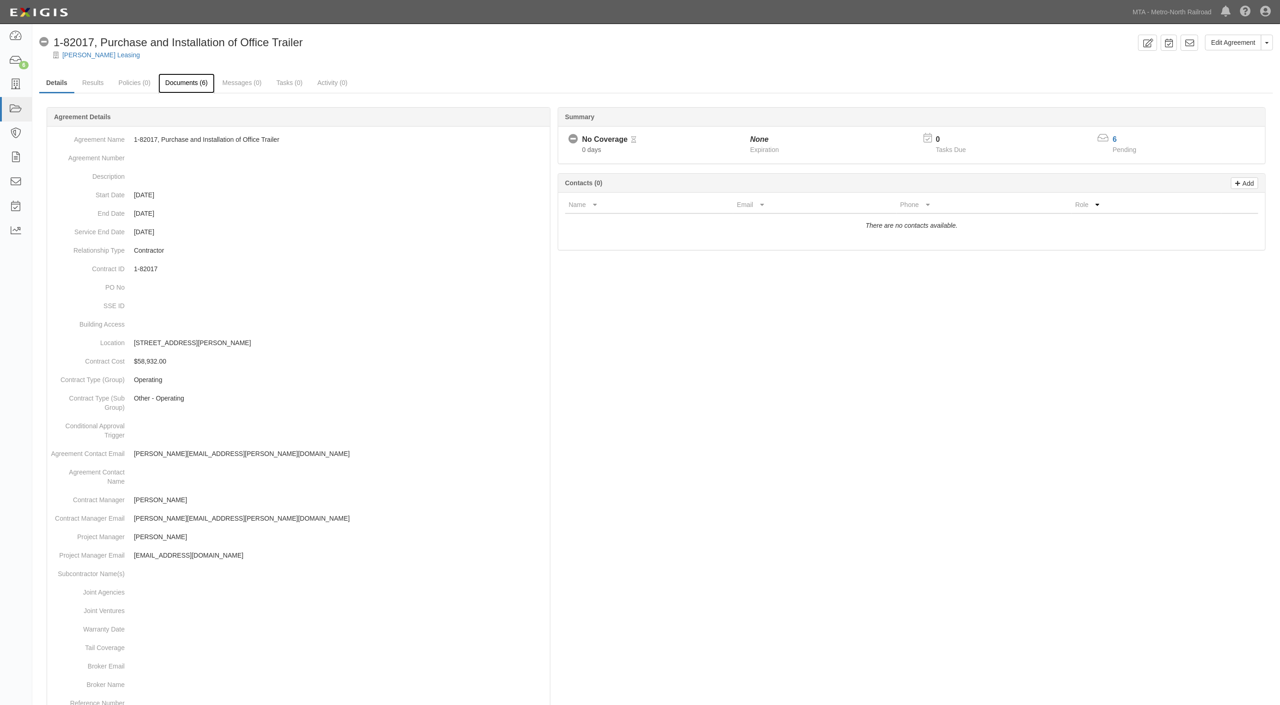
click at [188, 83] on link "Documents (6)" at bounding box center [186, 83] width 56 height 20
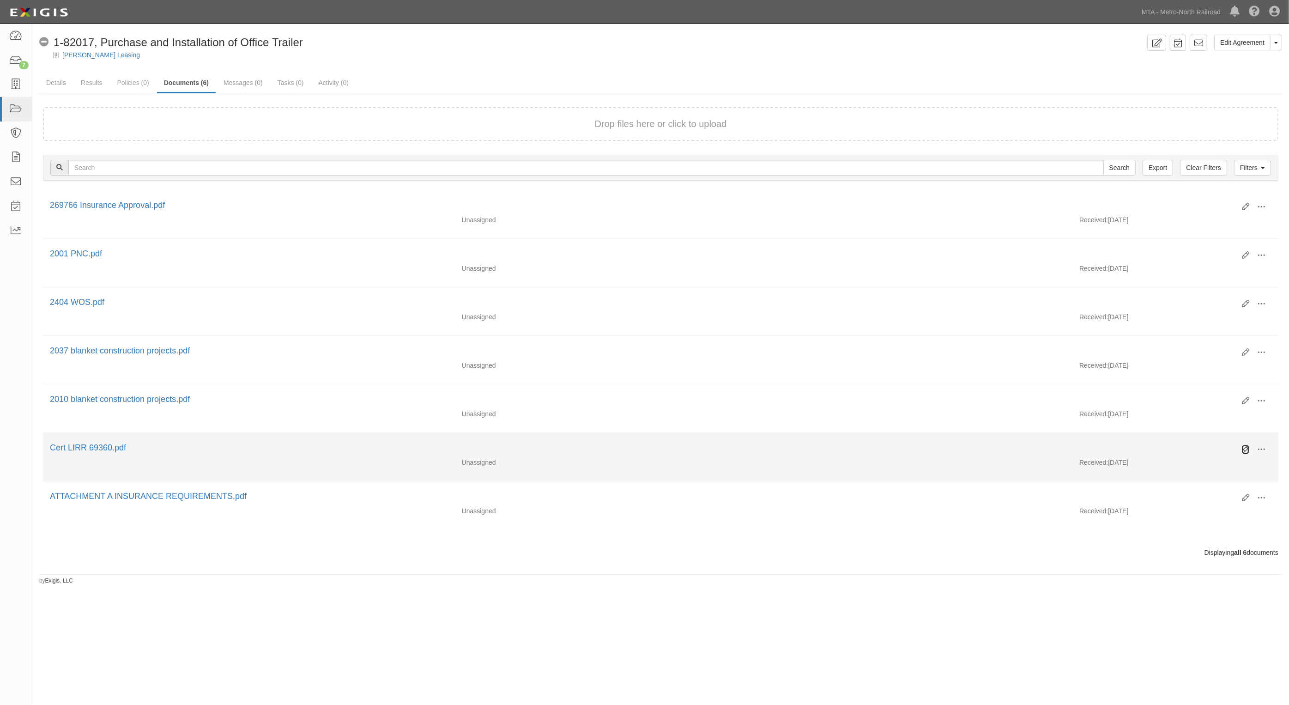
click at [1243, 449] on icon at bounding box center [1245, 449] width 7 height 7
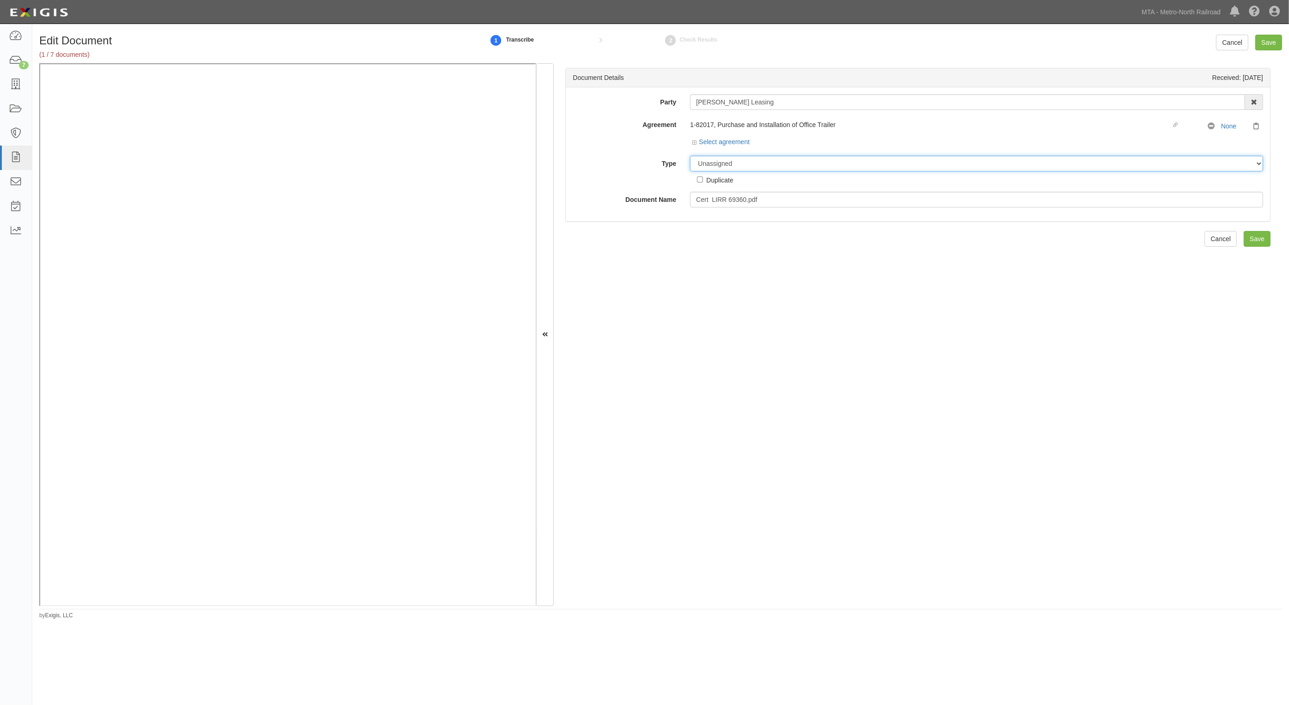
click at [732, 169] on select "Unassigned Binder Cancellation Notice Certificate Contract Endorsement Insuranc…" at bounding box center [976, 164] width 573 height 16
select select "CertificateDetail"
click at [690, 156] on select "Unassigned Binder Cancellation Notice Certificate Contract Endorsement Insuranc…" at bounding box center [976, 164] width 573 height 16
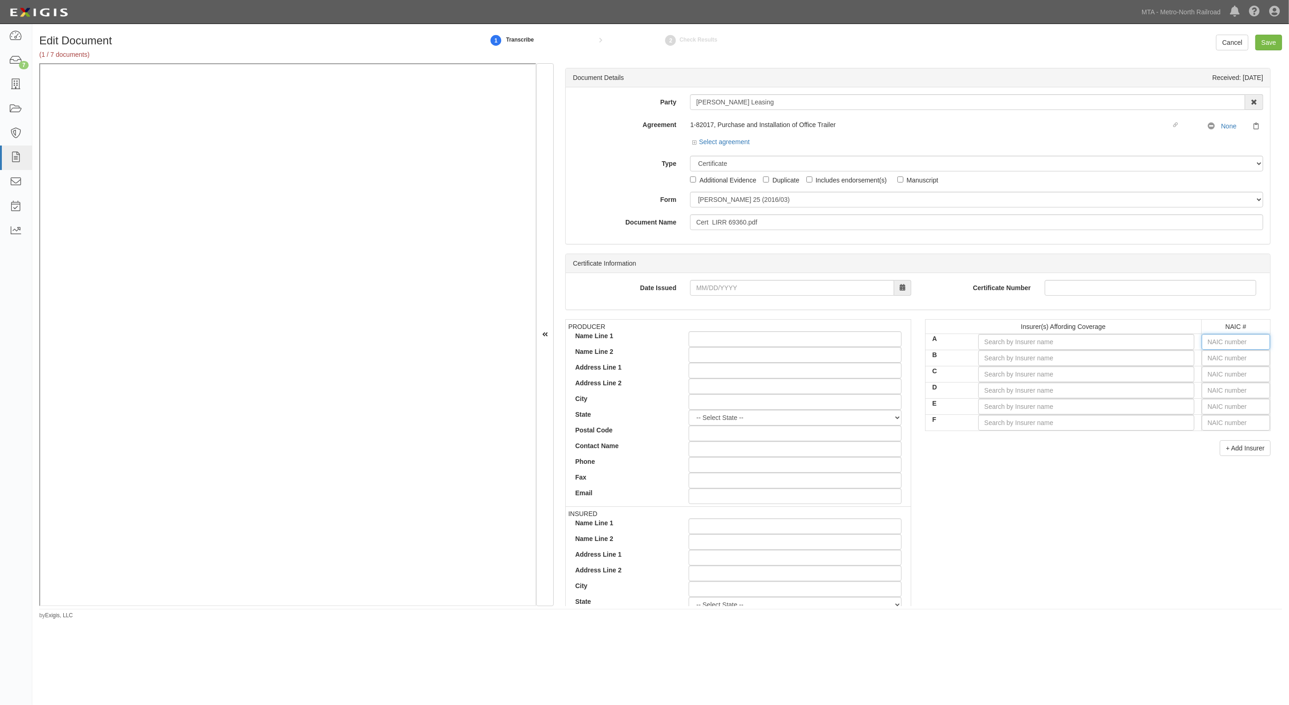
click at [1211, 343] on input "text" at bounding box center [1236, 342] width 68 height 16
type input "25232"
type input "25"
type input "25950"
type input "259"
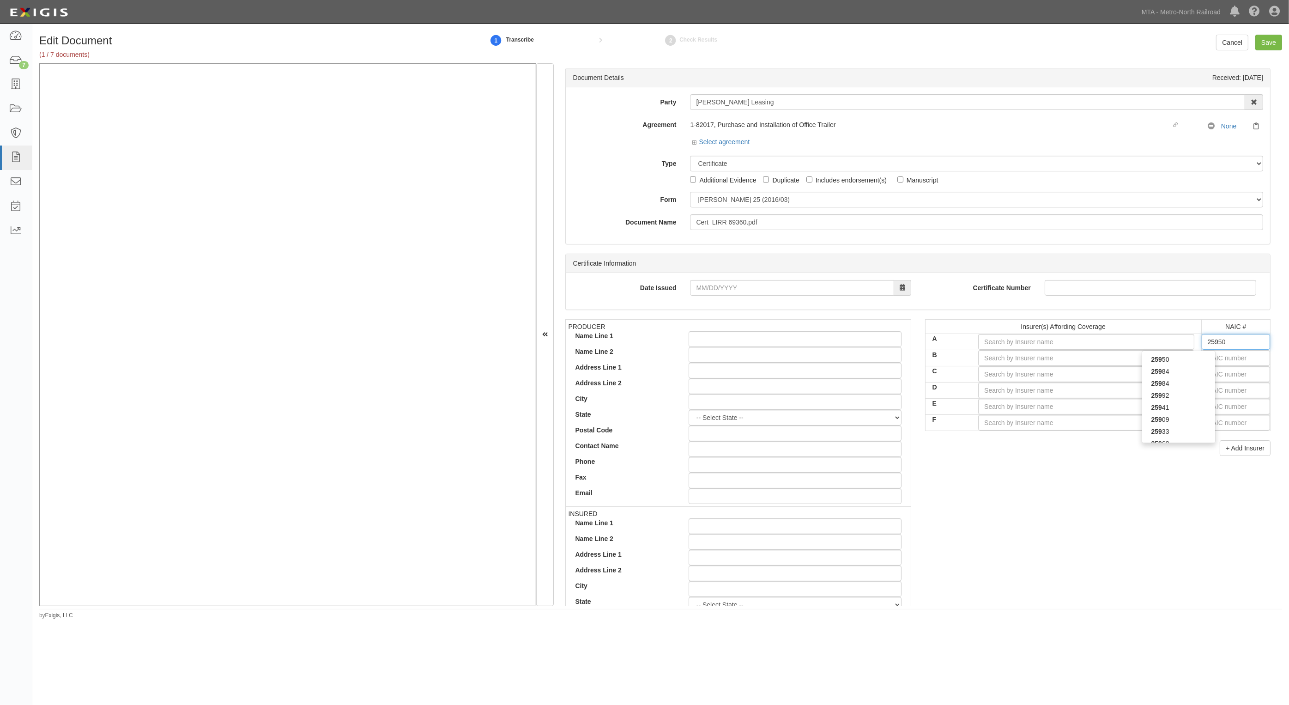
type input "25976"
type input "2597"
type input "25976"
click at [1199, 371] on div "25976" at bounding box center [1178, 371] width 73 height 12
type input "Utica Mutual Insurance Company (A XIV Rating)"
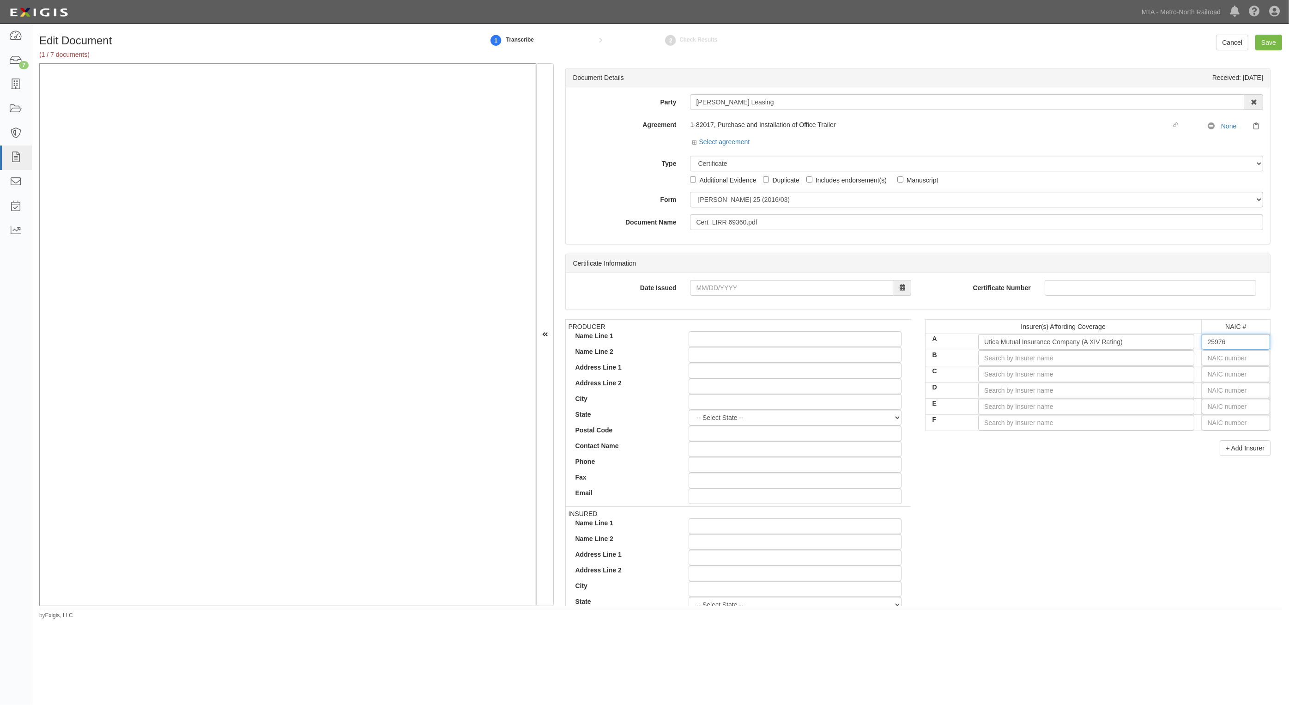
type input "25976"
click at [1238, 359] on input "text" at bounding box center [1236, 358] width 68 height 16
type input "25232"
type input "25"
type input "25950"
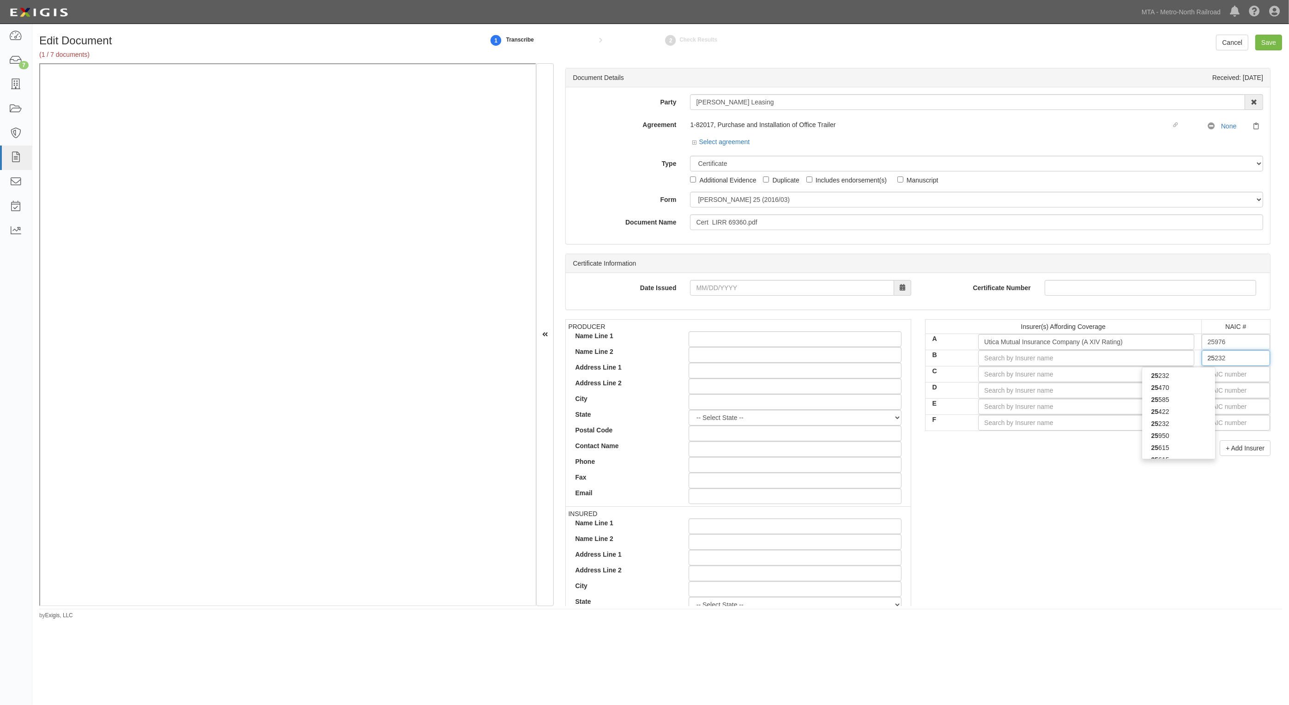
type input "259"
type input "25984"
type input "2598"
type input "25984"
click at [1178, 391] on div "25984" at bounding box center [1178, 387] width 73 height 12
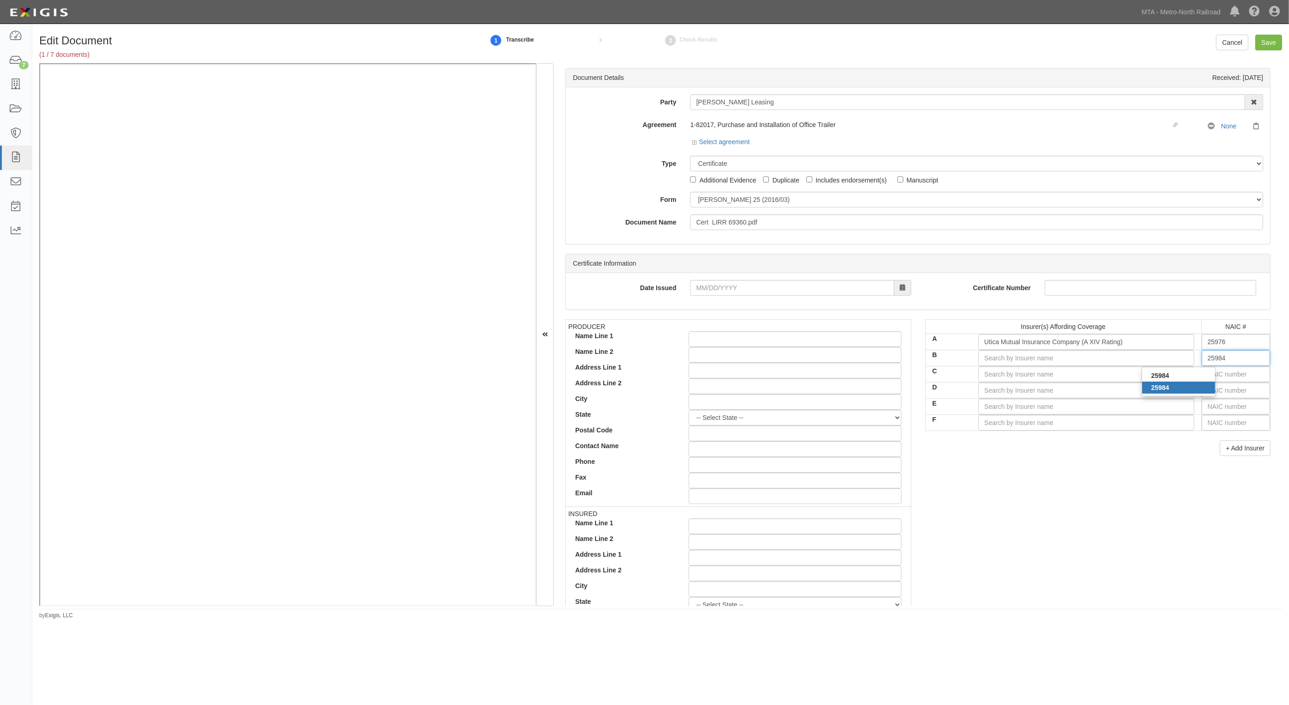
type input "Graphic Arts Mutual Insurance Company (A XIV Rating)"
type input "25984"
click at [1208, 376] on input "text" at bounding box center [1236, 374] width 68 height 16
type input "44725"
type input "4"
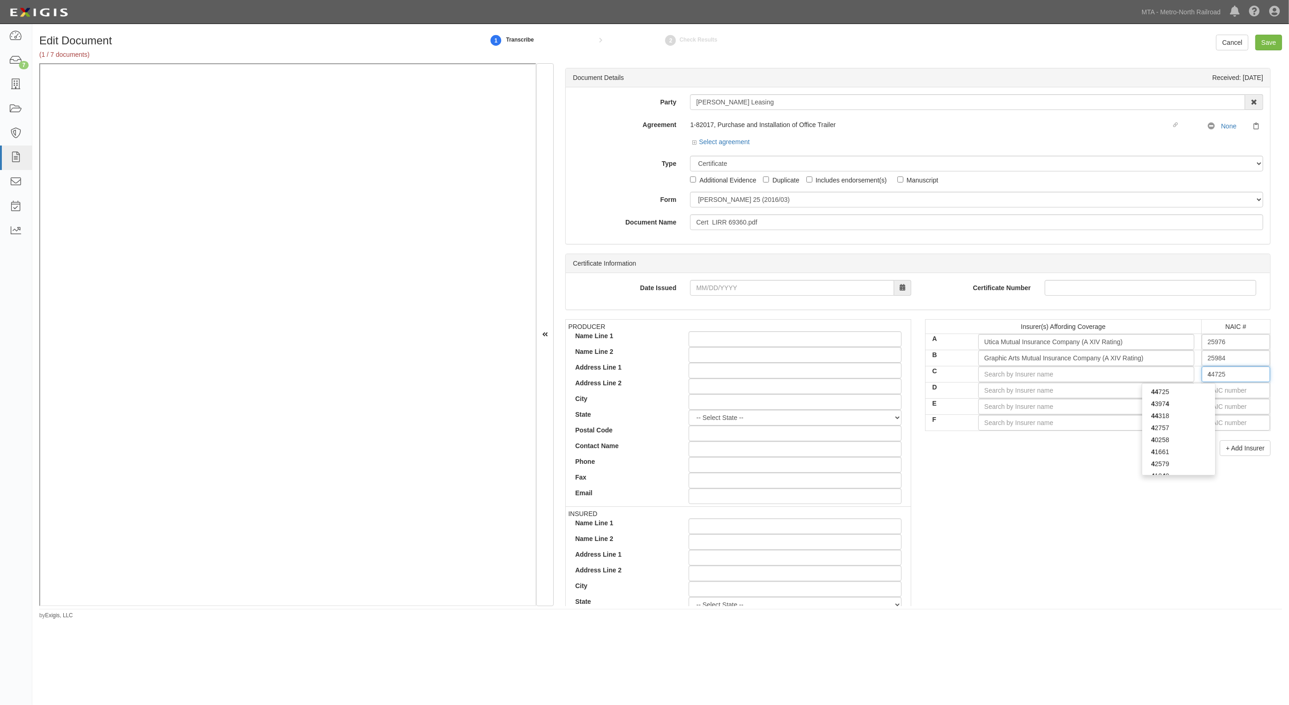
type input "43974"
type input "43"
type input "43494"
type input "434"
type input "43478"
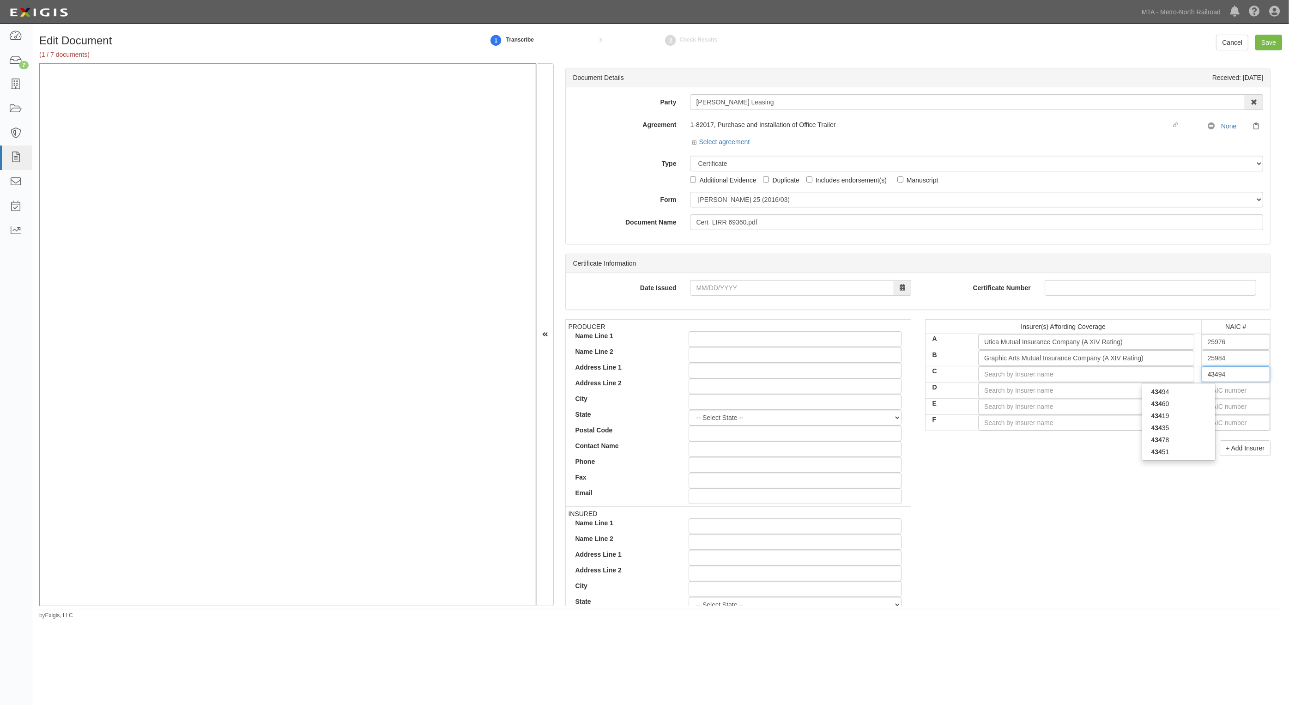
type input "4347"
type input "43478"
click at [1187, 388] on div "43478" at bounding box center [1178, 392] width 73 height 12
type input "Utica National Insurance Co of Texas (A XIV Rating)"
type input "43478"
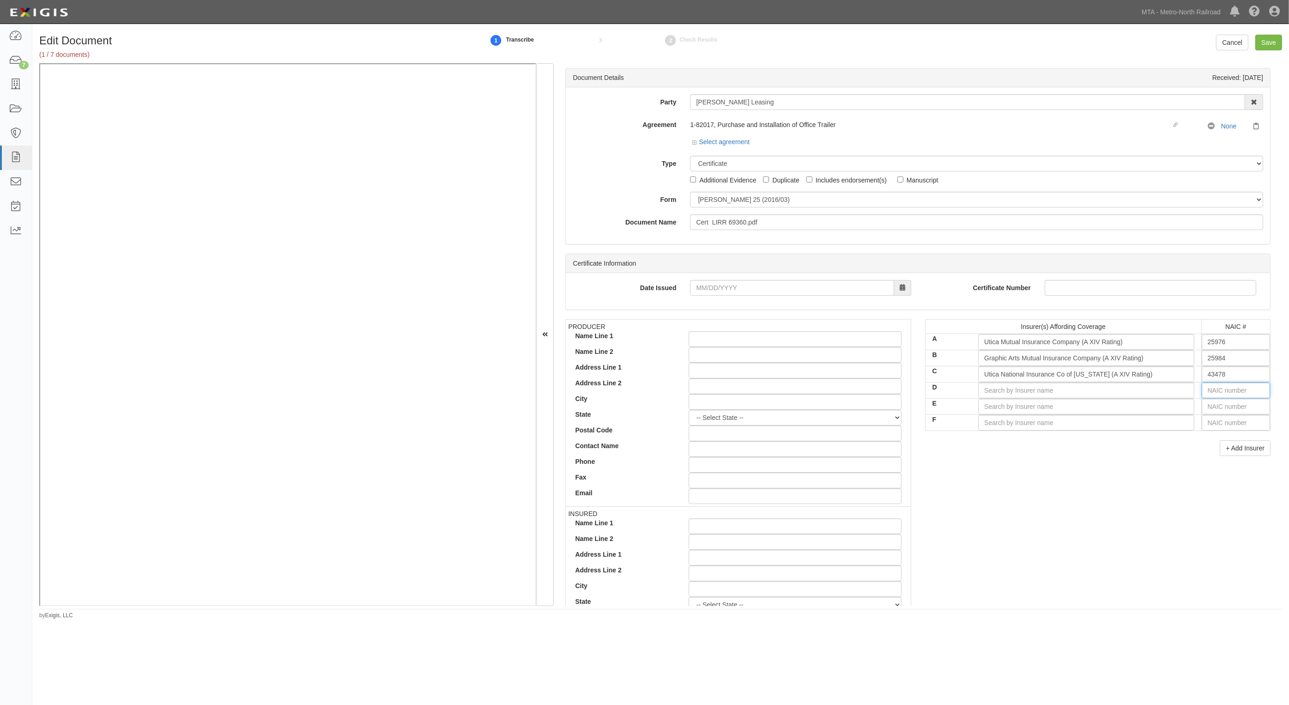
click at [1204, 388] on input "text" at bounding box center [1236, 390] width 68 height 16
type input "36404"
type input "36"
type input "36188"
type input "361"
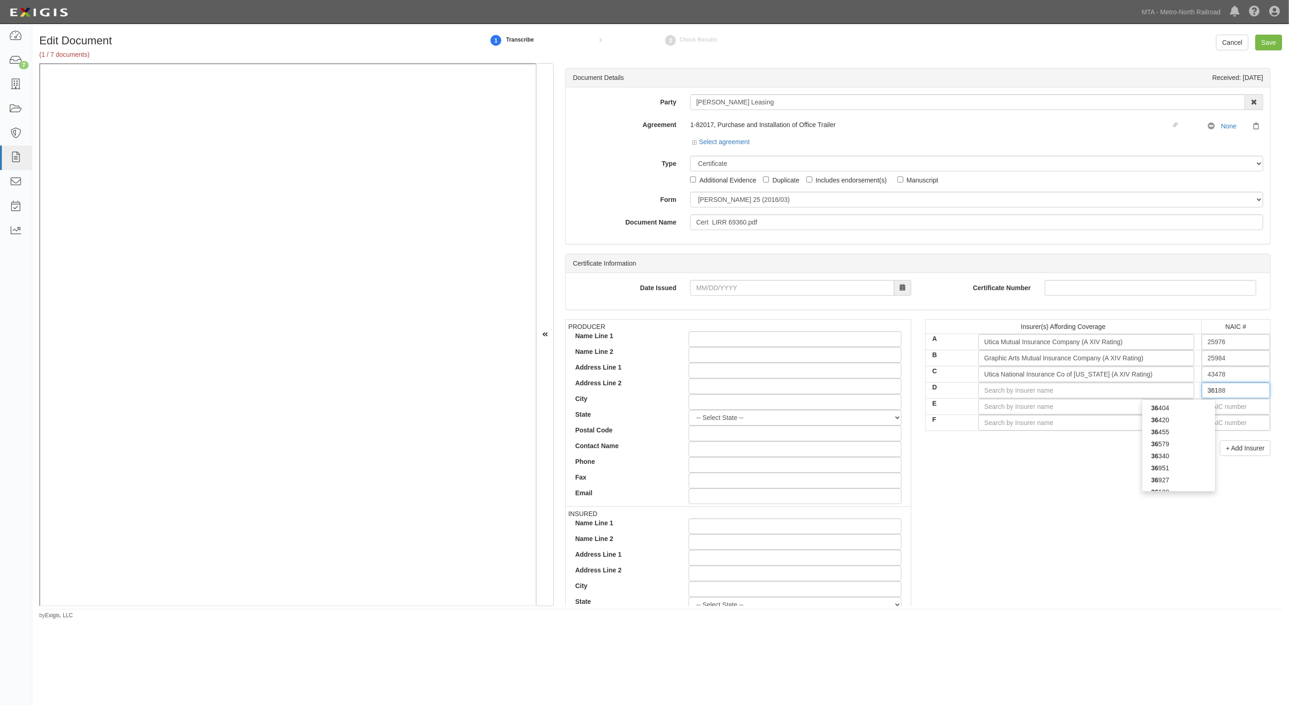
type input "36102"
type input "3610"
type input "36102"
click at [1201, 409] on div "36102" at bounding box center [1178, 408] width 73 height 12
type input "State Insurance Fund WC Fund (NR Rating)"
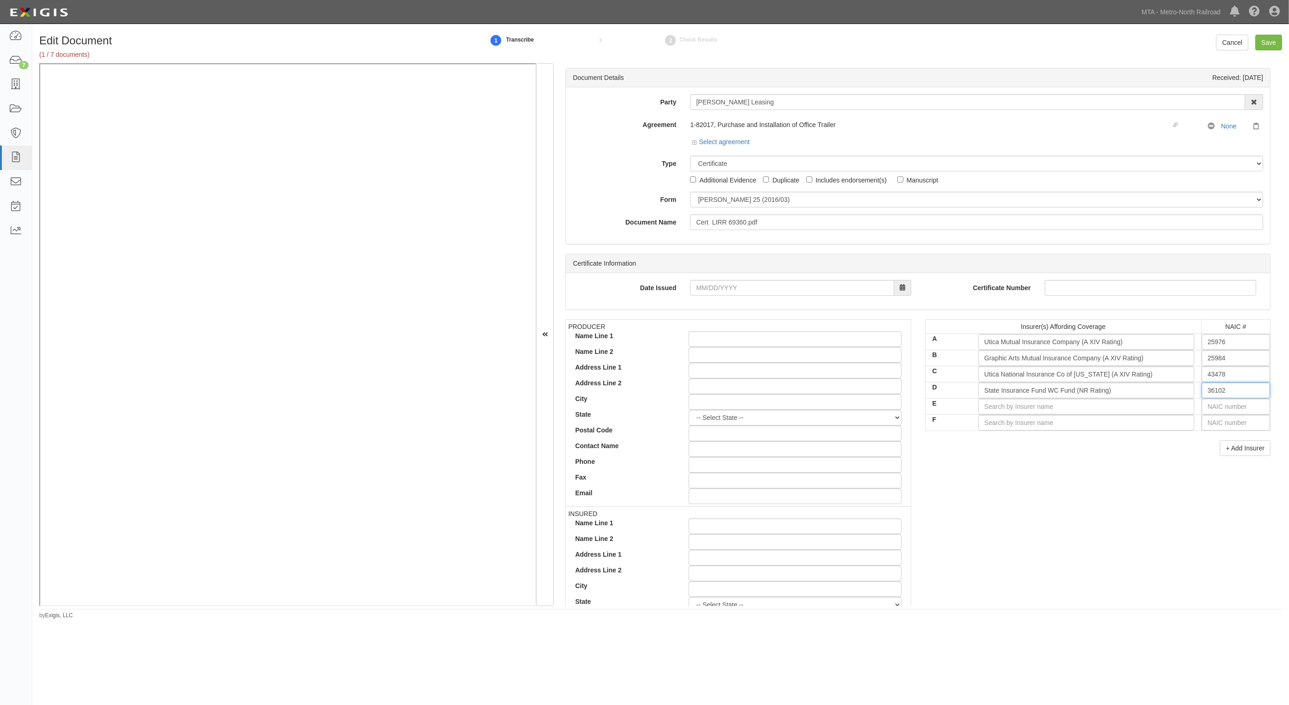
type input "36102"
click at [1203, 407] on input "text" at bounding box center [1236, 407] width 68 height 16
type input "44725"
type input "4"
type input "43974"
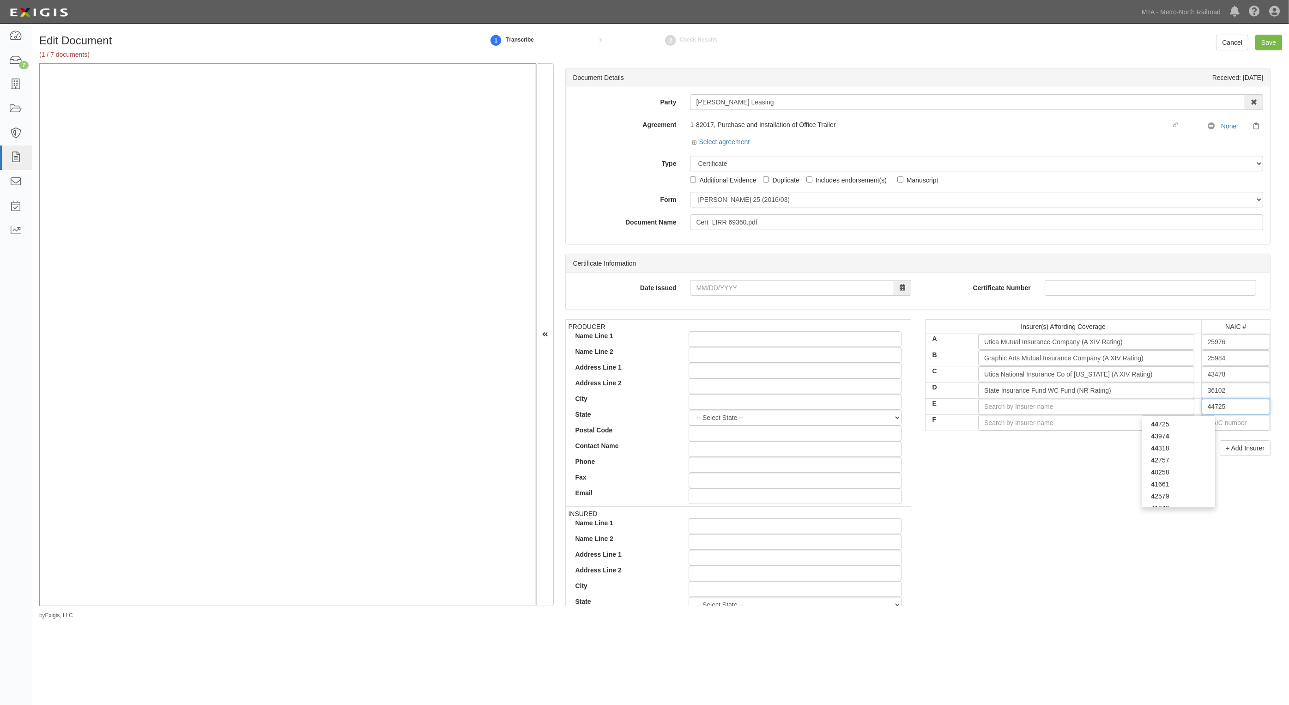
type input "43"
type input "43494"
type input "434"
type input "43460"
type input "4346"
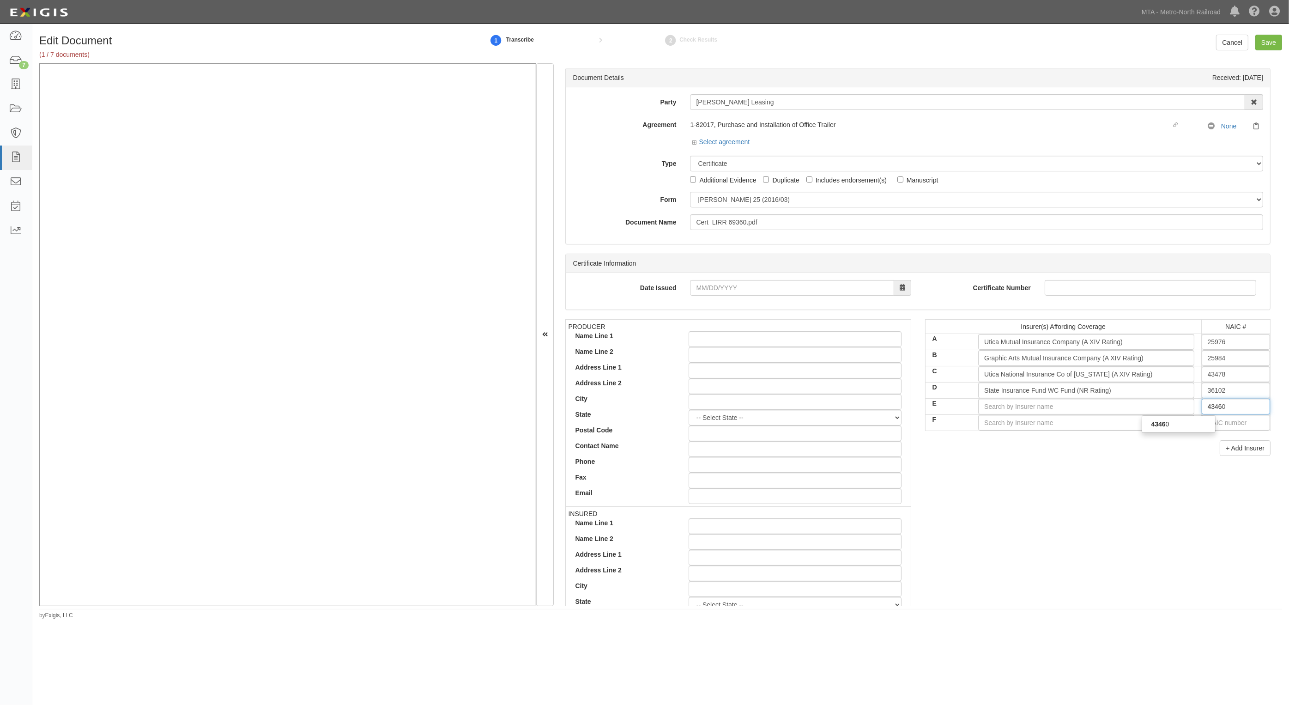
type input "43460"
click at [1194, 423] on div "43460" at bounding box center [1178, 424] width 73 height 12
type input "Aspen American Insurance Company (A XV Rating)"
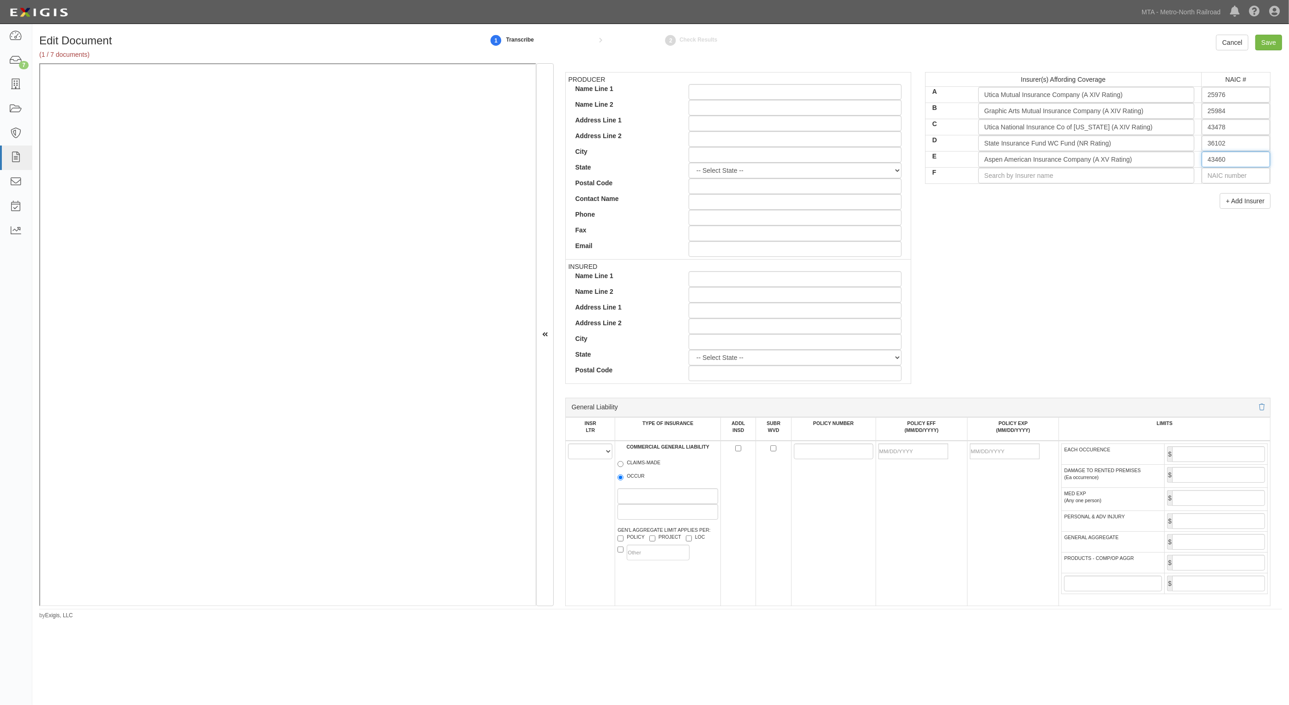
scroll to position [346, 0]
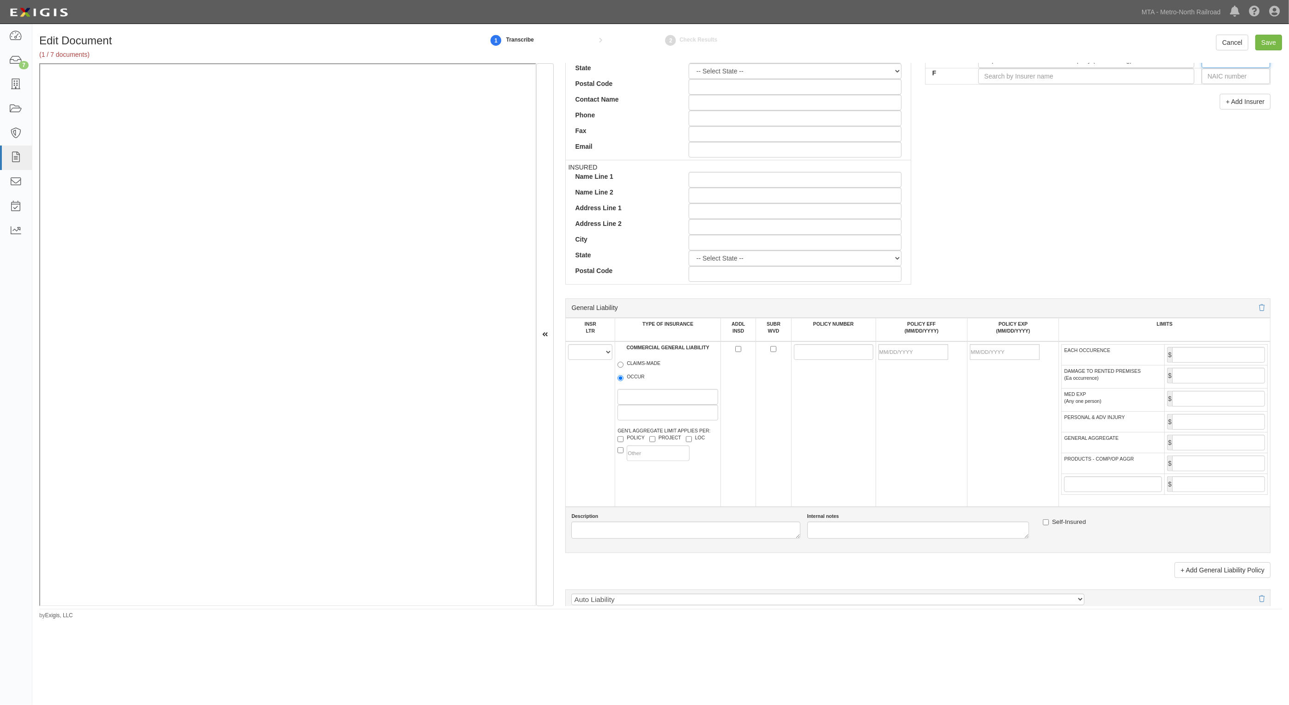
type input "43460"
click at [585, 357] on select "A B C D E F" at bounding box center [590, 352] width 44 height 16
select select "A"
click at [568, 344] on select "A B C D E F" at bounding box center [590, 352] width 44 height 16
click at [634, 378] on label "OCCUR" at bounding box center [630, 377] width 27 height 9
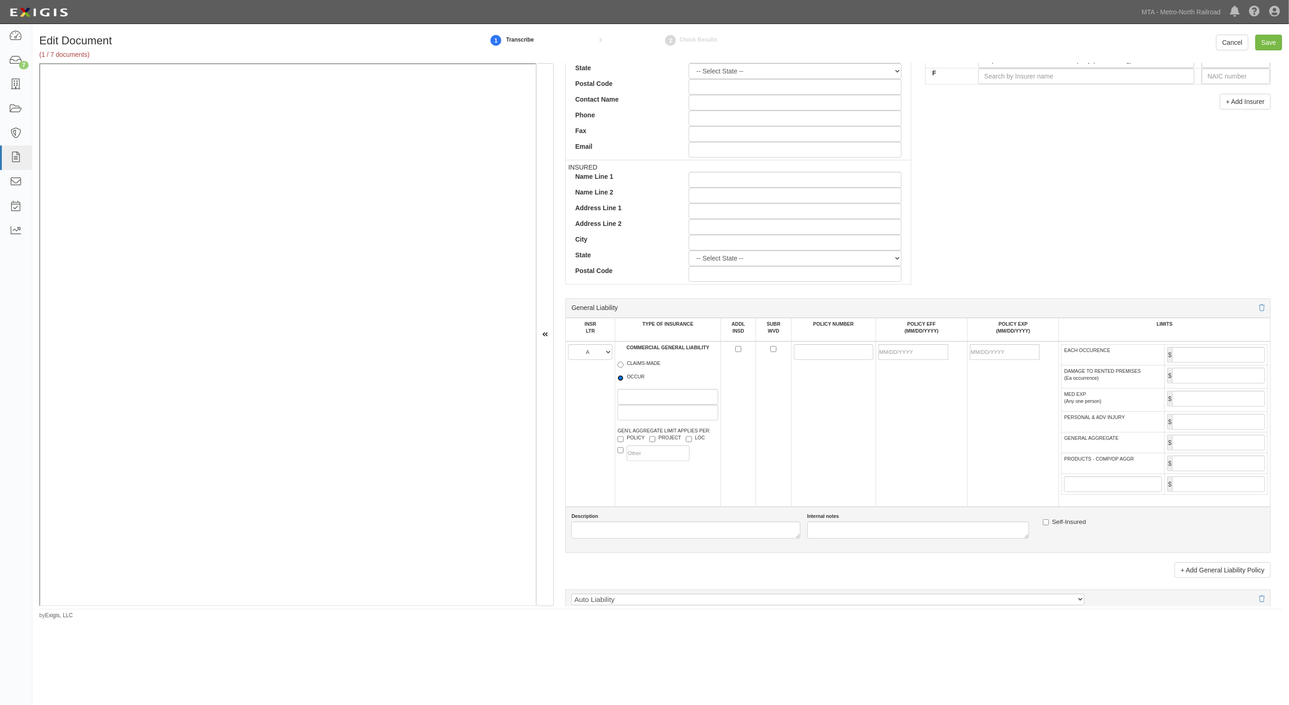
click at [623, 378] on input "OCCUR" at bounding box center [620, 378] width 6 height 6
radio input "true"
click at [841, 350] on input "POLICY NUMBER" at bounding box center [833, 352] width 79 height 16
paste input "CG5227870"
type input "CG5227870"
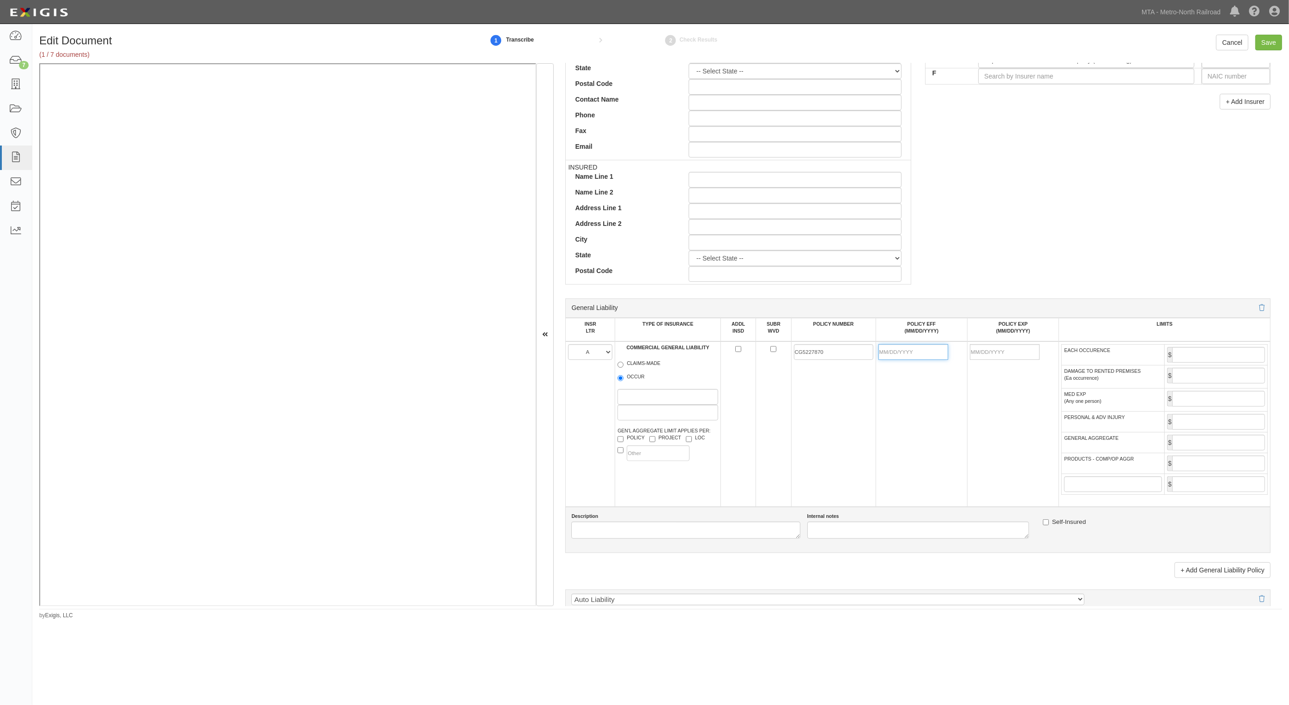
click at [911, 350] on input "POLICY EFF (MM/DD/YYYY)" at bounding box center [913, 352] width 70 height 16
type input "03/01/2025"
type input "03/01/2026"
click at [1190, 354] on input "EACH OCCURENCE" at bounding box center [1218, 355] width 93 height 16
type input "1,000,000"
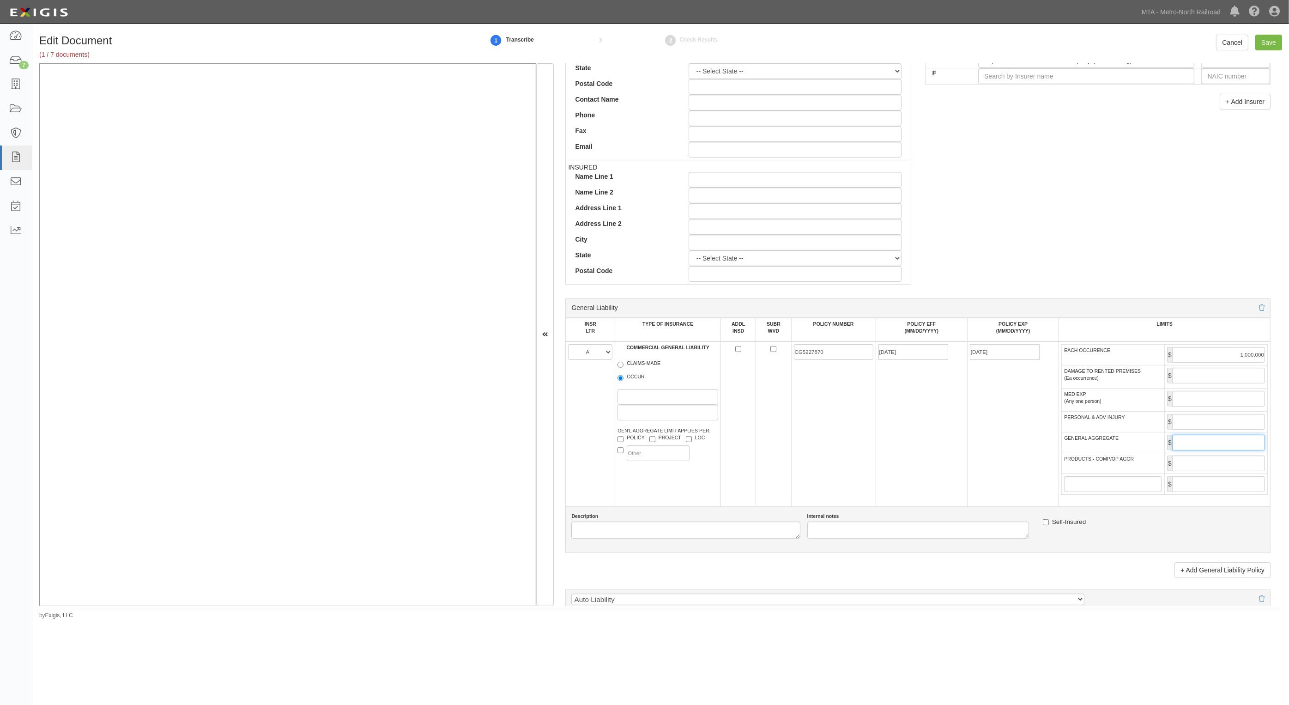
click at [1221, 442] on input "GENERAL AGGREGATE" at bounding box center [1218, 443] width 93 height 16
type input "2,000,000"
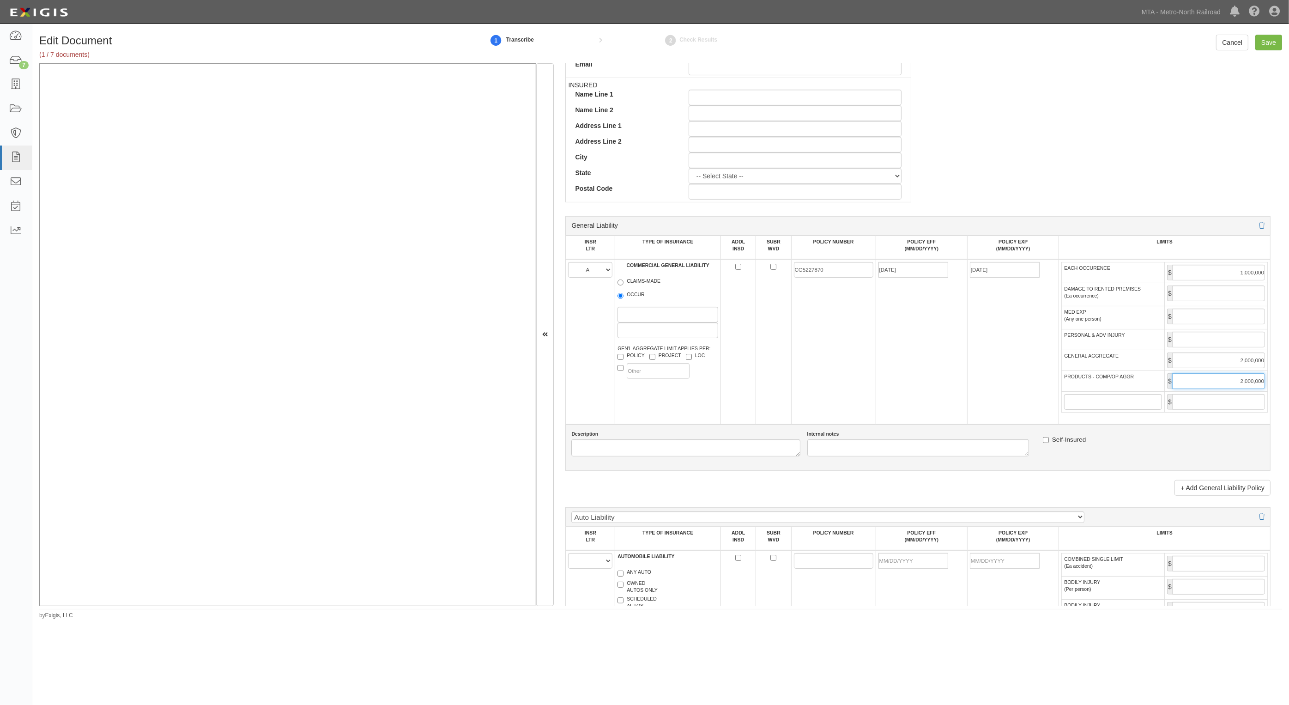
scroll to position [635, 0]
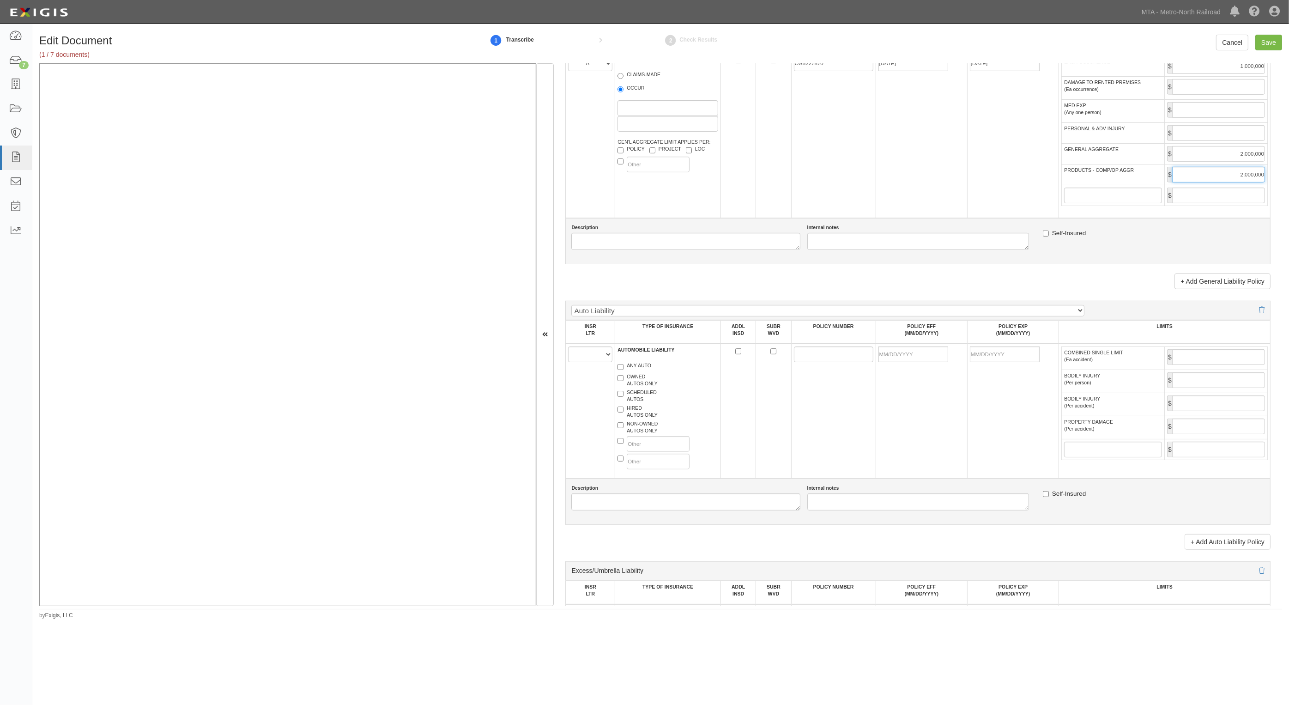
type input "2,000,000"
click at [593, 355] on select "A B C D E F" at bounding box center [590, 354] width 44 height 16
select select "B"
click at [568, 347] on select "A B C D E F" at bounding box center [590, 354] width 44 height 16
click at [647, 367] on label "ANY AUTO" at bounding box center [634, 366] width 34 height 9
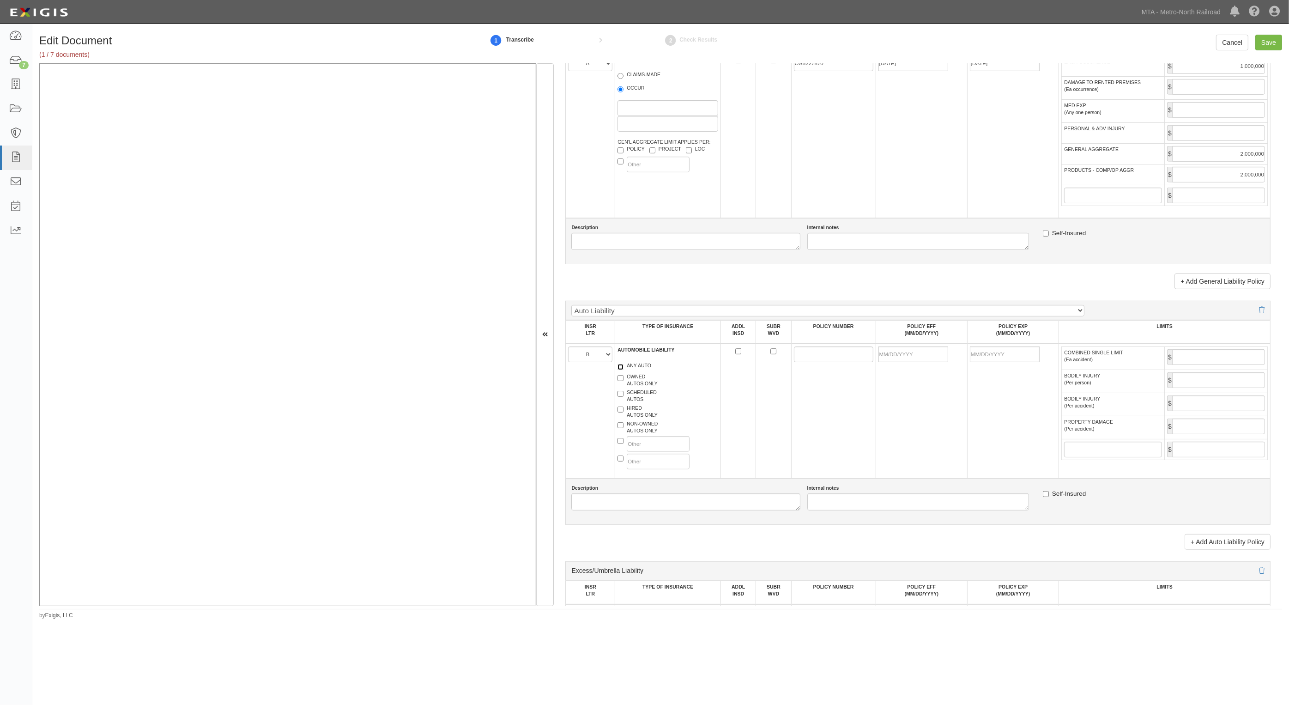
click at [623, 367] on input "ANY AUTO" at bounding box center [620, 367] width 6 height 6
checkbox input "true"
drag, startPoint x: 840, startPoint y: 358, endPoint x: 827, endPoint y: 356, distance: 13.1
click at [840, 358] on input "POLICY NUMBER" at bounding box center [833, 354] width 79 height 16
paste input "BAC1875727"
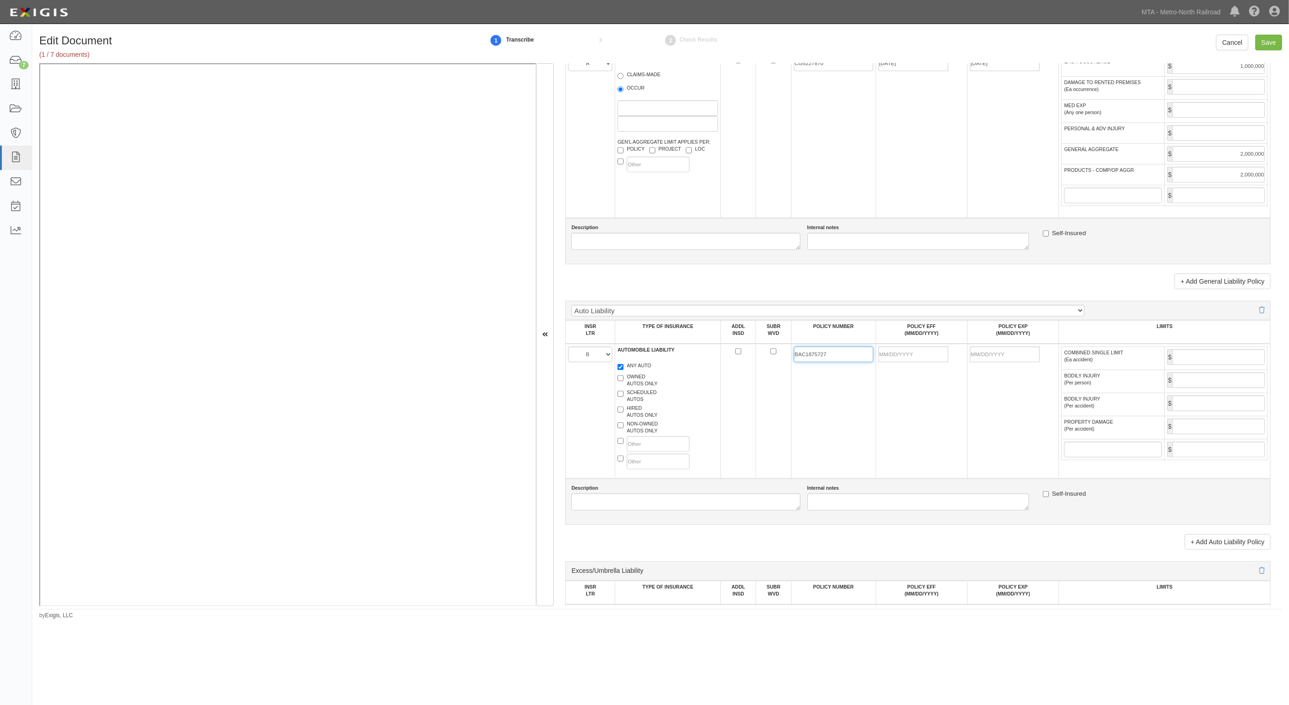
type input "BAC1875727"
click at [906, 357] on input "POLICY EFF (MM/DD/YYYY)" at bounding box center [913, 354] width 70 height 16
type input "03/01/2025"
type input "03/01/2026"
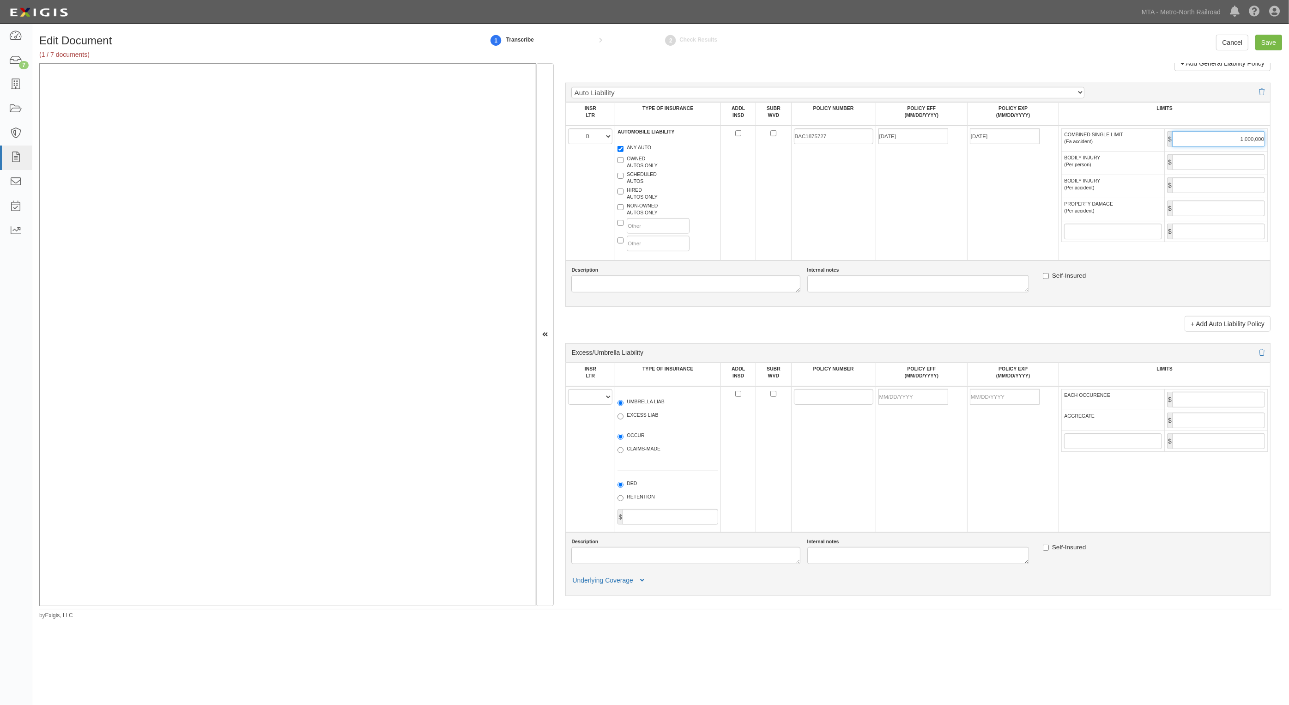
scroll to position [866, 0]
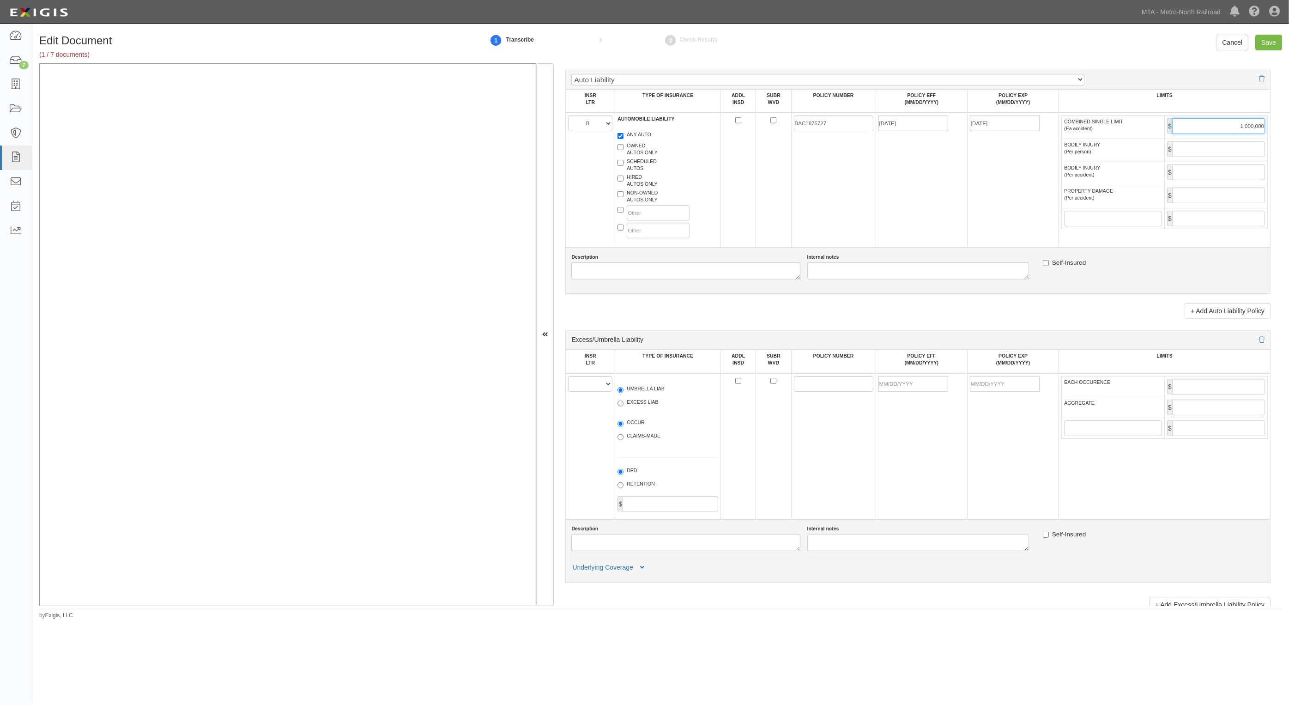
type input "1,000,000"
click at [594, 388] on select "A B C D E F" at bounding box center [590, 384] width 44 height 16
select select "C"
click at [568, 376] on select "A B C D E F" at bounding box center [590, 384] width 44 height 16
click at [629, 393] on label "UMBRELLA LIAB" at bounding box center [640, 389] width 47 height 9
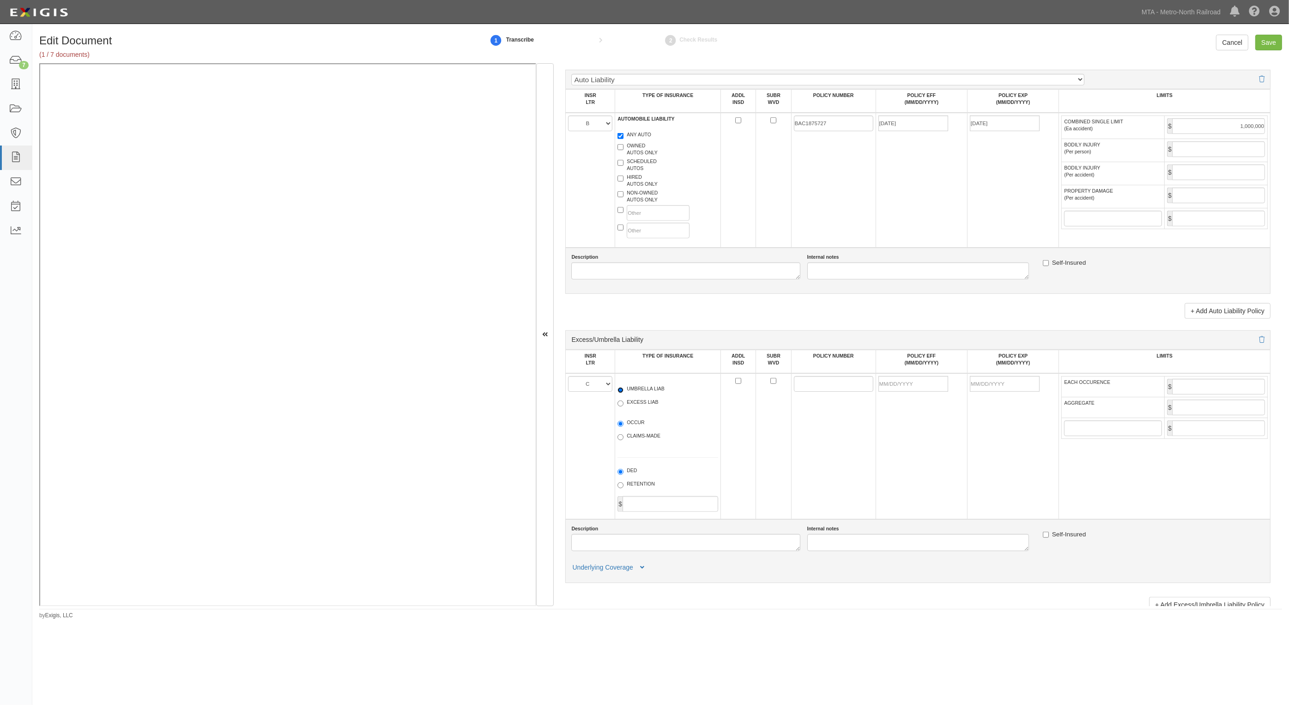
click at [623, 393] on input "UMBRELLA LIAB" at bounding box center [620, 390] width 6 height 6
radio input "true"
drag, startPoint x: 837, startPoint y: 389, endPoint x: 785, endPoint y: 381, distance: 52.8
click at [837, 389] on input "POLICY NUMBER" at bounding box center [833, 384] width 79 height 16
paste input "CULP3894424"
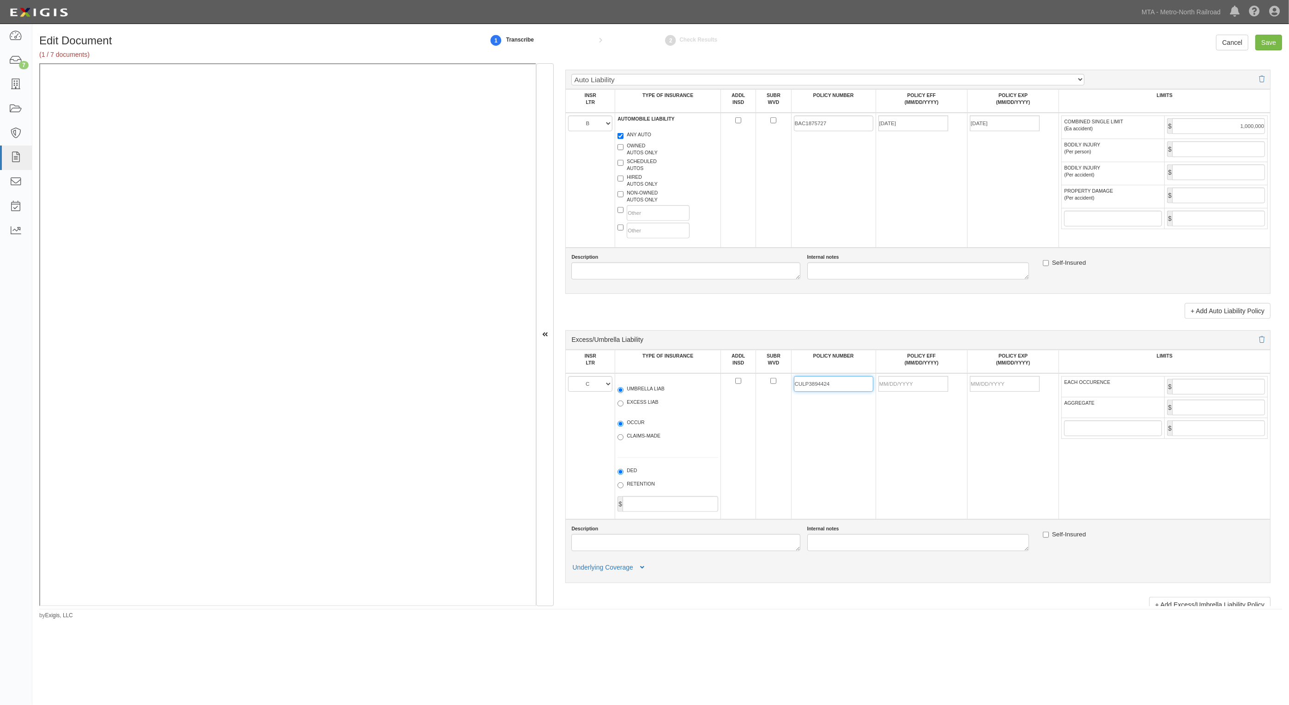
type input "CULP3894424"
click at [920, 377] on input "POLICY EFF (MM/DD/YYYY)" at bounding box center [913, 384] width 70 height 16
type input "03/01/2025"
type input "03/01/2026"
type input "9,000,000"
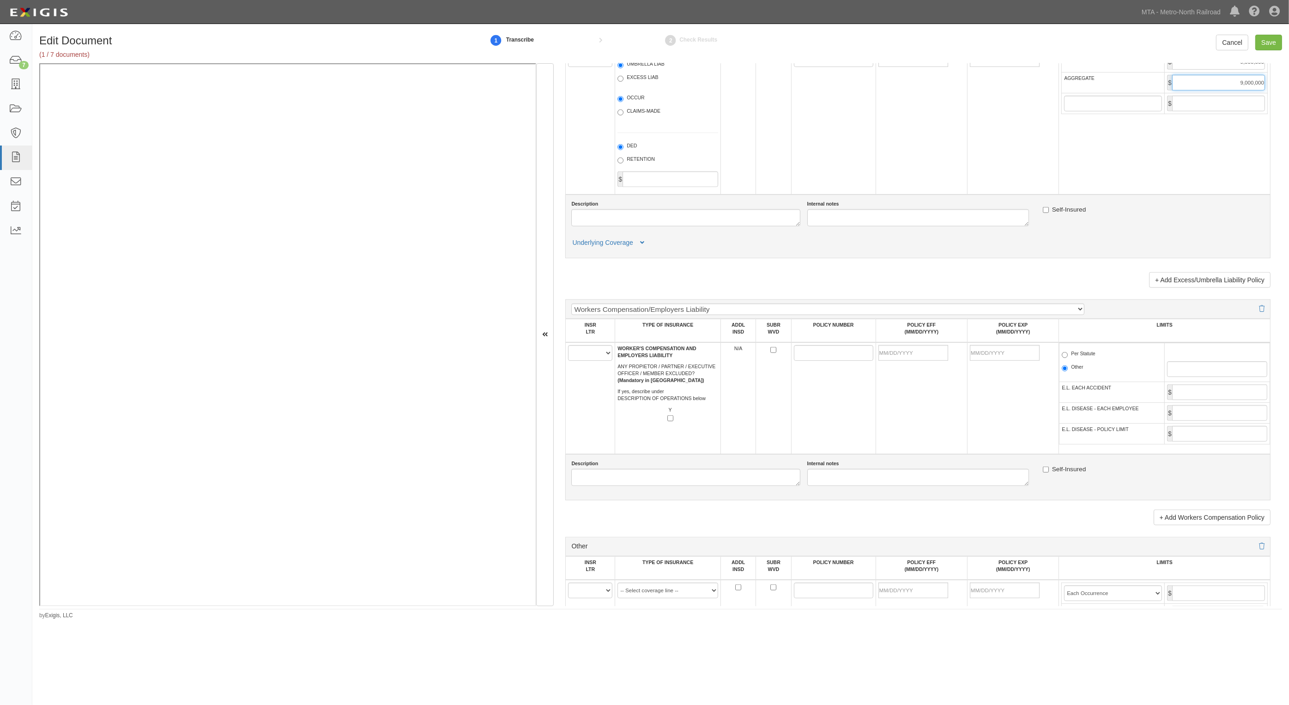
scroll to position [1212, 0]
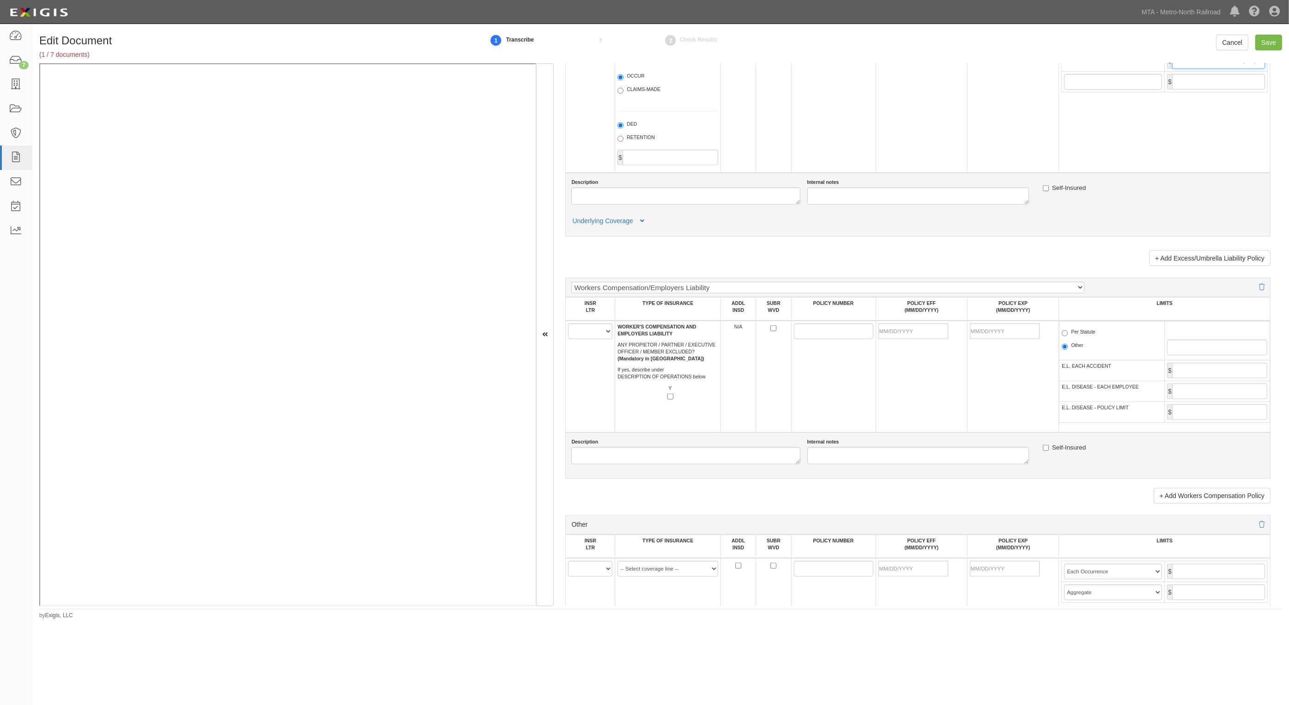
type input "9,000,000"
click at [596, 330] on select "A B C D E F" at bounding box center [590, 331] width 44 height 16
select select "D"
click at [568, 323] on select "A B C D E F" at bounding box center [590, 331] width 44 height 16
click at [818, 334] on input "POLICY NUMBER" at bounding box center [833, 331] width 79 height 16
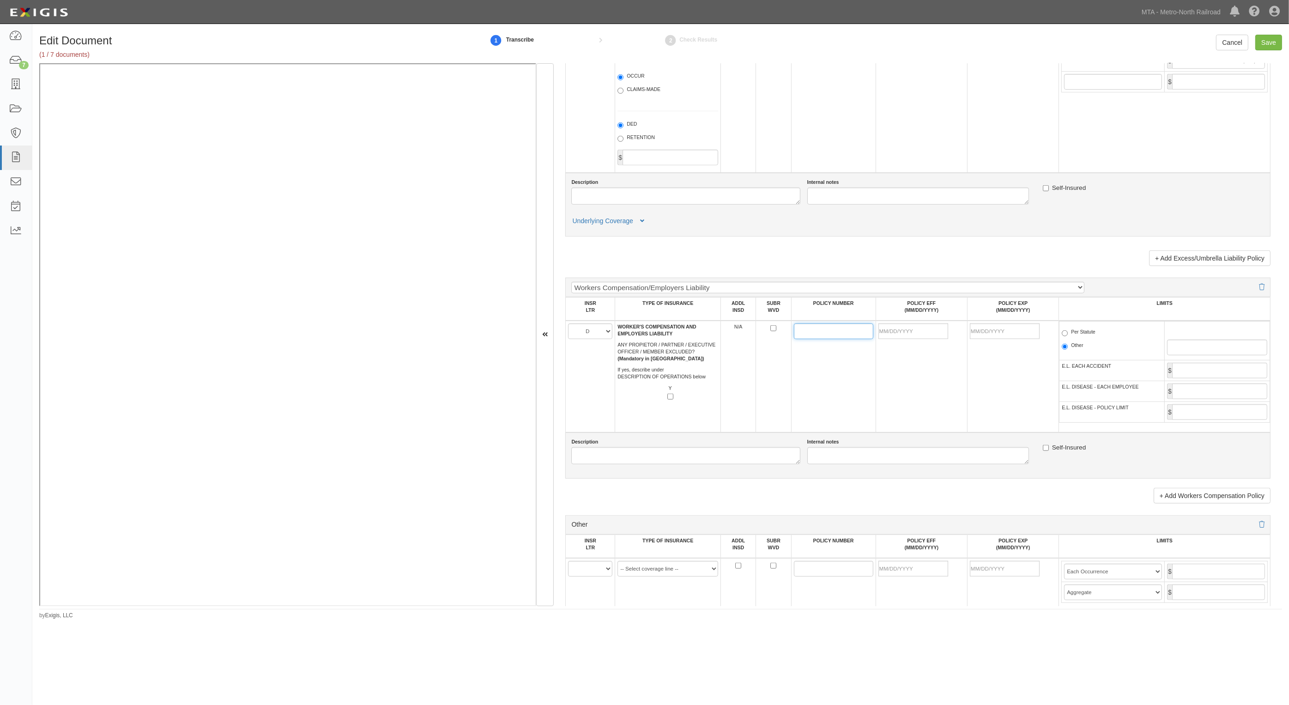
paste input "2384957-3"
type input "2384957-3"
click at [907, 330] on input "POLICY EFF (MM/DD/YYYY)" at bounding box center [913, 331] width 70 height 16
type input "08/01/2025"
type input "08/01/2026"
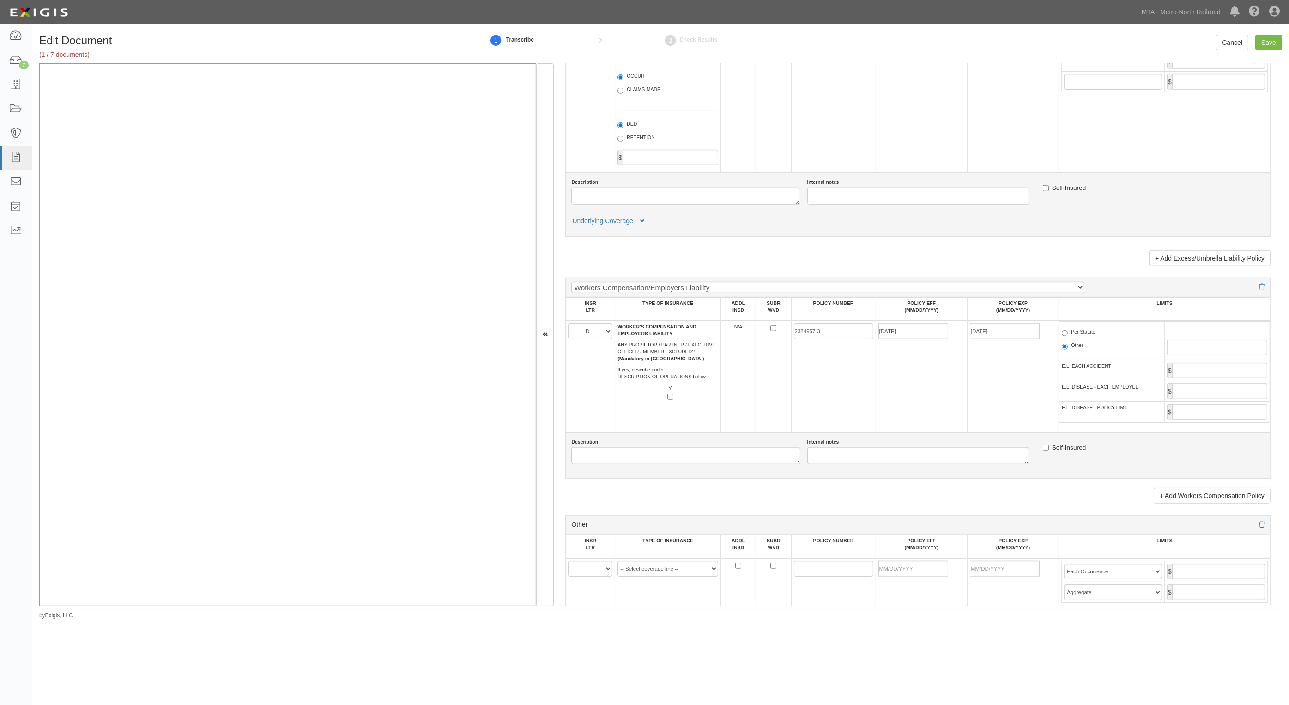
click at [1084, 332] on label "Per Statute" at bounding box center [1079, 332] width 34 height 9
click at [1068, 332] on input "Per Statute" at bounding box center [1065, 333] width 6 height 6
radio input "true"
click at [1270, 37] on input "Save" at bounding box center [1268, 43] width 27 height 16
type input "1000000"
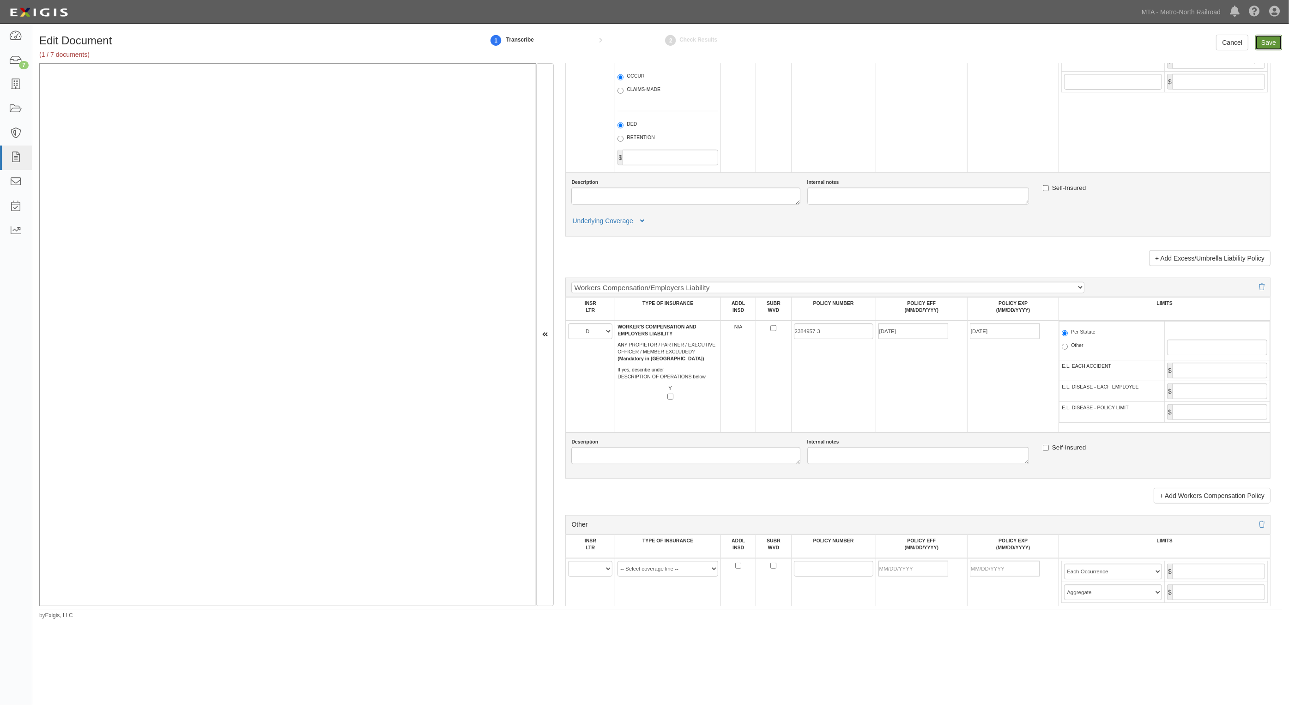
type input "2000000"
type input "1000000"
type input "9000000"
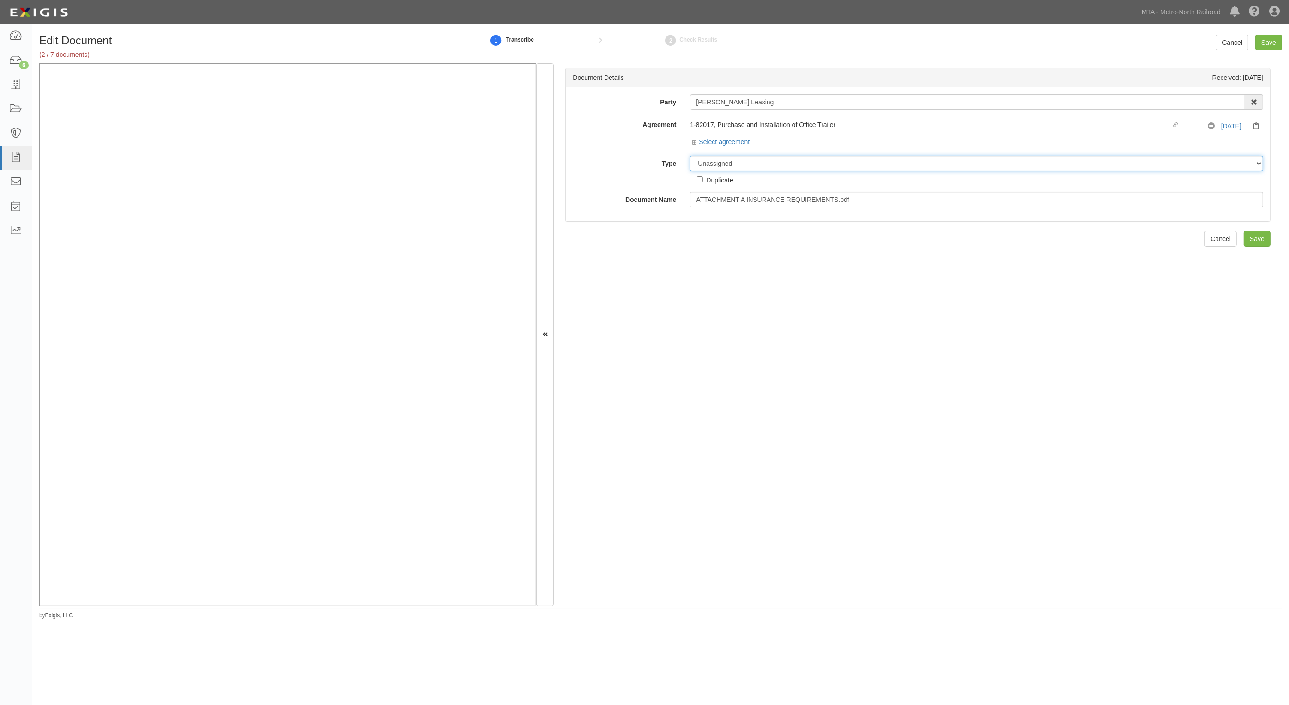
drag, startPoint x: 750, startPoint y: 163, endPoint x: 747, endPoint y: 168, distance: 5.6
click at [750, 163] on select "Unassigned Binder Cancellation Notice Certificate Contract Endorsement Insuranc…" at bounding box center [976, 164] width 573 height 16
select select "RequirementDetail"
click at [690, 156] on select "Unassigned Binder Cancellation Notice Certificate Contract Endorsement Insuranc…" at bounding box center [976, 164] width 573 height 16
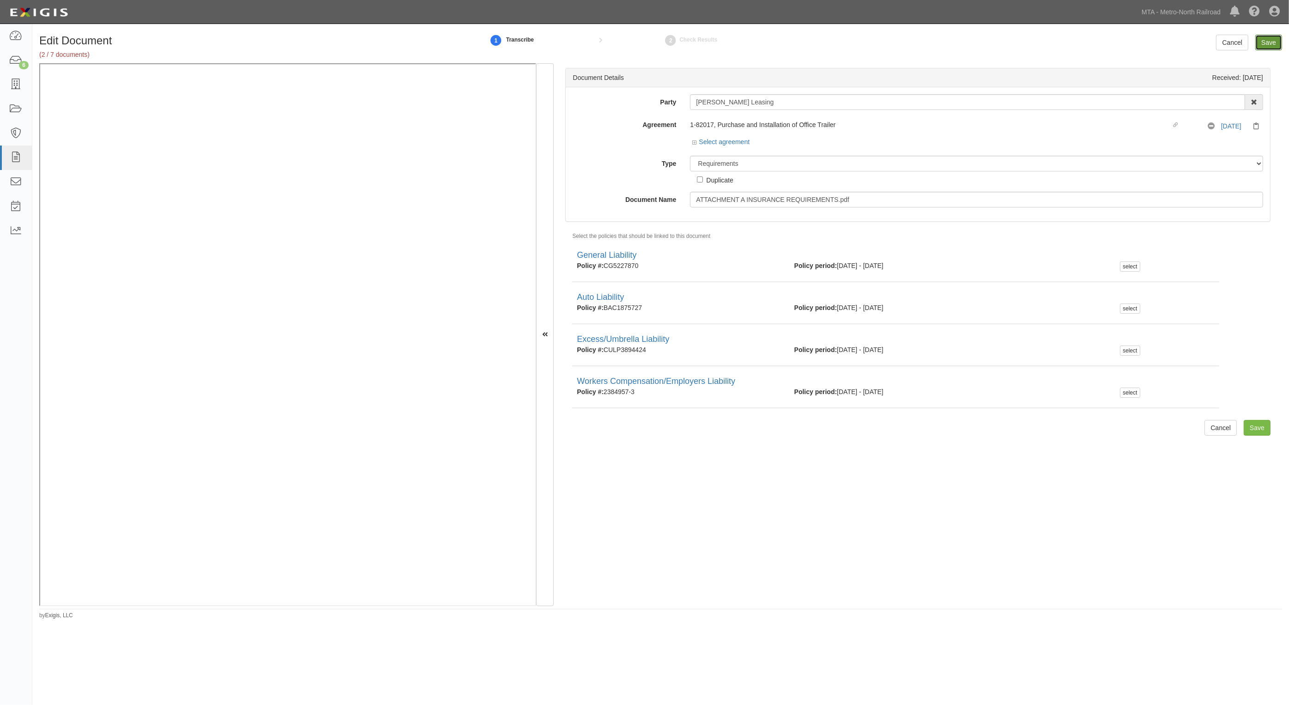
click at [1262, 37] on input "Save" at bounding box center [1268, 43] width 27 height 16
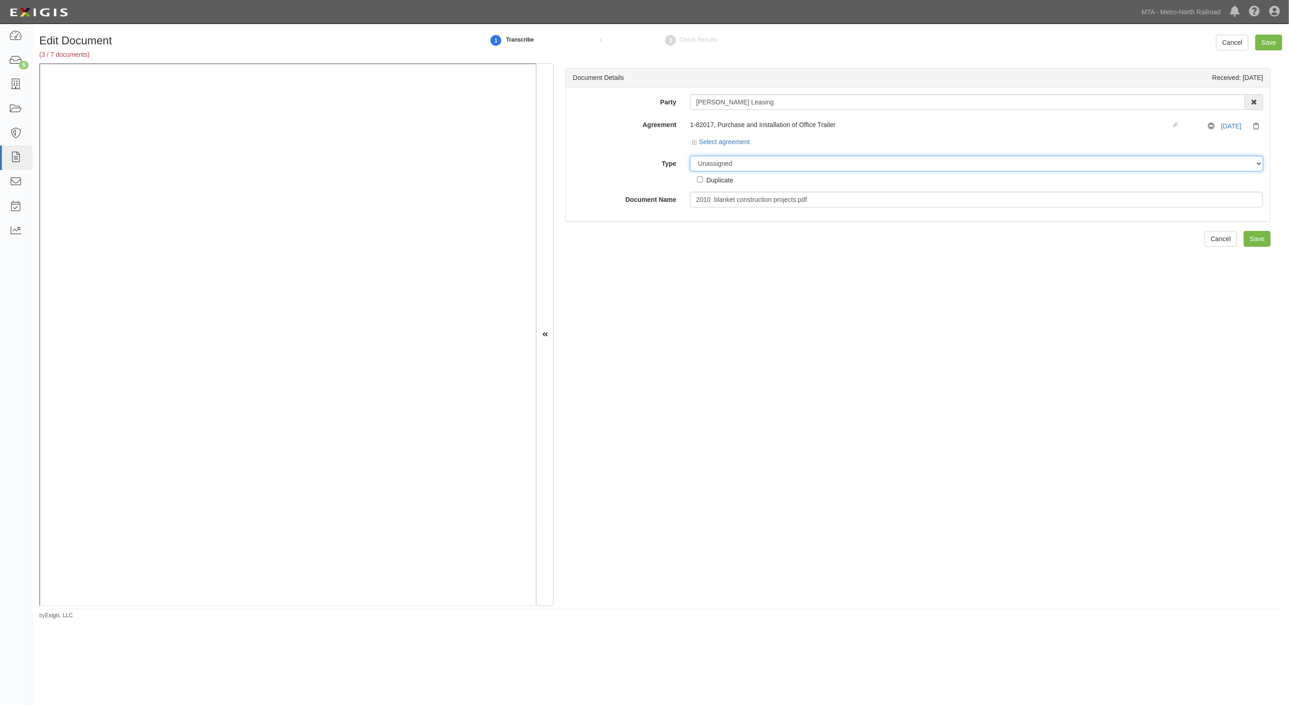
click at [754, 162] on select "Unassigned Binder Cancellation Notice Certificate Contract Endorsement Insuranc…" at bounding box center [976, 164] width 573 height 16
select select "EndorsementDetail"
click at [690, 156] on select "Unassigned Binder Cancellation Notice Certificate Contract Endorsement Insuranc…" at bounding box center [976, 164] width 573 height 16
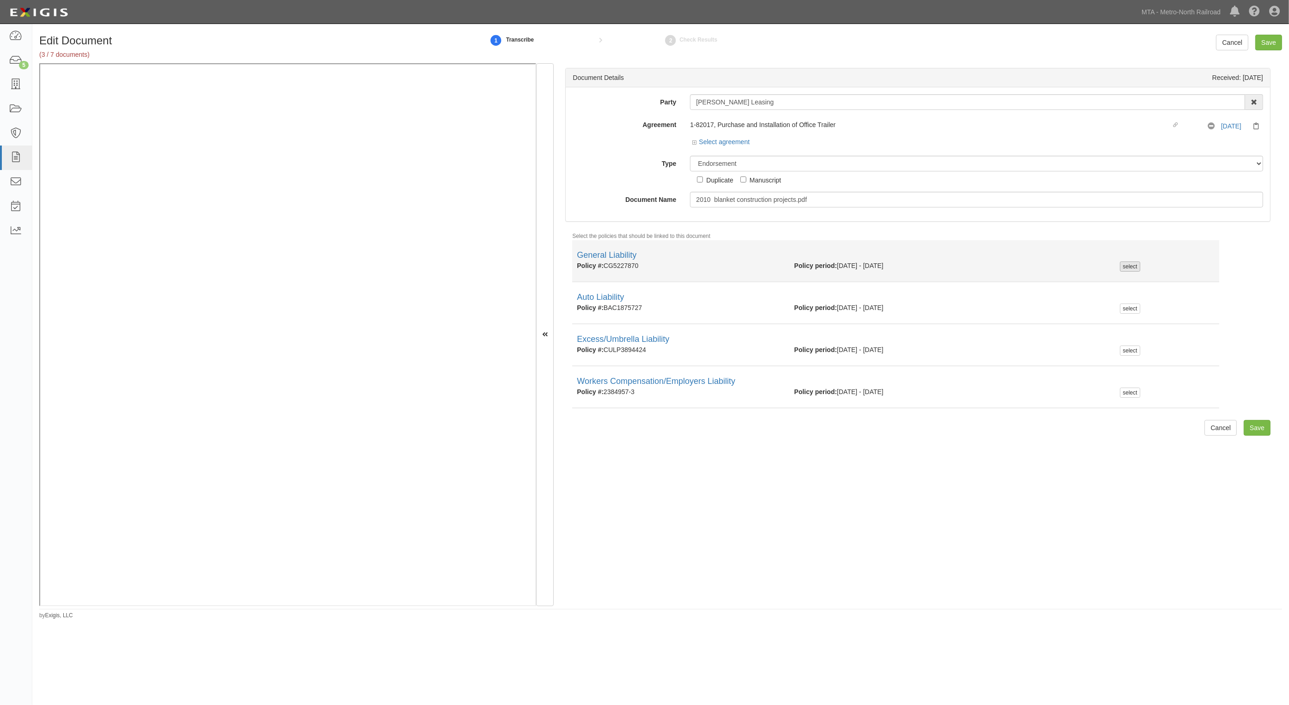
click at [1128, 267] on div "select" at bounding box center [1130, 266] width 20 height 10
checkbox input "true"
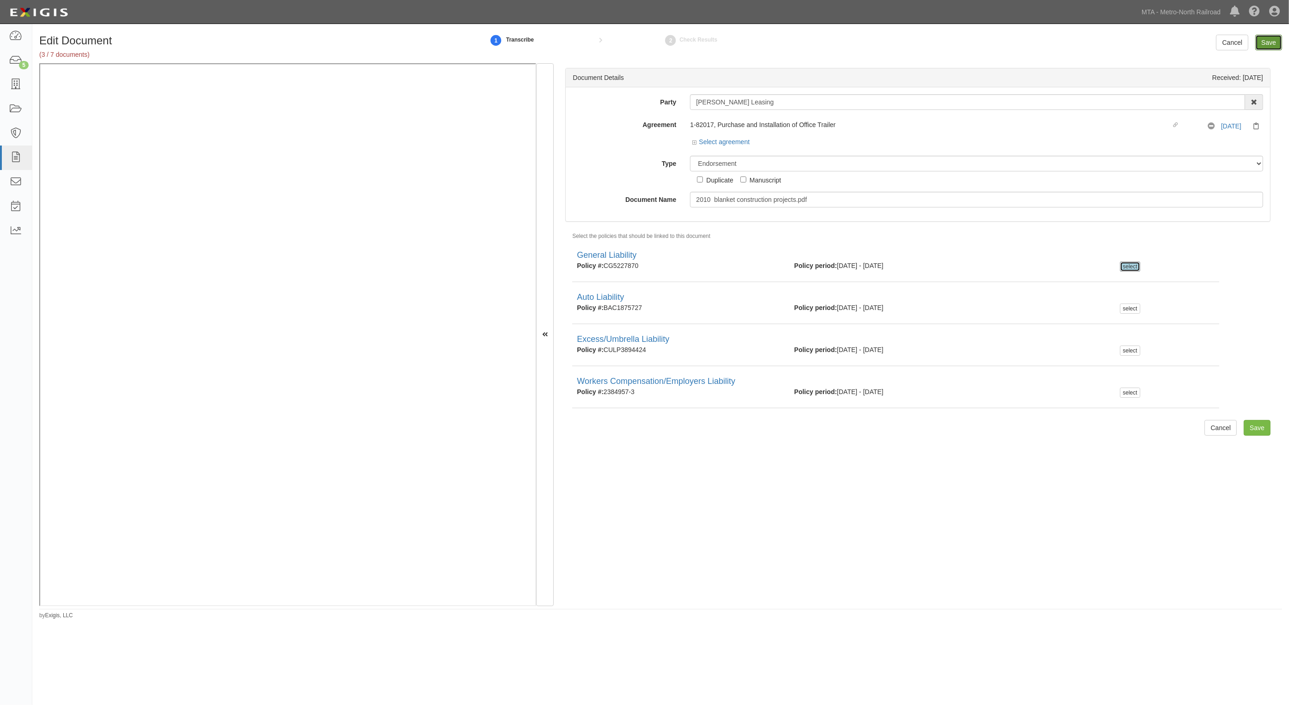
click at [1260, 47] on input "Save" at bounding box center [1268, 43] width 27 height 16
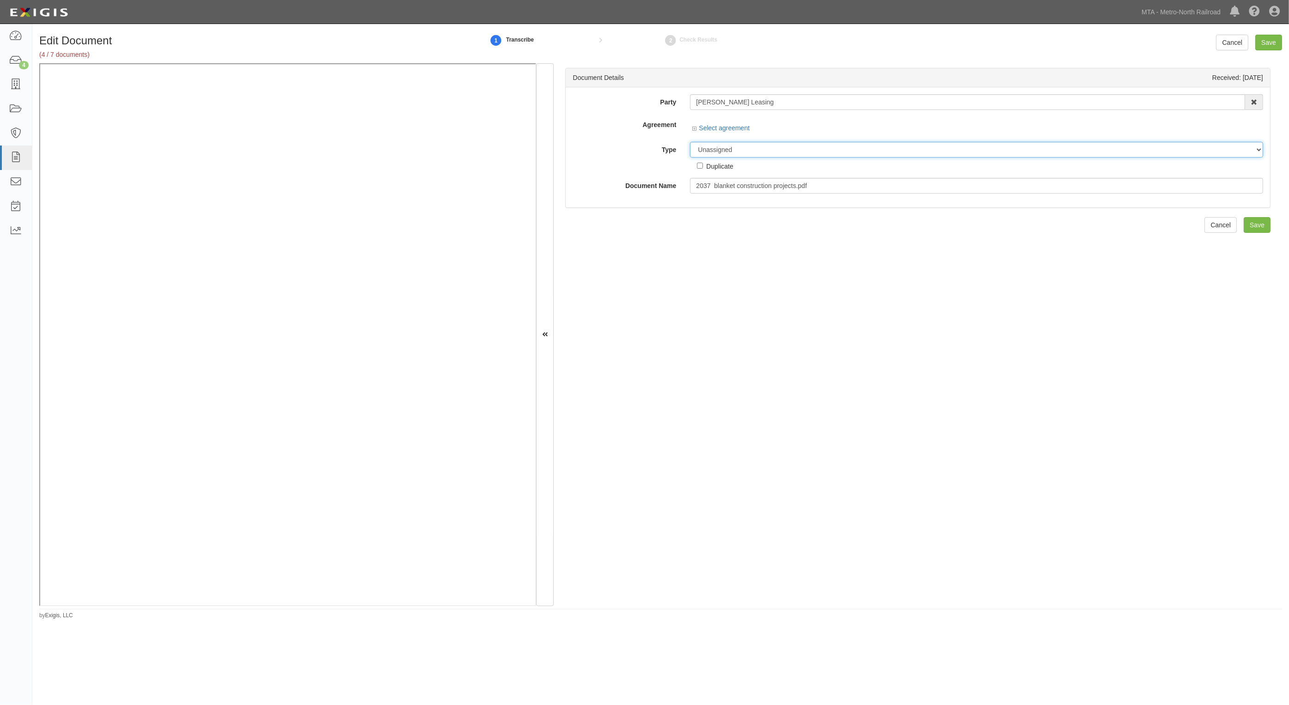
click at [739, 149] on select "Unassigned Binder Cancellation Notice Certificate Contract Endorsement Insuranc…" at bounding box center [976, 150] width 573 height 16
select select "EndorsementDetail"
click at [690, 156] on select "Unassigned Binder Cancellation Notice Certificate Contract Endorsement Insuranc…" at bounding box center [976, 164] width 573 height 16
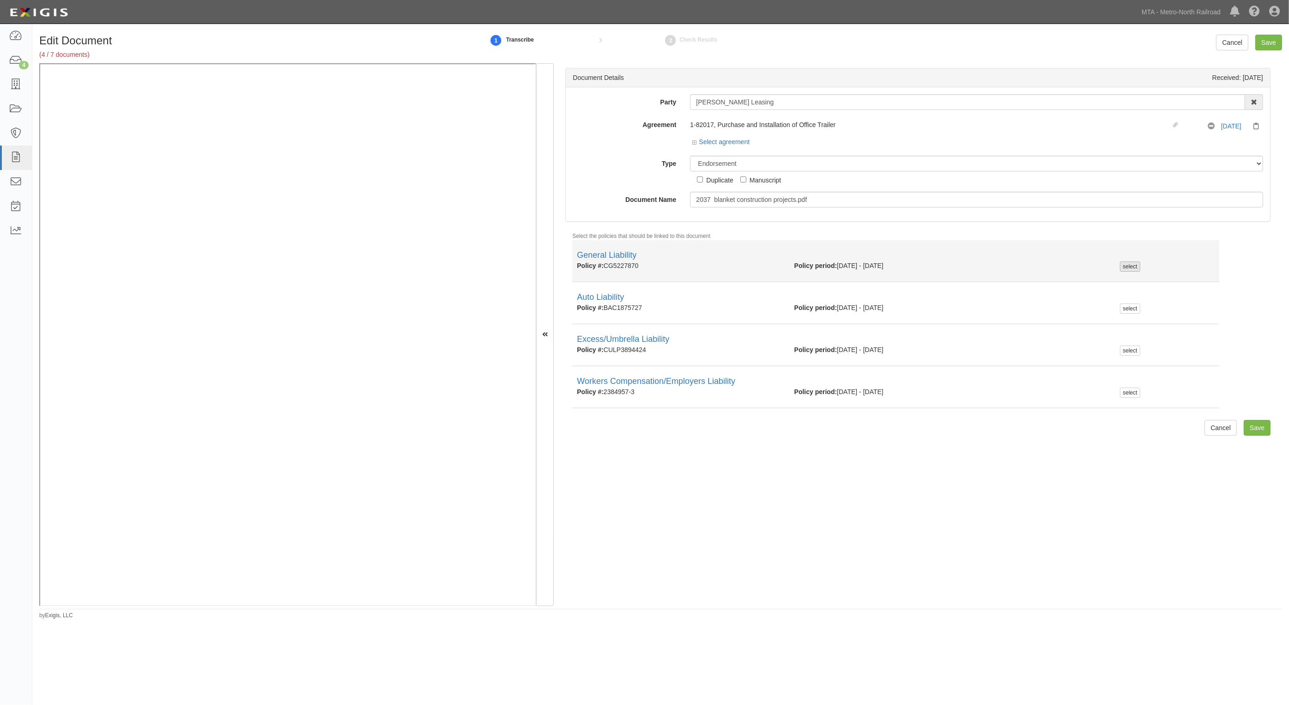
click at [1126, 266] on div "select" at bounding box center [1130, 266] width 20 height 10
checkbox input "true"
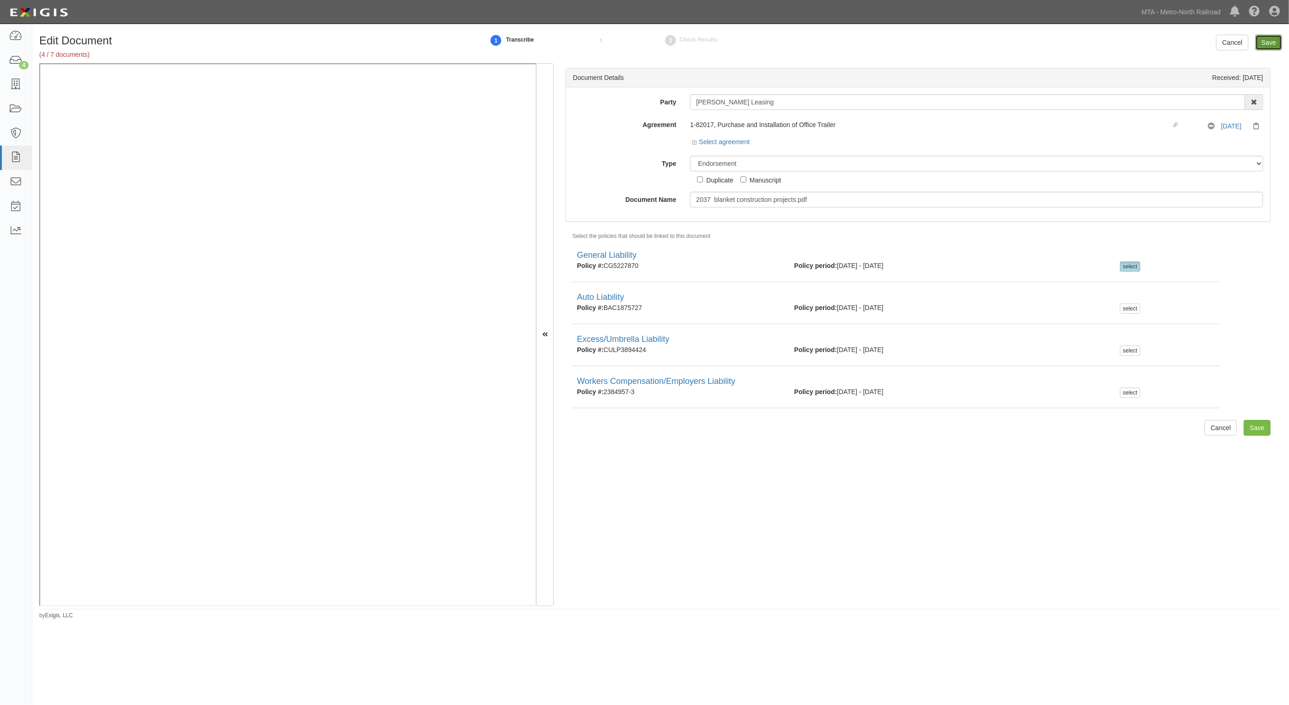
click at [1265, 42] on input "Save" at bounding box center [1268, 43] width 27 height 16
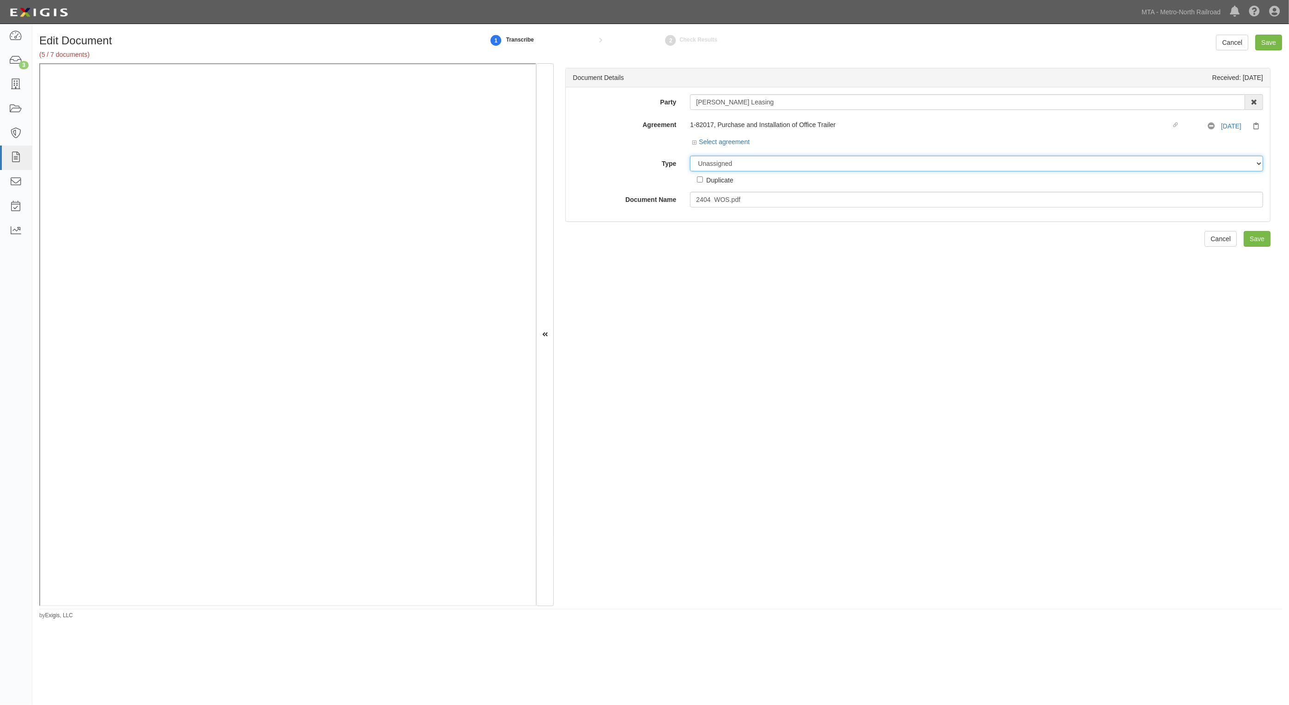
click at [735, 162] on select "Unassigned Binder Cancellation Notice Certificate Contract Endorsement Insuranc…" at bounding box center [976, 164] width 573 height 16
select select "EndorsementDetail"
click at [690, 156] on select "Unassigned Binder Cancellation Notice Certificate Contract Endorsement Insuranc…" at bounding box center [976, 164] width 573 height 16
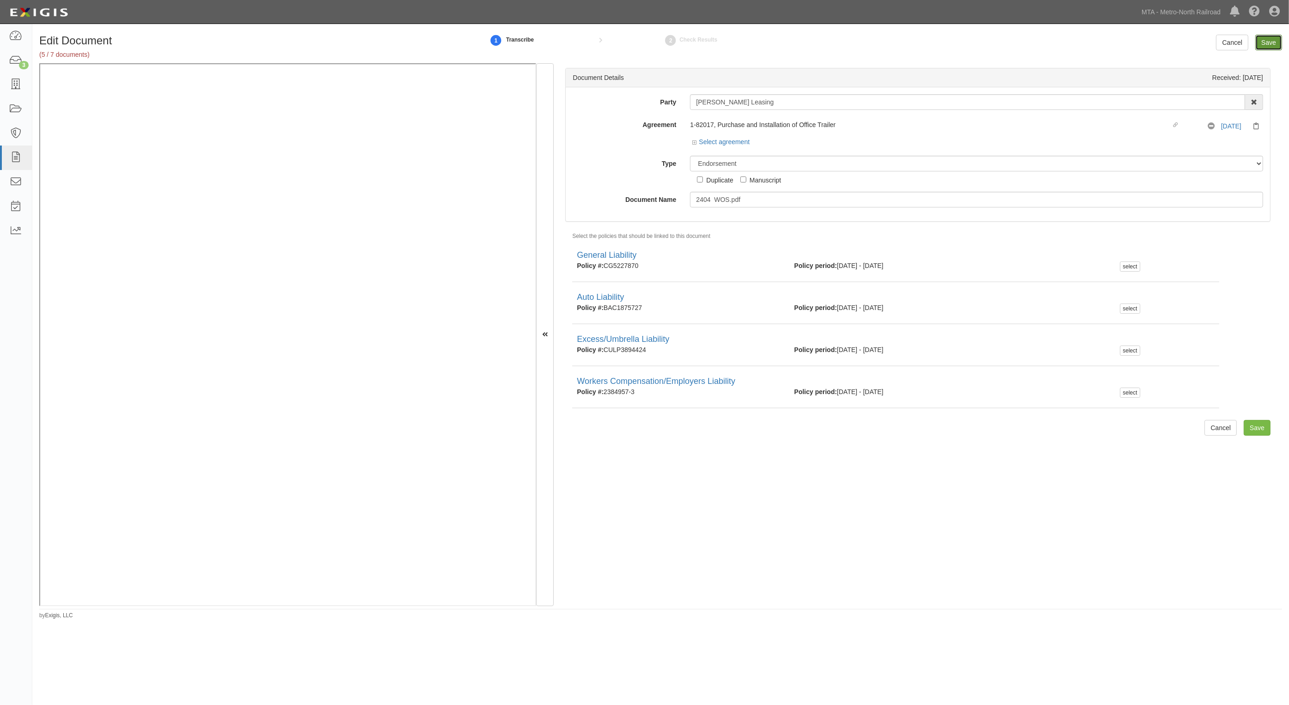
click at [1272, 42] on input "Save" at bounding box center [1268, 43] width 27 height 16
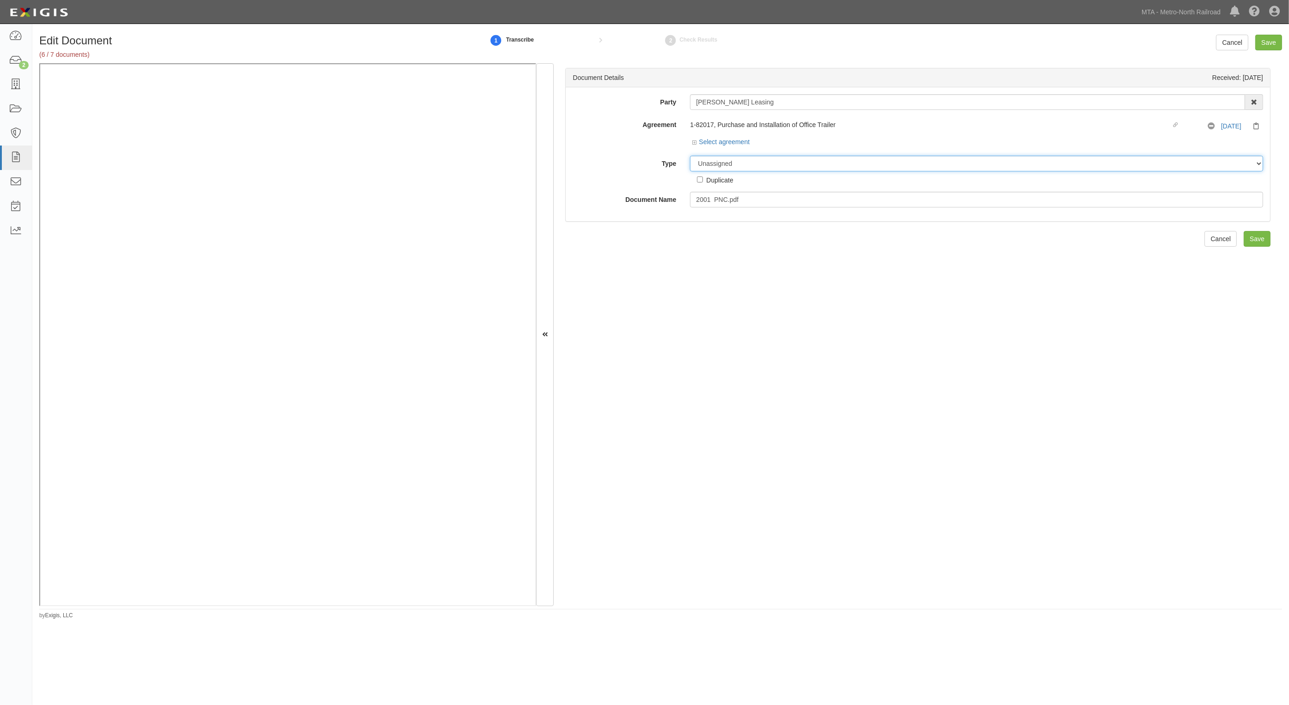
click at [723, 164] on select "Unassigned Binder Cancellation Notice Certificate Contract Endorsement Insuranc…" at bounding box center [976, 164] width 573 height 16
select select "EndorsementDetail"
click at [690, 156] on select "Unassigned Binder Cancellation Notice Certificate Contract Endorsement Insuranc…" at bounding box center [976, 164] width 573 height 16
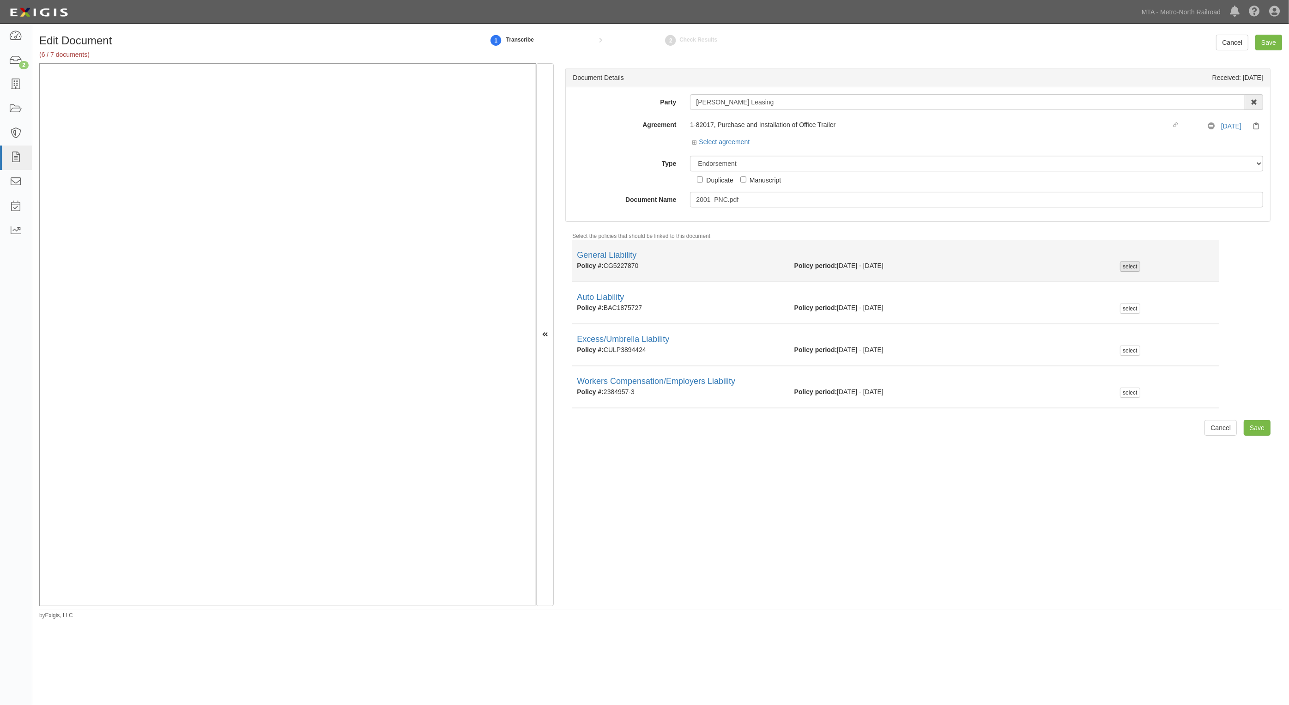
click at [1121, 268] on div "select" at bounding box center [1130, 266] width 20 height 10
checkbox input "true"
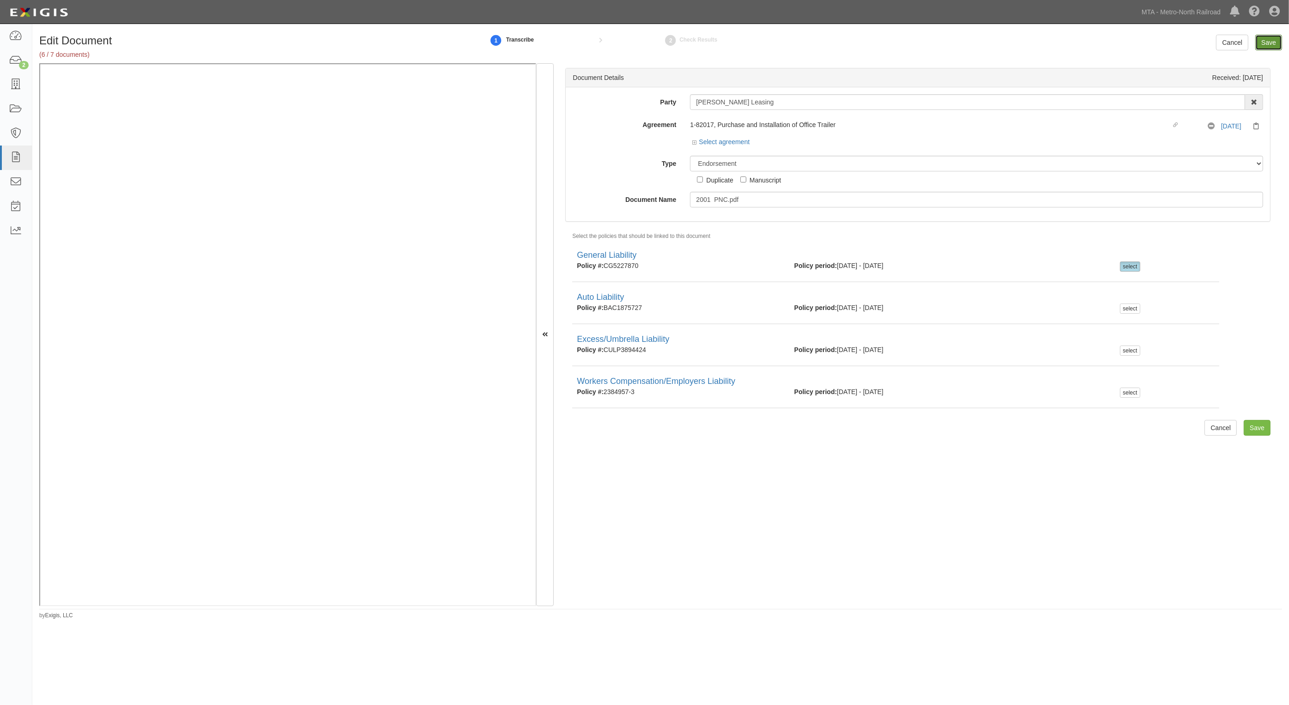
click at [1263, 42] on input "Save" at bounding box center [1268, 43] width 27 height 16
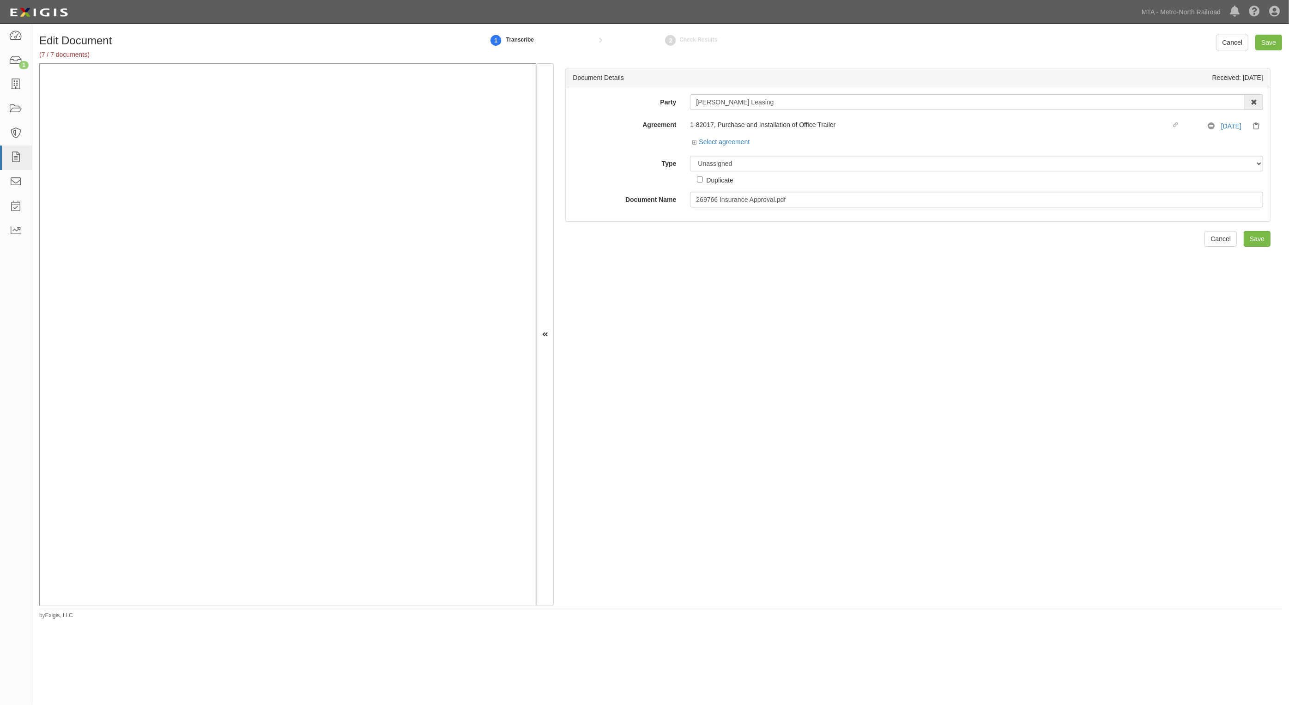
click at [296, 42] on h1 "Edit Document" at bounding box center [241, 41] width 405 height 12
click at [753, 164] on select "Unassigned Binder Cancellation Notice Certificate Contract Endorsement Insuranc…" at bounding box center [976, 164] width 573 height 16
select select "OtherDetail"
click at [690, 156] on select "Unassigned Binder Cancellation Notice Certificate Contract Endorsement Insuranc…" at bounding box center [976, 164] width 573 height 16
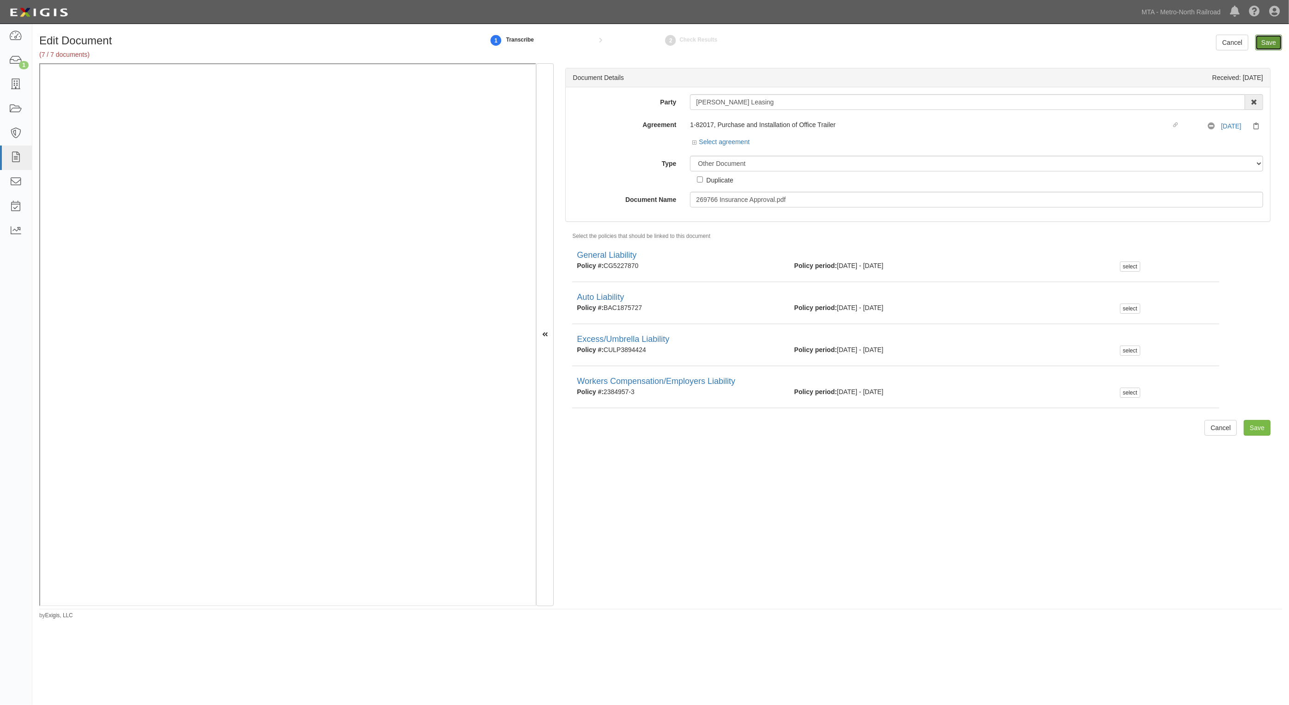
click at [1268, 45] on input "Save" at bounding box center [1268, 43] width 27 height 16
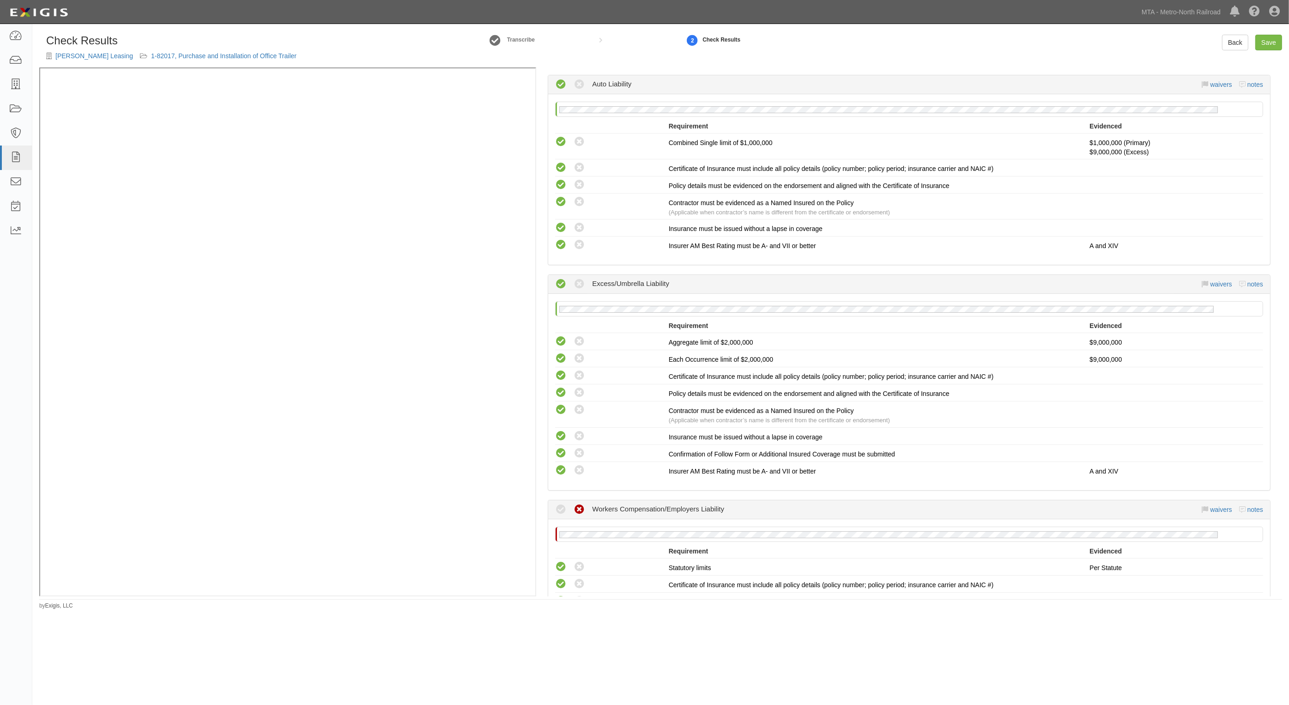
scroll to position [750, 0]
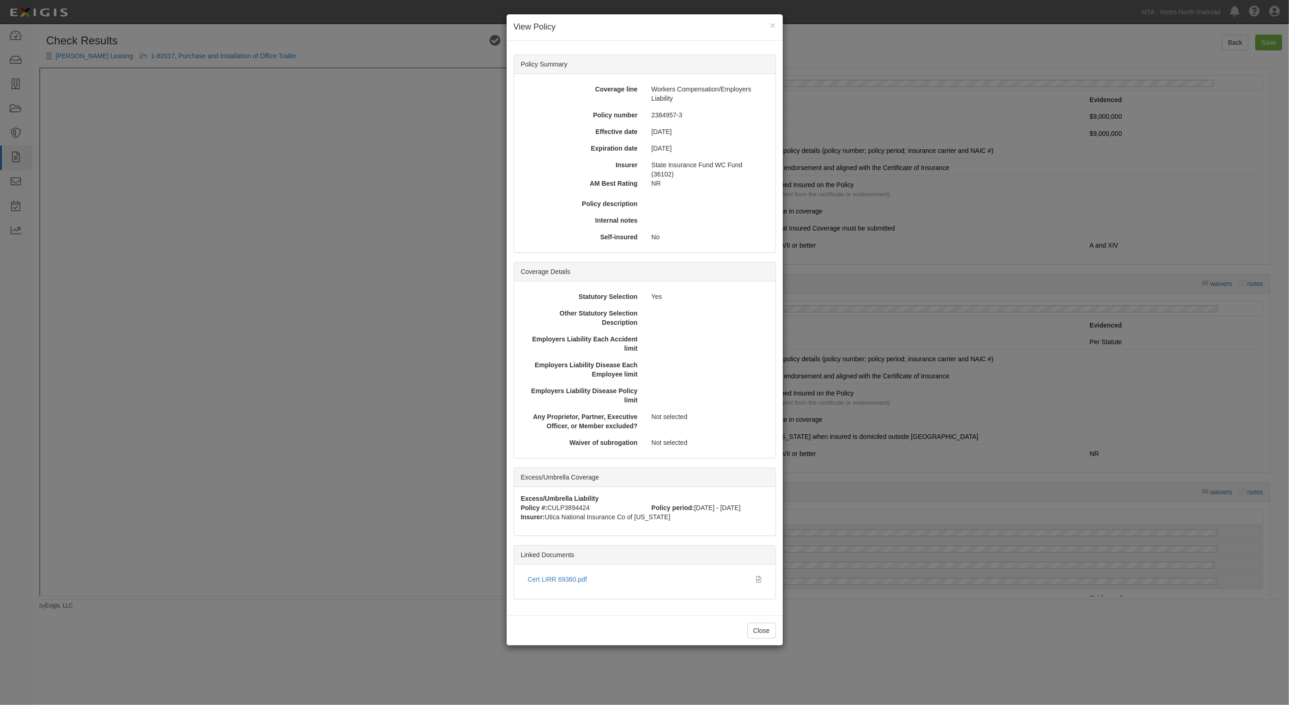
click at [769, 24] on h4 "View Policy" at bounding box center [645, 27] width 262 height 12
click at [770, 21] on button "×" at bounding box center [773, 25] width 6 height 10
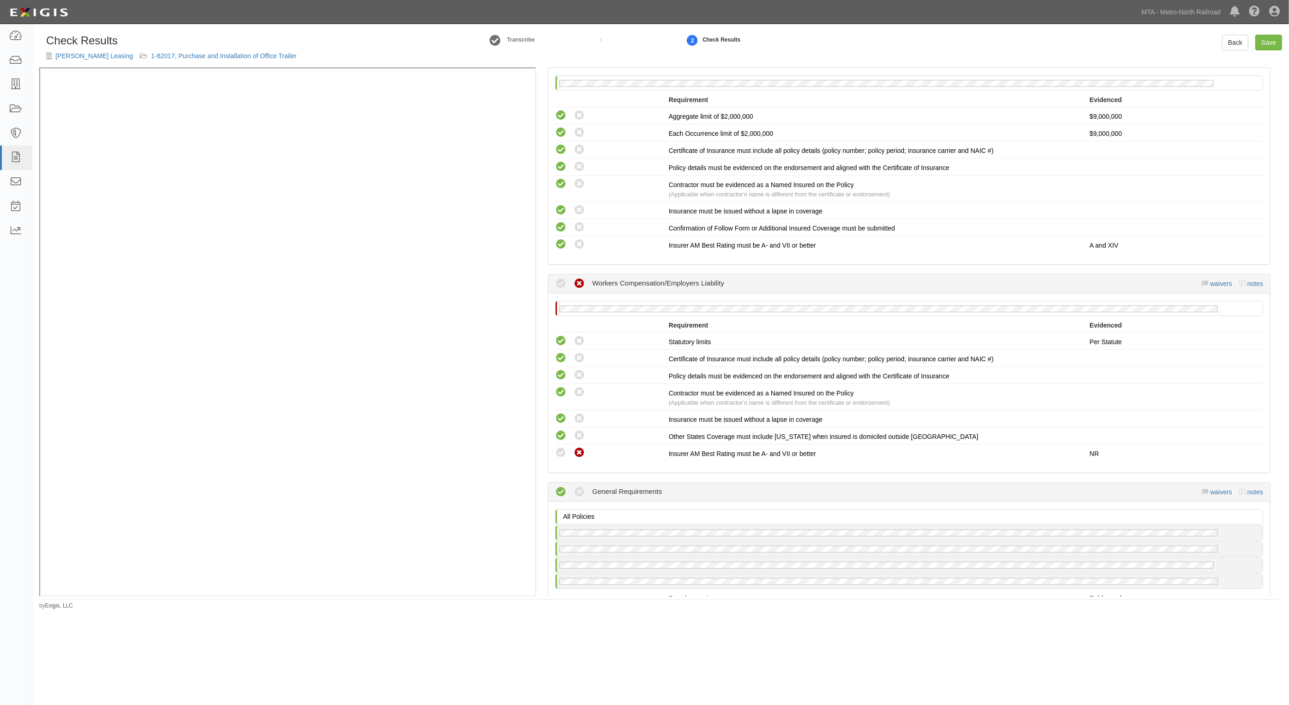
click at [1208, 279] on div "waivers notes" at bounding box center [1232, 283] width 61 height 9
click at [1210, 280] on link "waivers" at bounding box center [1221, 283] width 22 height 7
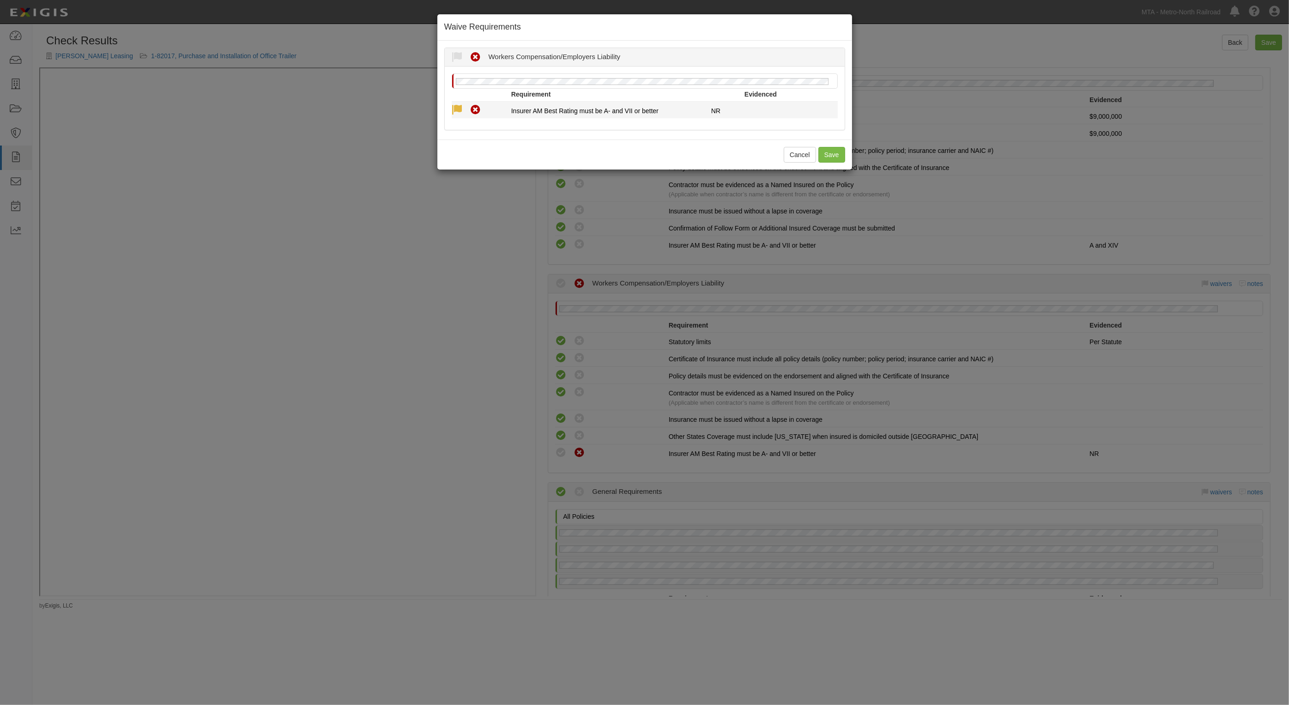
click at [455, 109] on icon at bounding box center [458, 110] width 12 height 12
radio input "true"
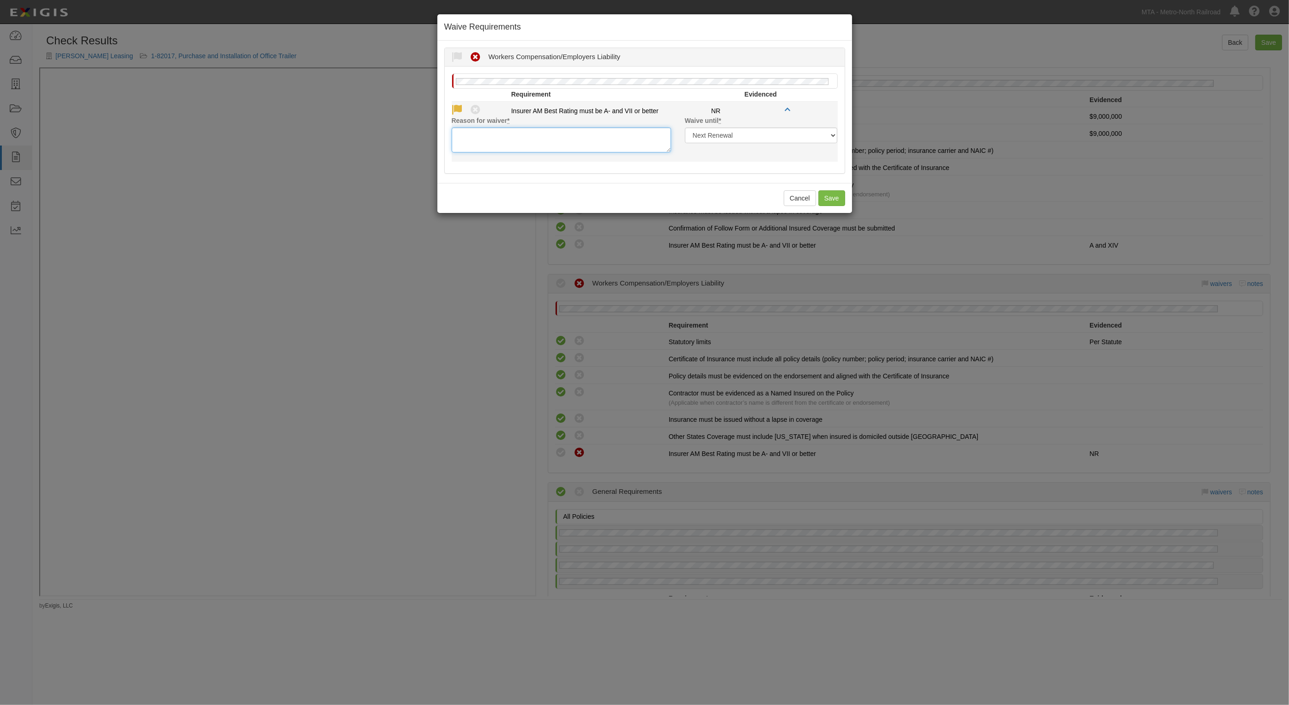
click at [511, 134] on textarea "Reason for waiver *" at bounding box center [561, 139] width 219 height 25
type textarea "NA"
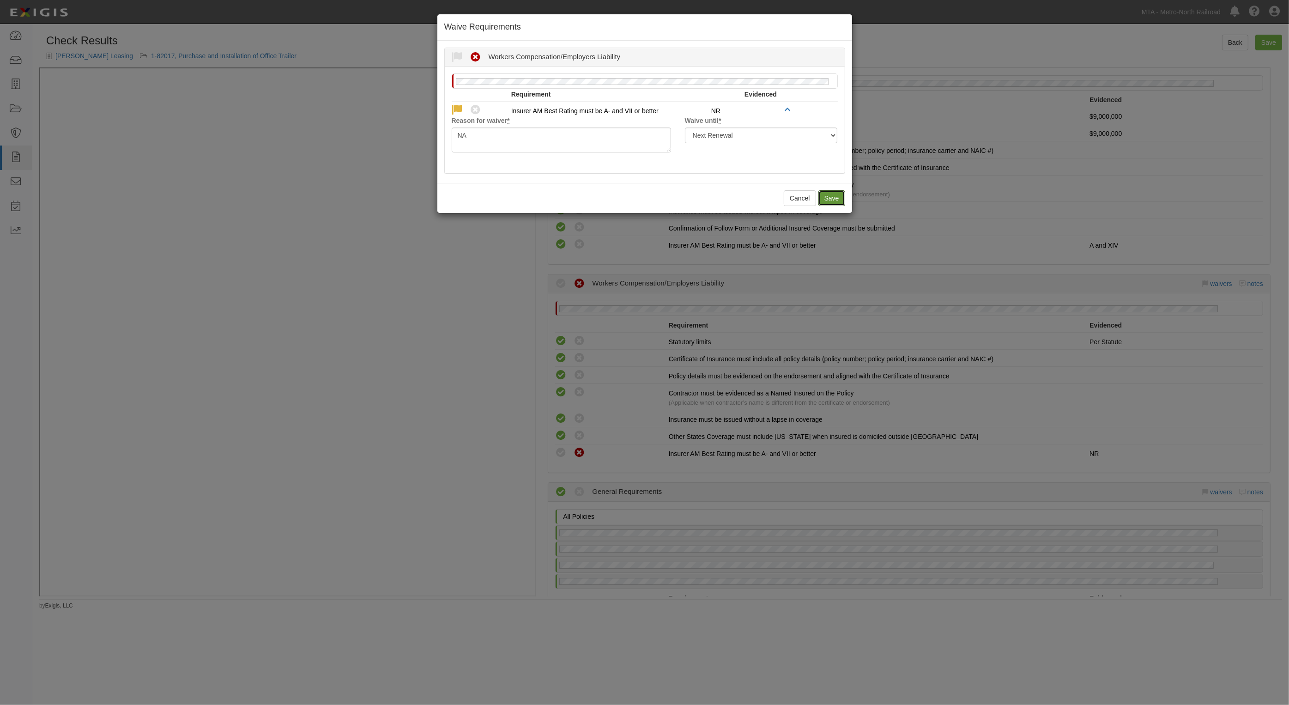
drag, startPoint x: 824, startPoint y: 201, endPoint x: 541, endPoint y: 248, distance: 286.9
click at [823, 201] on button "Save" at bounding box center [831, 198] width 27 height 16
radio input "true"
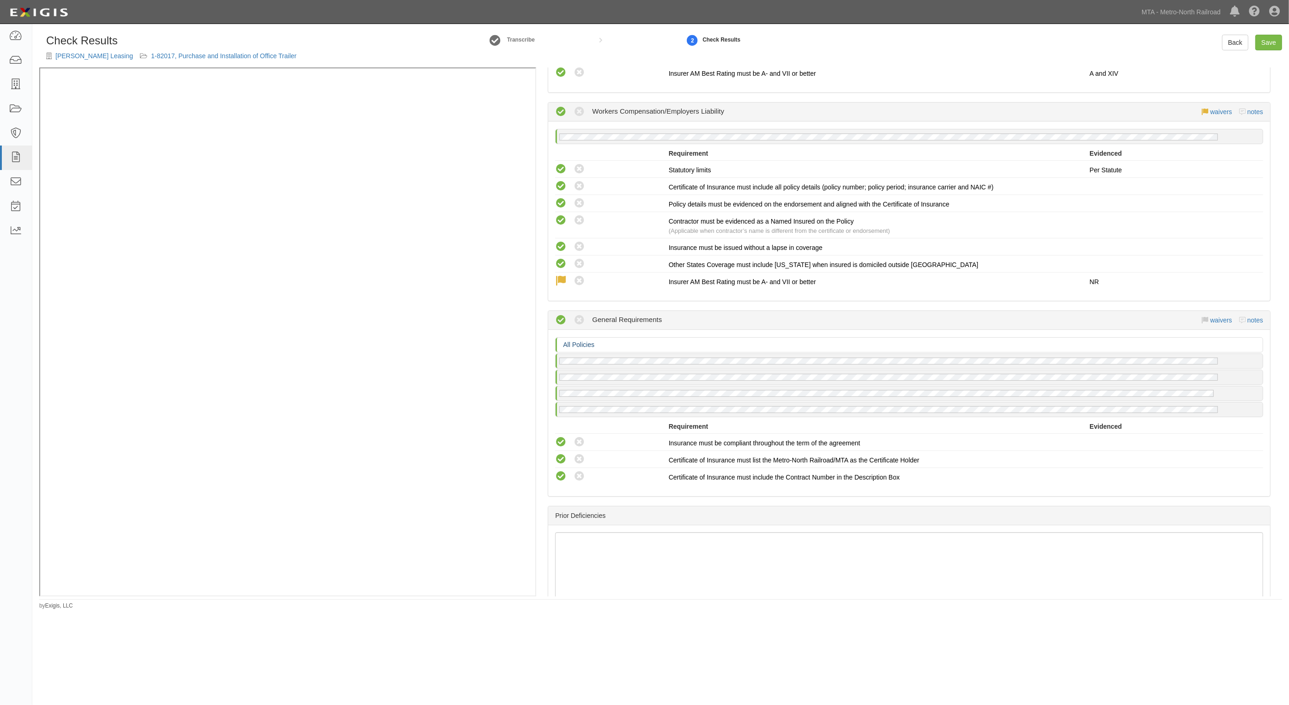
scroll to position [924, 0]
click at [1275, 38] on link "Save" at bounding box center [1268, 43] width 27 height 16
radio input "true"
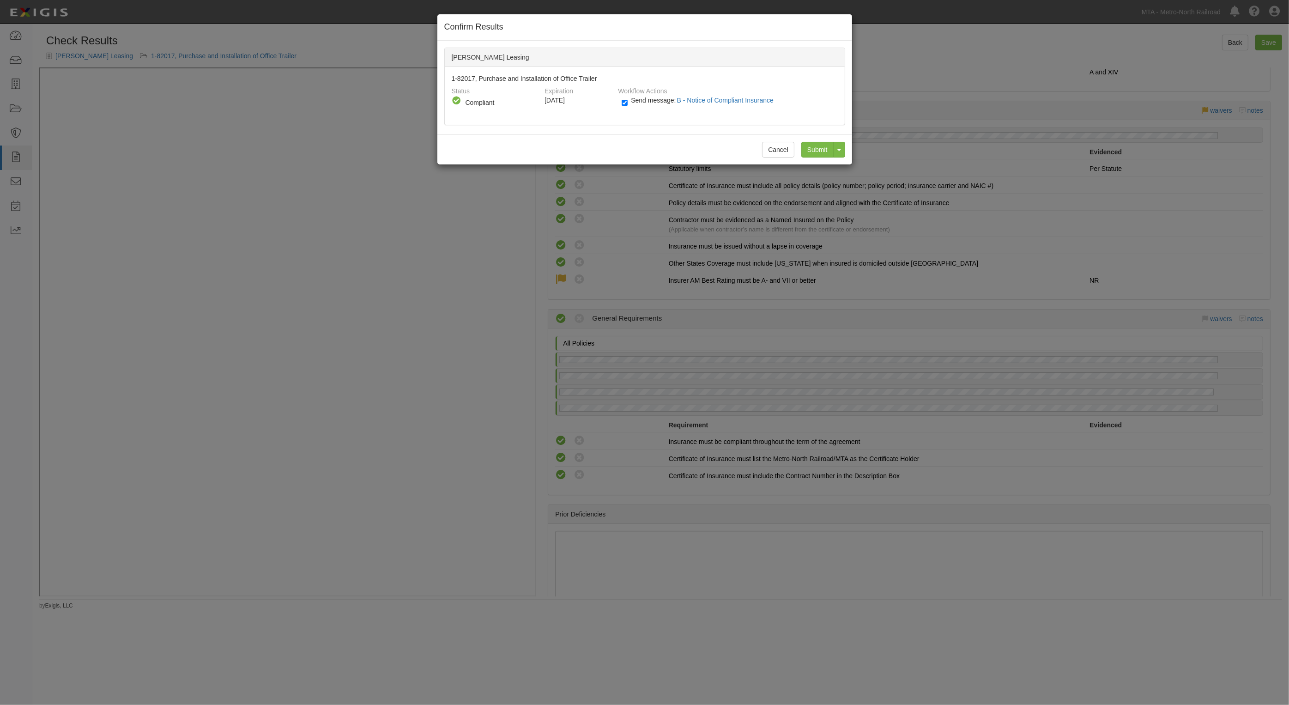
click at [638, 105] on label "Send message: B - Notice of Compliant Insurance" at bounding box center [700, 105] width 156 height 12
click at [628, 105] on input "Send message: B - Notice of Compliant Insurance" at bounding box center [625, 102] width 6 height 11
checkbox input "false"
click at [821, 151] on input "Submit" at bounding box center [817, 150] width 32 height 16
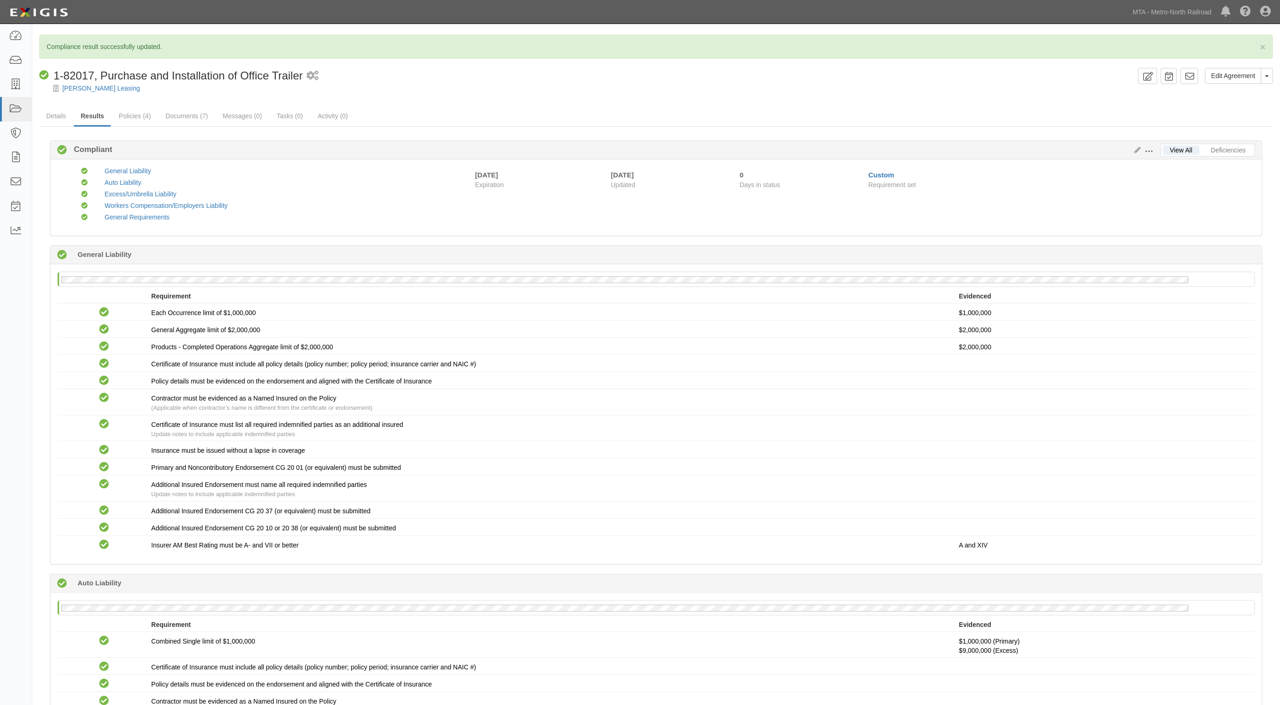
drag, startPoint x: 481, startPoint y: 188, endPoint x: 452, endPoint y: 165, distance: 37.1
click at [478, 184] on span "Expiration" at bounding box center [539, 184] width 129 height 9
click at [1194, 75] on link at bounding box center [1190, 76] width 18 height 16
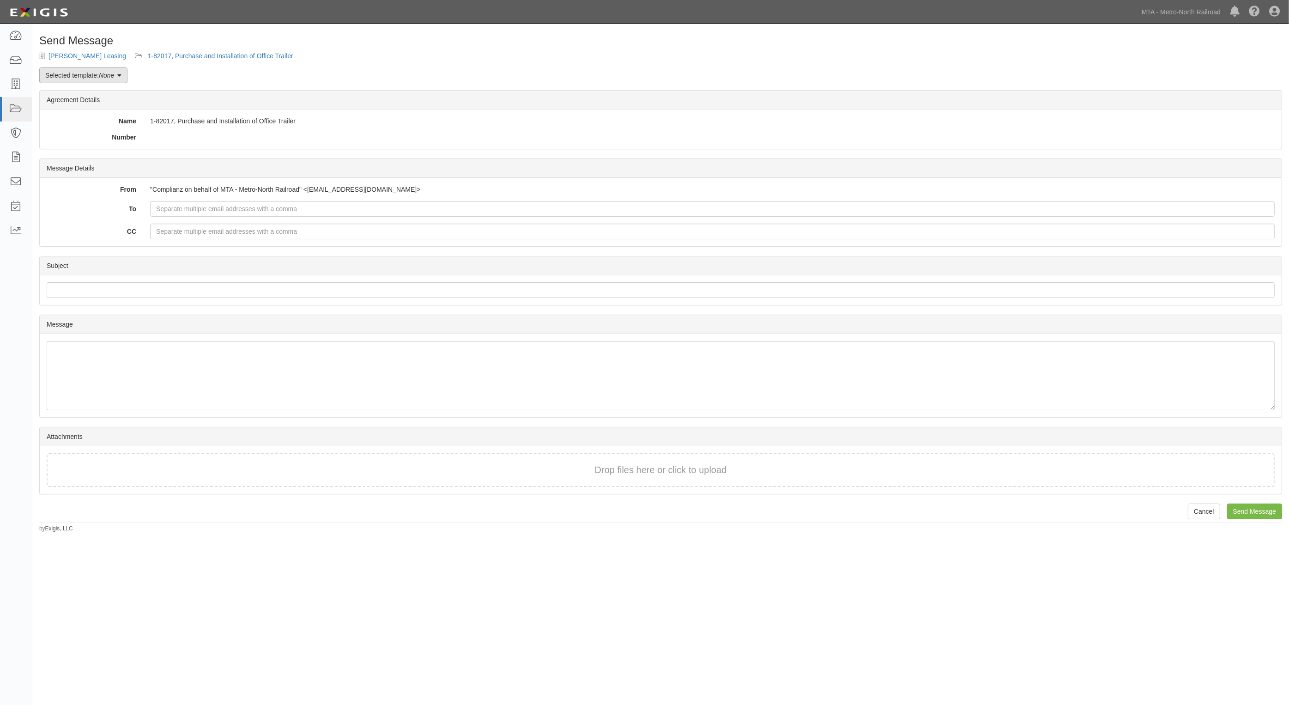
click at [119, 70] on link "Selected template: None" at bounding box center [83, 75] width 88 height 16
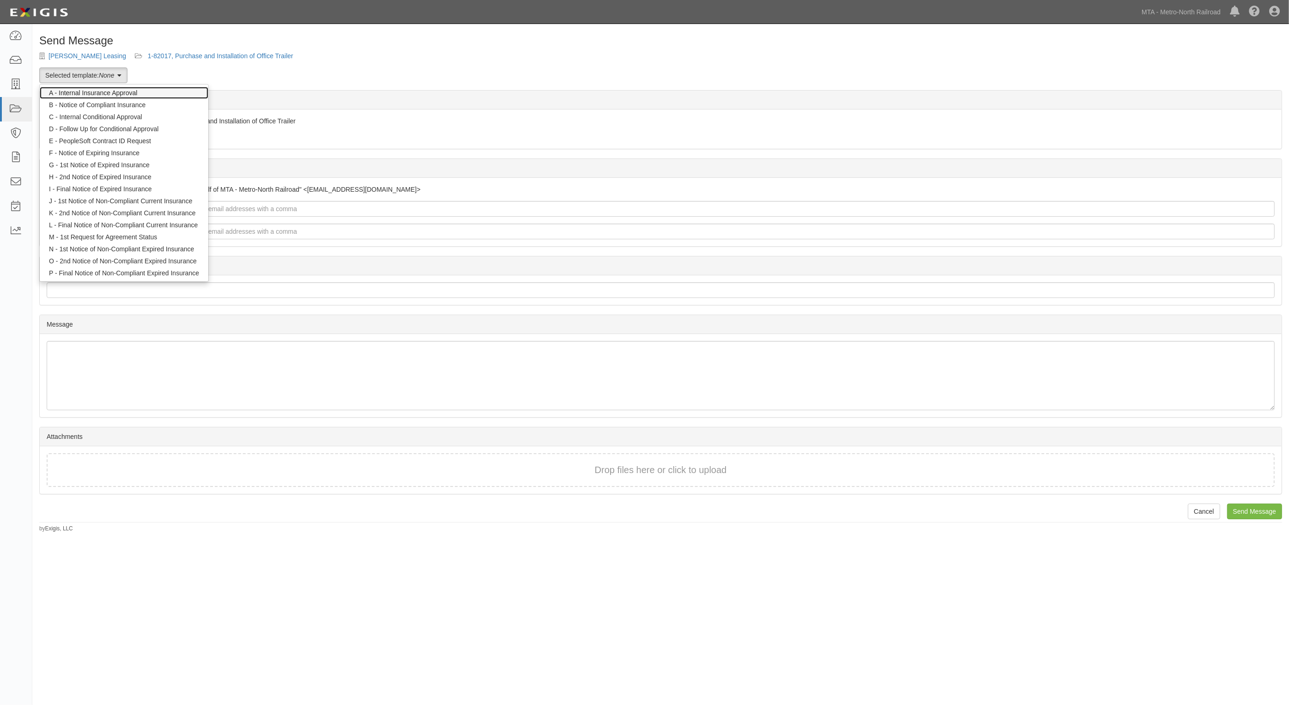
click at [114, 94] on link "A - Internal Insurance Approval" at bounding box center [124, 93] width 169 height 12
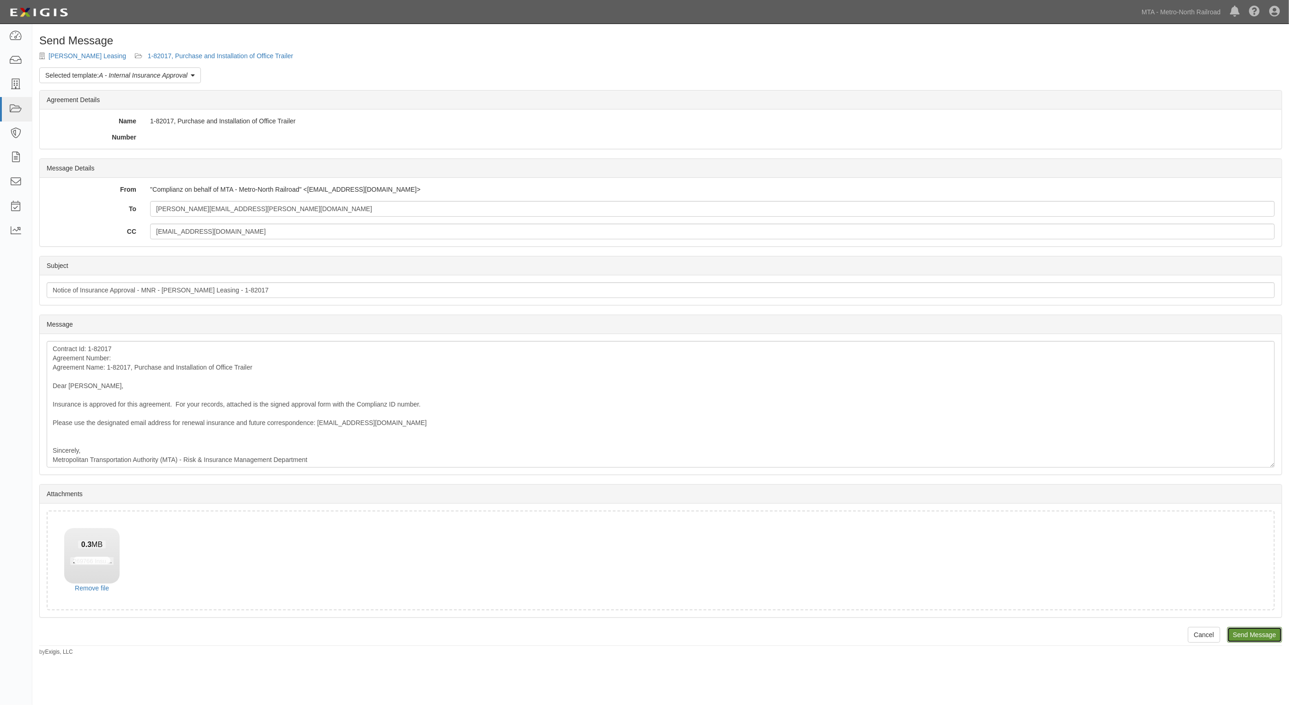
click at [1263, 631] on input "Send Message" at bounding box center [1254, 635] width 55 height 16
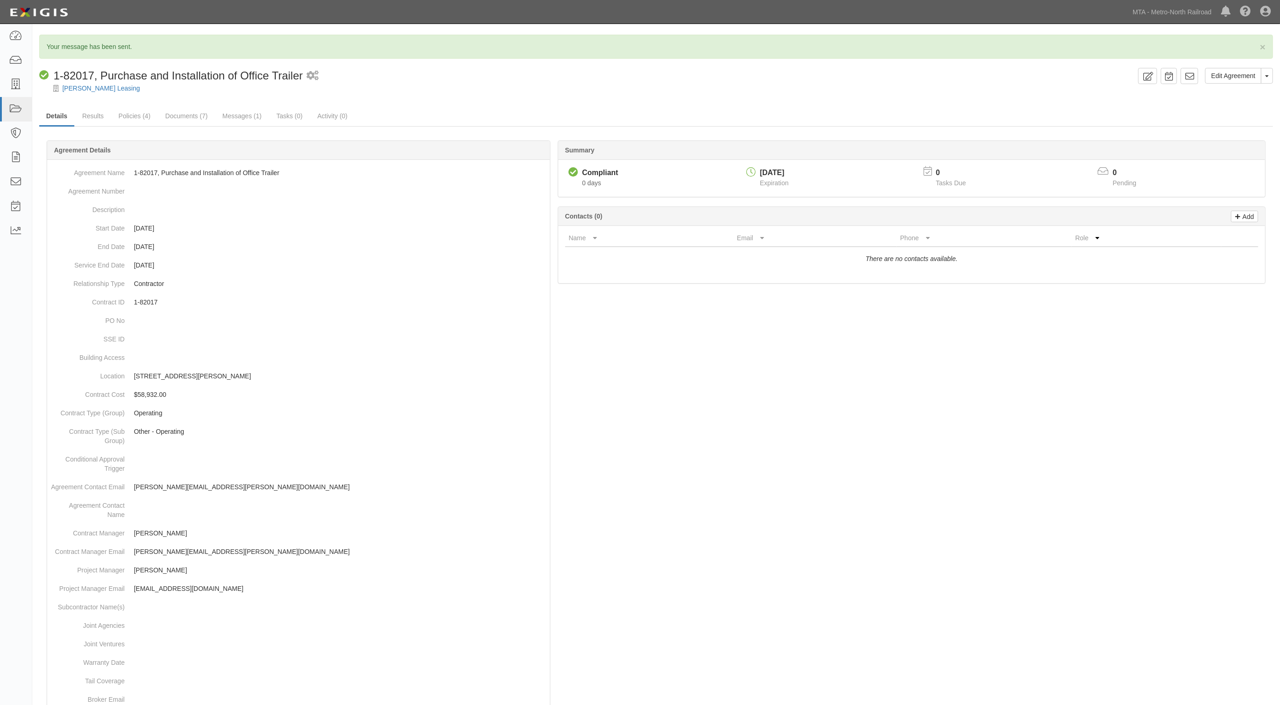
click at [386, 47] on p "Your message has been sent." at bounding box center [656, 46] width 1219 height 9
click at [506, 15] on div "Dashboard Inbox Parties Agreements Coverages Documents Messages Tasks Reports M…" at bounding box center [640, 12] width 1266 height 24
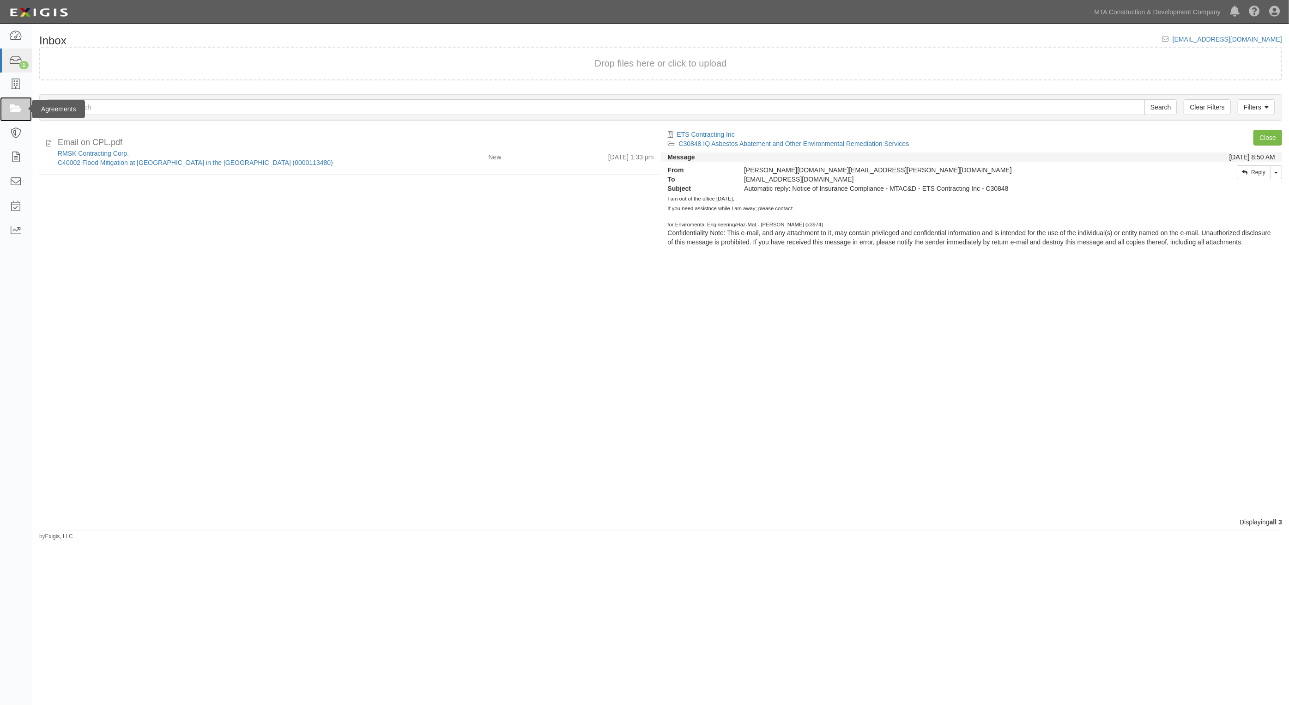
click at [15, 113] on icon at bounding box center [15, 109] width 13 height 11
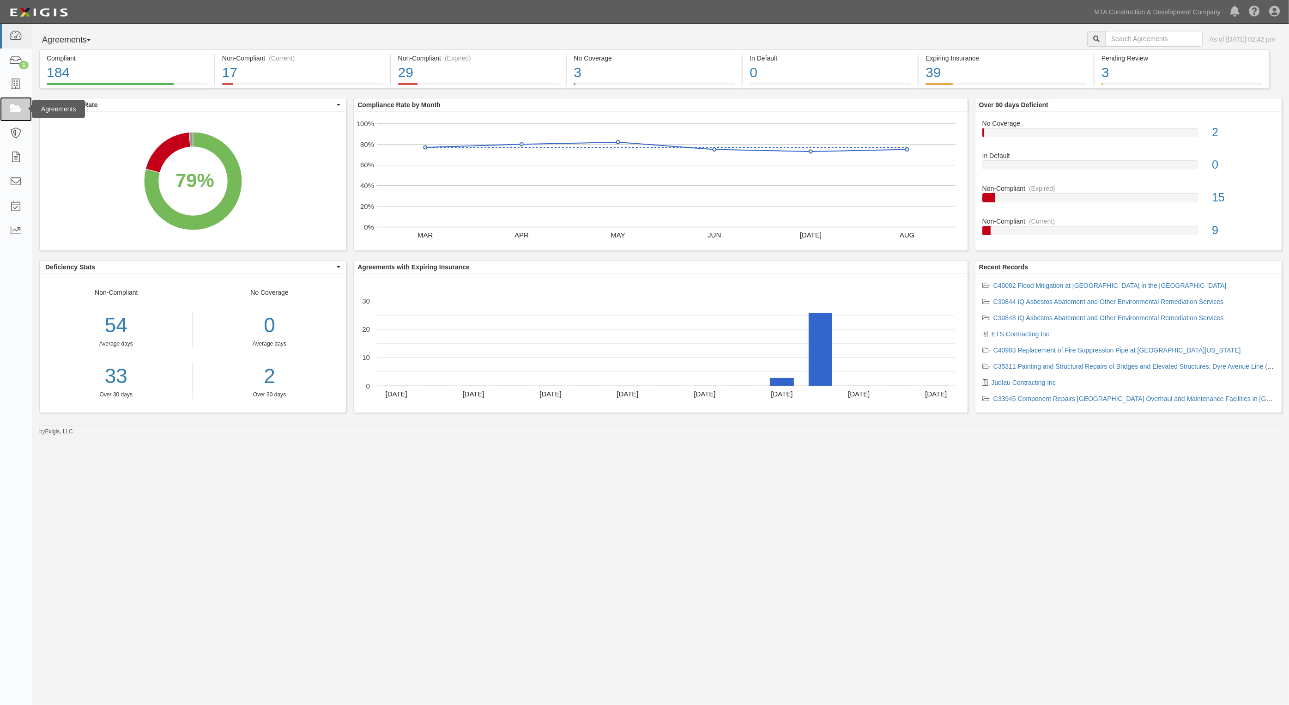
click at [14, 112] on icon at bounding box center [15, 109] width 13 height 11
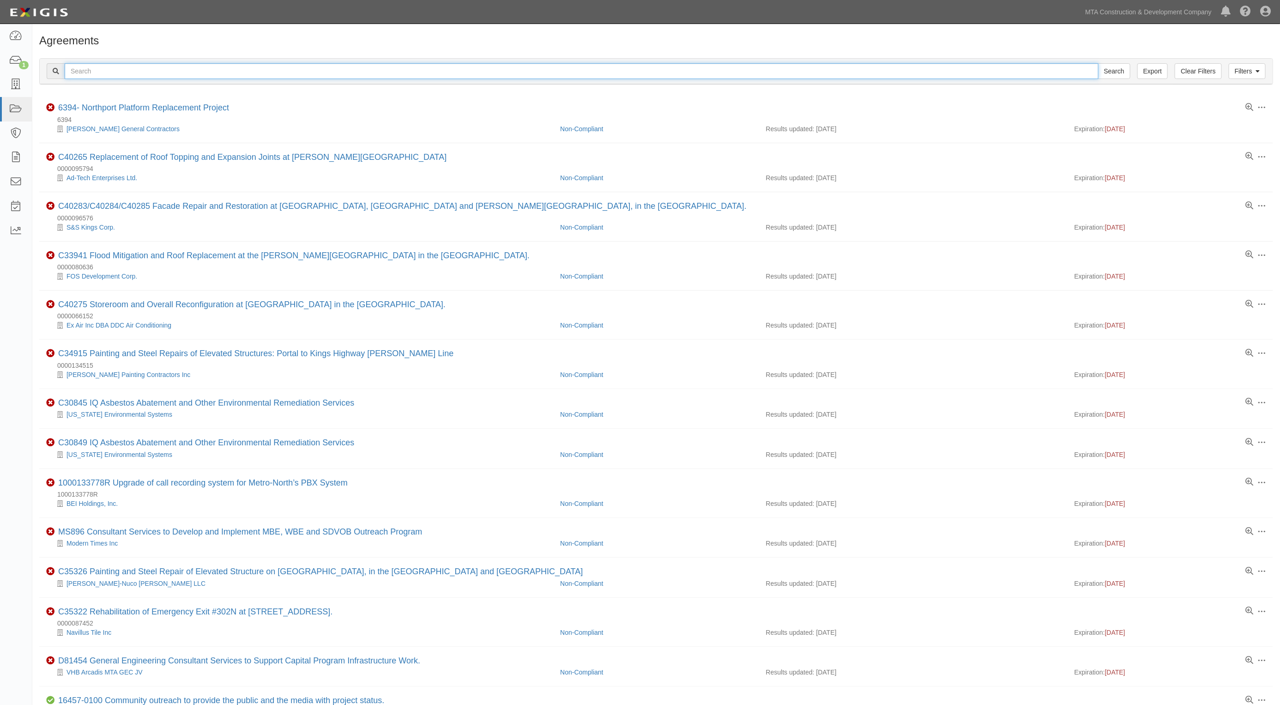
click at [128, 75] on input "text" at bounding box center [582, 71] width 1034 height 16
type input "865"
click at [1098, 63] on input "Search" at bounding box center [1114, 71] width 32 height 16
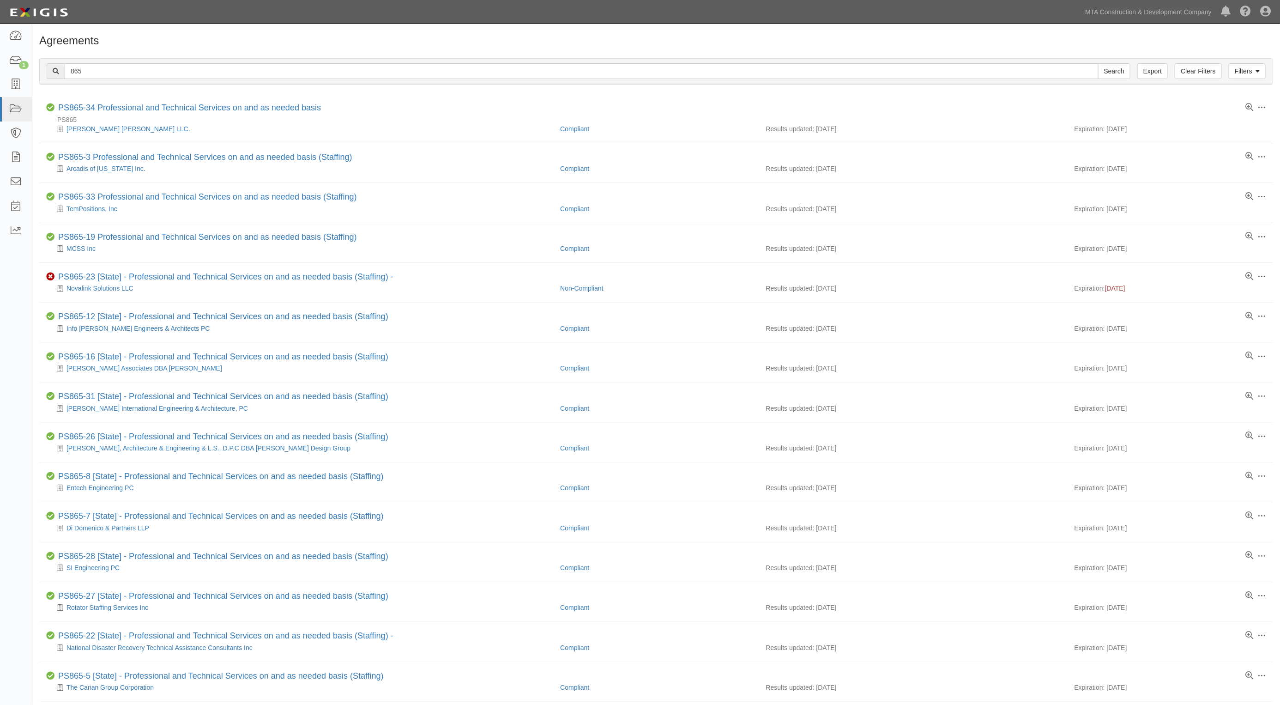
click at [217, 43] on h1 "Agreements" at bounding box center [656, 41] width 1234 height 12
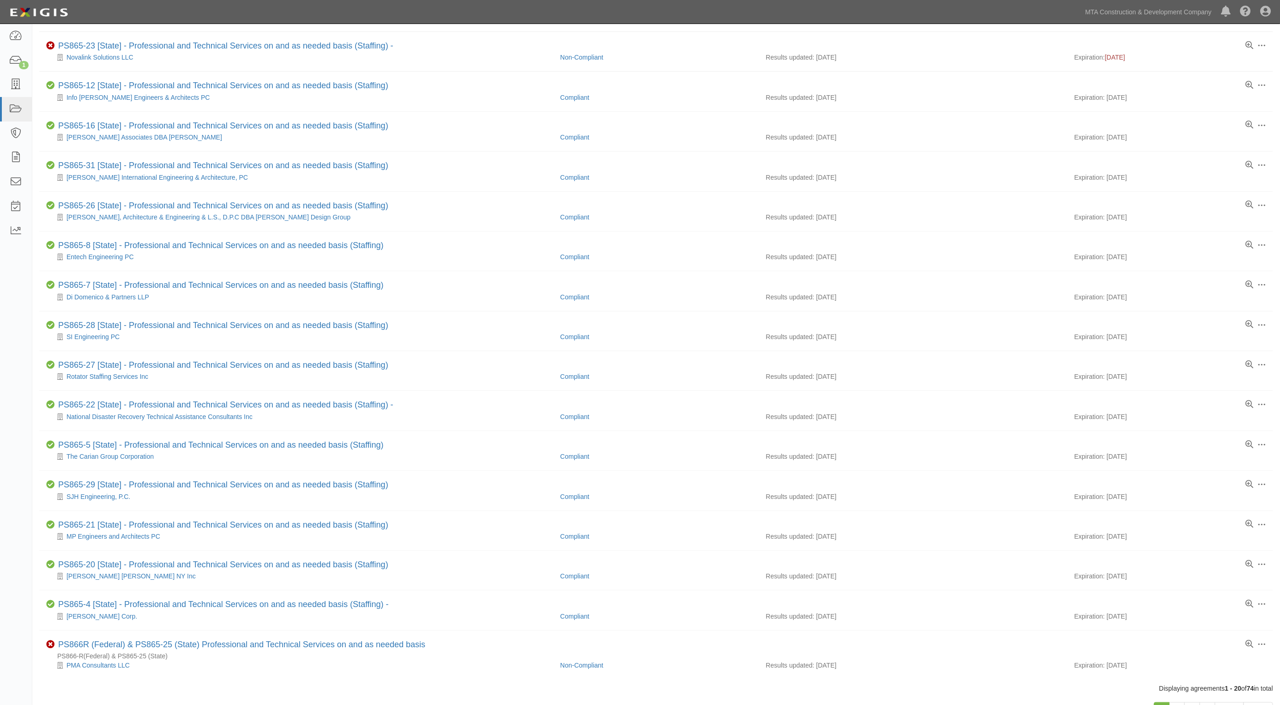
scroll to position [290, 0]
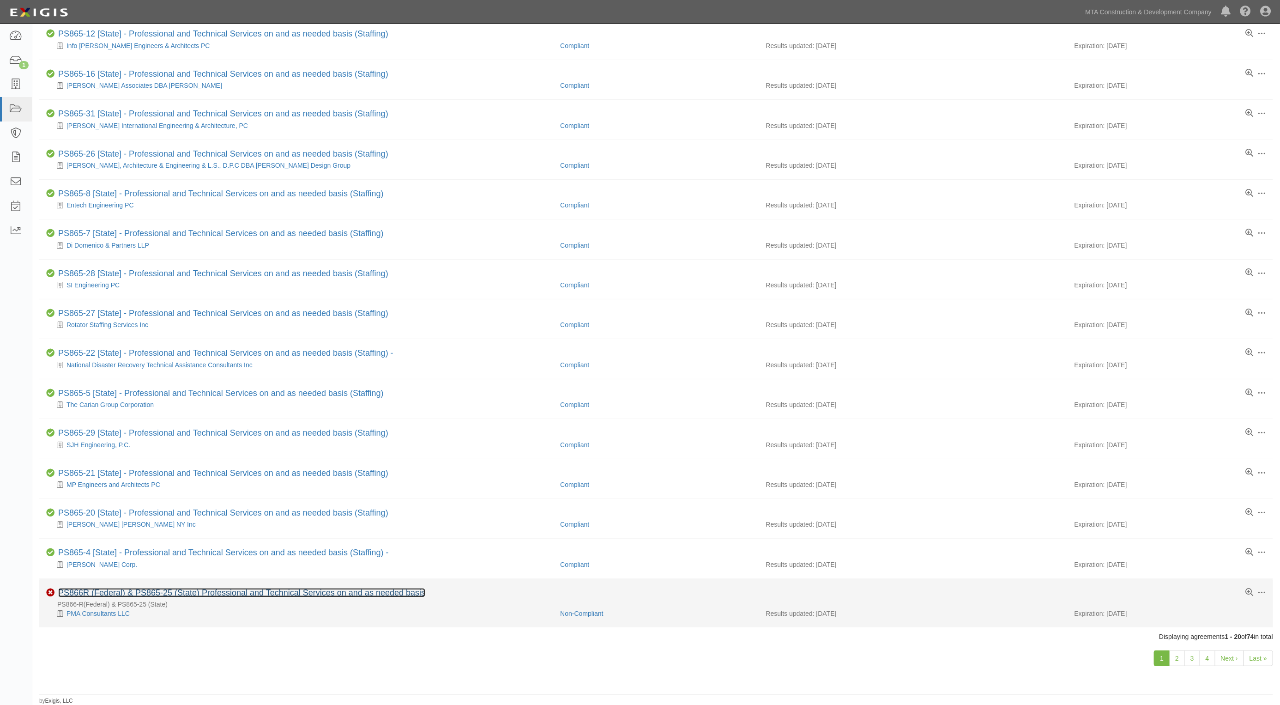
click at [211, 593] on link "PS866R (Federal) & PS865-25 (State) Professional and Technical Services on and …" at bounding box center [241, 592] width 367 height 9
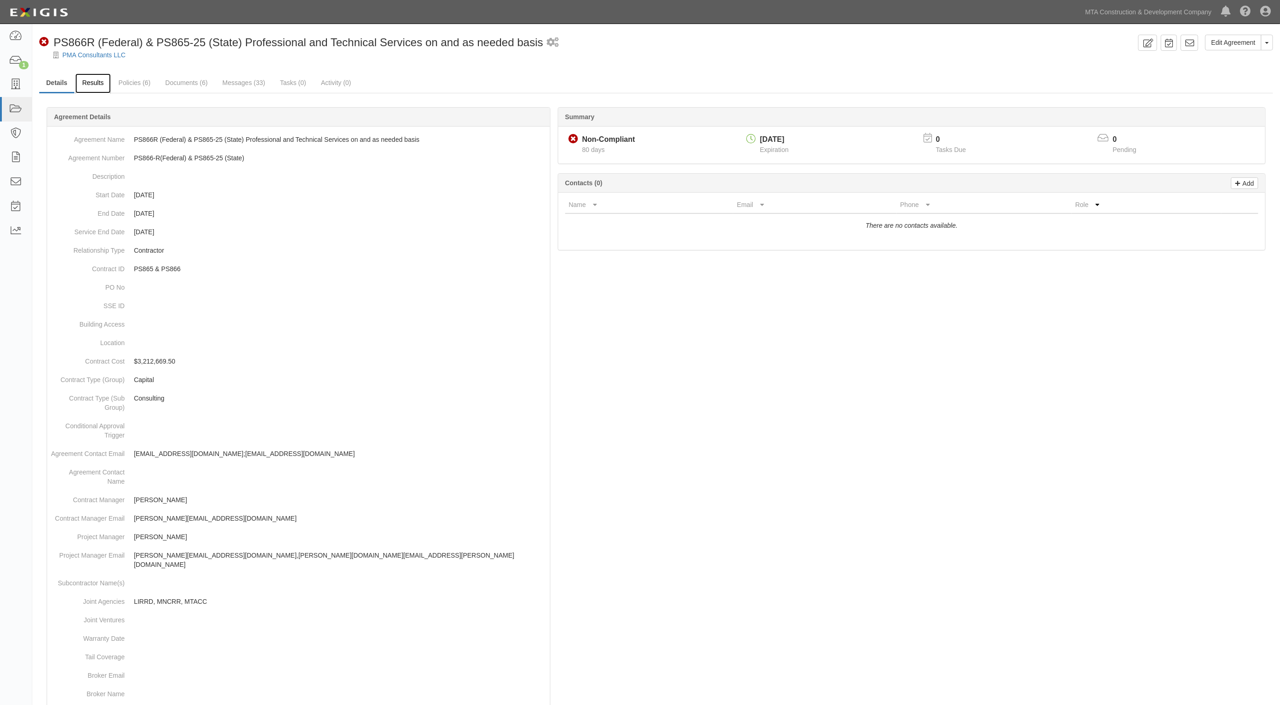
click at [91, 74] on link "Results" at bounding box center [93, 83] width 36 height 20
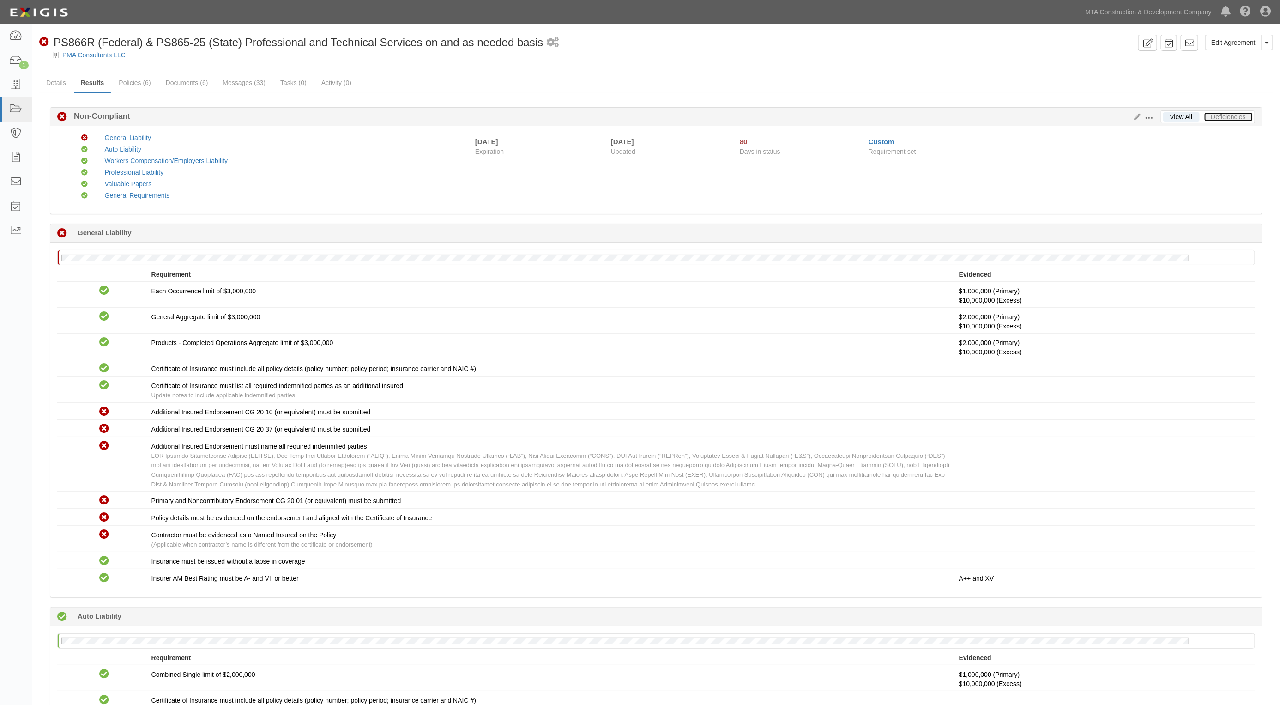
click at [1225, 116] on link "Deficiencies" at bounding box center [1228, 116] width 48 height 9
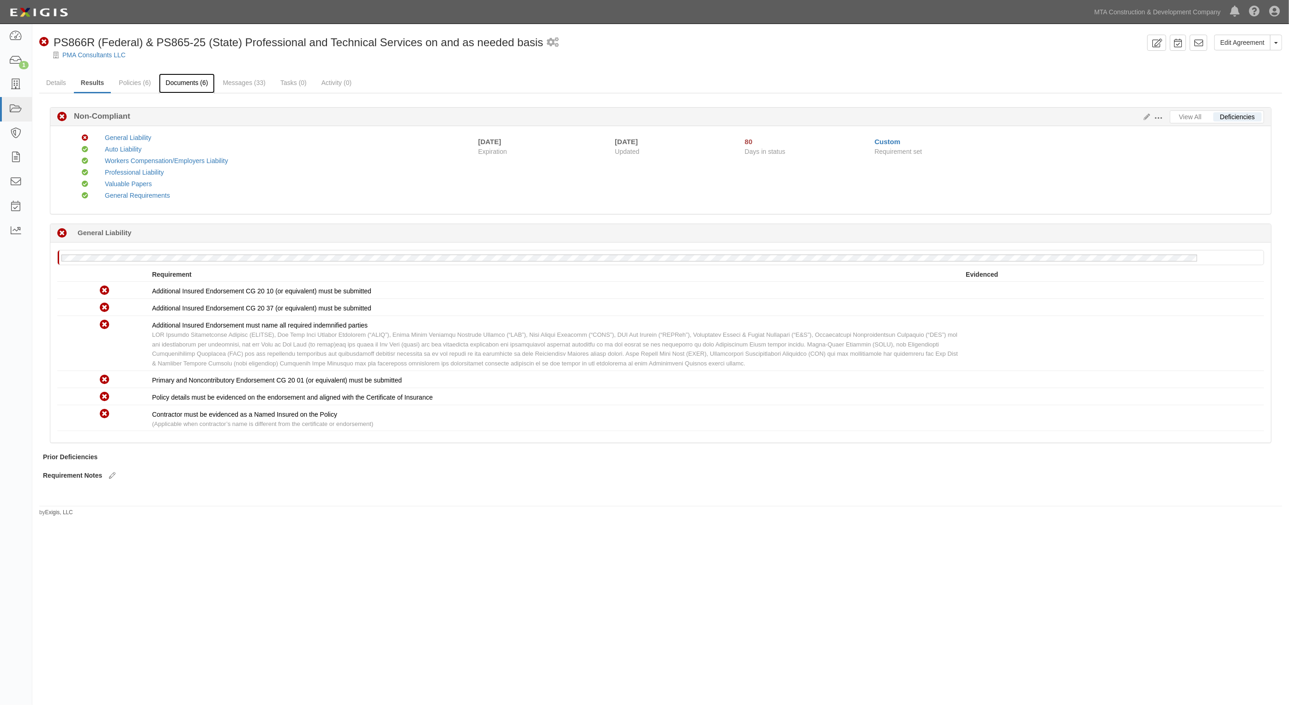
click at [196, 79] on link "Documents (6)" at bounding box center [187, 83] width 56 height 20
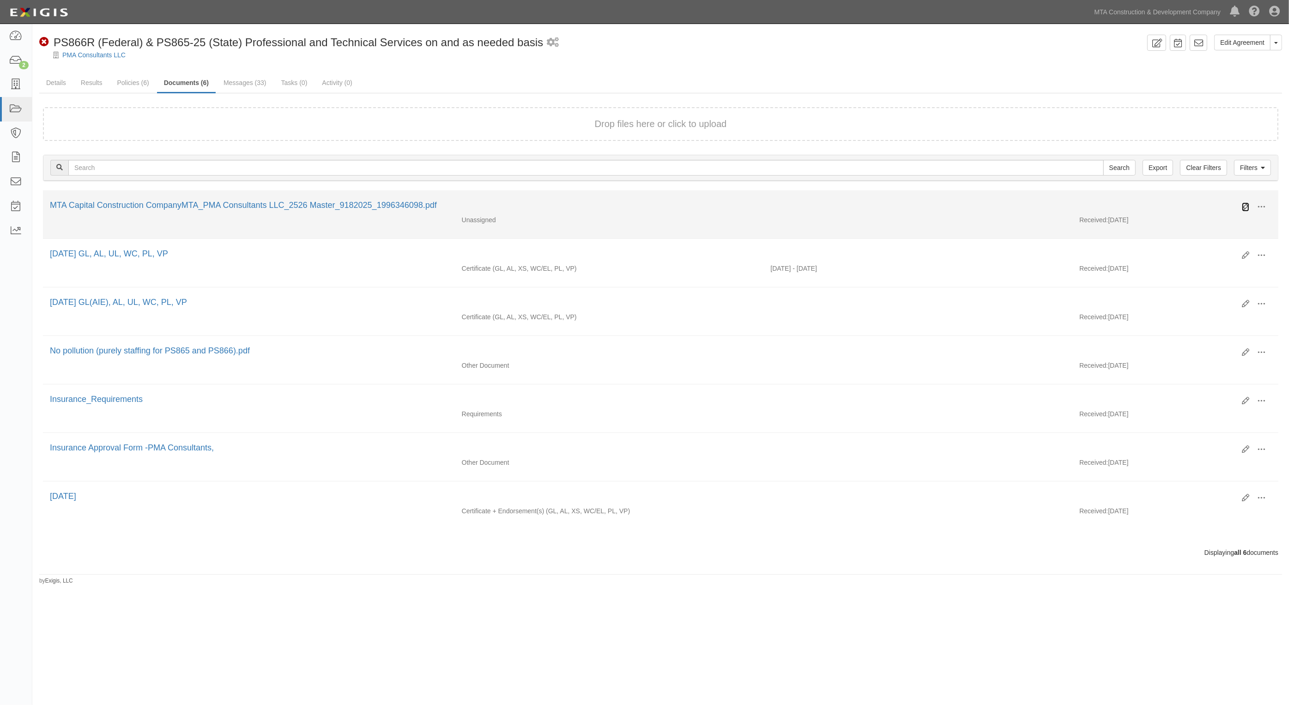
click at [1243, 205] on icon at bounding box center [1245, 206] width 7 height 7
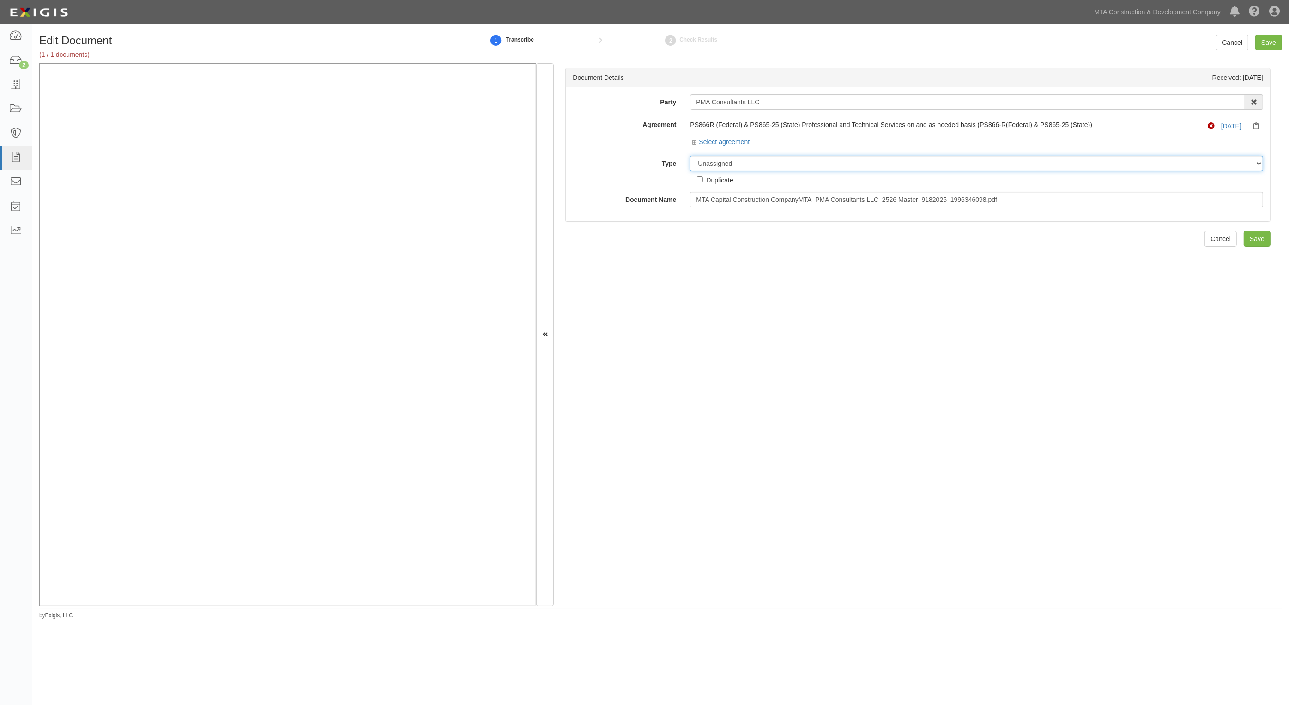
click at [738, 164] on select "Unassigned Binder Cancellation Notice Certificate Contract Endorsement Insuranc…" at bounding box center [976, 164] width 573 height 16
select select "EndorsementDetail"
click at [690, 156] on select "Unassigned Binder Cancellation Notice Certificate Contract Endorsement Insuranc…" at bounding box center [976, 164] width 573 height 16
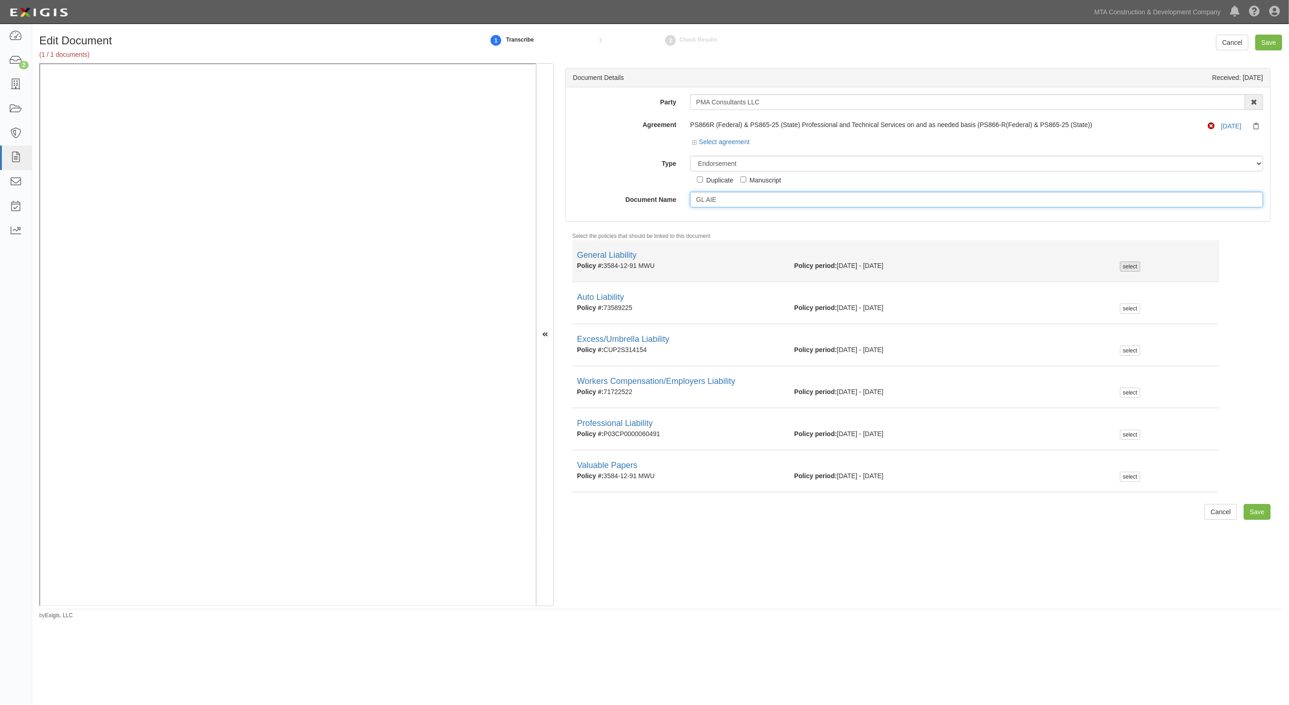
type input "GL AIE"
click at [1127, 269] on div "select" at bounding box center [1130, 266] width 20 height 10
checkbox input "true"
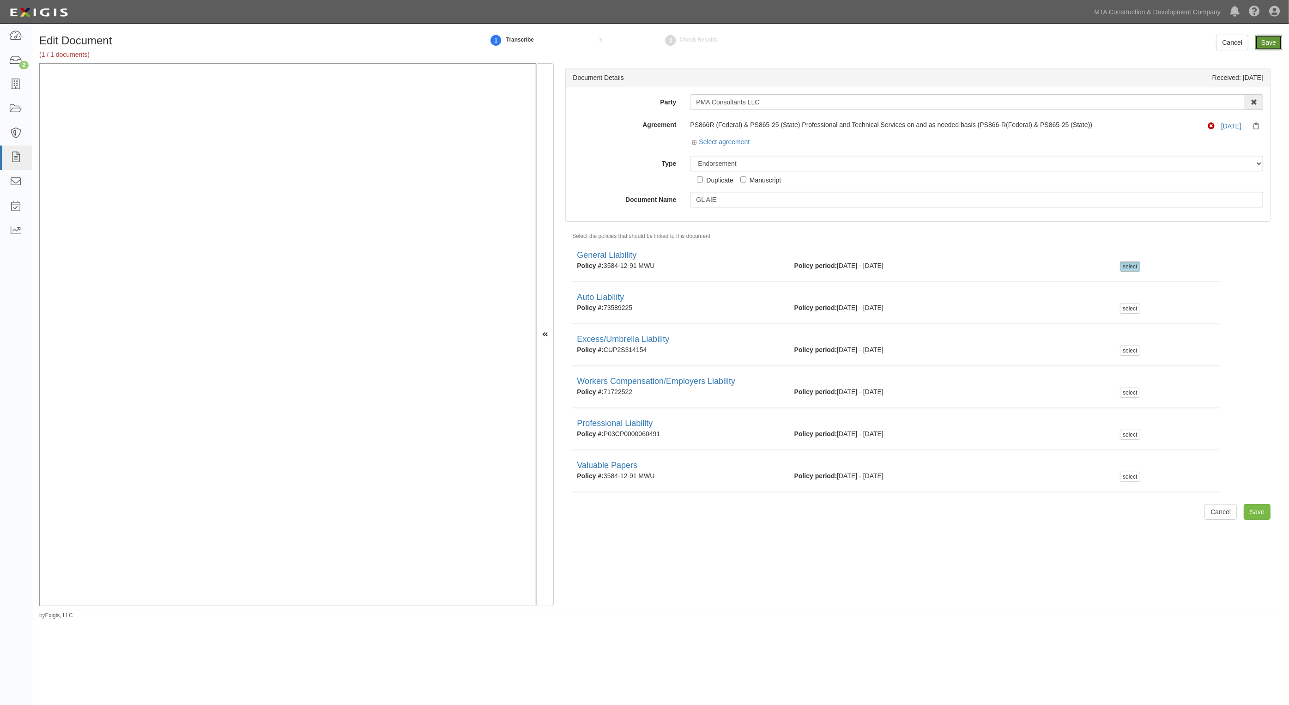
click at [1263, 39] on input "Save" at bounding box center [1268, 43] width 27 height 16
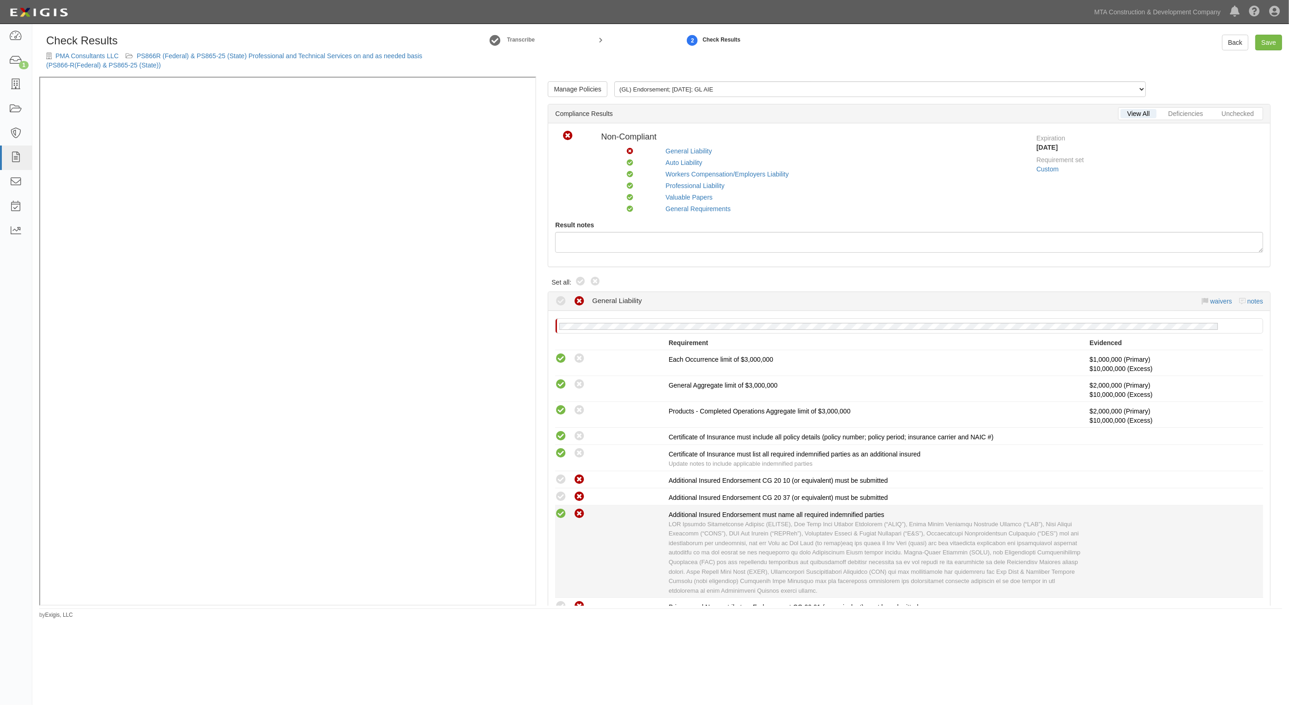
drag, startPoint x: 559, startPoint y: 513, endPoint x: 560, endPoint y: 507, distance: 6.1
click at [560, 511] on icon at bounding box center [561, 514] width 12 height 12
radio input "true"
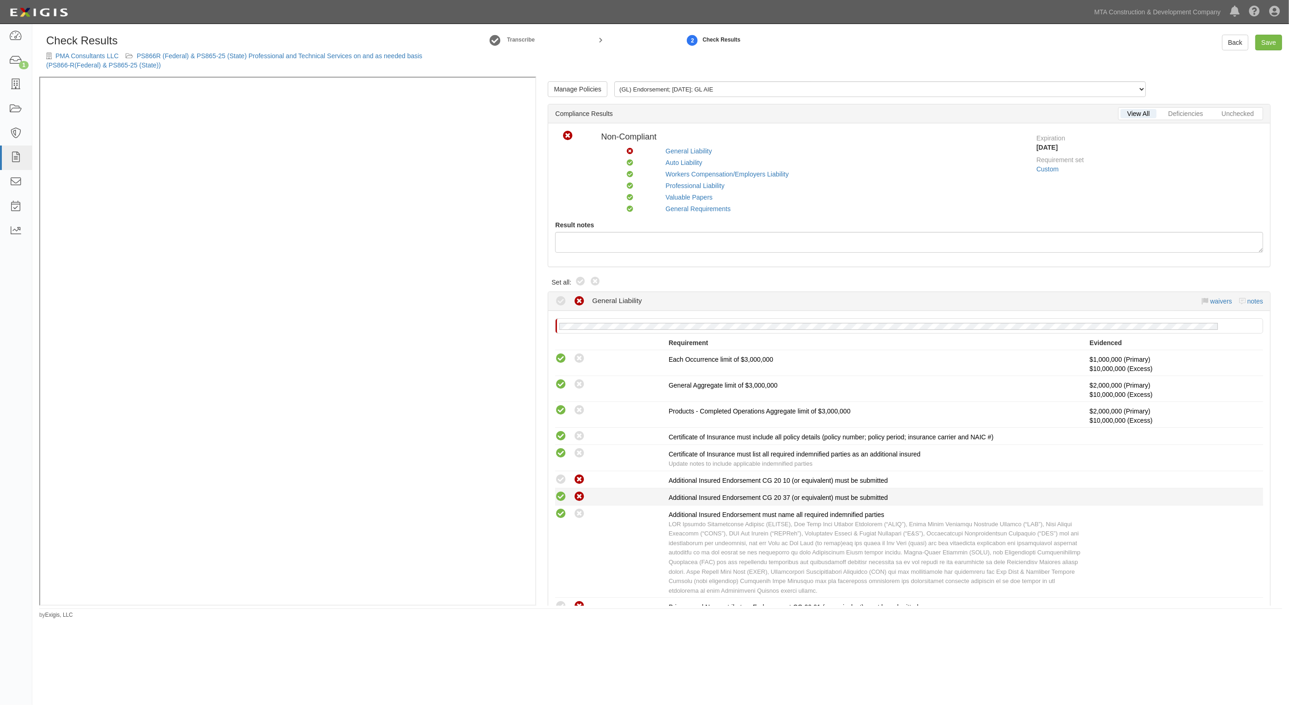
click at [562, 495] on icon at bounding box center [561, 497] width 12 height 12
radio input "true"
click at [562, 479] on icon at bounding box center [561, 480] width 12 height 12
radio input "true"
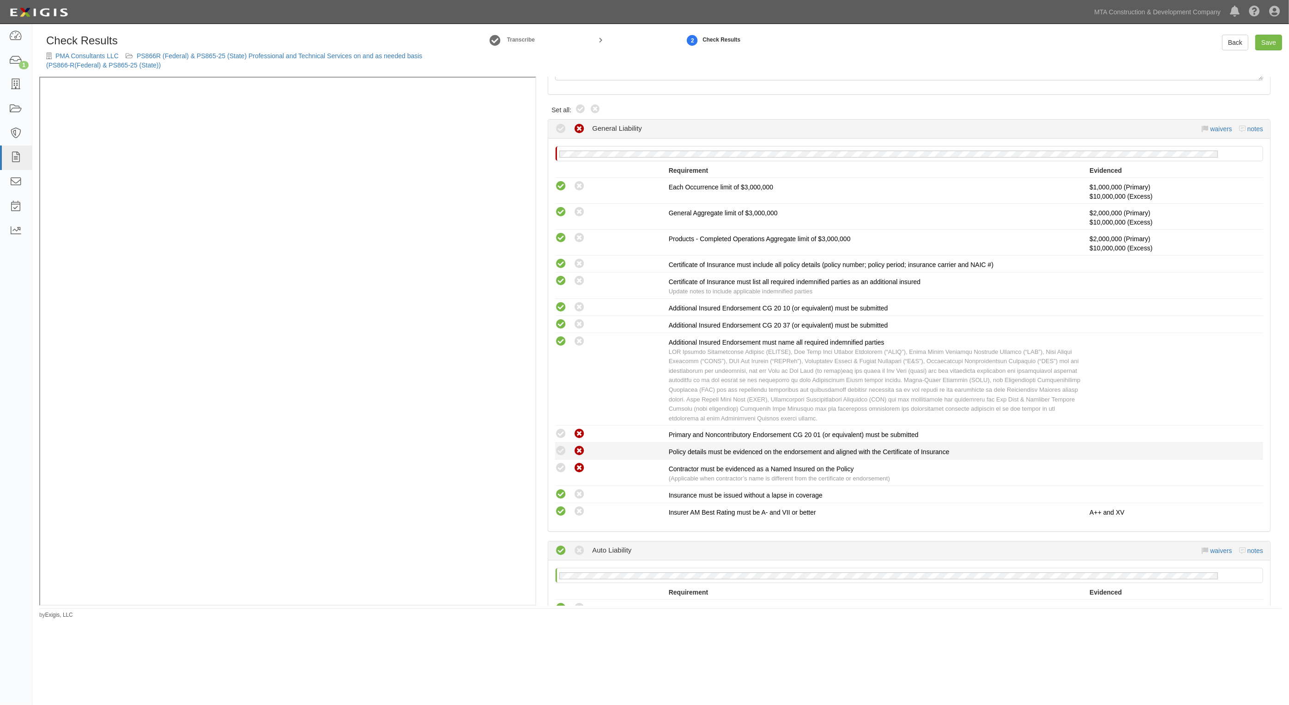
scroll to position [173, 0]
drag, startPoint x: 565, startPoint y: 466, endPoint x: 560, endPoint y: 467, distance: 4.7
click at [562, 467] on icon at bounding box center [561, 467] width 12 height 12
click at [560, 467] on icon at bounding box center [561, 467] width 12 height 12
radio input "false"
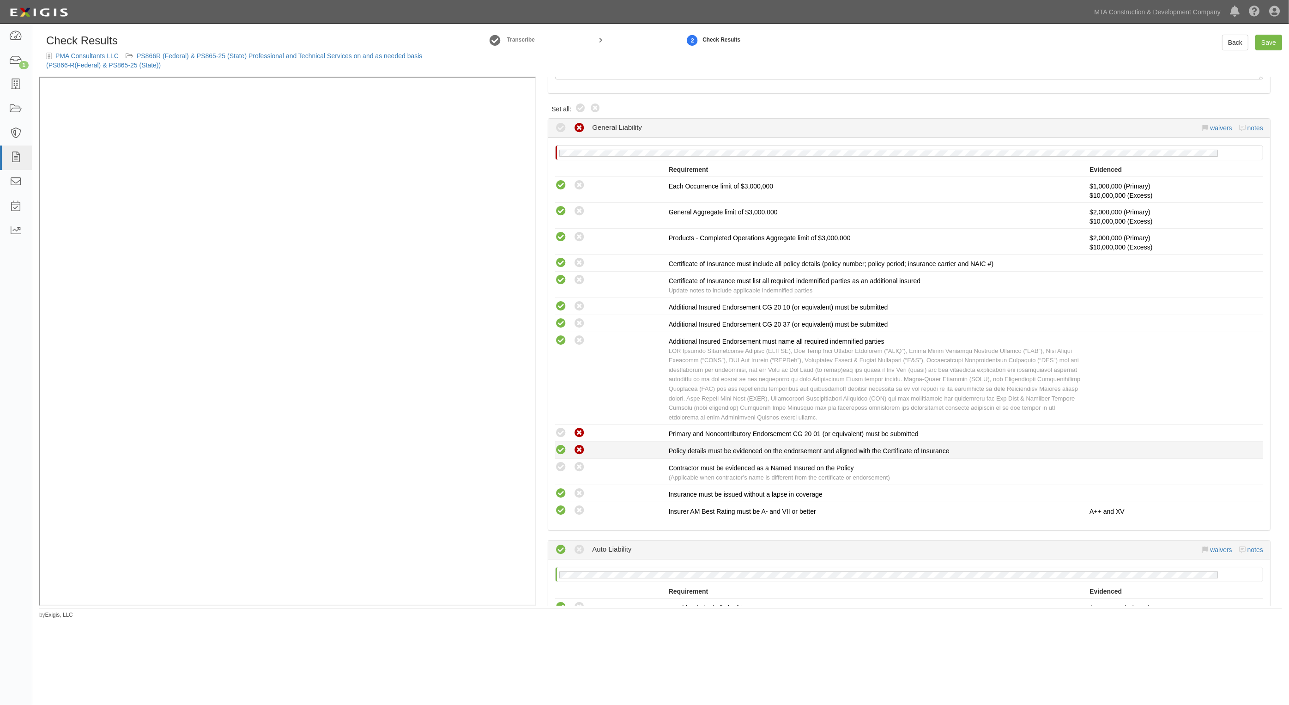
click at [561, 453] on icon at bounding box center [561, 450] width 12 height 12
radio input "true"
click at [560, 439] on icon at bounding box center [561, 433] width 12 height 12
radio input "true"
click at [562, 465] on icon at bounding box center [561, 467] width 12 height 12
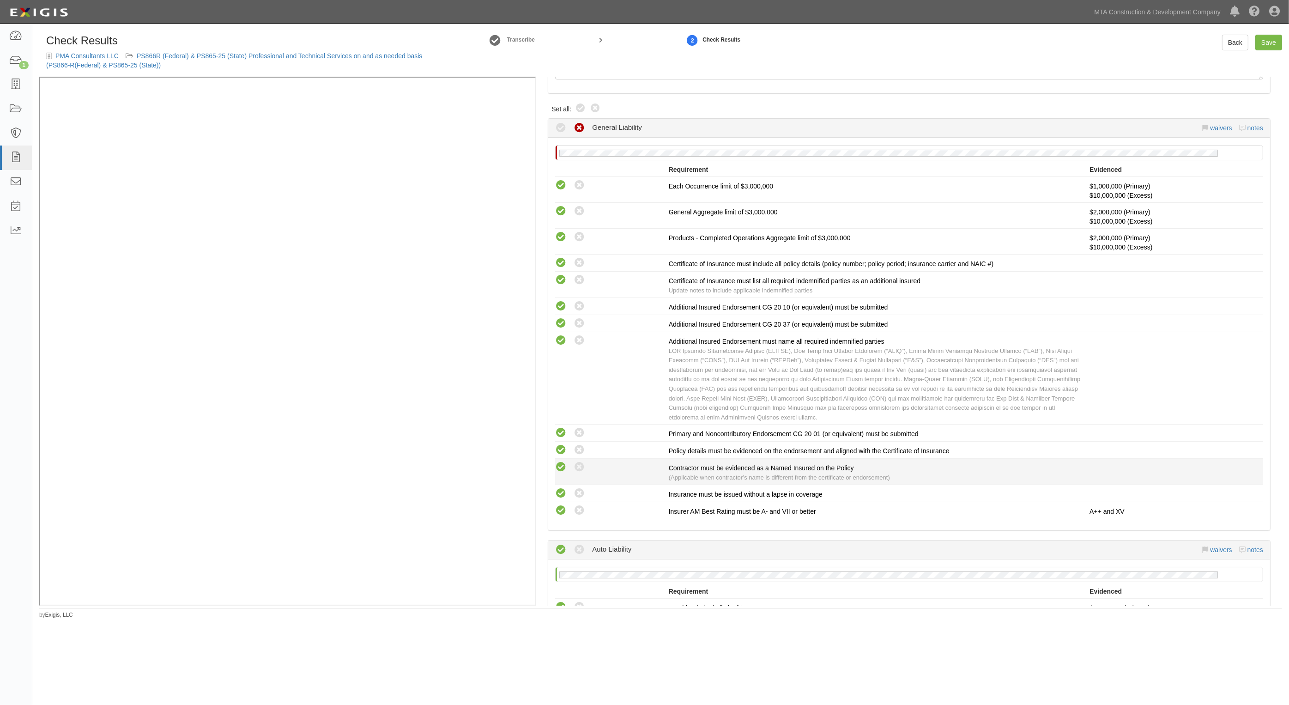
radio input "true"
click at [1270, 42] on link "Save" at bounding box center [1268, 43] width 27 height 16
radio input "true"
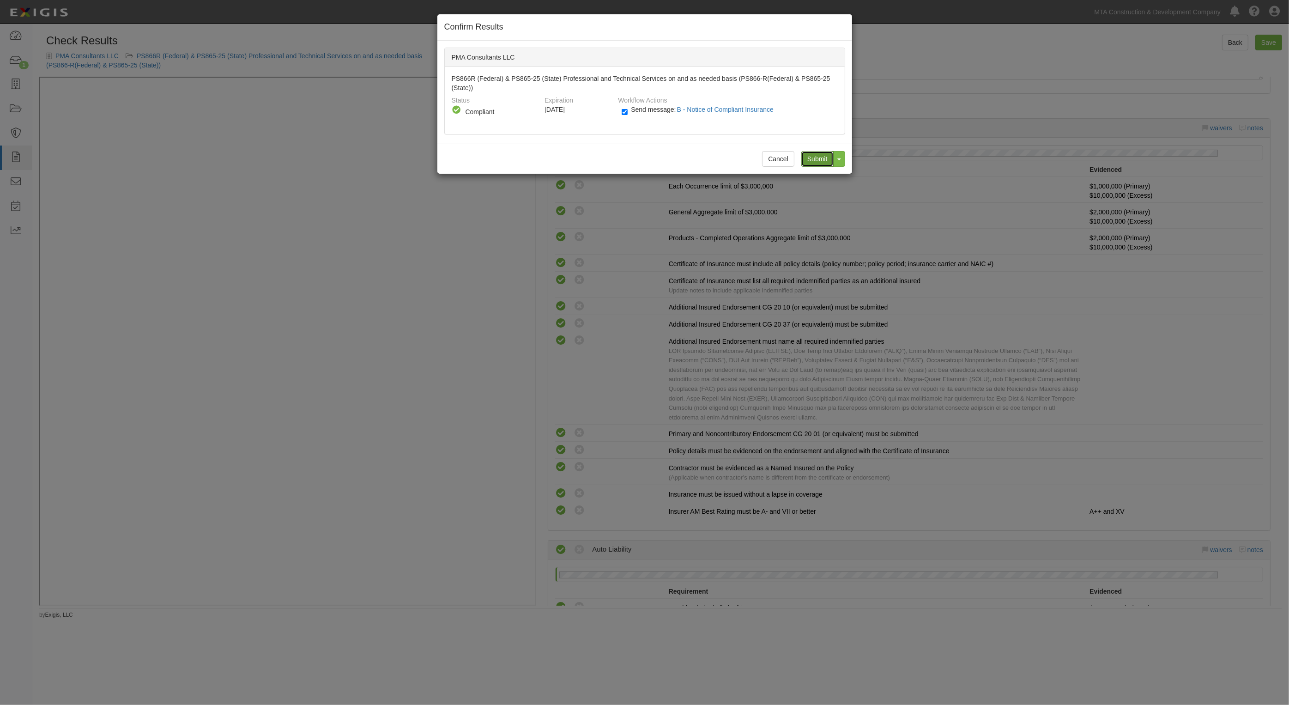
click at [812, 163] on input "Submit" at bounding box center [817, 159] width 32 height 16
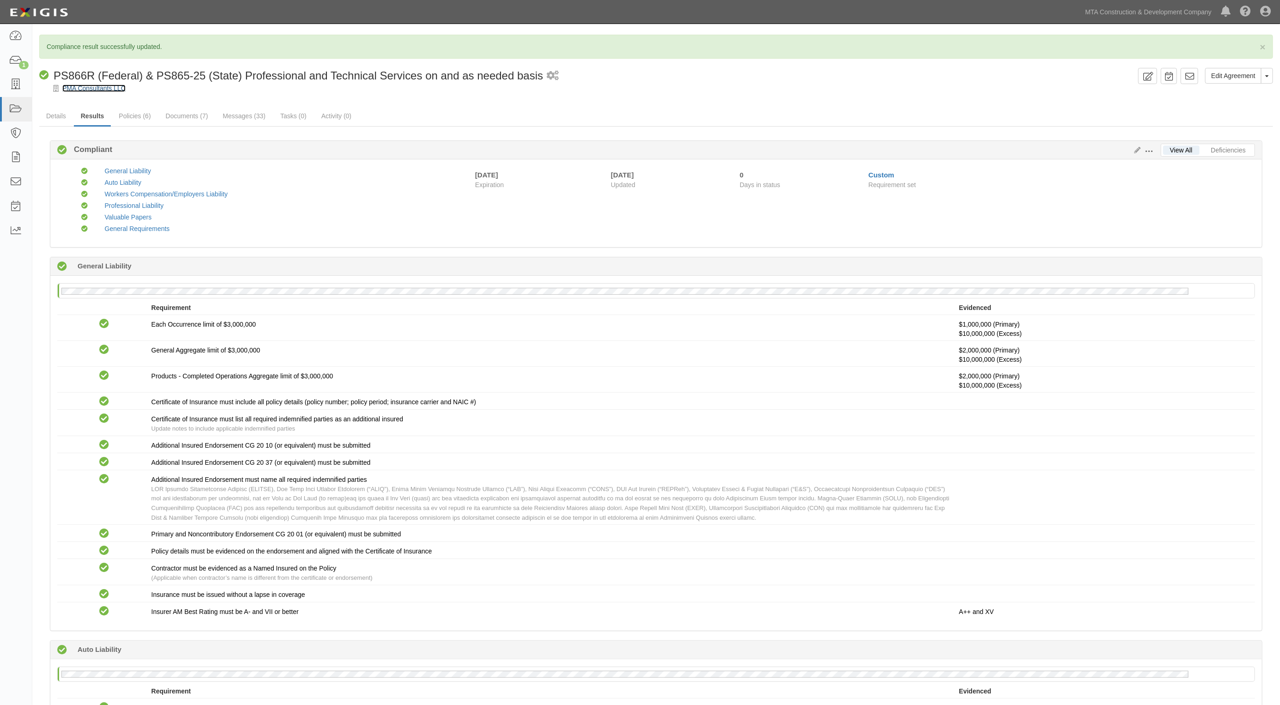
click at [82, 89] on link "PMA Consultants LLC" at bounding box center [93, 88] width 63 height 7
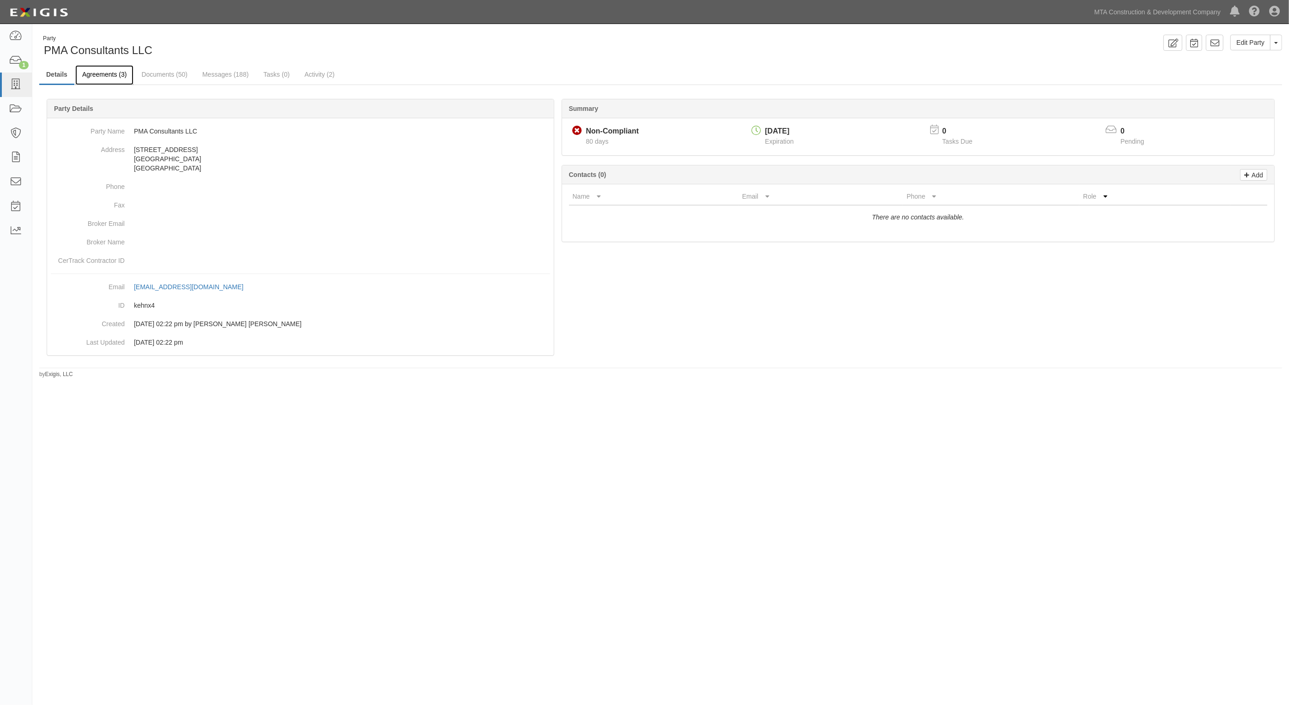
click at [108, 70] on link "Agreements (3)" at bounding box center [104, 75] width 58 height 20
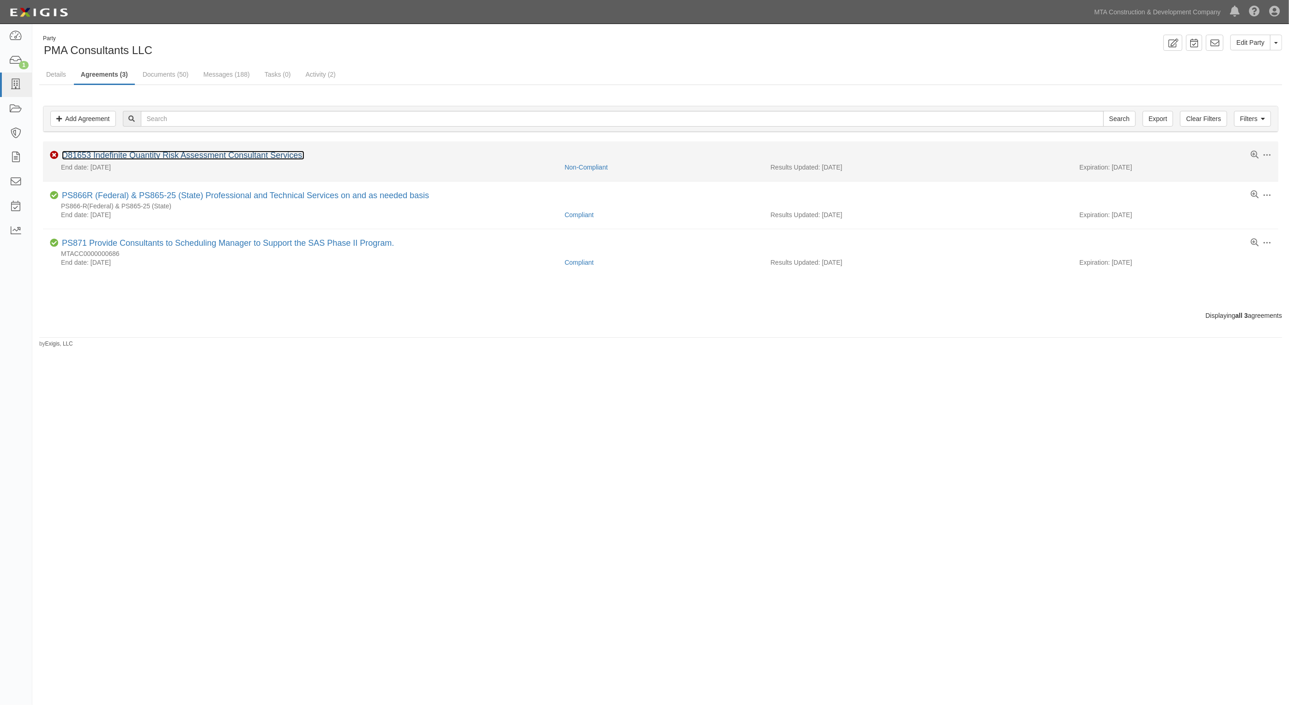
click at [126, 153] on link "D81653 Indefinite Quantity Risk Assessment Consultant Services." at bounding box center [183, 155] width 242 height 9
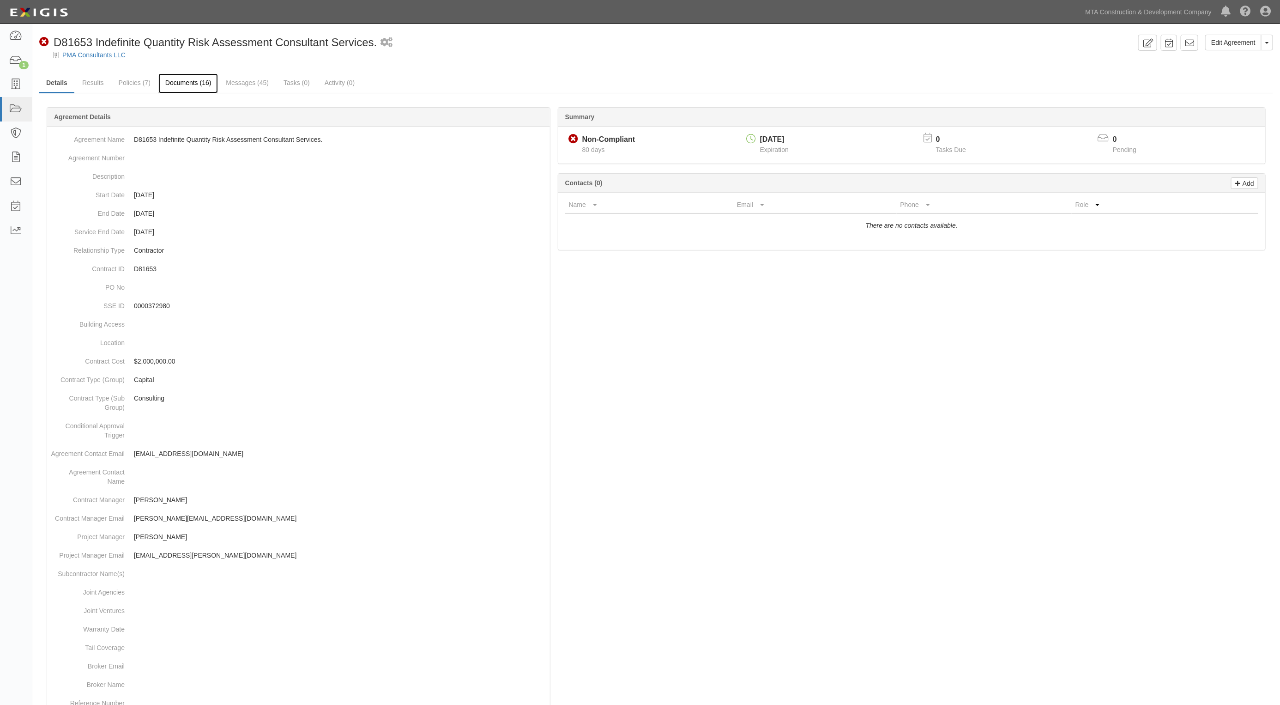
click at [196, 86] on link "Documents (16)" at bounding box center [188, 83] width 60 height 20
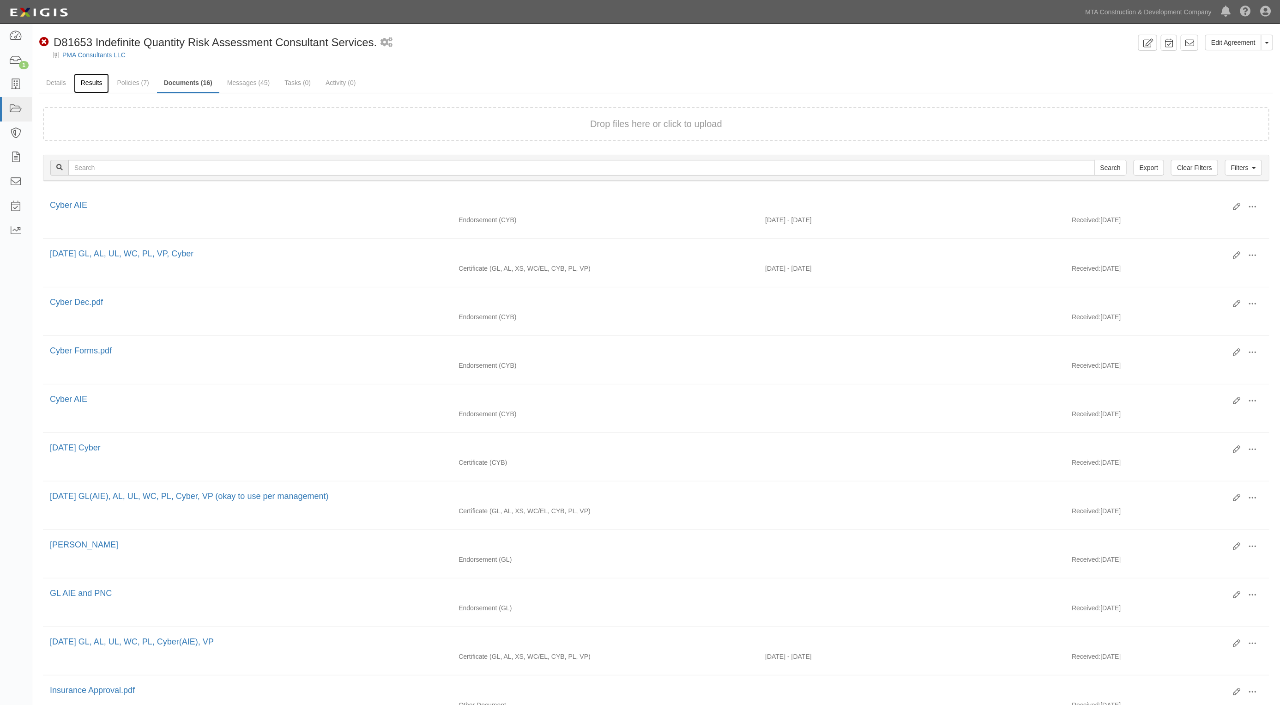
click at [89, 88] on link "Results" at bounding box center [92, 83] width 36 height 20
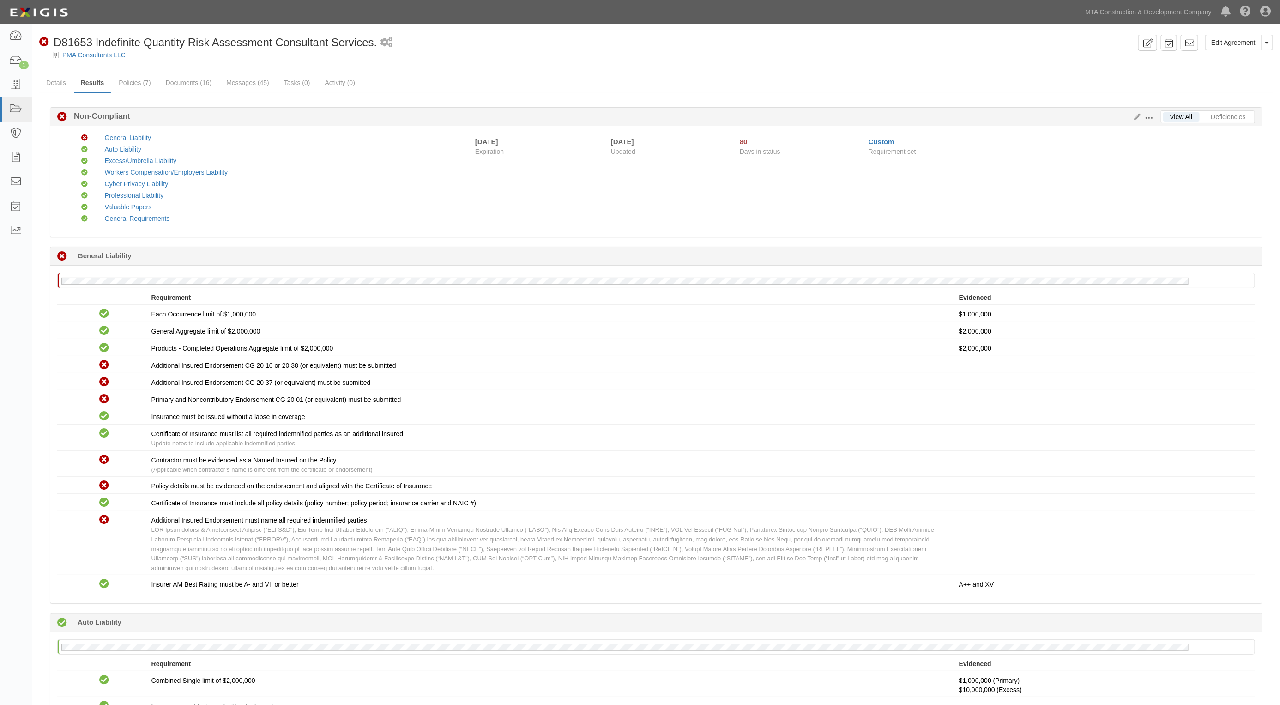
click at [882, 234] on div "Non-Compliant General Liability Compliant Auto Liability Compliant Excess/Umbre…" at bounding box center [656, 181] width 1212 height 111
click at [201, 78] on link "Documents (16)" at bounding box center [189, 83] width 60 height 20
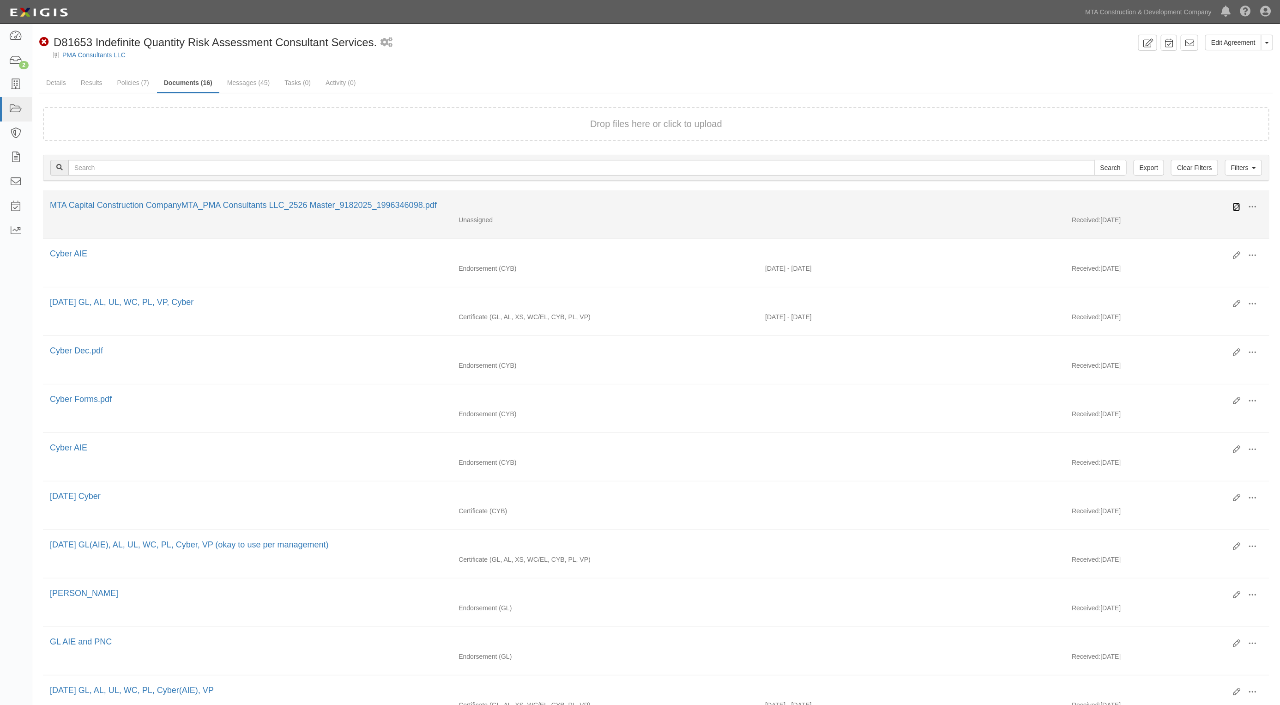
click at [1234, 205] on icon at bounding box center [1236, 206] width 7 height 7
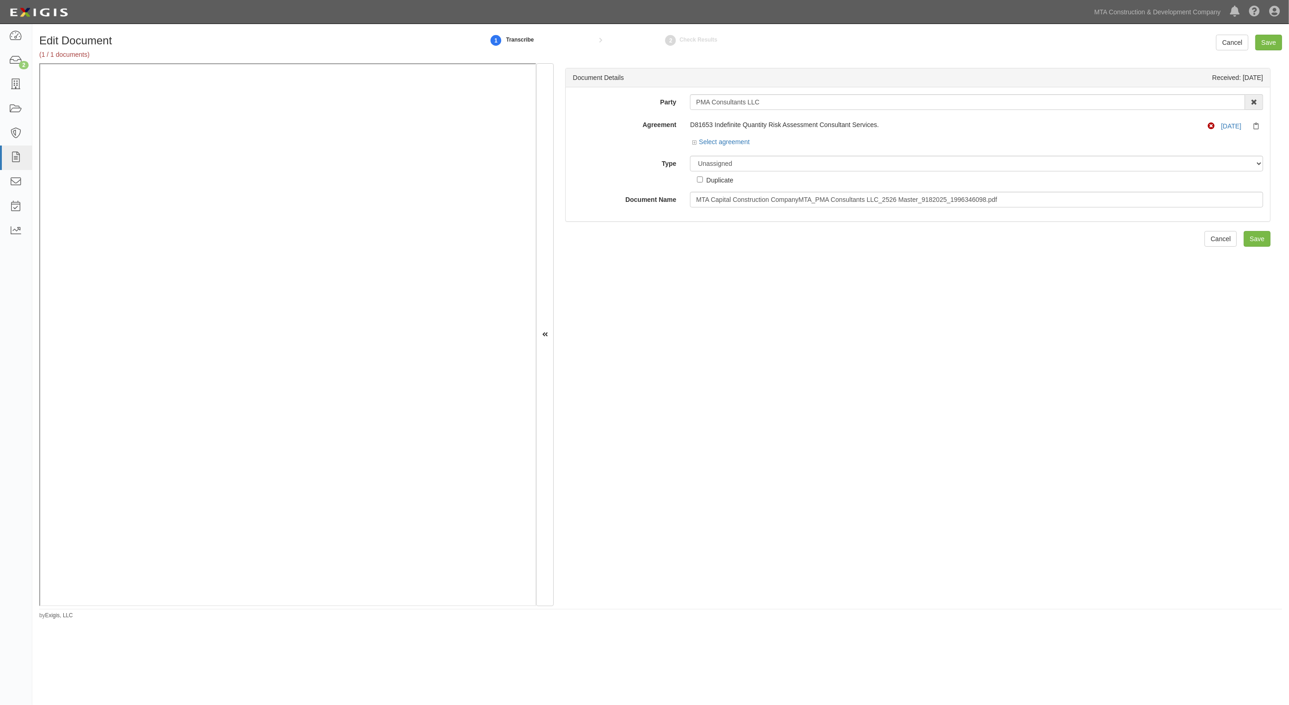
click at [741, 148] on div "Select agreement" at bounding box center [976, 143] width 573 height 12
click at [747, 163] on select "Unassigned Binder Cancellation Notice Certificate Contract Endorsement Insuranc…" at bounding box center [976, 164] width 573 height 16
select select "EndorsementDetail"
click at [690, 156] on select "Unassigned Binder Cancellation Notice Certificate Contract Endorsement Insuranc…" at bounding box center [976, 164] width 573 height 16
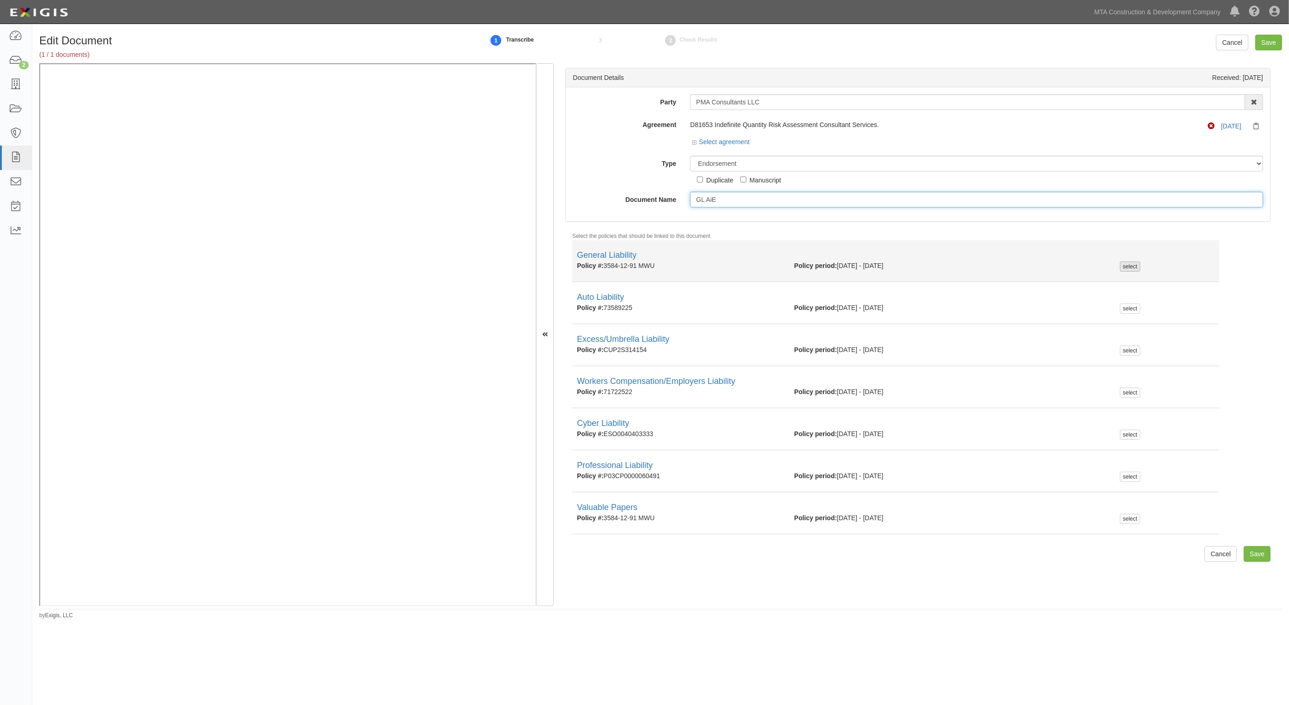
type input "GL AiE"
click at [1120, 265] on div "select" at bounding box center [1130, 266] width 20 height 10
checkbox input "true"
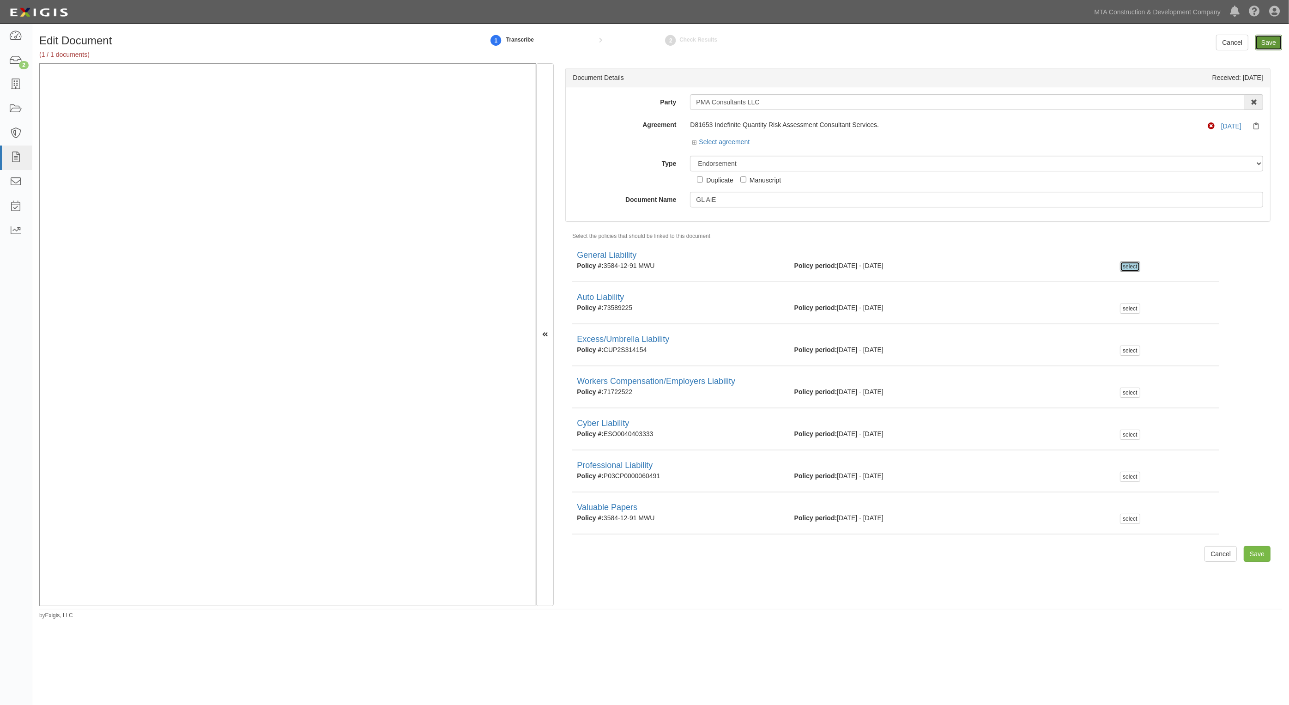
click at [1275, 41] on input "Save" at bounding box center [1268, 43] width 27 height 16
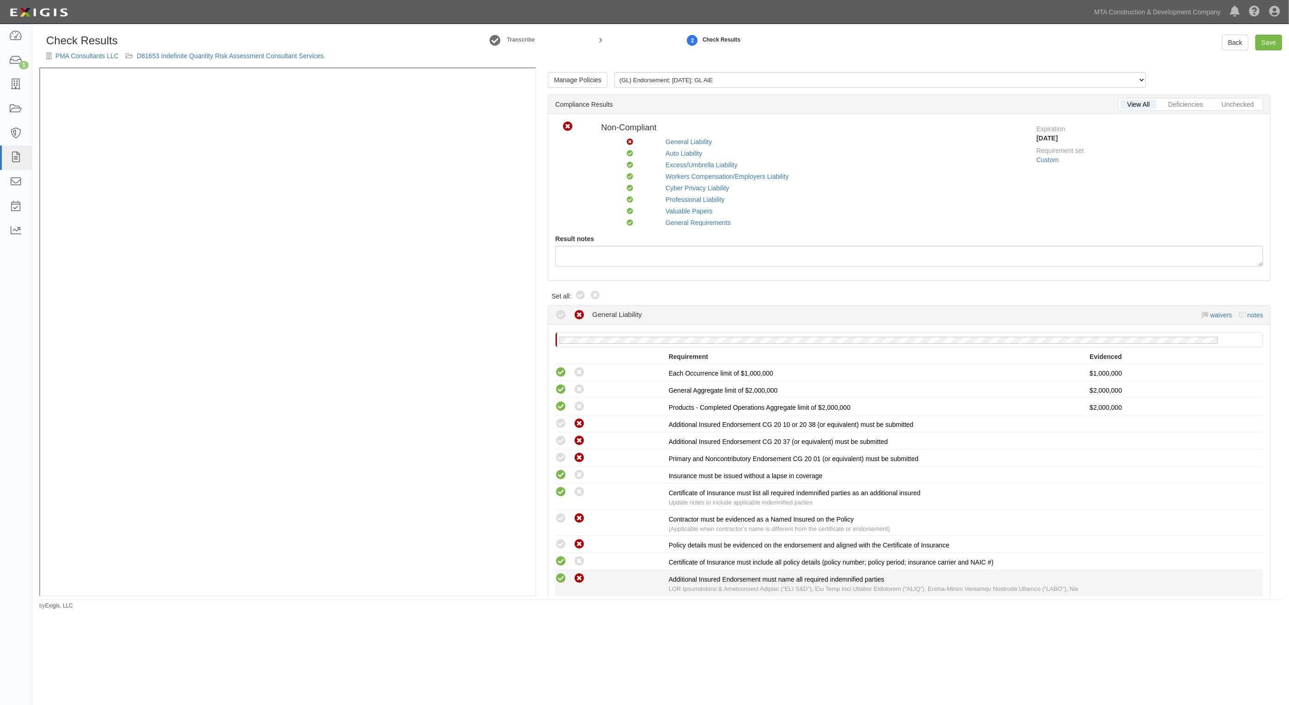
click at [562, 574] on icon at bounding box center [561, 579] width 12 height 12
radio input "true"
click at [558, 541] on icon at bounding box center [561, 544] width 12 height 12
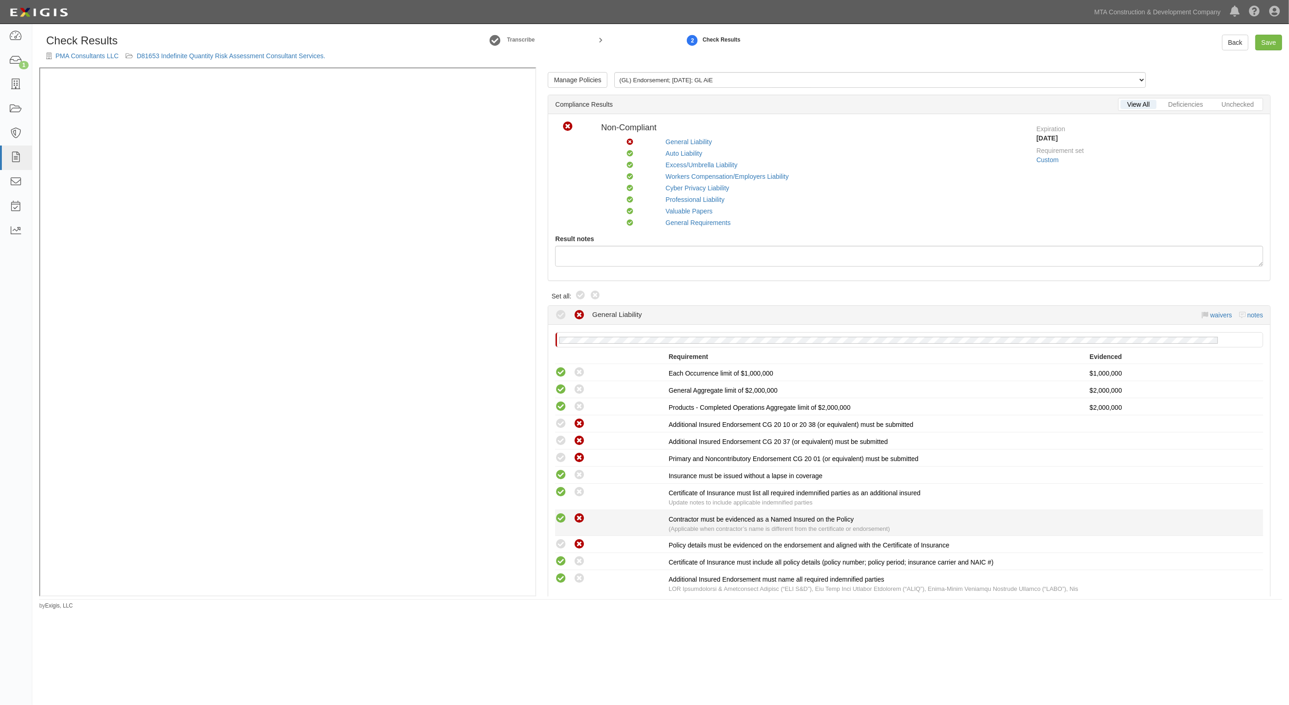
radio input "true"
click at [561, 515] on icon at bounding box center [561, 519] width 12 height 12
radio input "true"
click at [558, 455] on icon at bounding box center [561, 458] width 12 height 12
radio input "true"
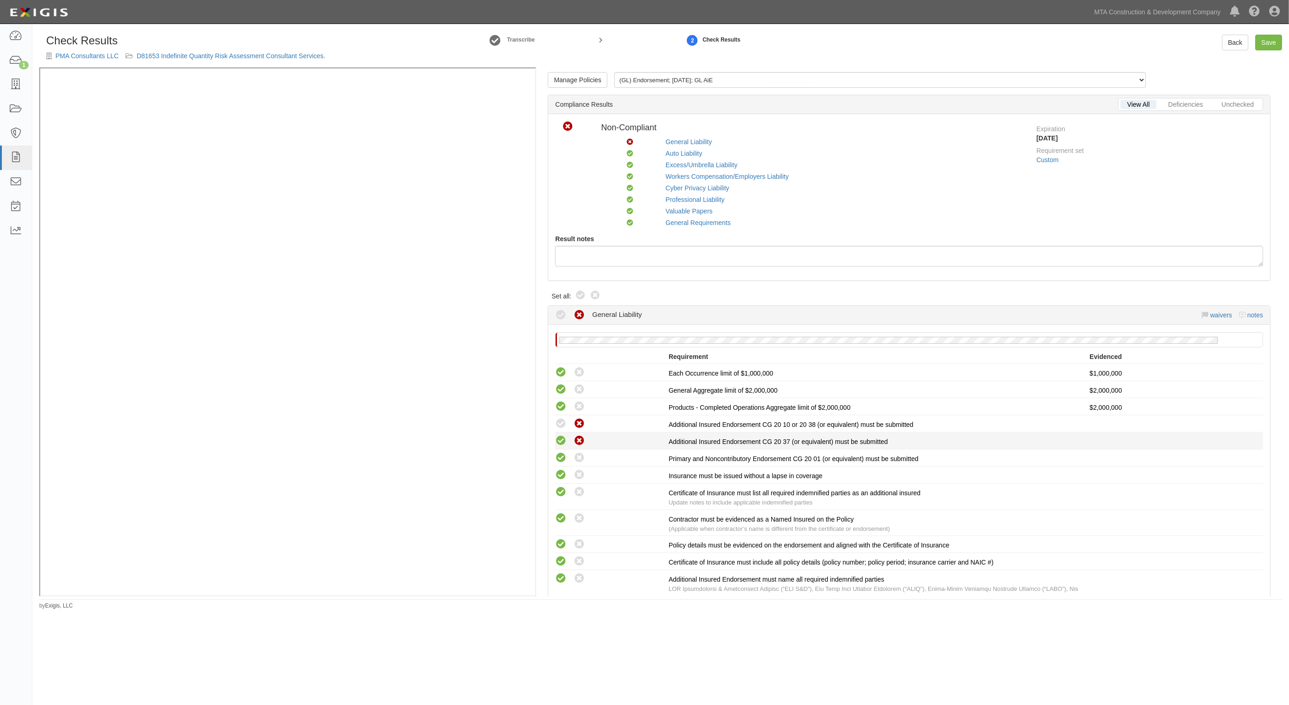
click at [558, 435] on icon at bounding box center [561, 441] width 12 height 12
radio input "true"
click at [559, 420] on icon at bounding box center [561, 424] width 12 height 12
radio input "true"
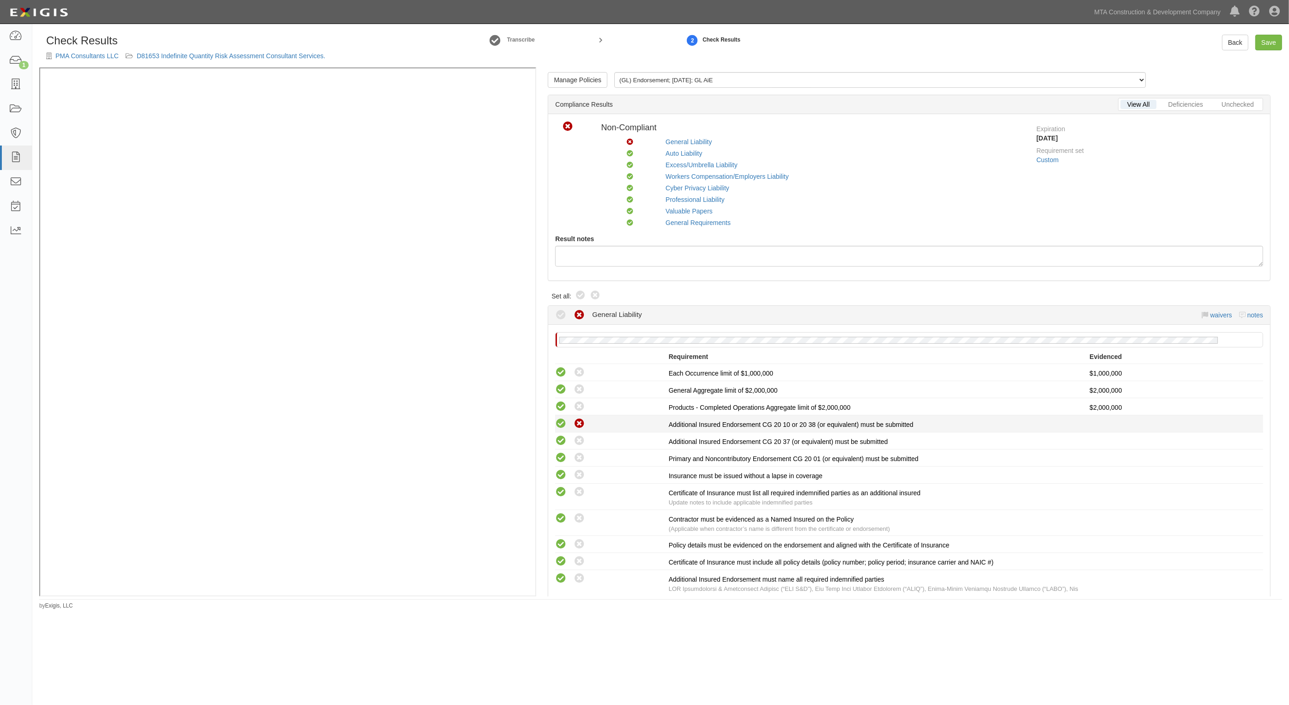
radio input "true"
click at [1262, 44] on link "Save" at bounding box center [1268, 43] width 27 height 16
radio input "true"
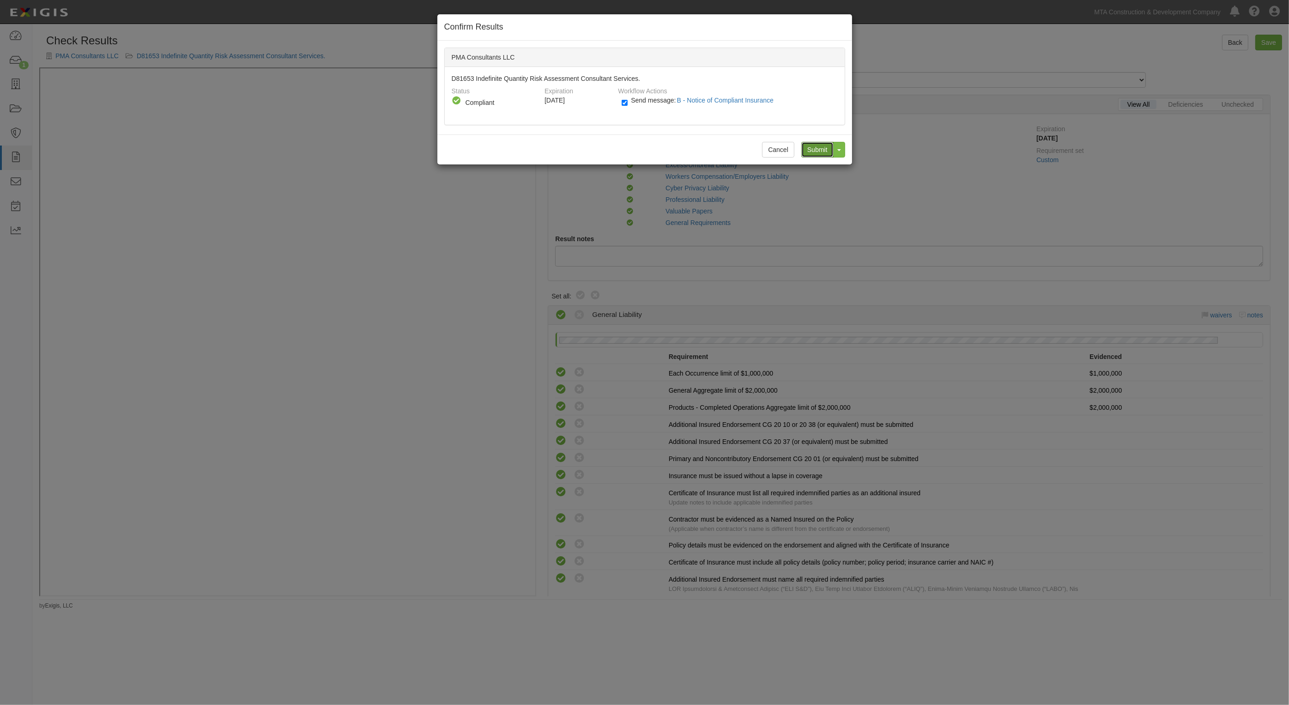
click at [811, 148] on input "Submit" at bounding box center [817, 150] width 32 height 16
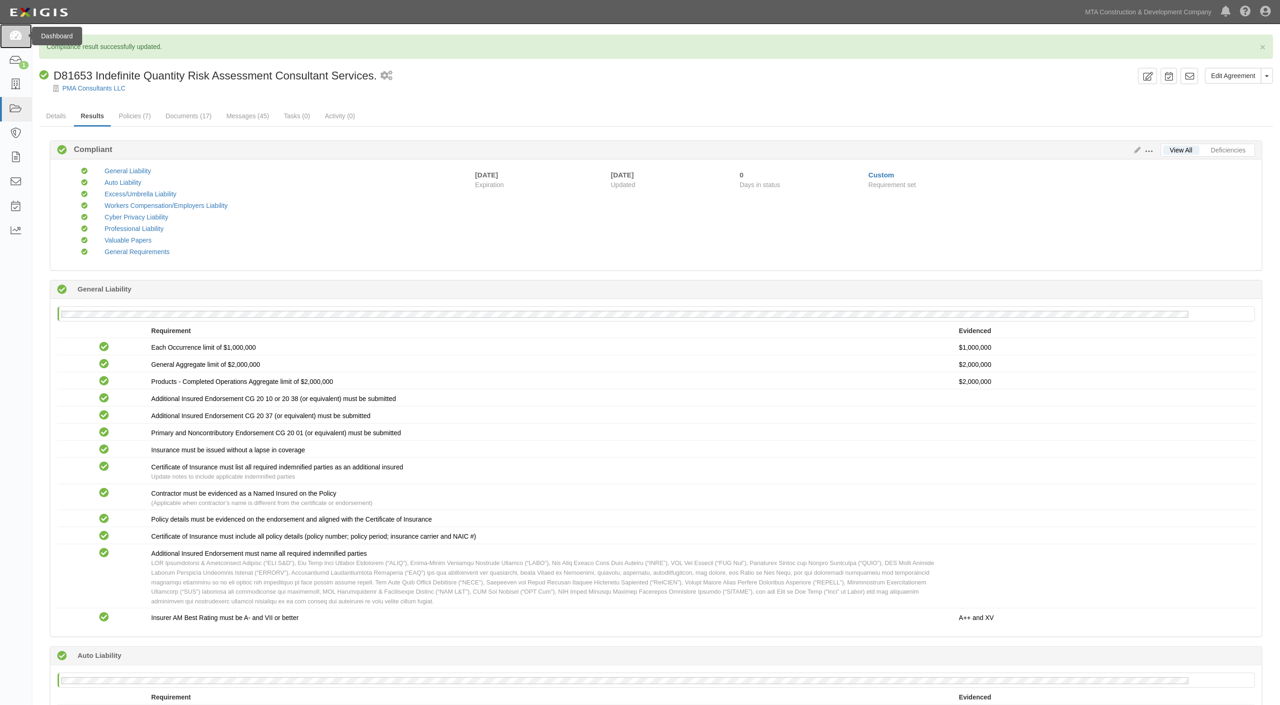
click at [15, 40] on icon at bounding box center [15, 36] width 13 height 11
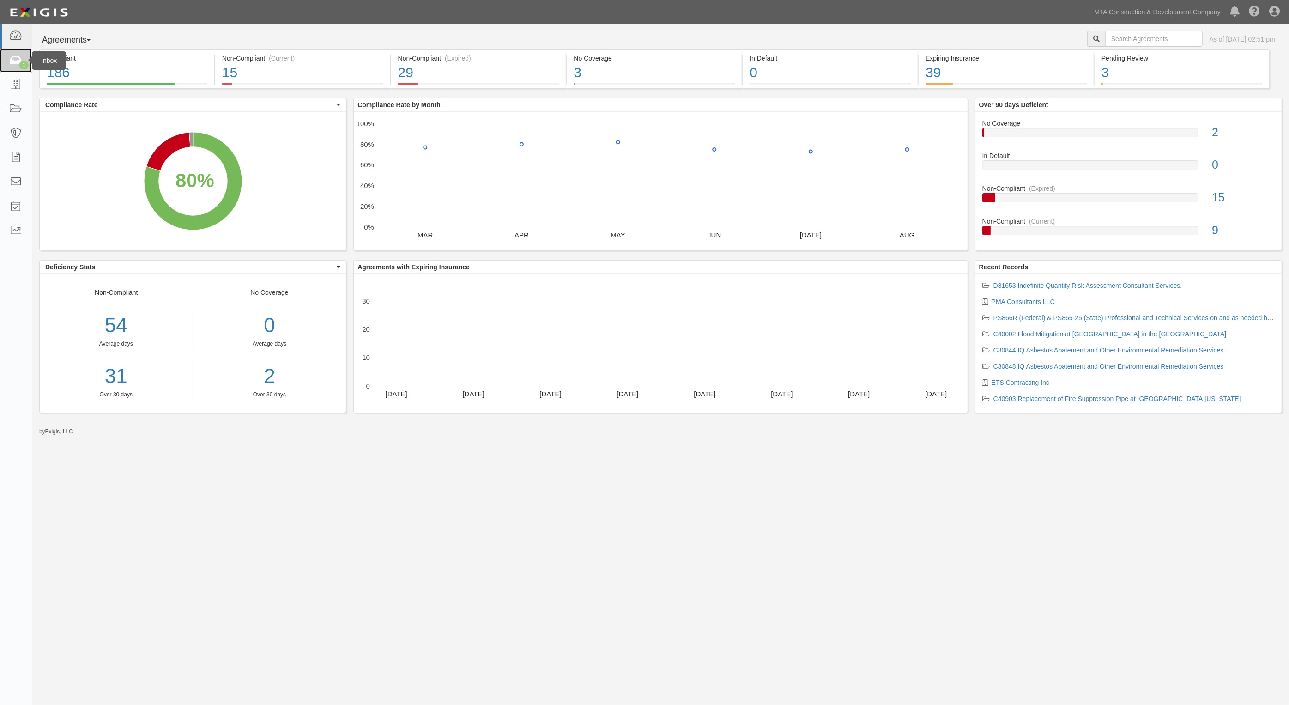
click at [15, 59] on icon at bounding box center [15, 60] width 13 height 11
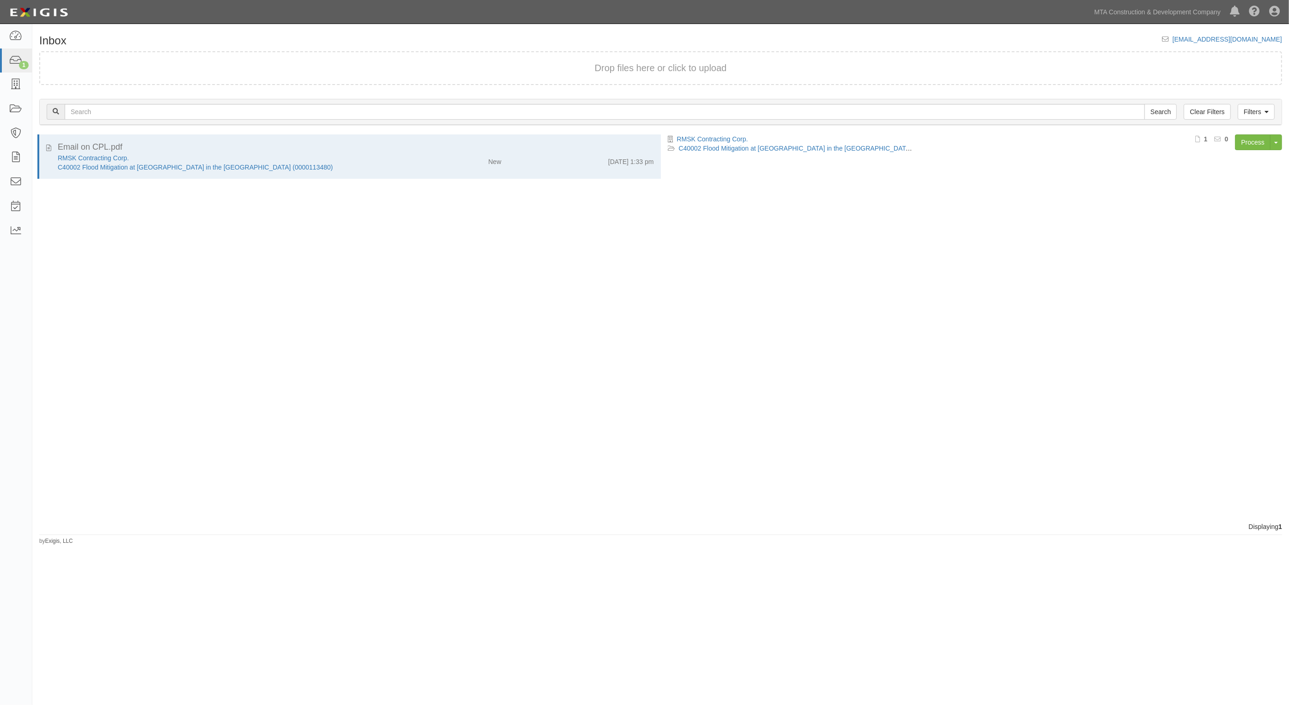
click at [170, 195] on div "Email on CPL.pdf RMSK Contracting Corp. C40002 Flood Mitigation at [GEOGRAPHIC_…" at bounding box center [346, 327] width 628 height 387
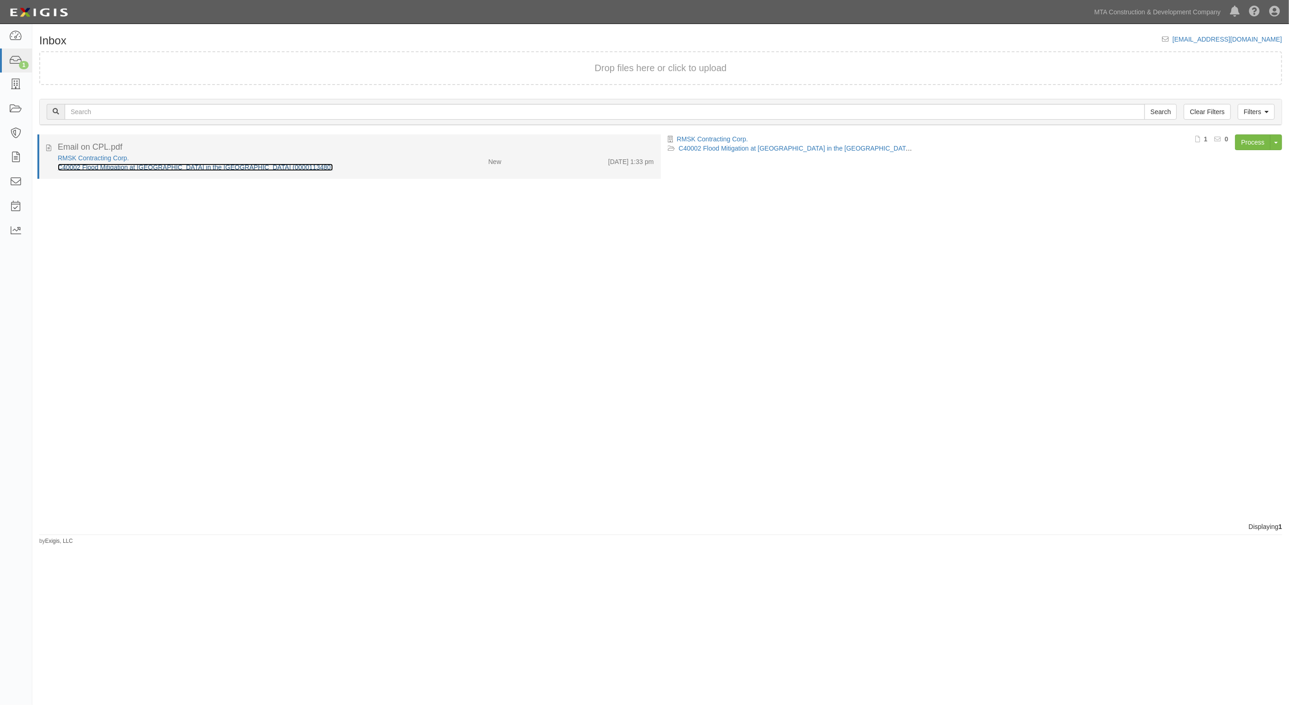
click at [116, 164] on link "C40002 Flood Mitigation at [GEOGRAPHIC_DATA] in the [GEOGRAPHIC_DATA] (00001134…" at bounding box center [195, 166] width 275 height 7
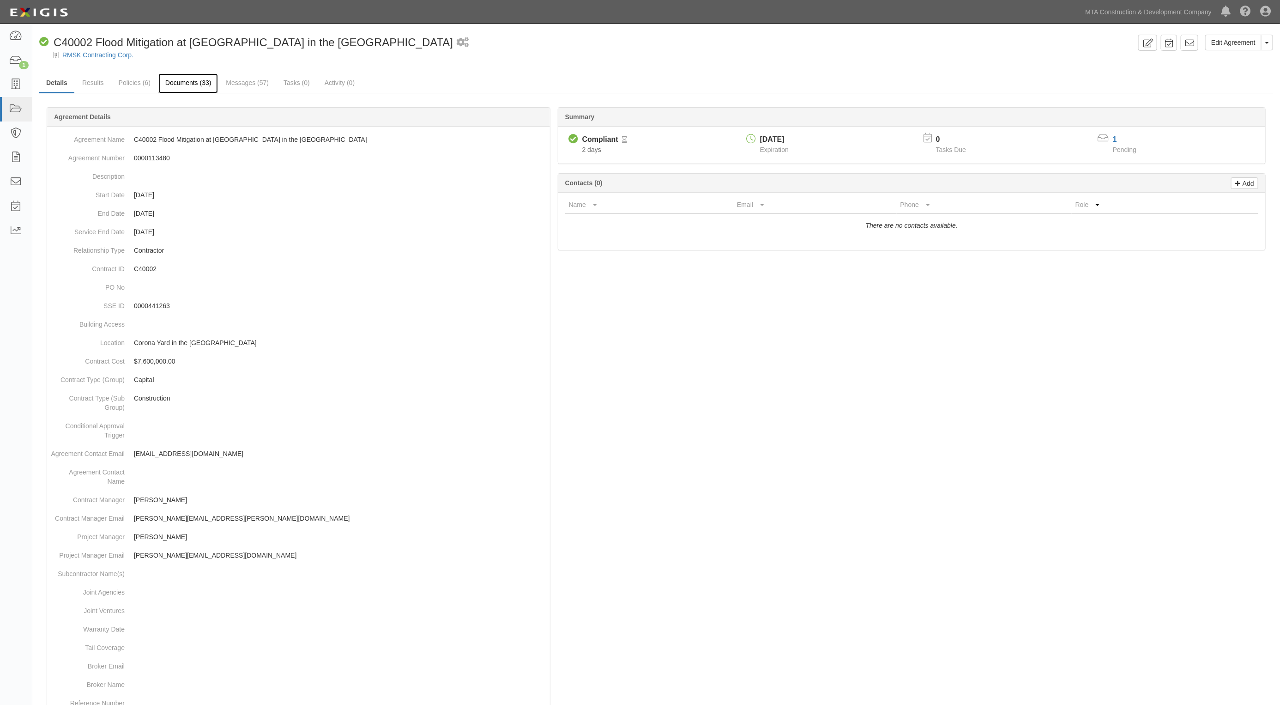
click at [208, 86] on link "Documents (33)" at bounding box center [188, 83] width 60 height 20
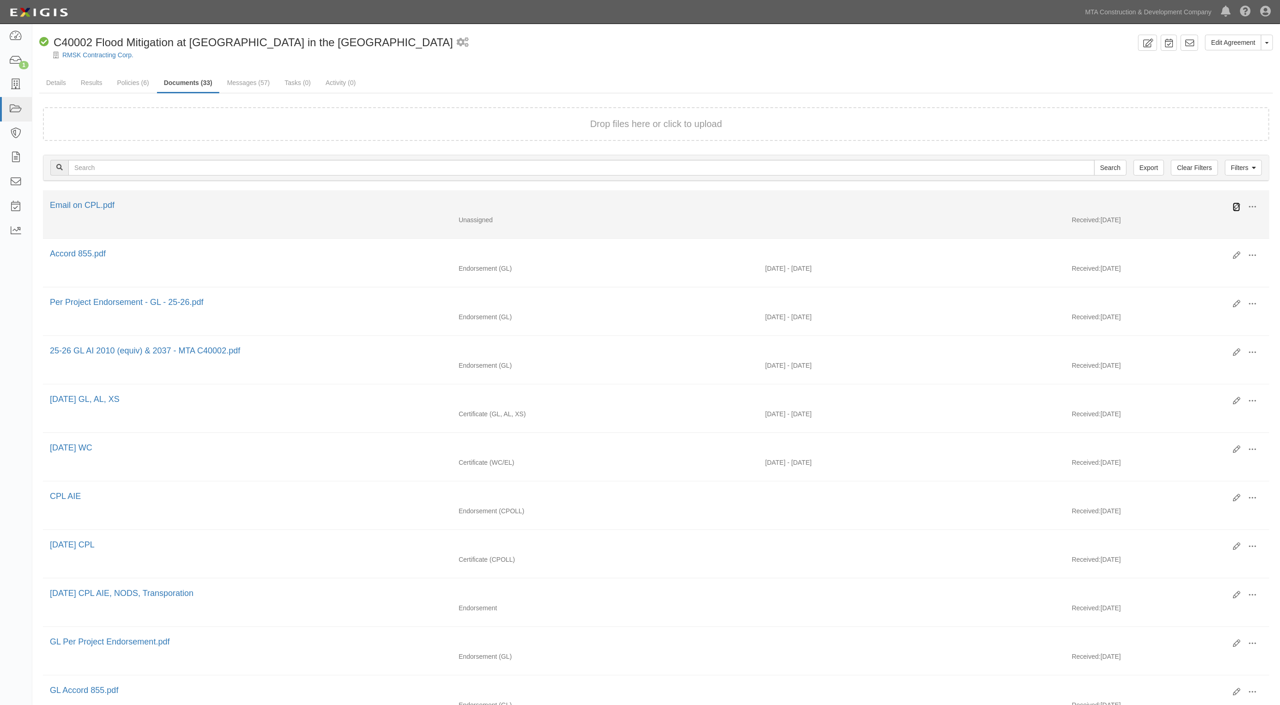
click at [1236, 203] on icon at bounding box center [1236, 206] width 7 height 7
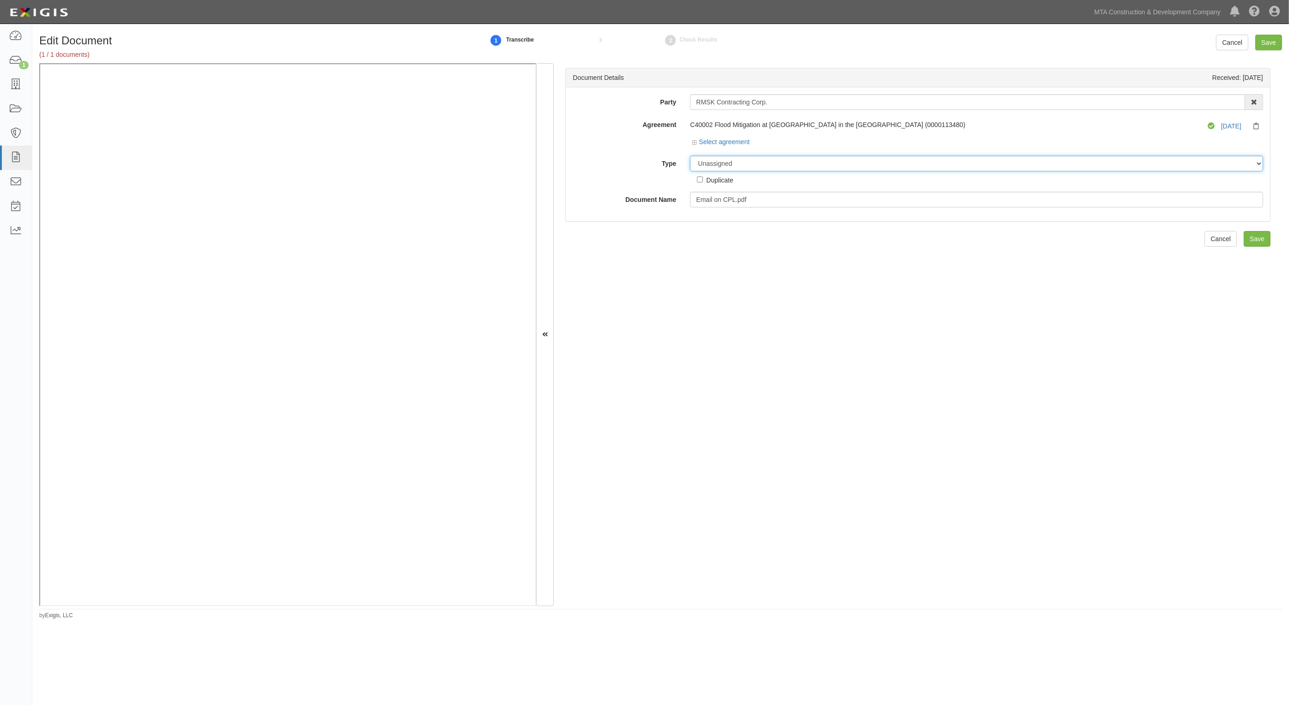
click at [749, 165] on select "Unassigned Binder Cancellation Notice Certificate Contract Endorsement Insuranc…" at bounding box center [976, 164] width 573 height 16
select select "OtherDetail"
click at [690, 156] on select "Unassigned Binder Cancellation Notice Certificate Contract Endorsement Insuranc…" at bounding box center [976, 164] width 573 height 16
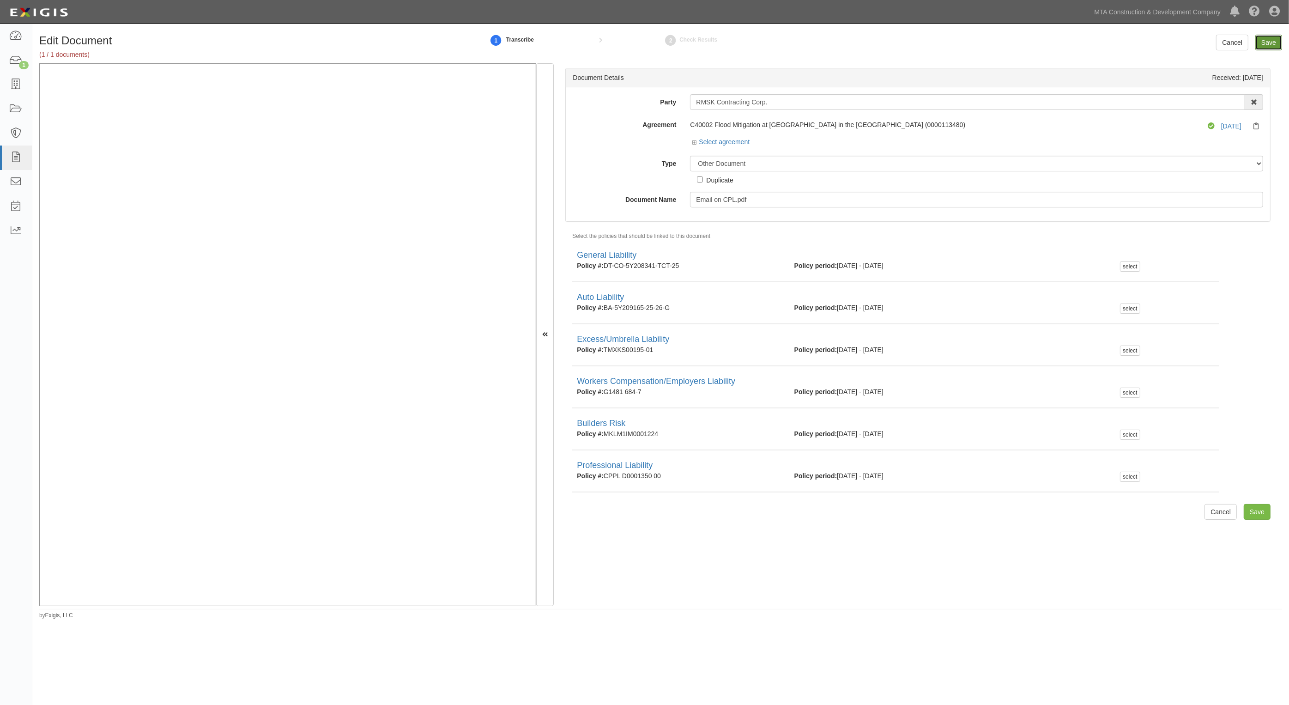
click at [1261, 38] on input "Save" at bounding box center [1268, 43] width 27 height 16
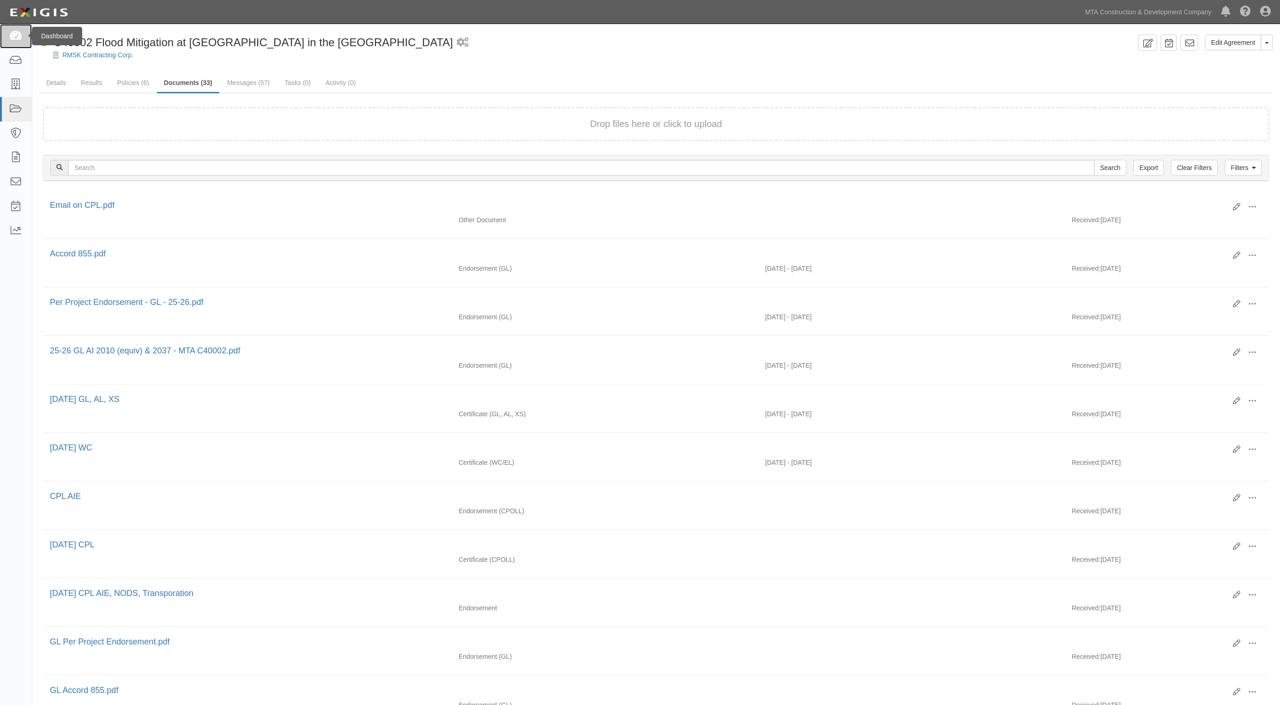
click at [14, 37] on icon at bounding box center [15, 36] width 13 height 11
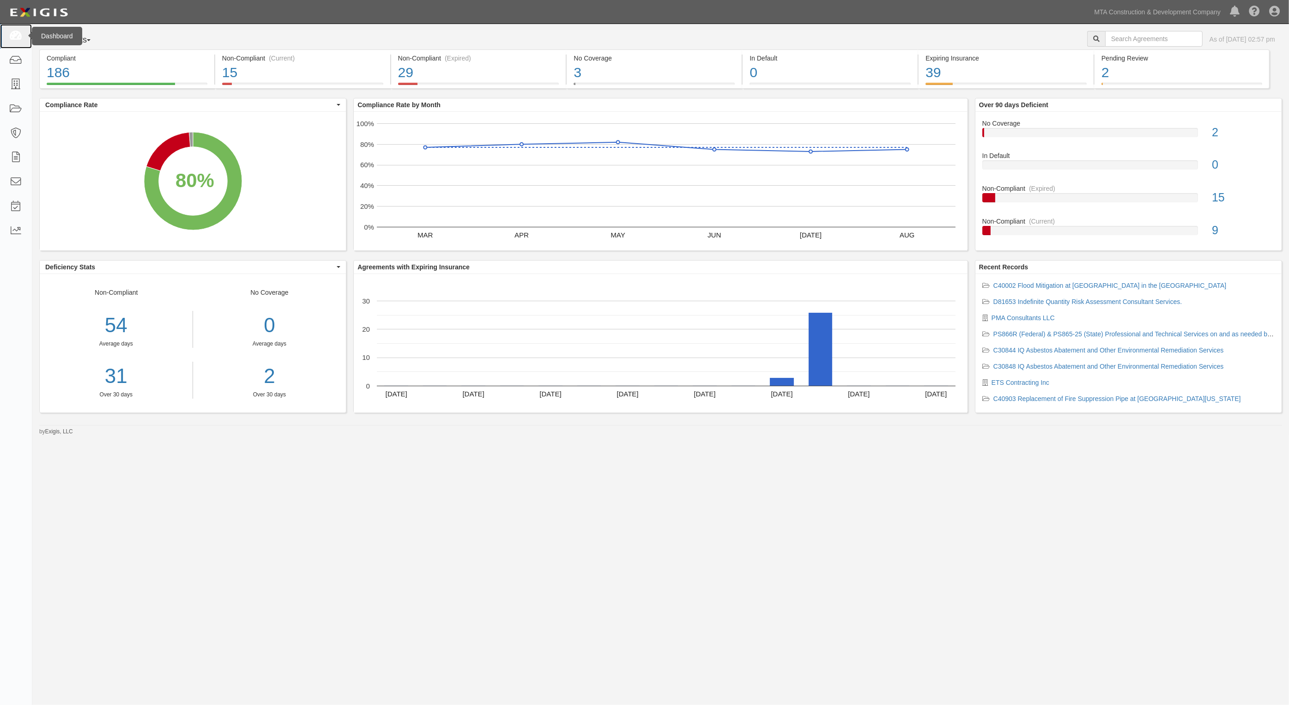
click at [10, 38] on icon at bounding box center [15, 36] width 13 height 11
